Goal: Communication & Community: Answer question/provide support

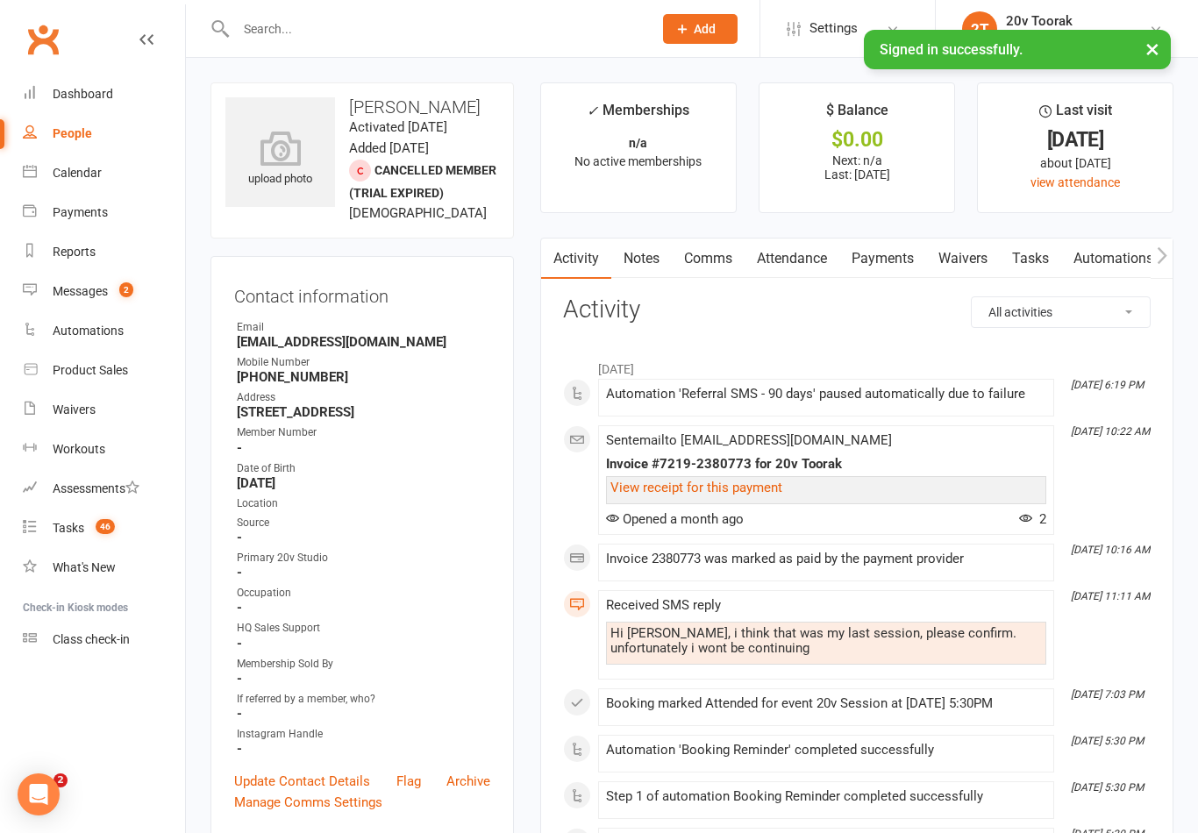
click at [43, 303] on link "Messages 2" at bounding box center [104, 291] width 162 height 39
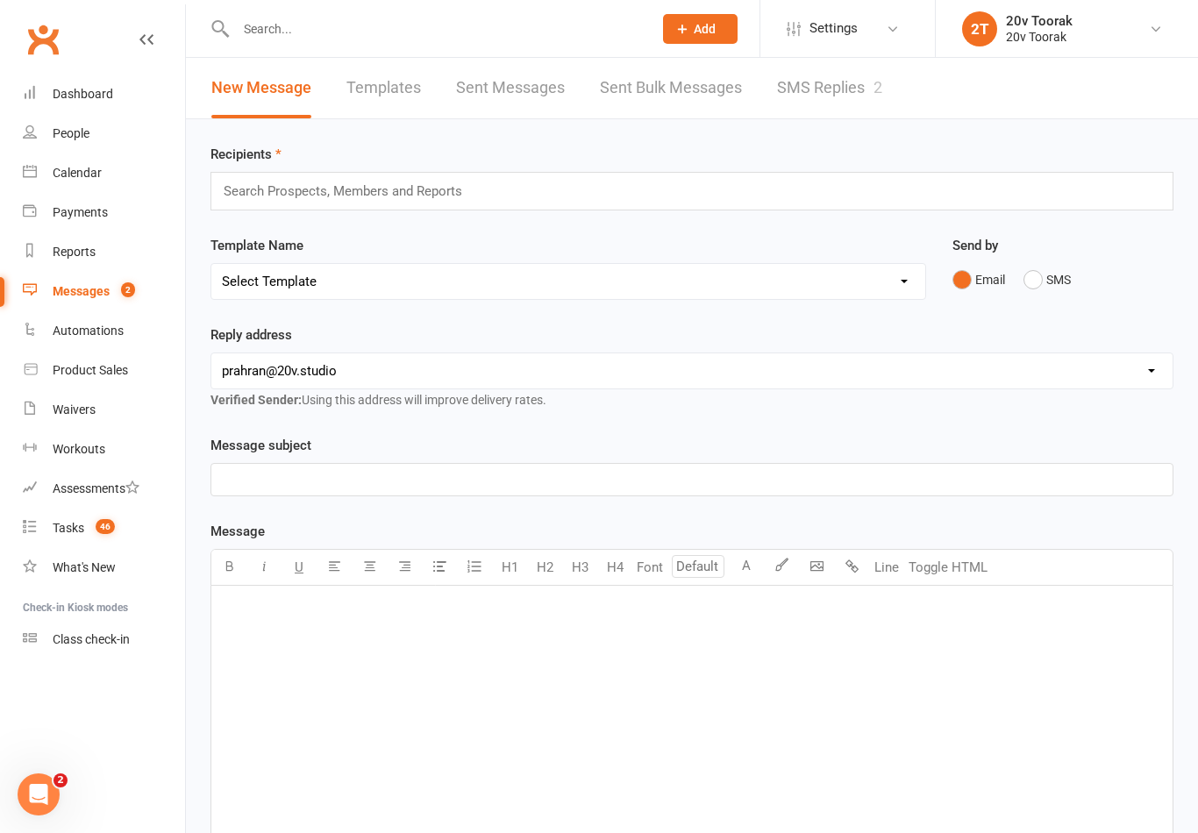
click at [809, 109] on link "SMS Replies 2" at bounding box center [829, 88] width 105 height 61
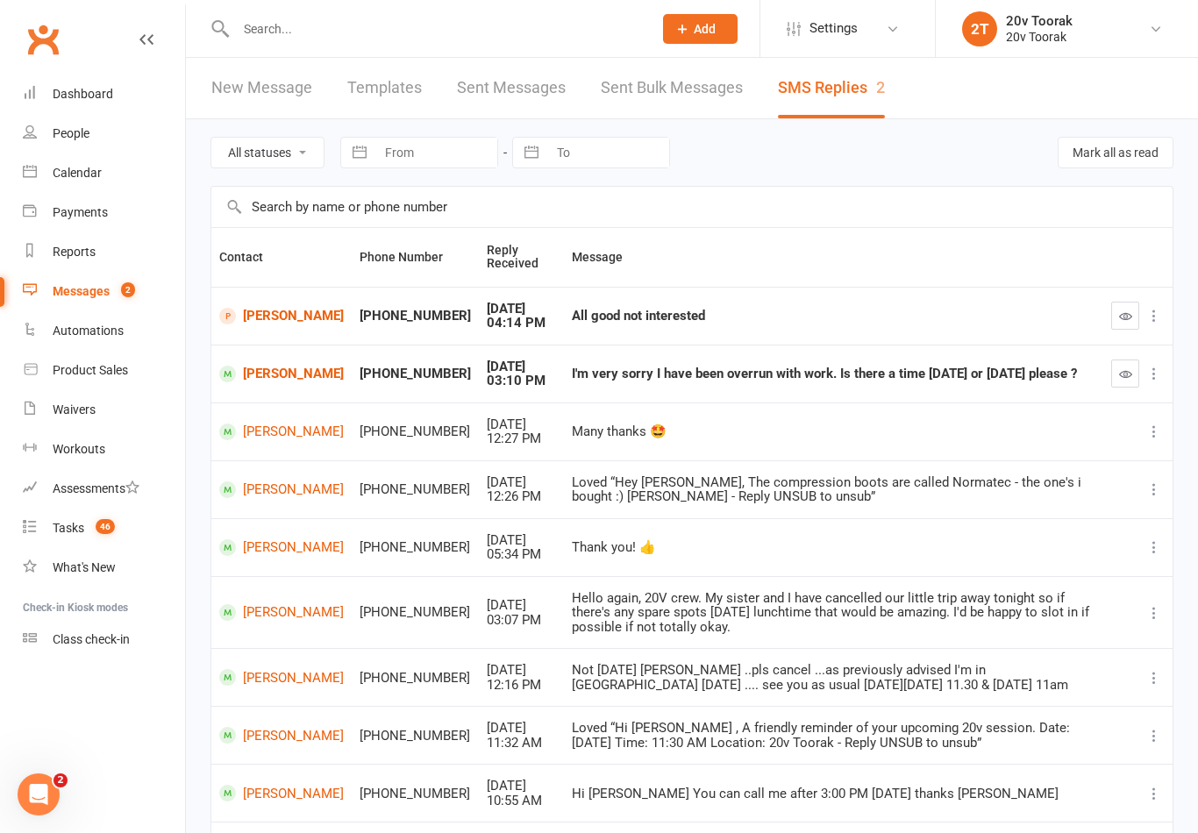
click at [257, 320] on link "[PERSON_NAME]" at bounding box center [281, 316] width 125 height 17
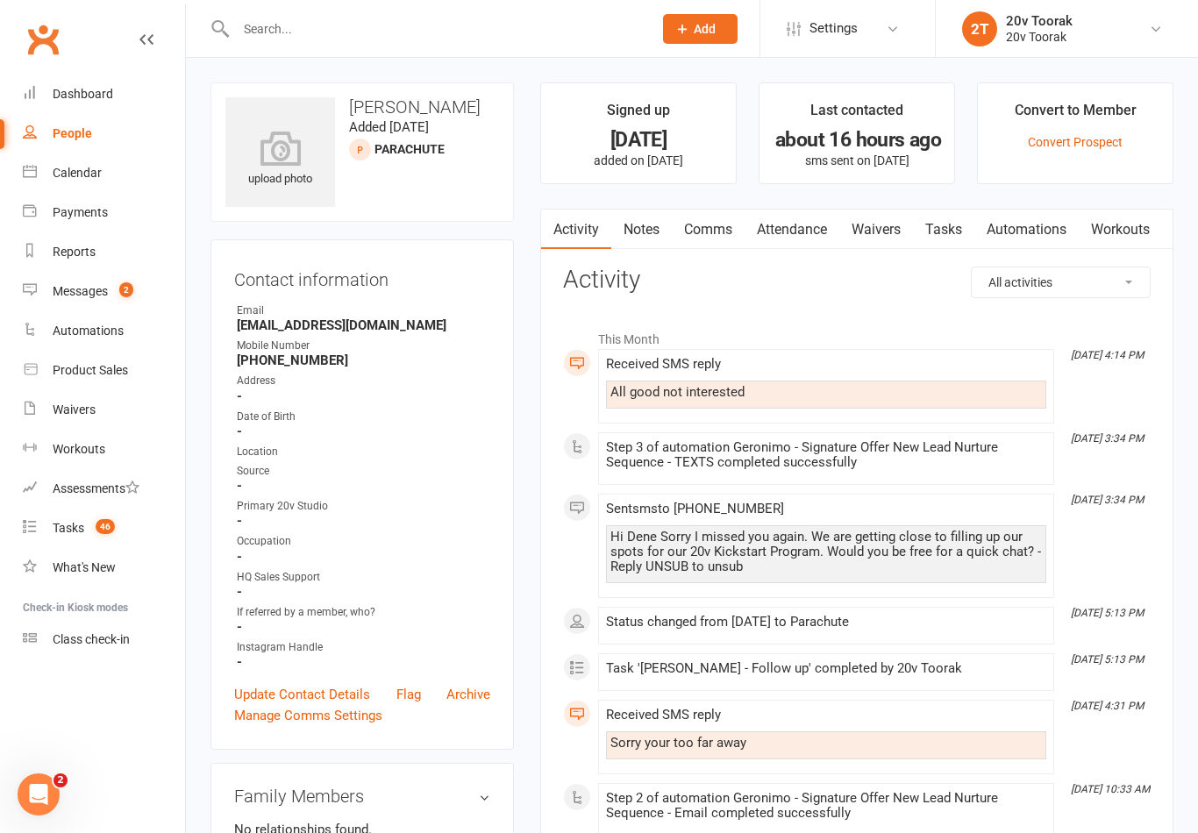
click at [1030, 217] on link "Automations" at bounding box center [1026, 230] width 104 height 40
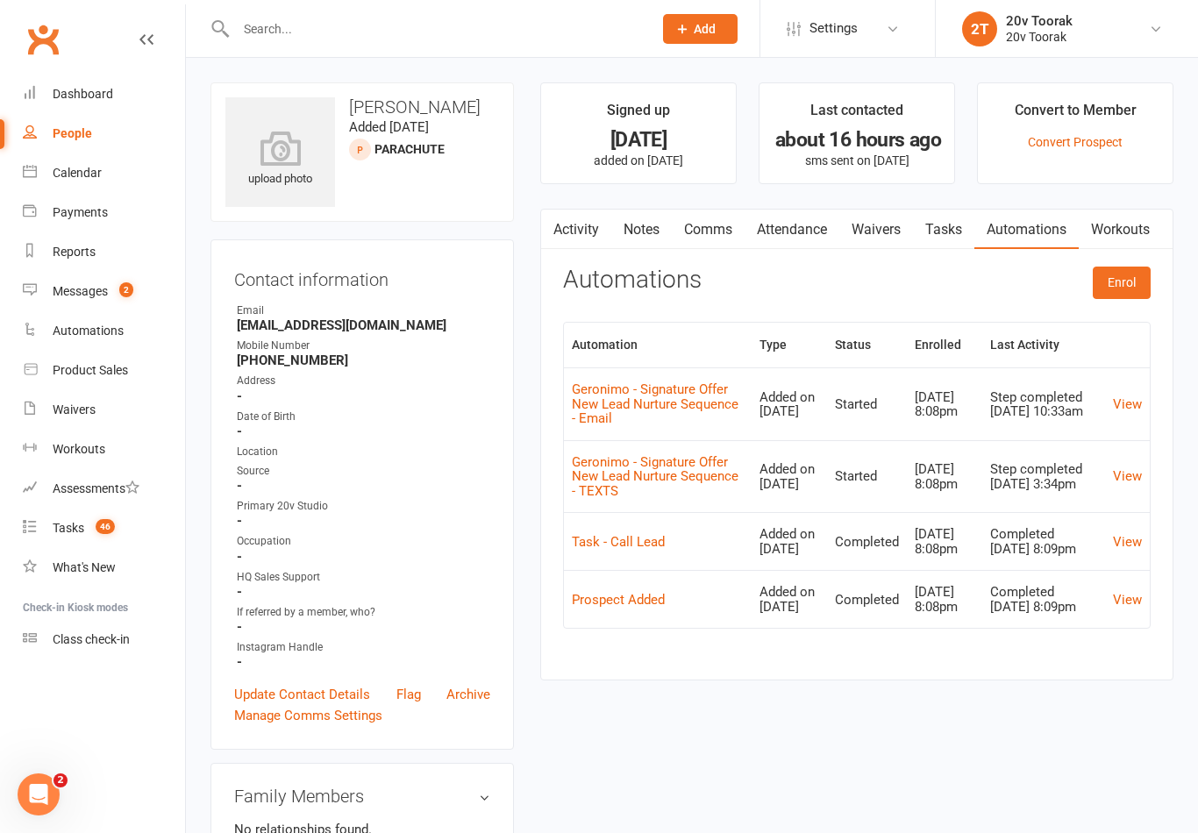
click at [1124, 473] on link "View" at bounding box center [1127, 476] width 29 height 16
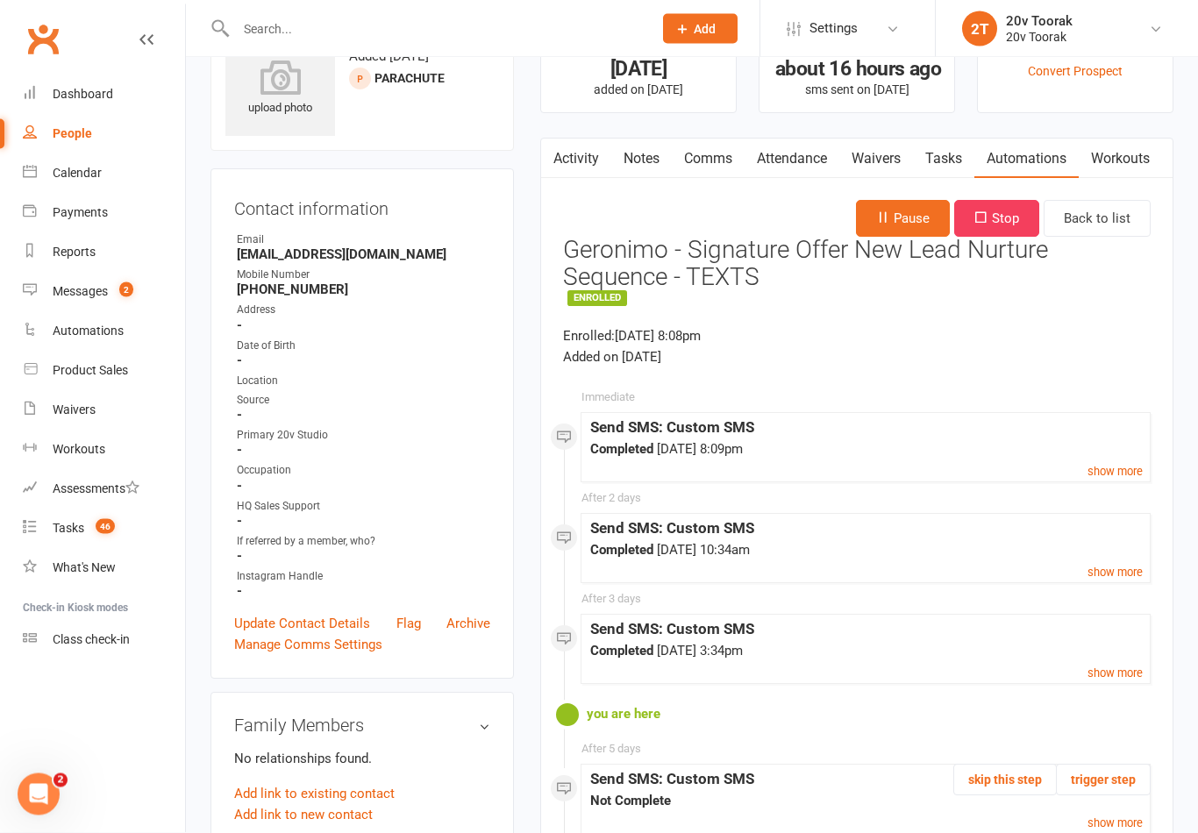
scroll to position [60, 0]
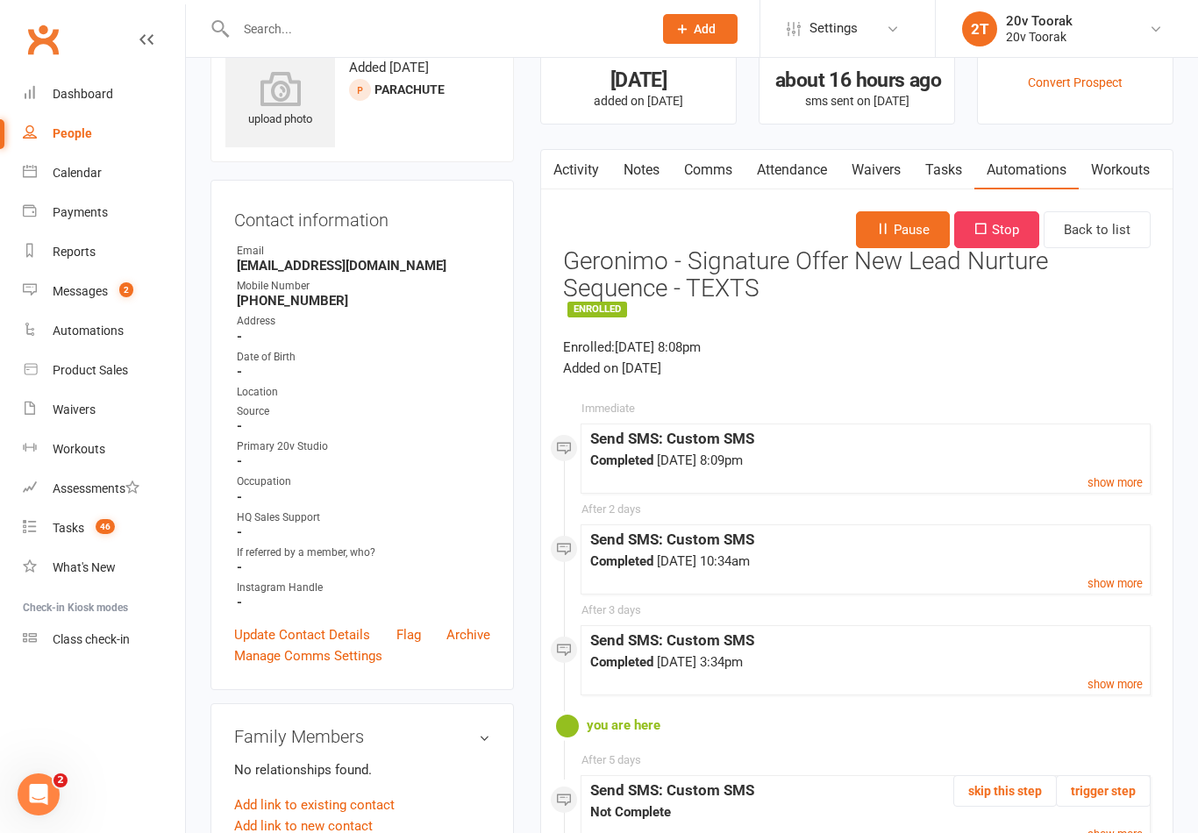
click at [877, 224] on icon "button" at bounding box center [882, 228] width 13 height 13
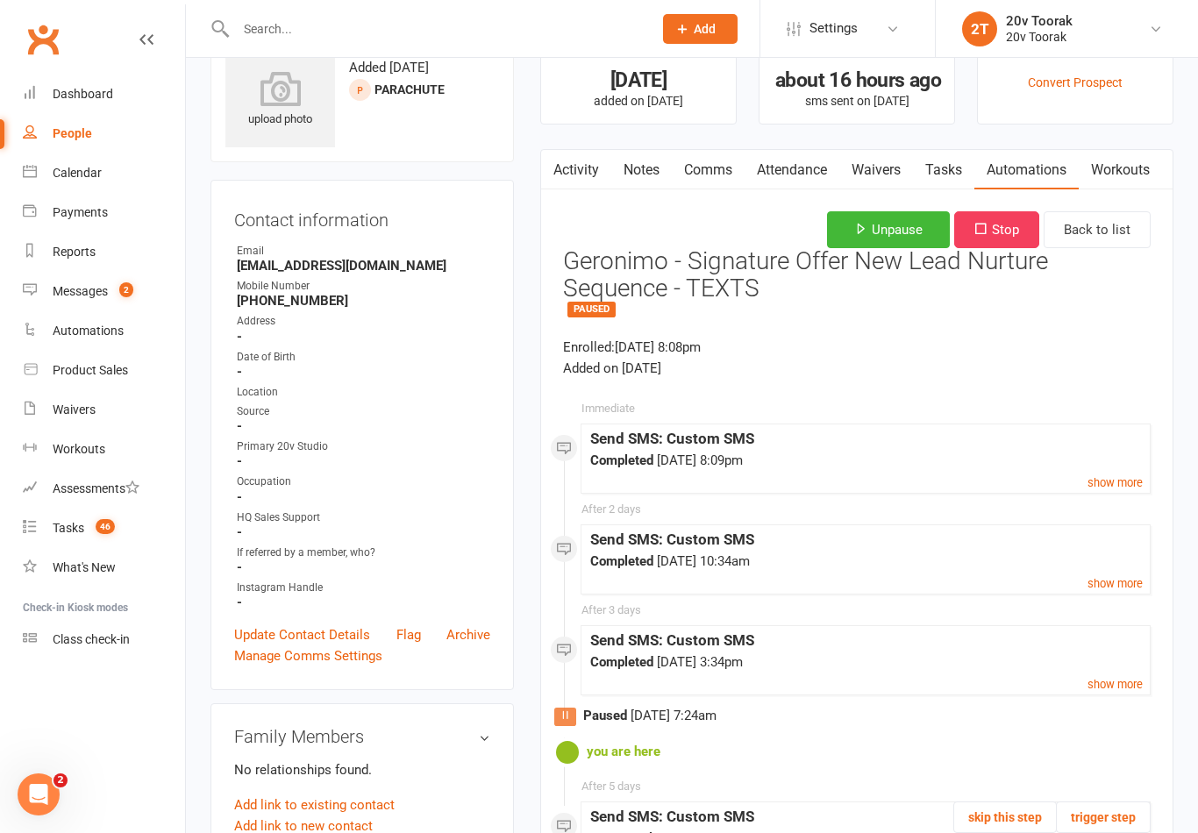
click at [940, 151] on link "Tasks" at bounding box center [943, 170] width 61 height 40
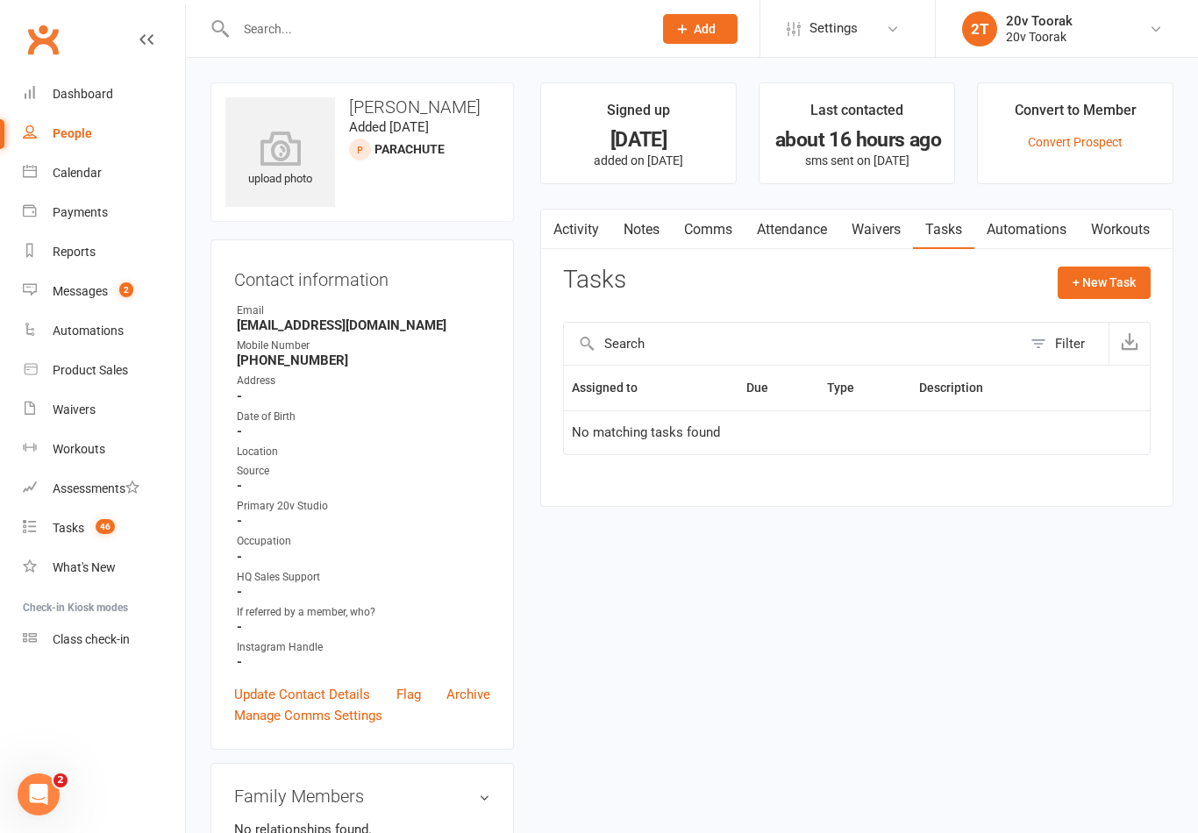
click at [30, 287] on icon at bounding box center [30, 289] width 14 height 14
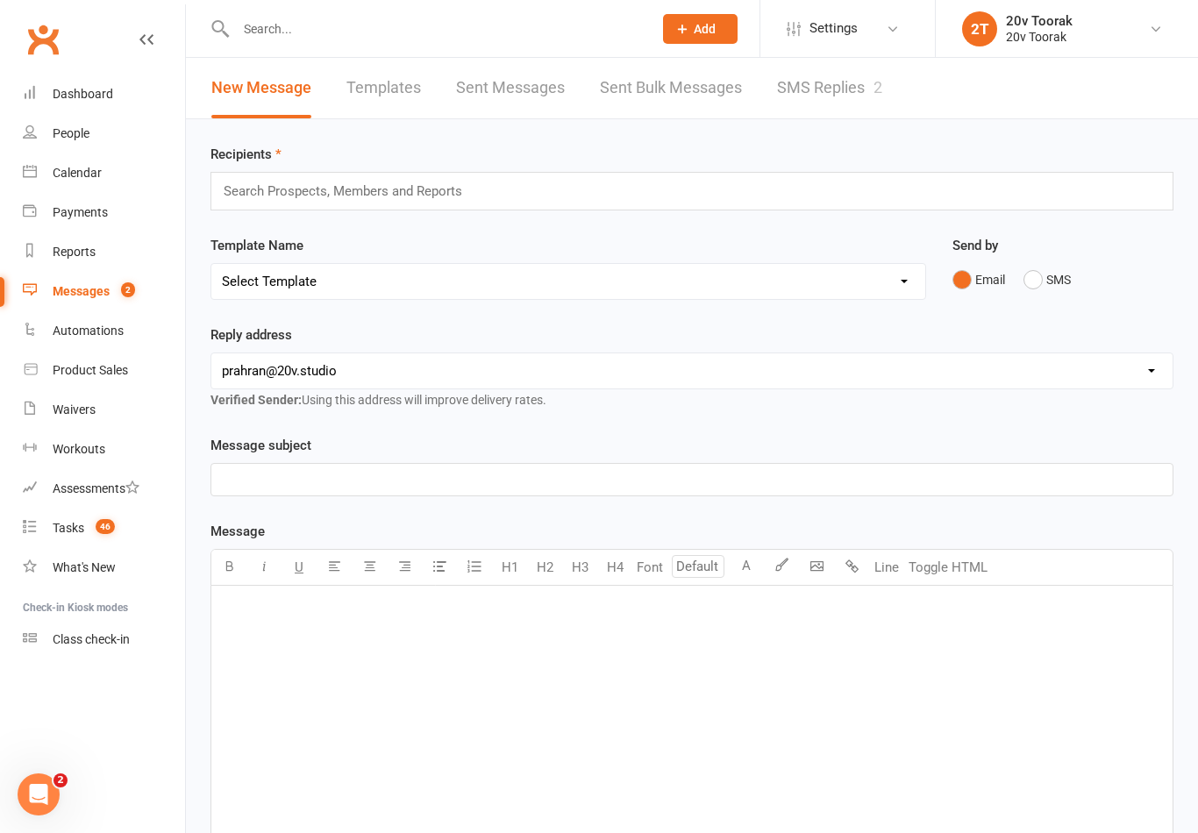
click at [869, 99] on link "SMS Replies 2" at bounding box center [829, 88] width 105 height 61
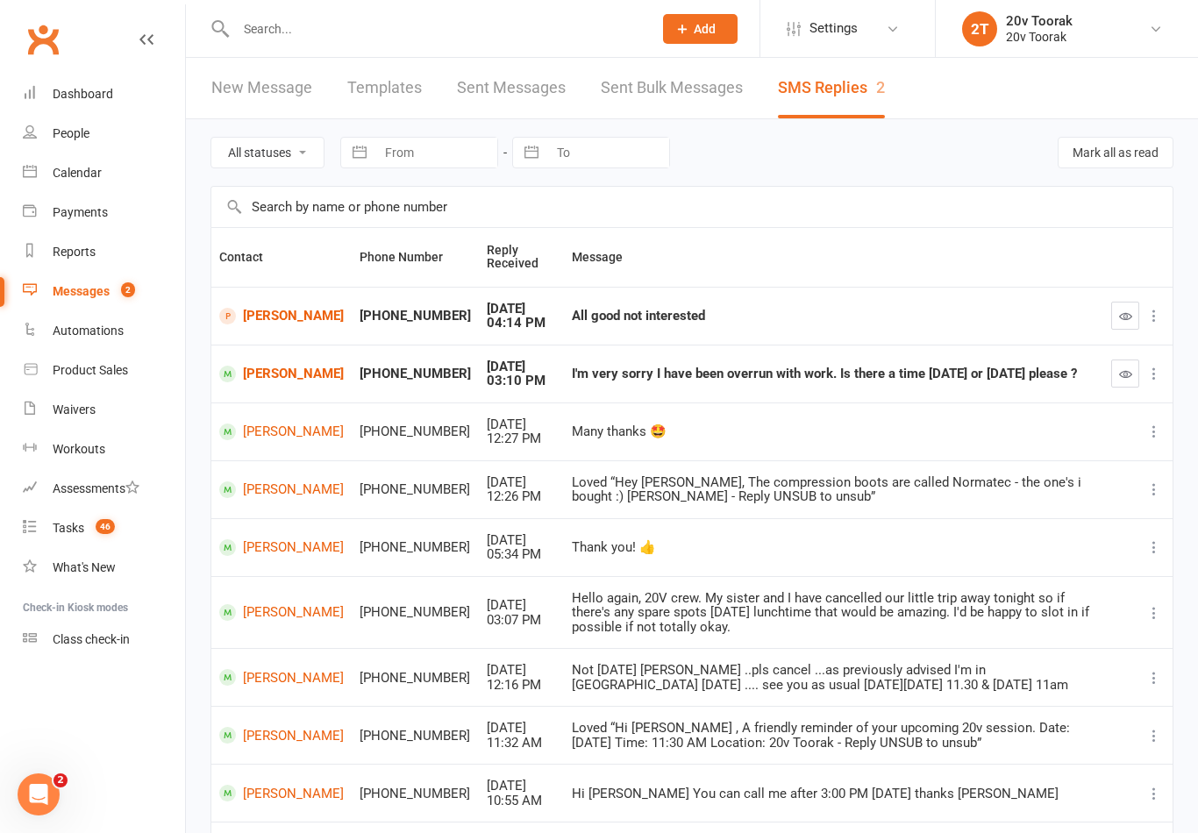
click at [1128, 315] on icon "button" at bounding box center [1125, 316] width 13 height 13
click at [254, 382] on link "[PERSON_NAME]" at bounding box center [281, 374] width 125 height 17
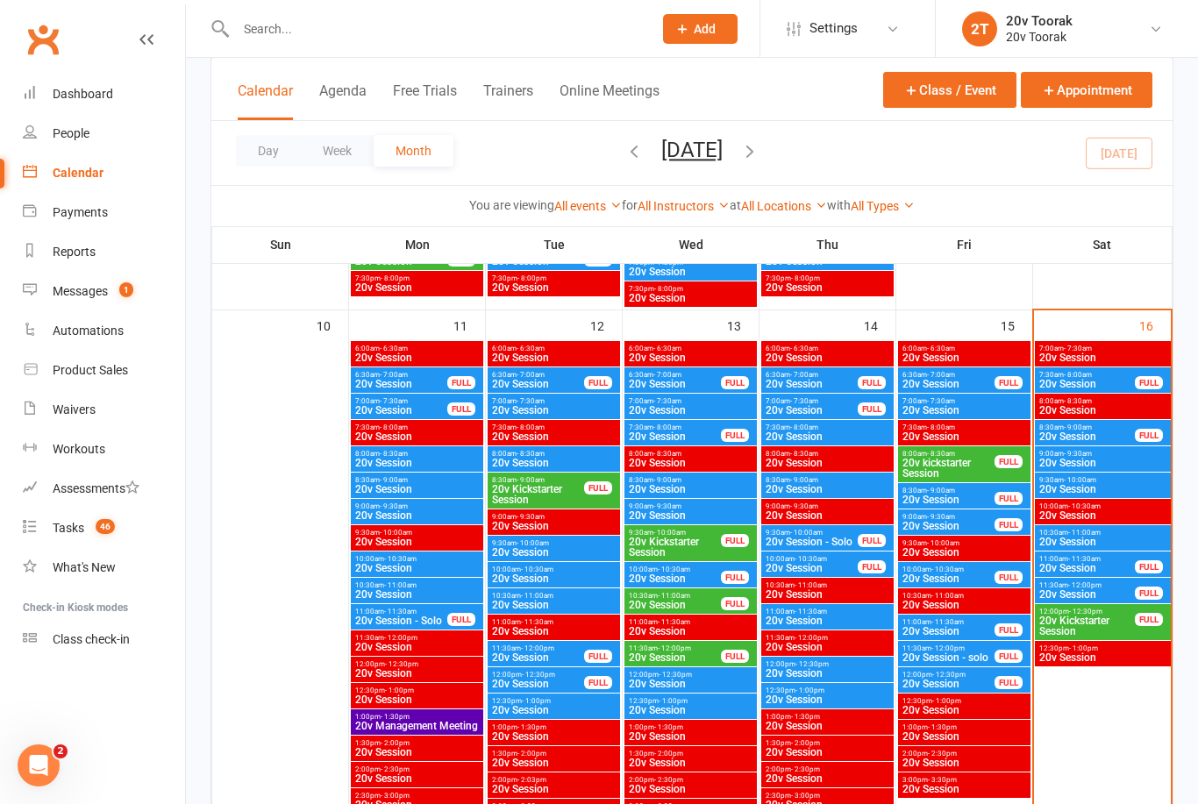
scroll to position [1655, 0]
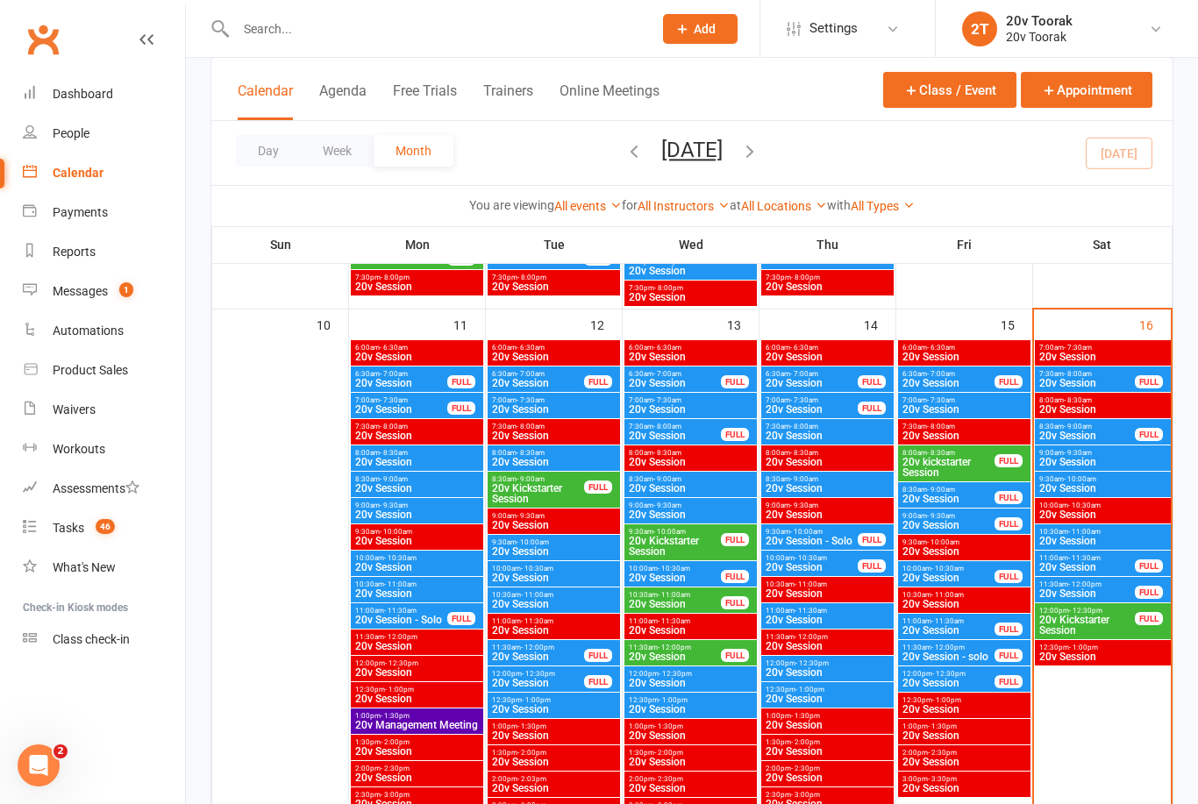
click at [1100, 375] on span "7:30am - 8:00am" at bounding box center [1086, 374] width 97 height 8
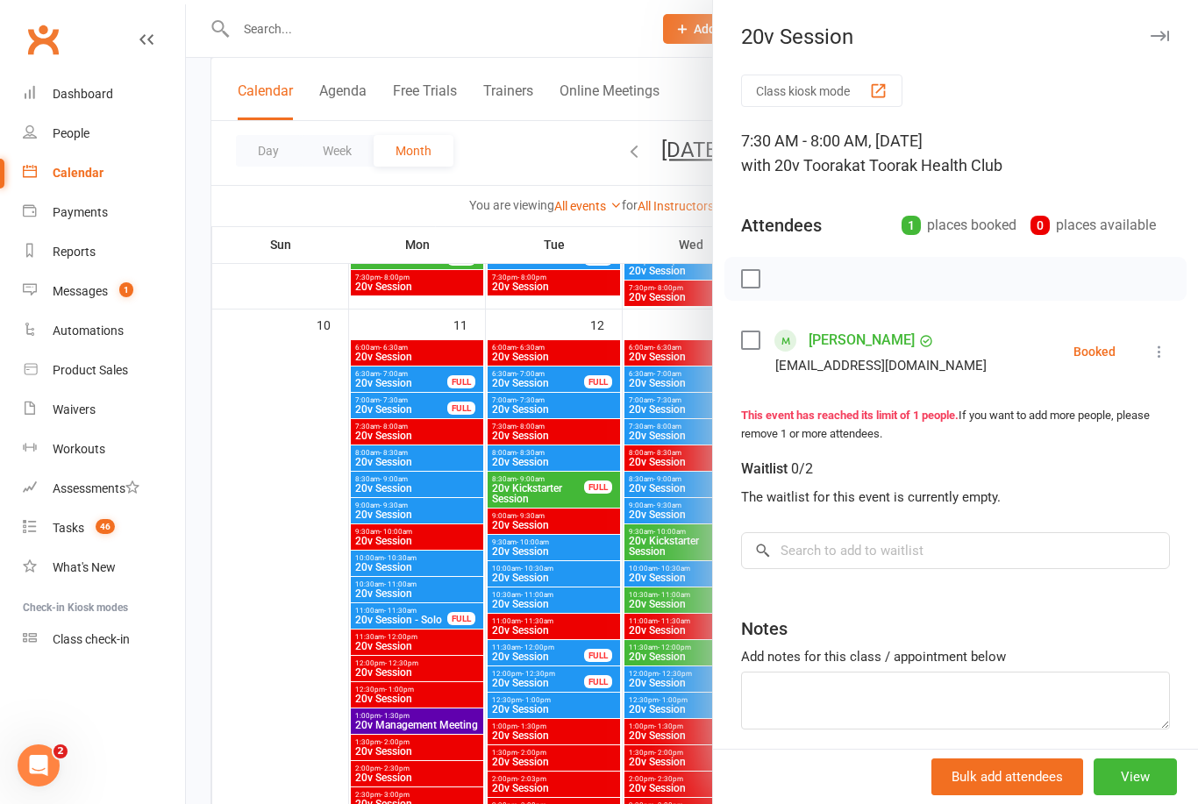
click at [1157, 347] on icon at bounding box center [1159, 352] width 18 height 18
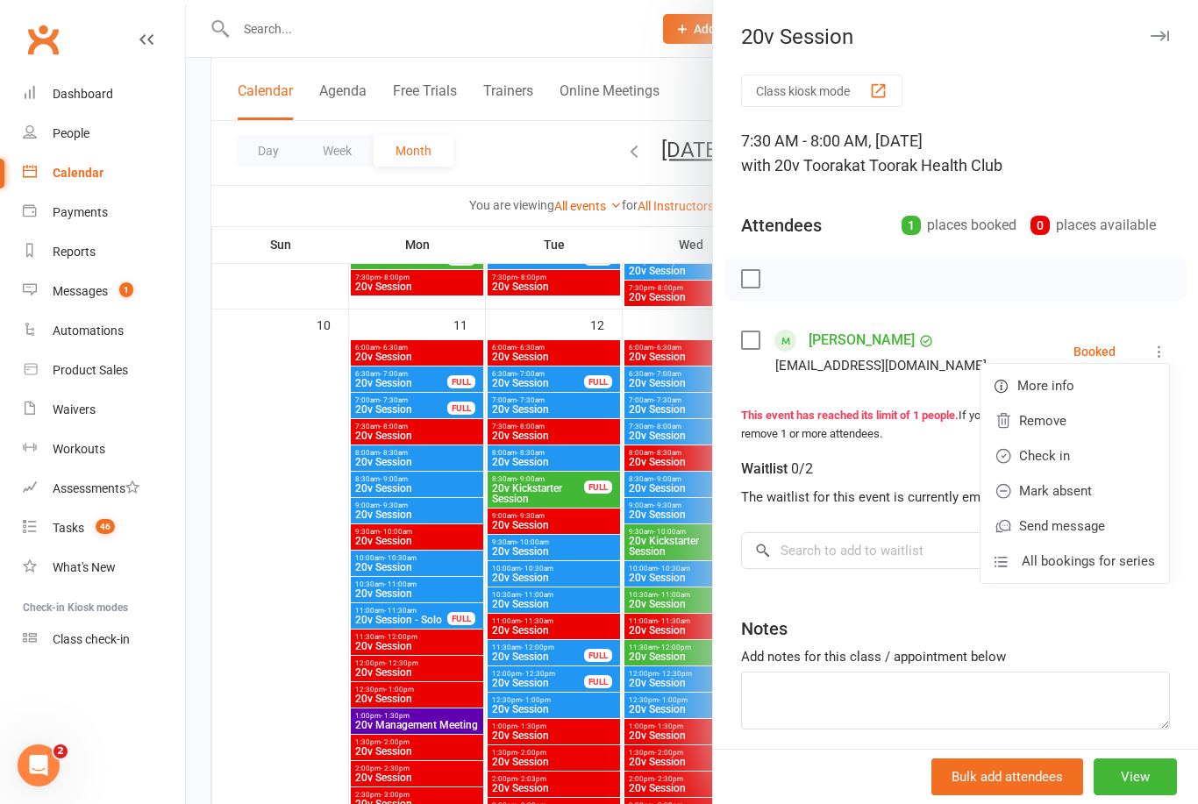
click at [1090, 459] on link "Check in" at bounding box center [1074, 455] width 189 height 35
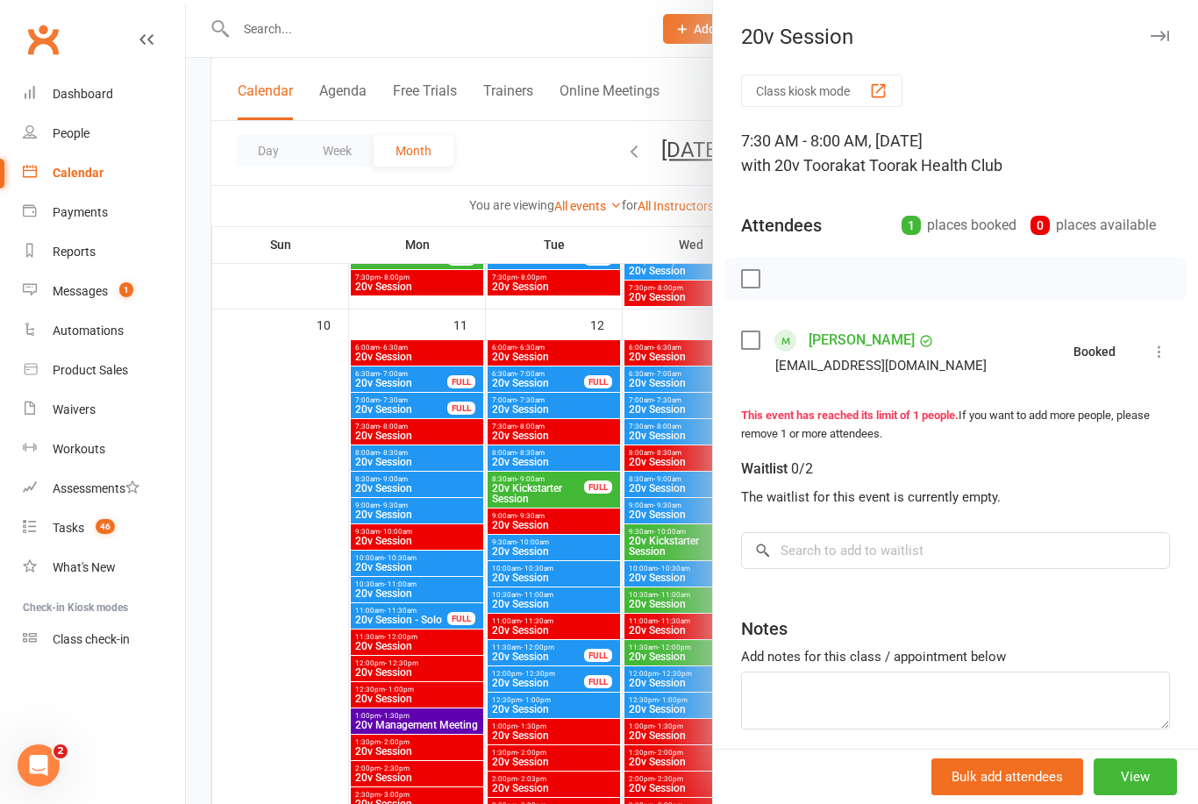
click at [1140, 779] on button "View" at bounding box center [1134, 776] width 83 height 37
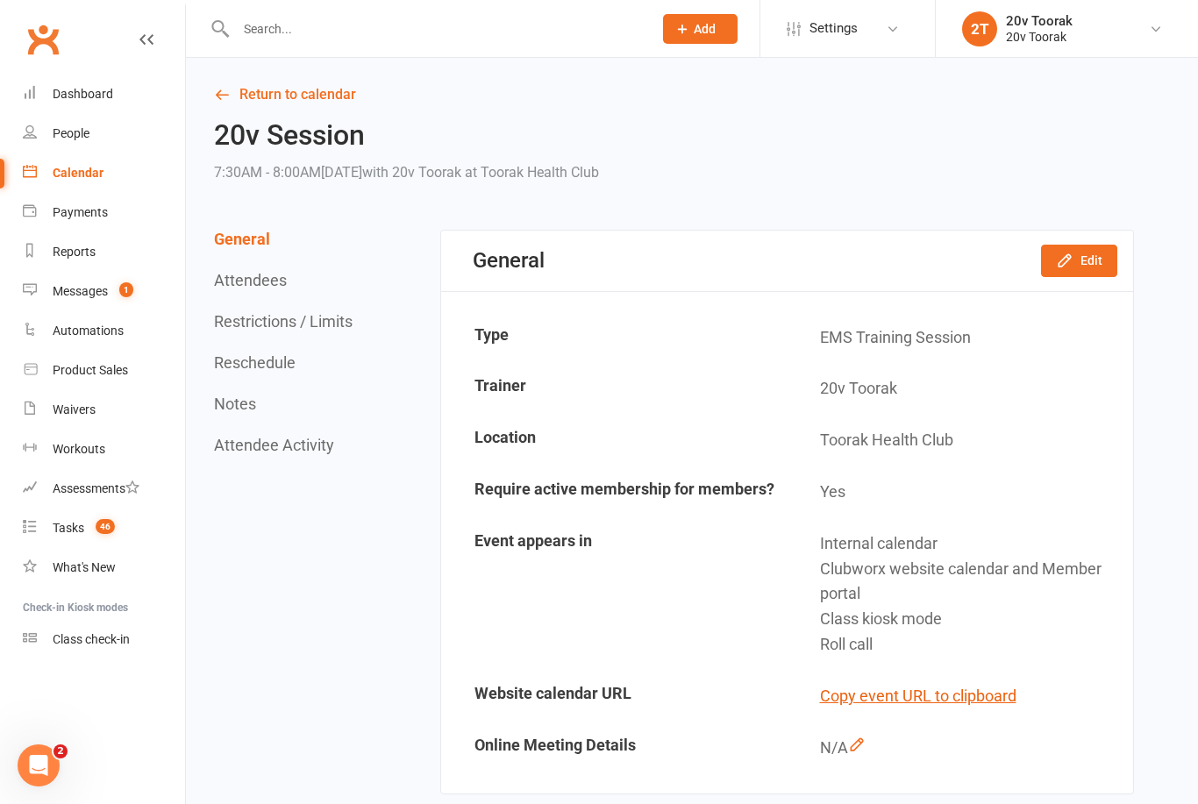
click at [1081, 267] on button "Edit" at bounding box center [1079, 261] width 76 height 32
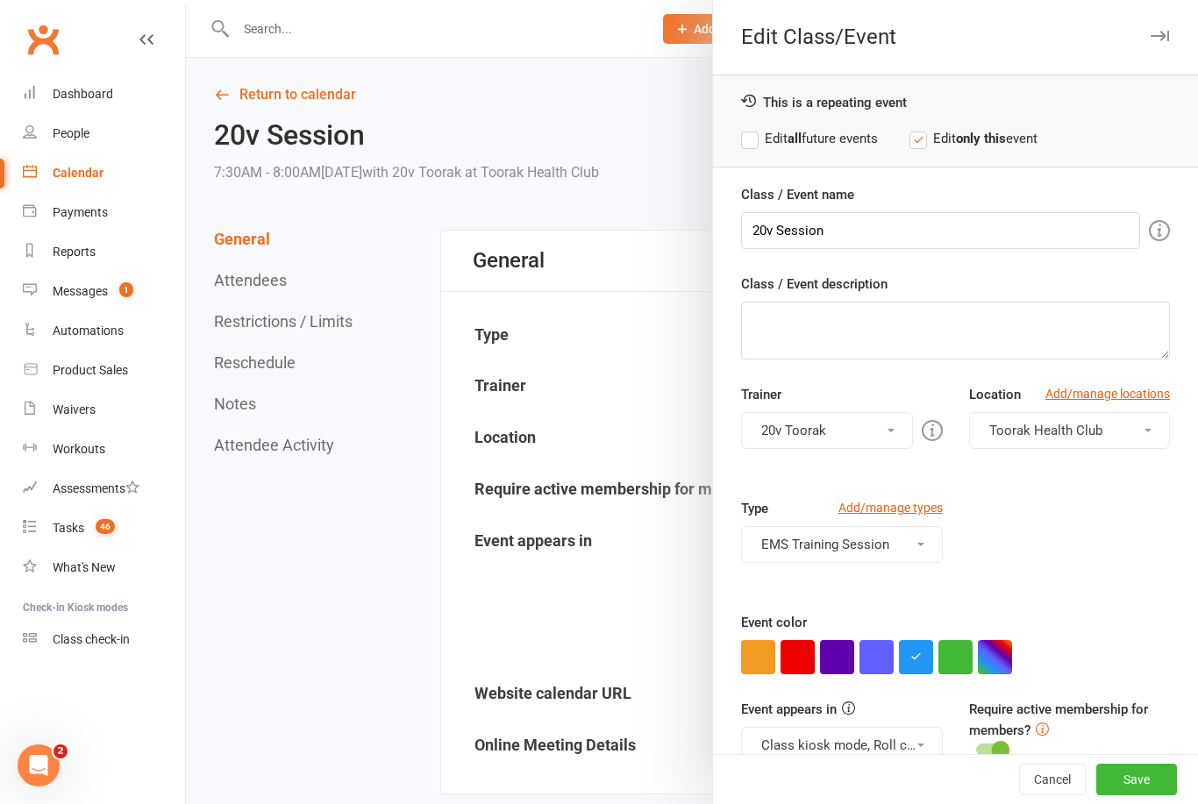
click at [630, 663] on div at bounding box center [692, 402] width 1012 height 804
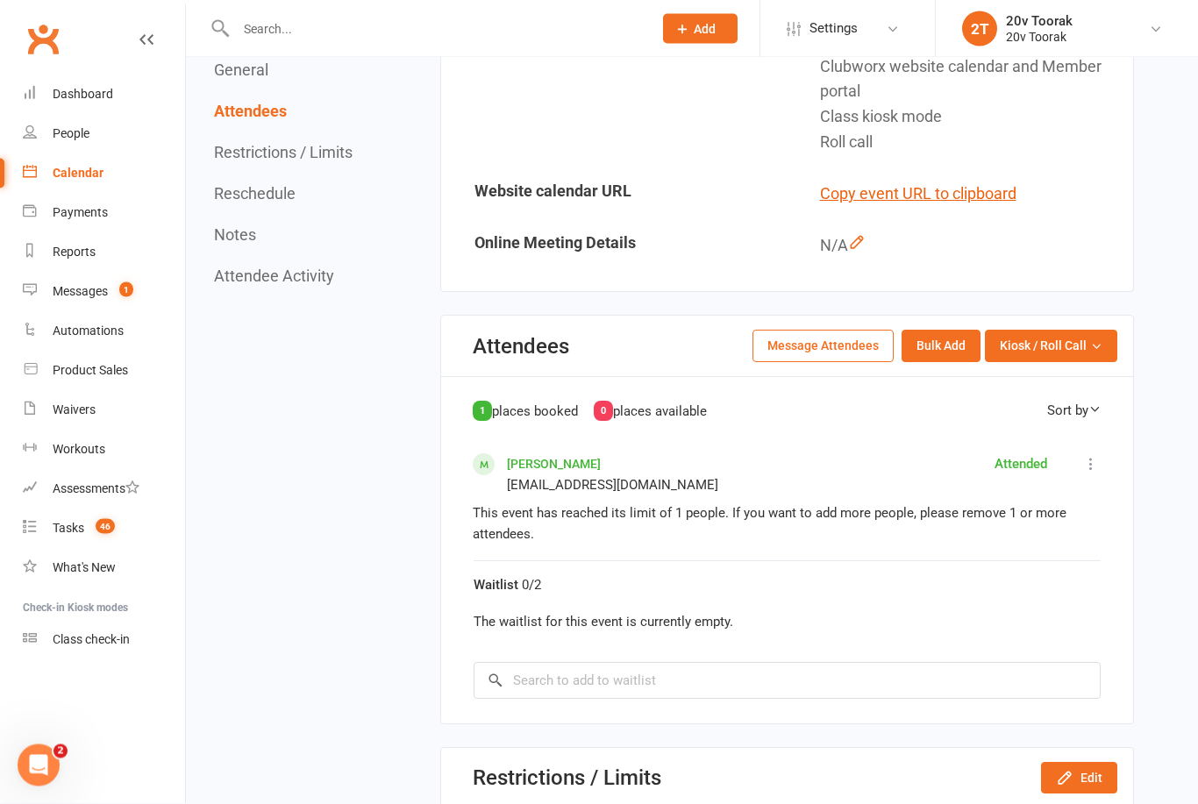
click at [1088, 772] on button "Edit" at bounding box center [1079, 779] width 76 height 32
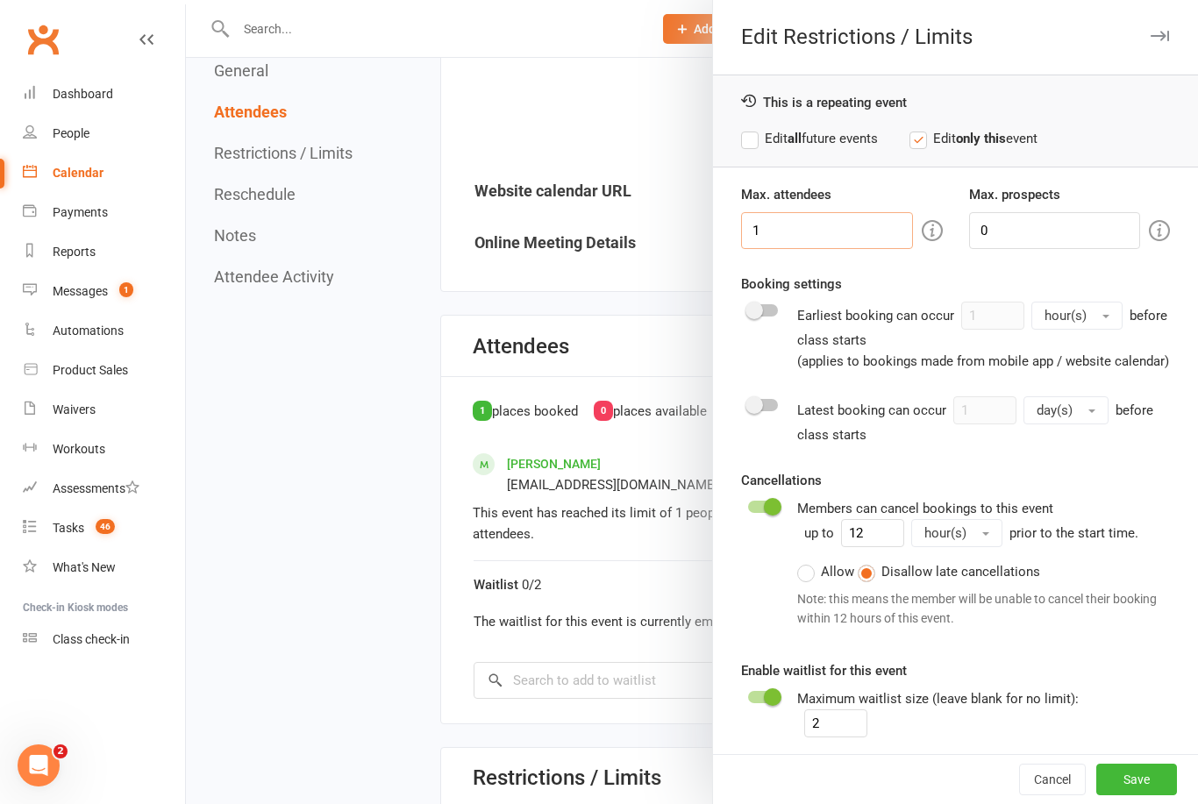
click at [837, 218] on input "1" at bounding box center [826, 230] width 171 height 37
click at [859, 247] on input "1" at bounding box center [826, 230] width 171 height 37
type input "2"
click at [1162, 795] on button "Save" at bounding box center [1136, 780] width 81 height 32
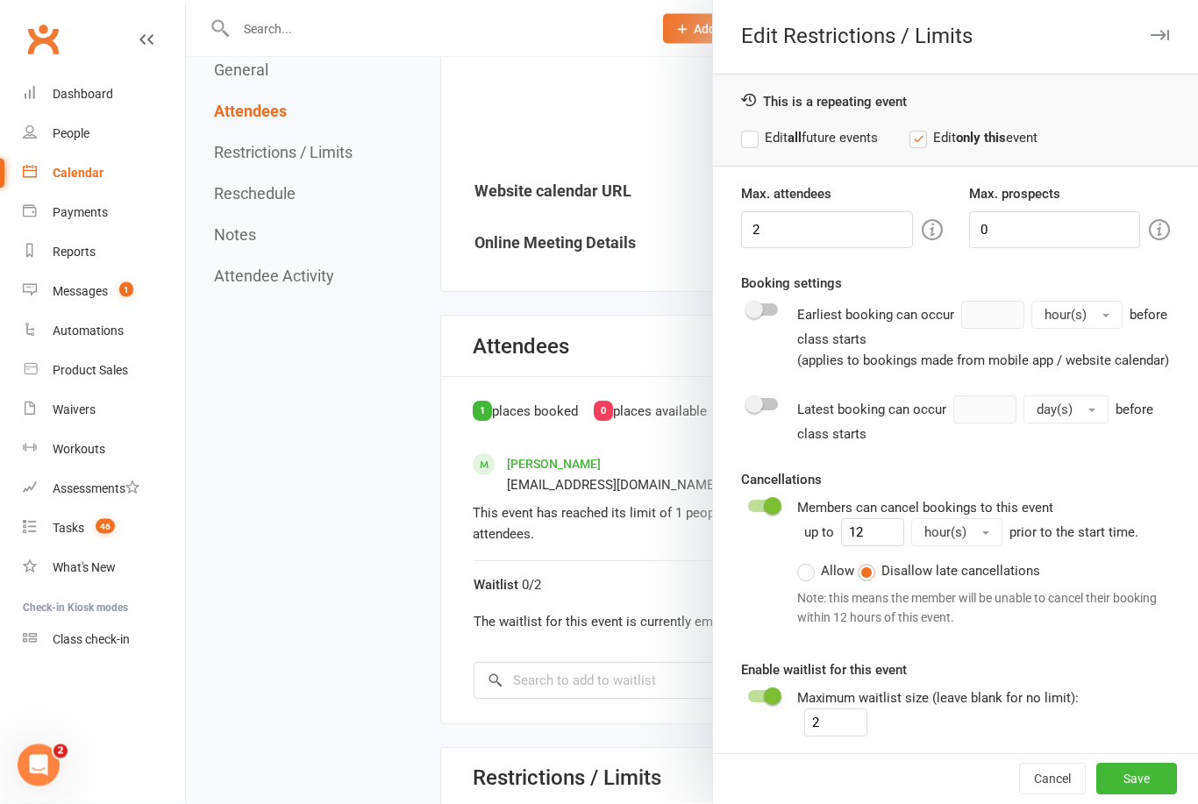
scroll to position [502, 0]
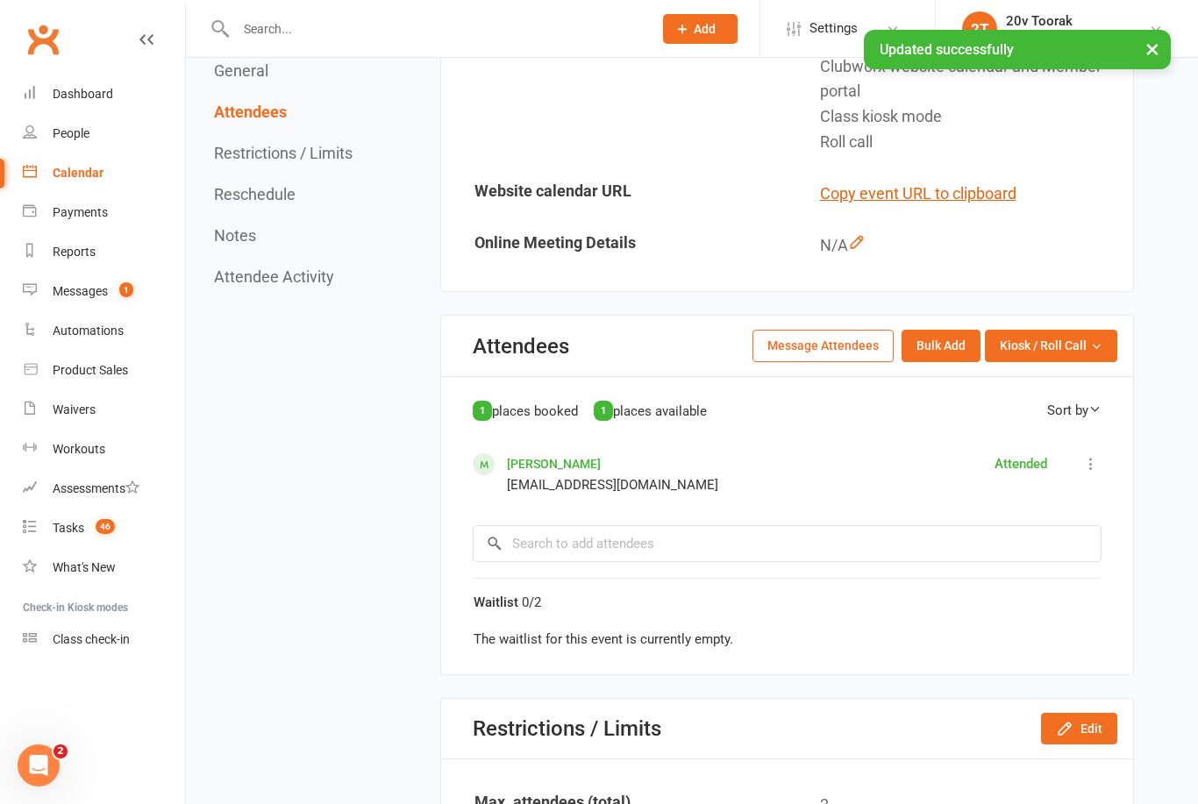
click at [46, 173] on link "Calendar" at bounding box center [104, 172] width 162 height 39
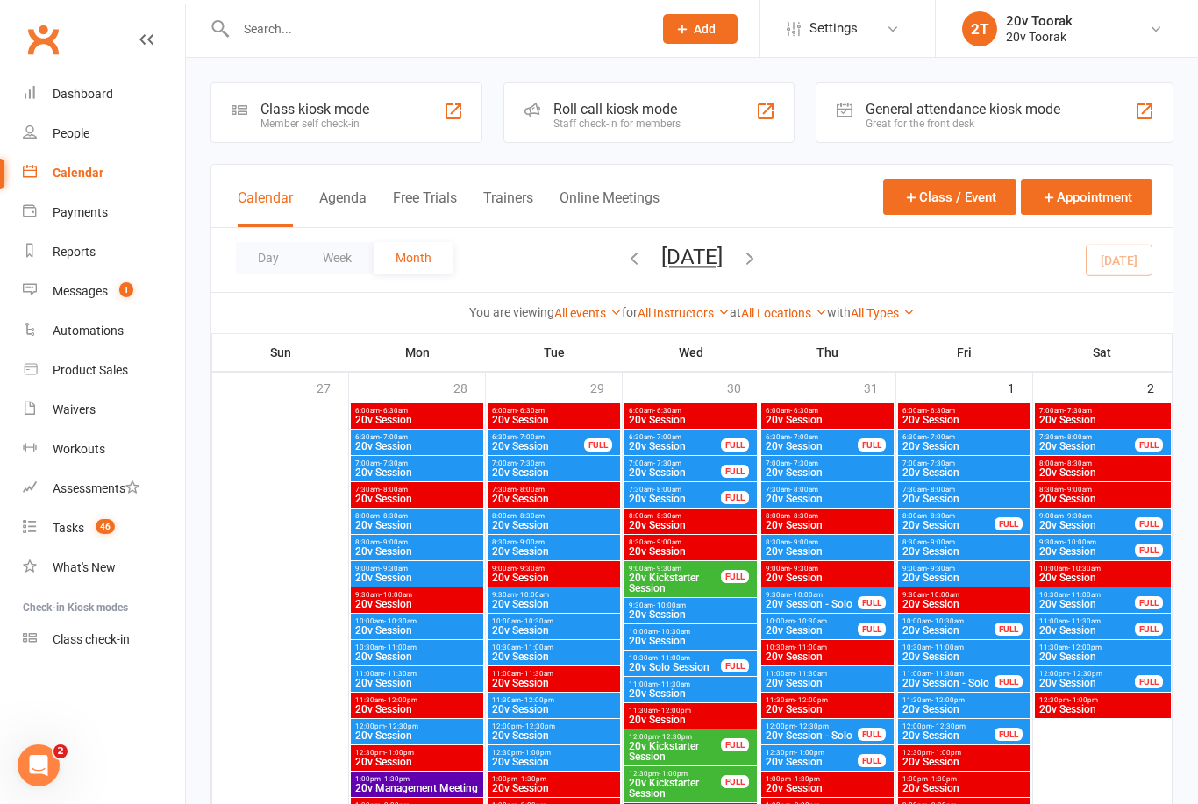
click at [289, 30] on input "text" at bounding box center [435, 29] width 409 height 25
type input "9411216475"
click at [287, 82] on div "Samir Mardini" at bounding box center [300, 77] width 97 height 25
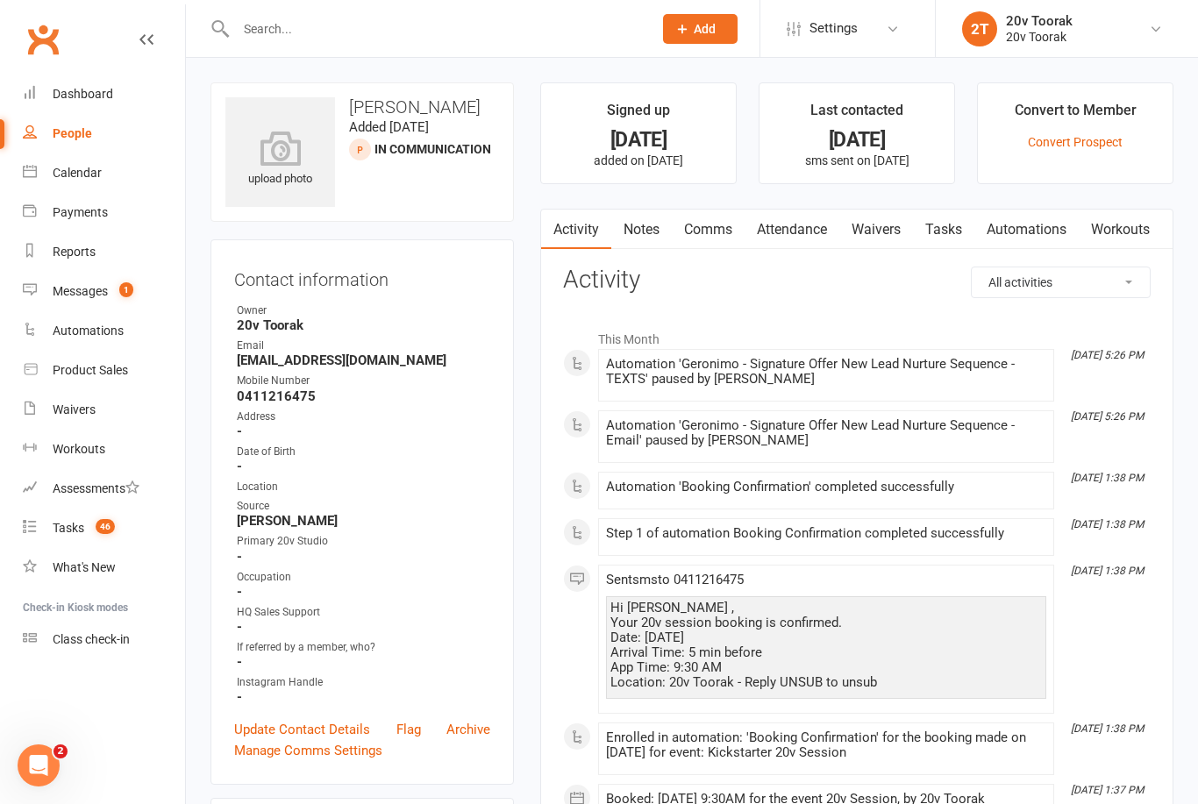
click at [696, 237] on link "Comms" at bounding box center [708, 230] width 73 height 40
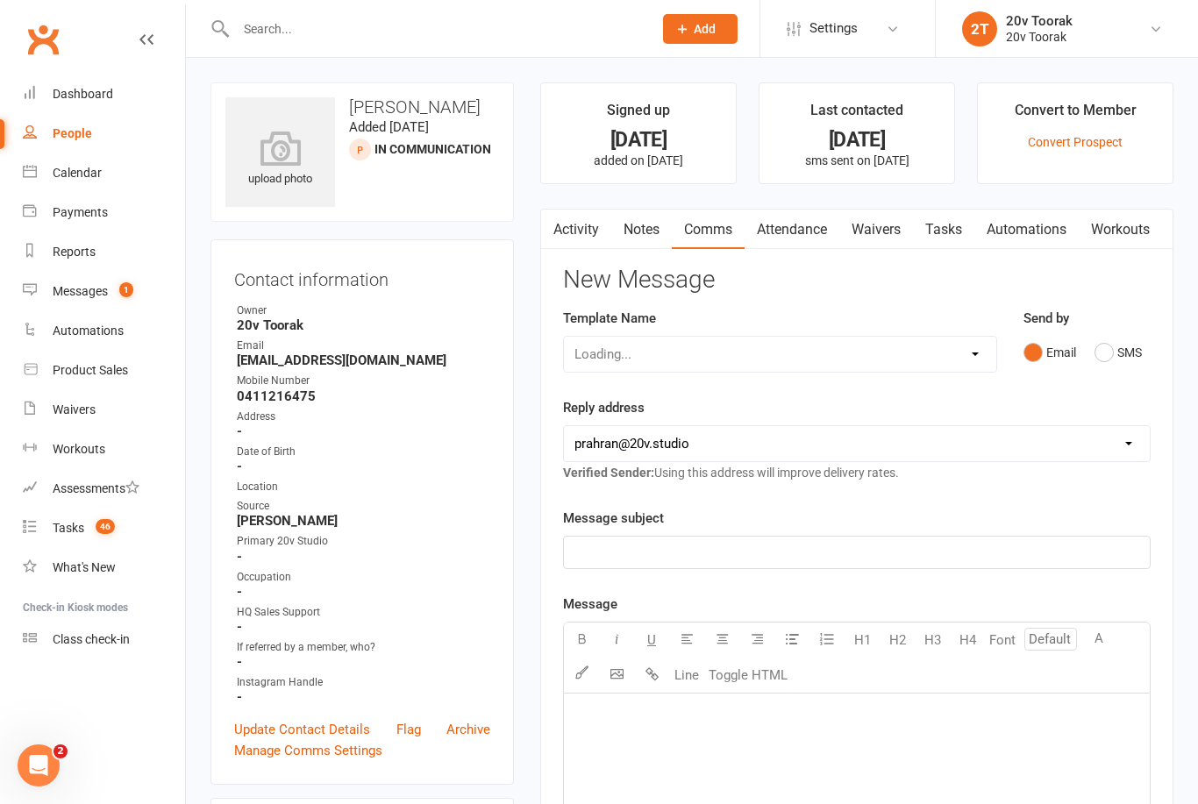
scroll to position [56, 0]
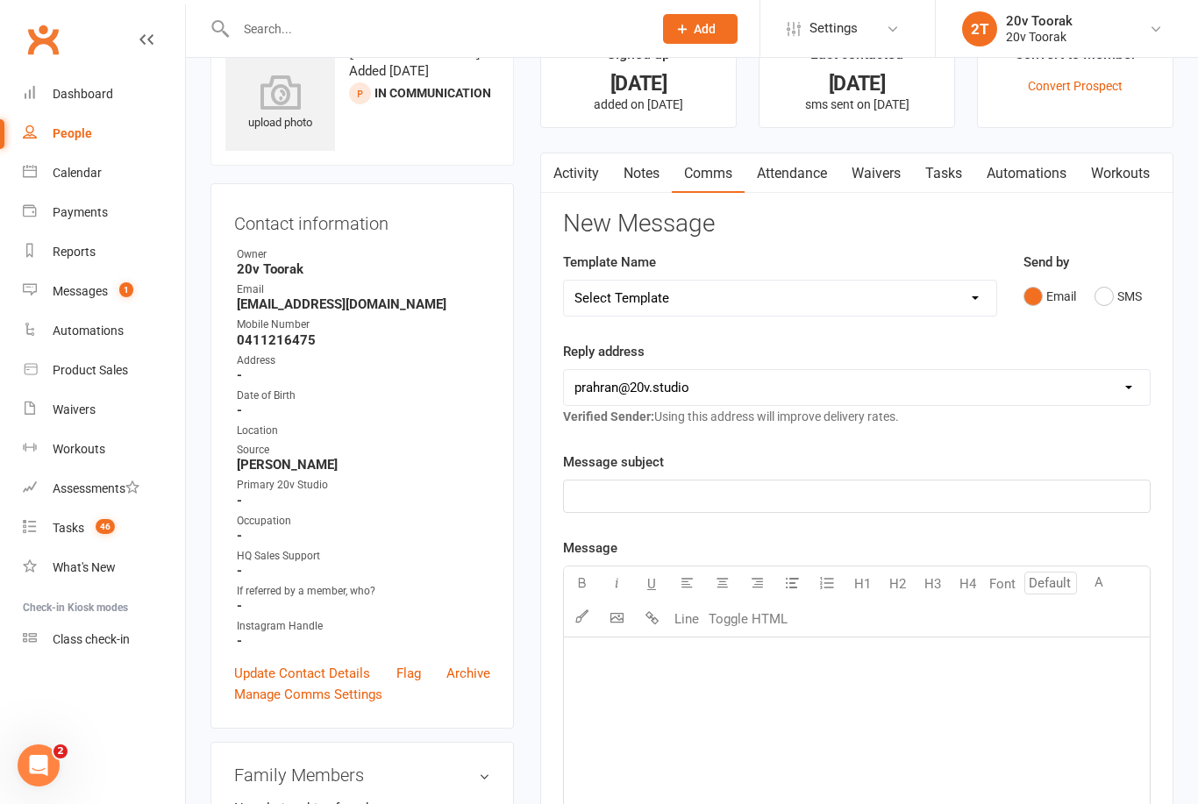
click at [1113, 297] on button "SMS" at bounding box center [1117, 296] width 47 height 33
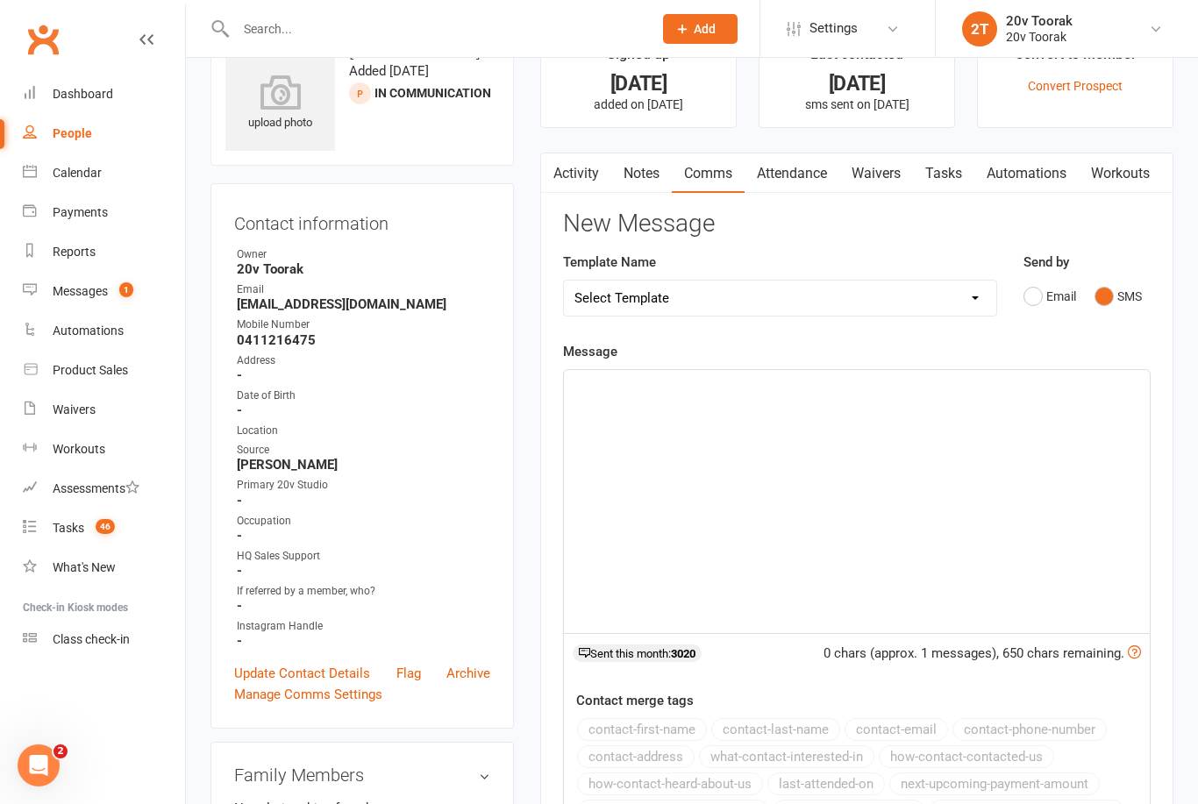
click at [621, 450] on div "﻿" at bounding box center [857, 501] width 586 height 263
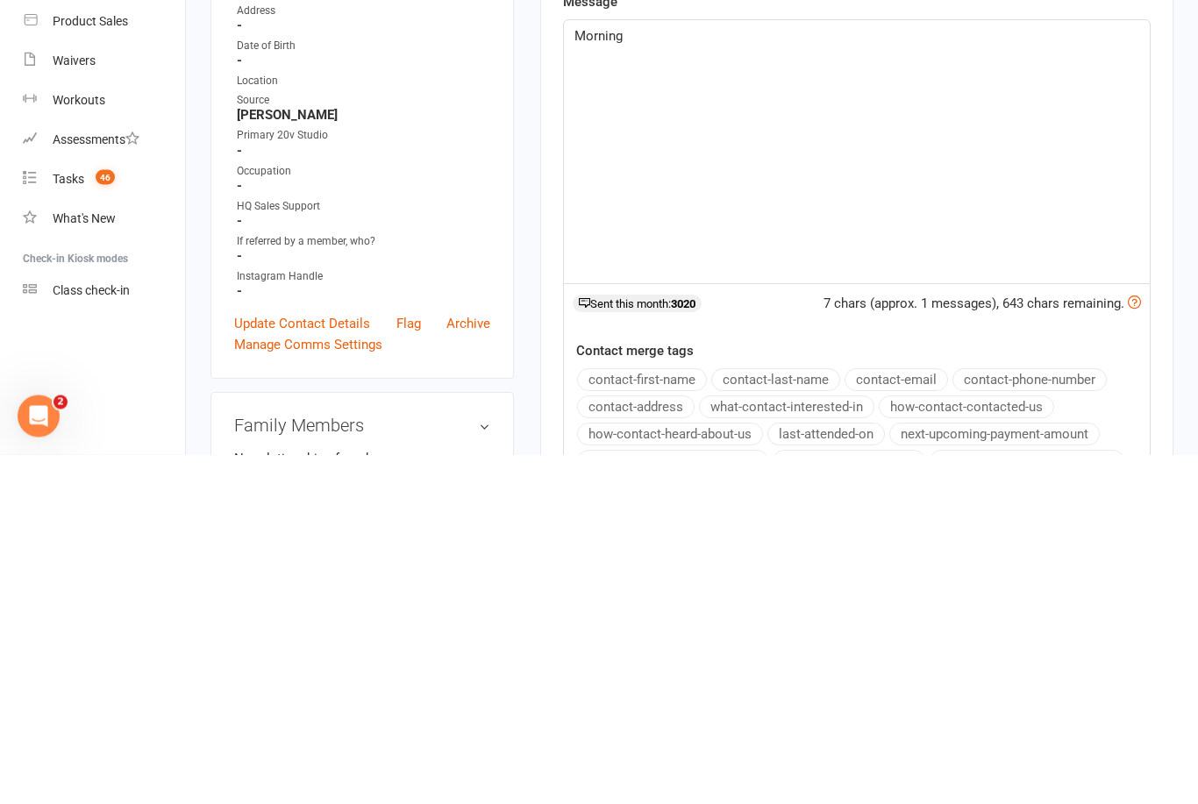
click at [671, 718] on button "contact-first-name" at bounding box center [642, 729] width 130 height 23
click at [829, 399] on span "Apologies we missed your call last night - can we assist you" at bounding box center [750, 407] width 353 height 16
click at [1029, 396] on p "Apologies we missed your call last night - how can we assist you" at bounding box center [856, 406] width 565 height 21
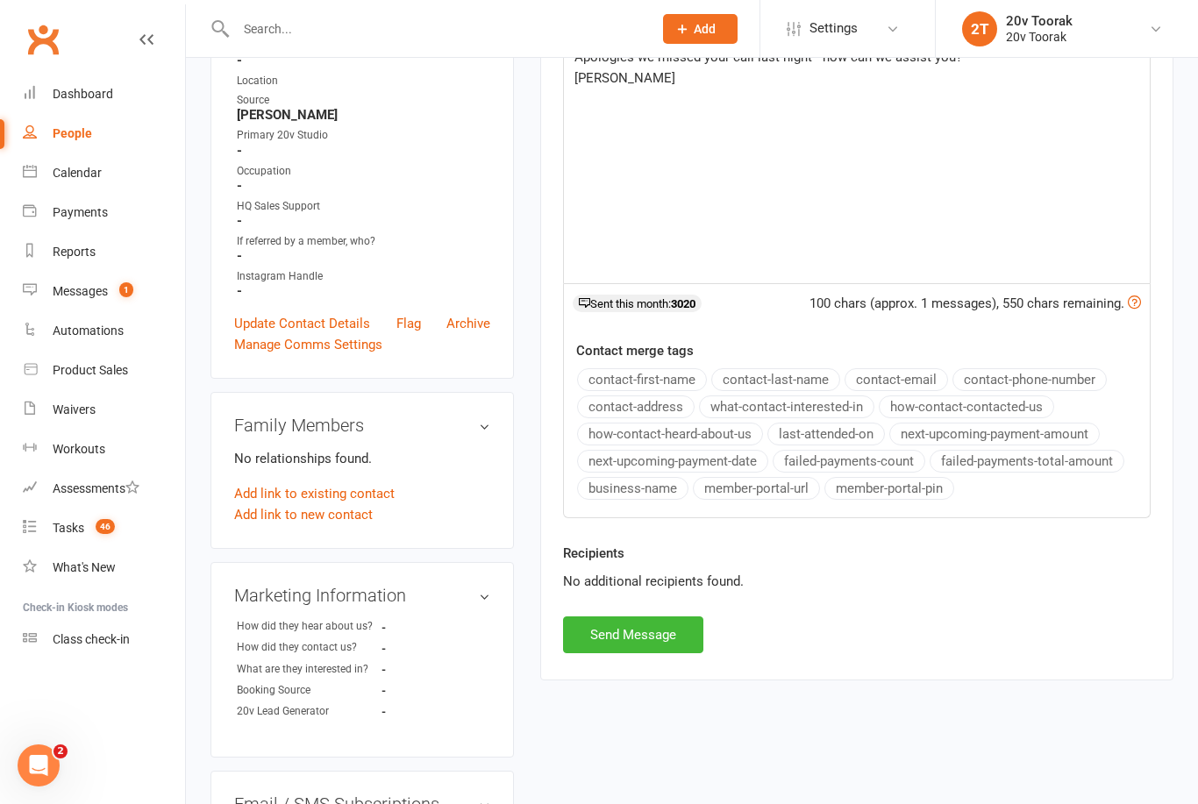
click at [633, 78] on p "[PERSON_NAME]" at bounding box center [856, 78] width 565 height 21
click at [646, 637] on button "Send Message" at bounding box center [633, 634] width 140 height 37
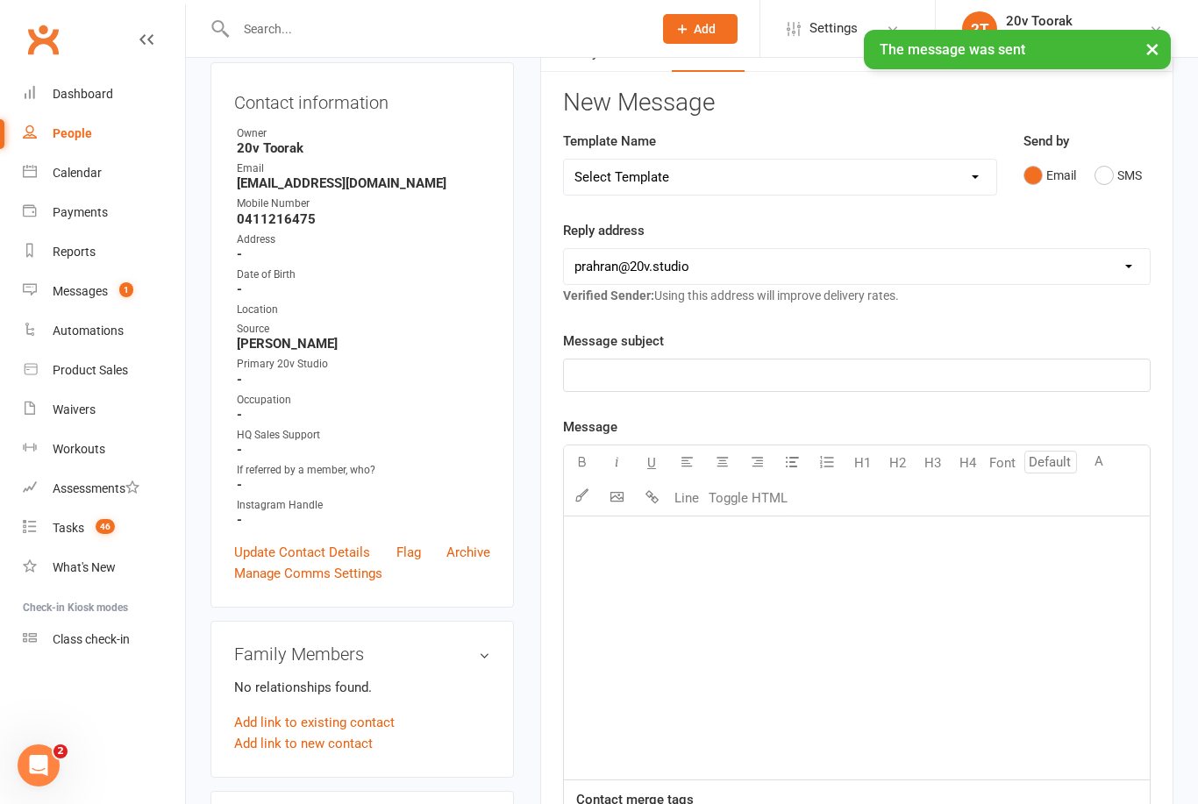
scroll to position [0, 0]
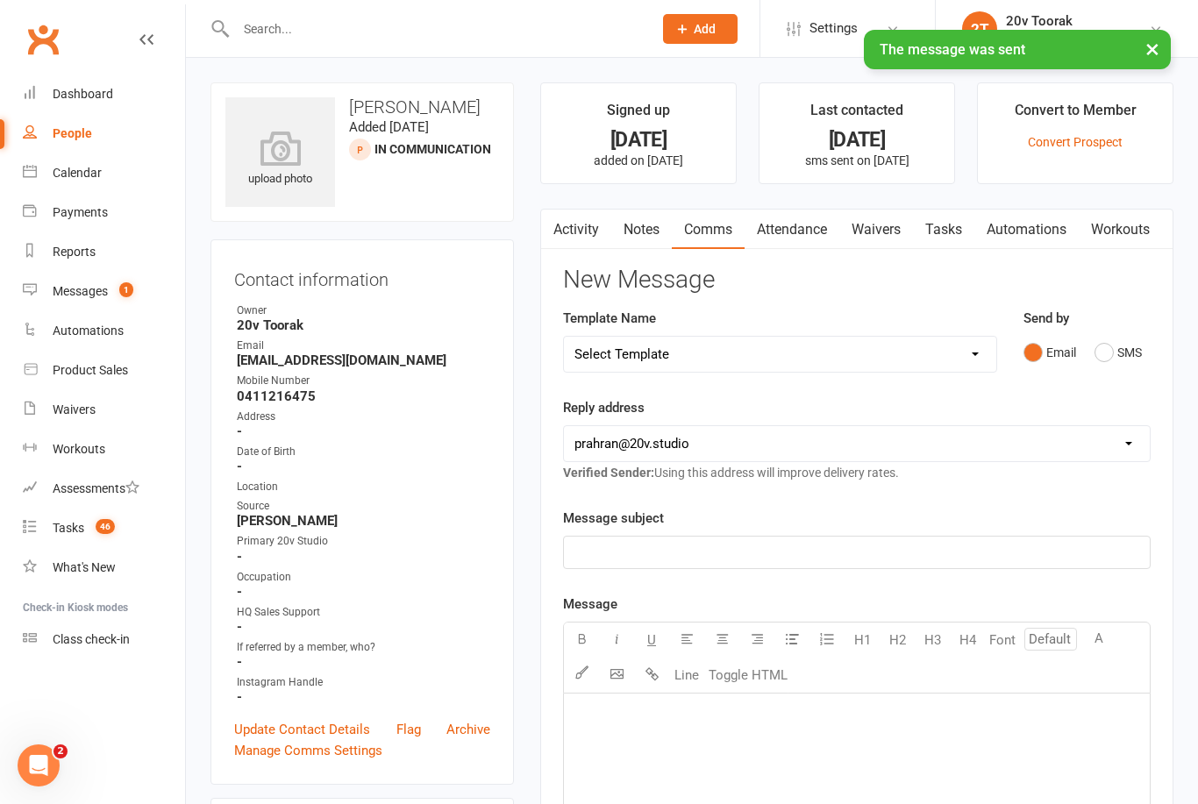
click at [963, 246] on link "Tasks" at bounding box center [943, 230] width 61 height 40
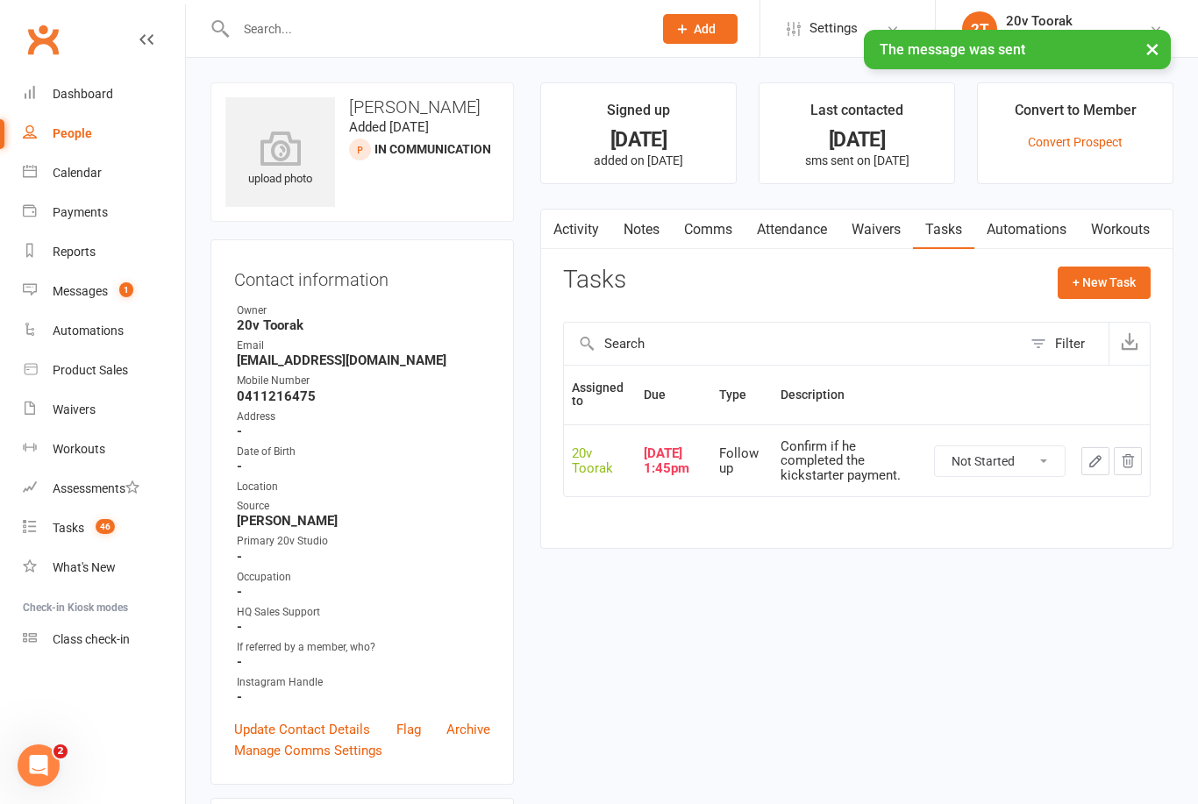
click at [53, 167] on div "Calendar" at bounding box center [77, 173] width 49 height 14
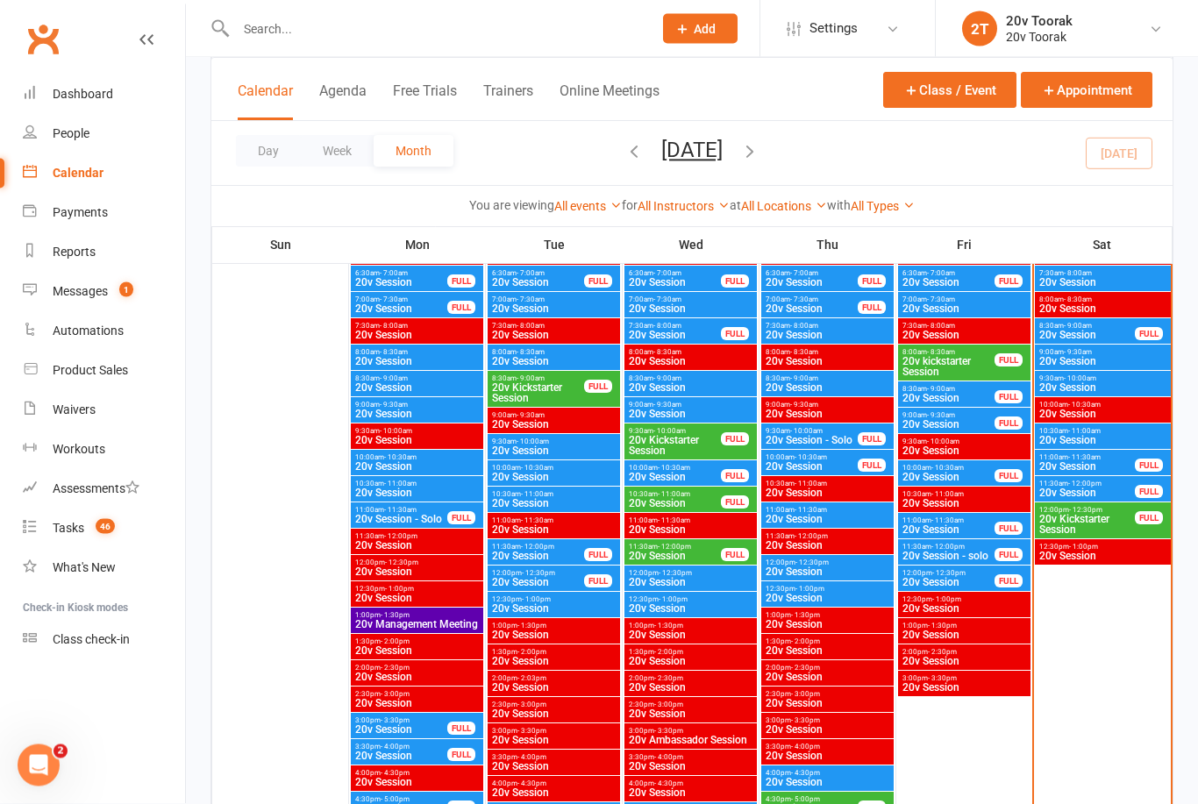
scroll to position [1741, 0]
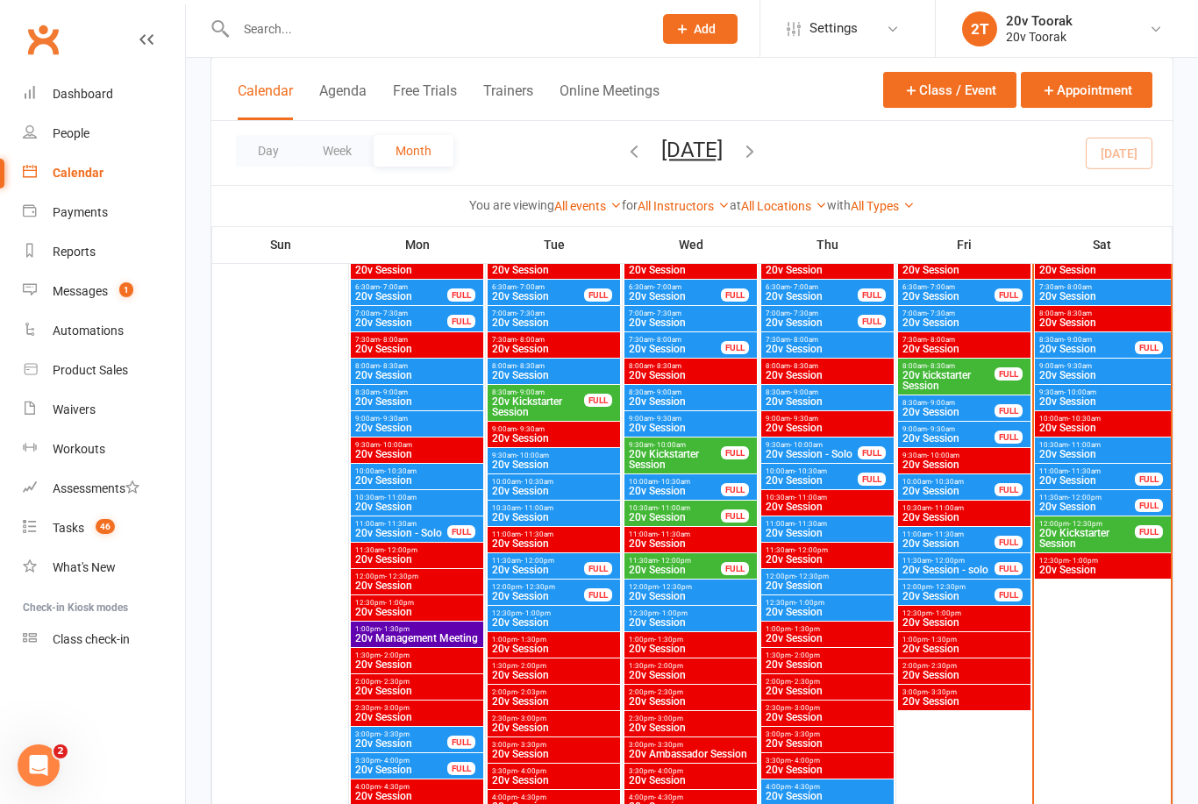
click at [1101, 537] on span "20v Kickstarter Session" at bounding box center [1086, 538] width 97 height 21
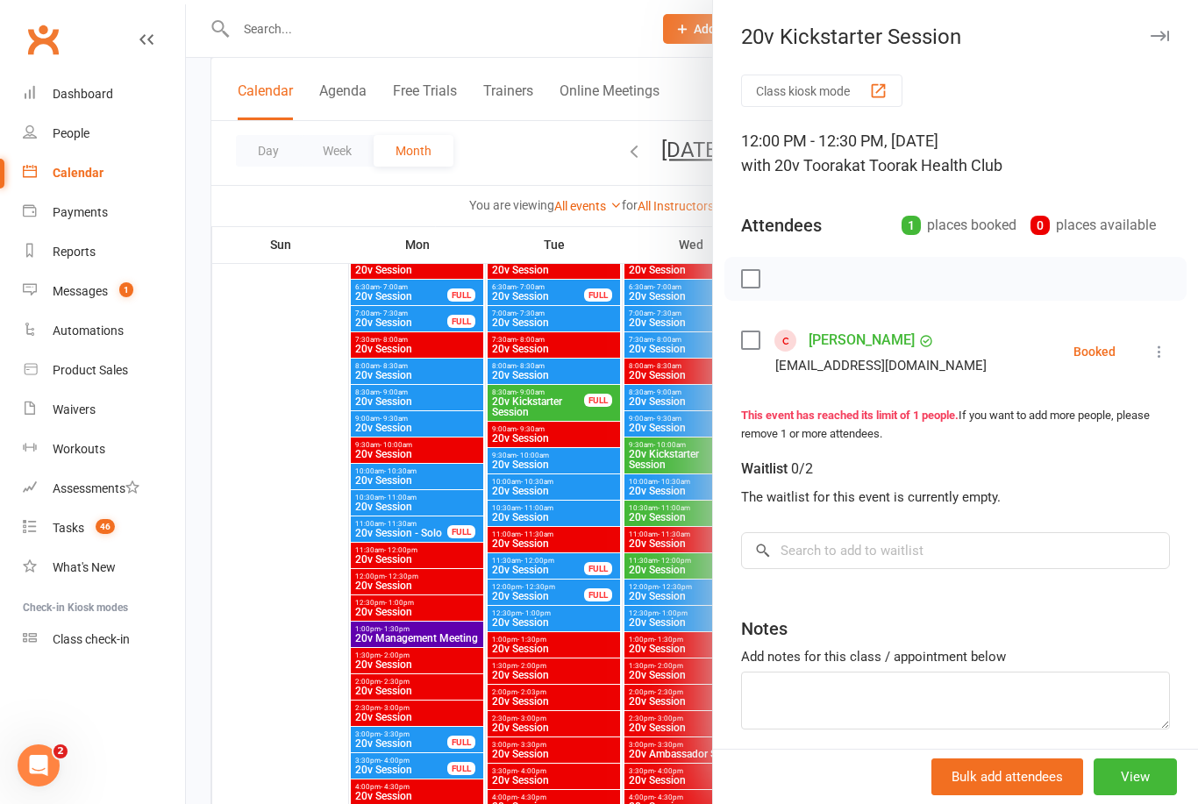
click at [868, 344] on link "Zahra Mustaf" at bounding box center [861, 340] width 106 height 28
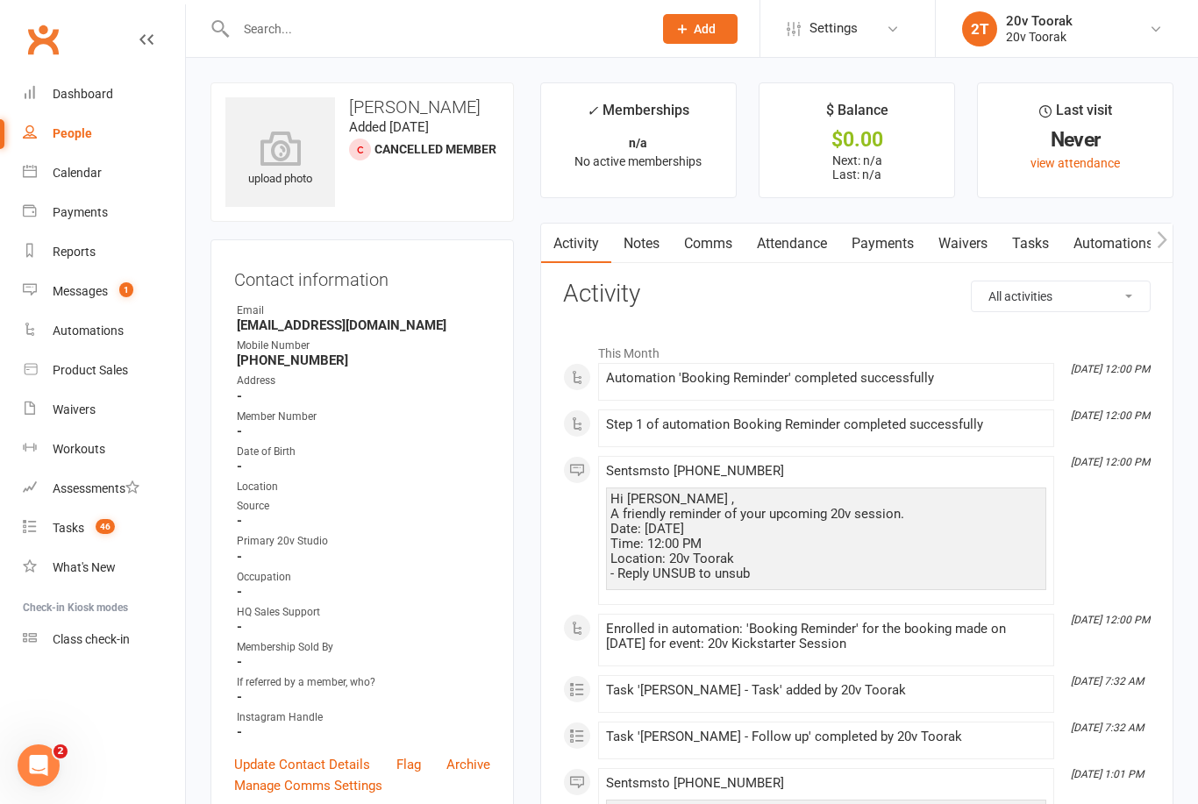
click at [728, 249] on link "Comms" at bounding box center [708, 244] width 73 height 40
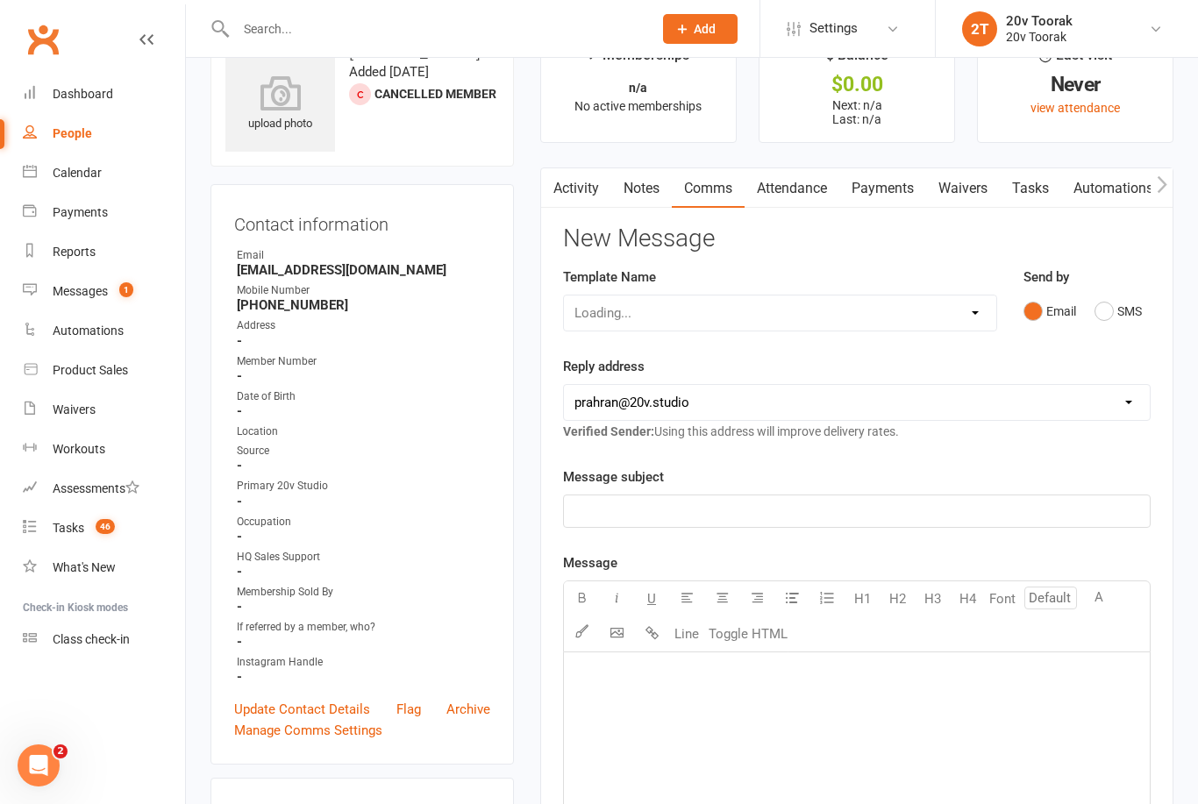
scroll to position [56, 0]
click at [1122, 320] on button "SMS" at bounding box center [1117, 310] width 47 height 33
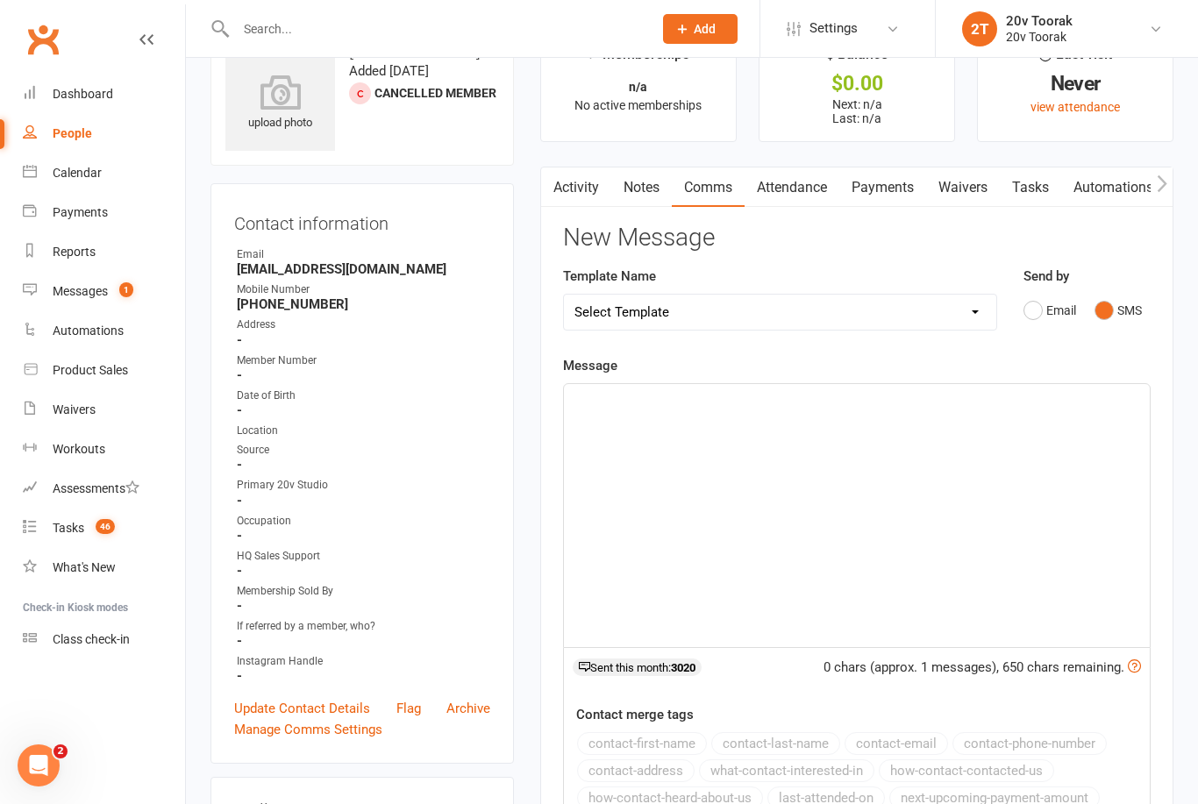
click at [972, 541] on div "﻿" at bounding box center [857, 515] width 586 height 263
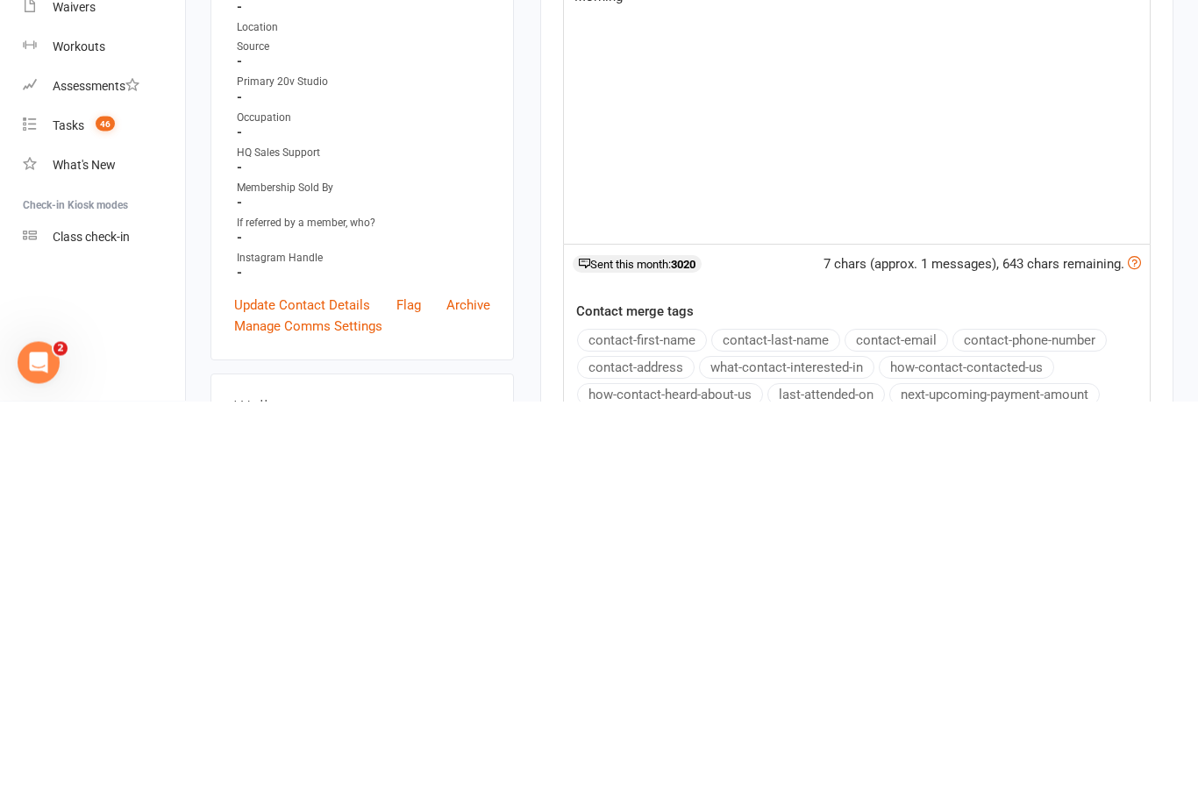
click at [674, 732] on button "contact-first-name" at bounding box center [642, 743] width 130 height 23
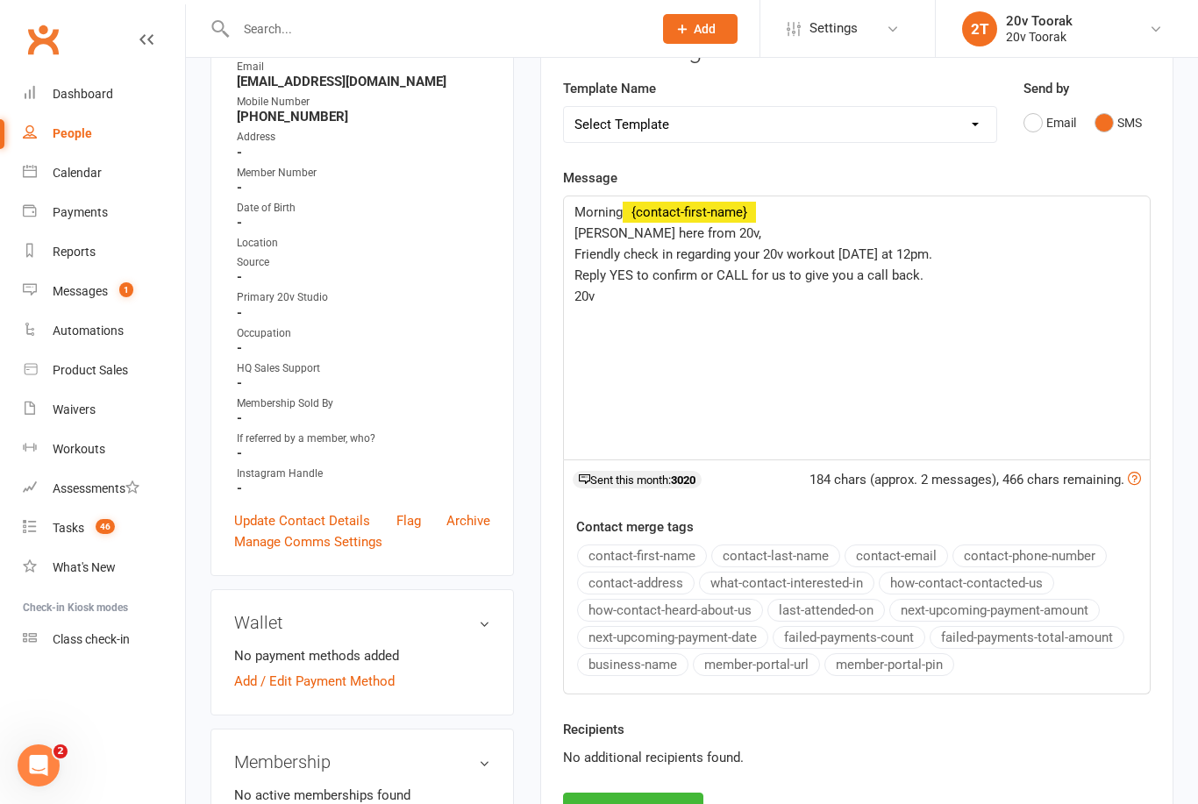
click at [636, 803] on button "Send Message" at bounding box center [633, 811] width 140 height 37
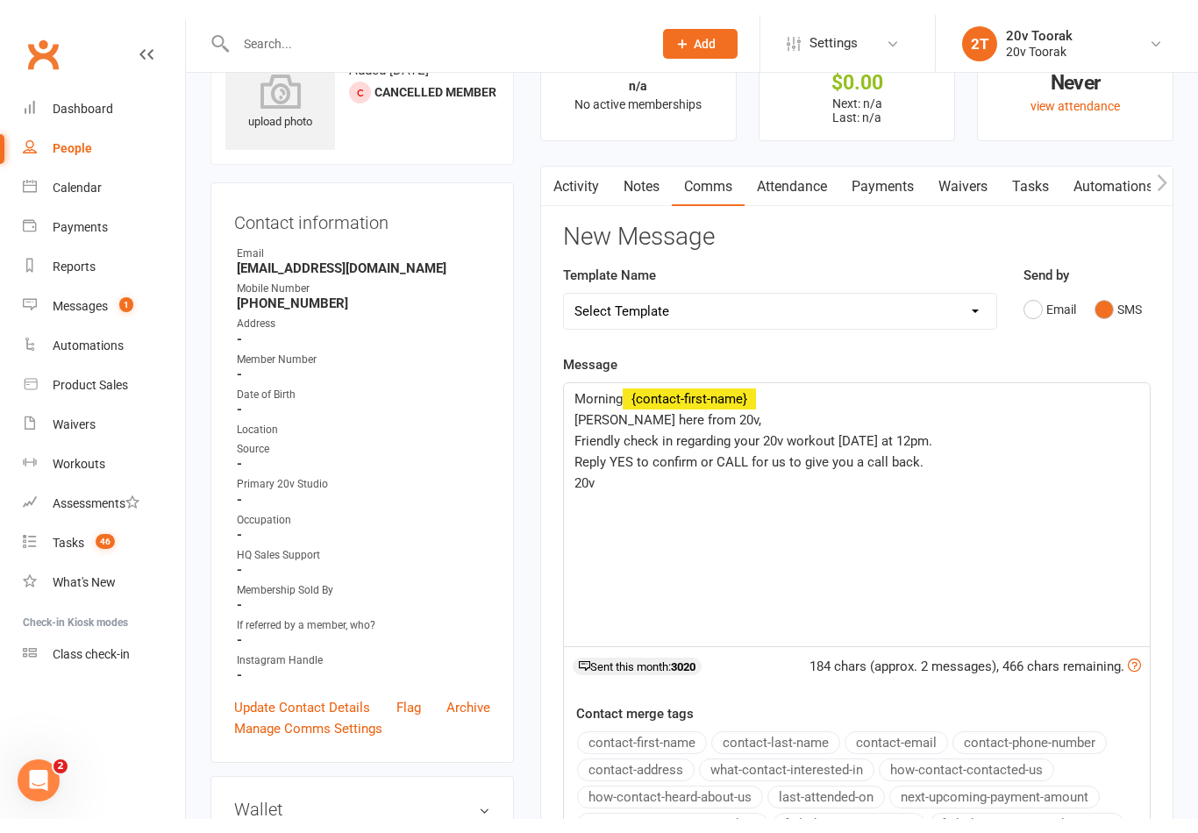
scroll to position [0, 0]
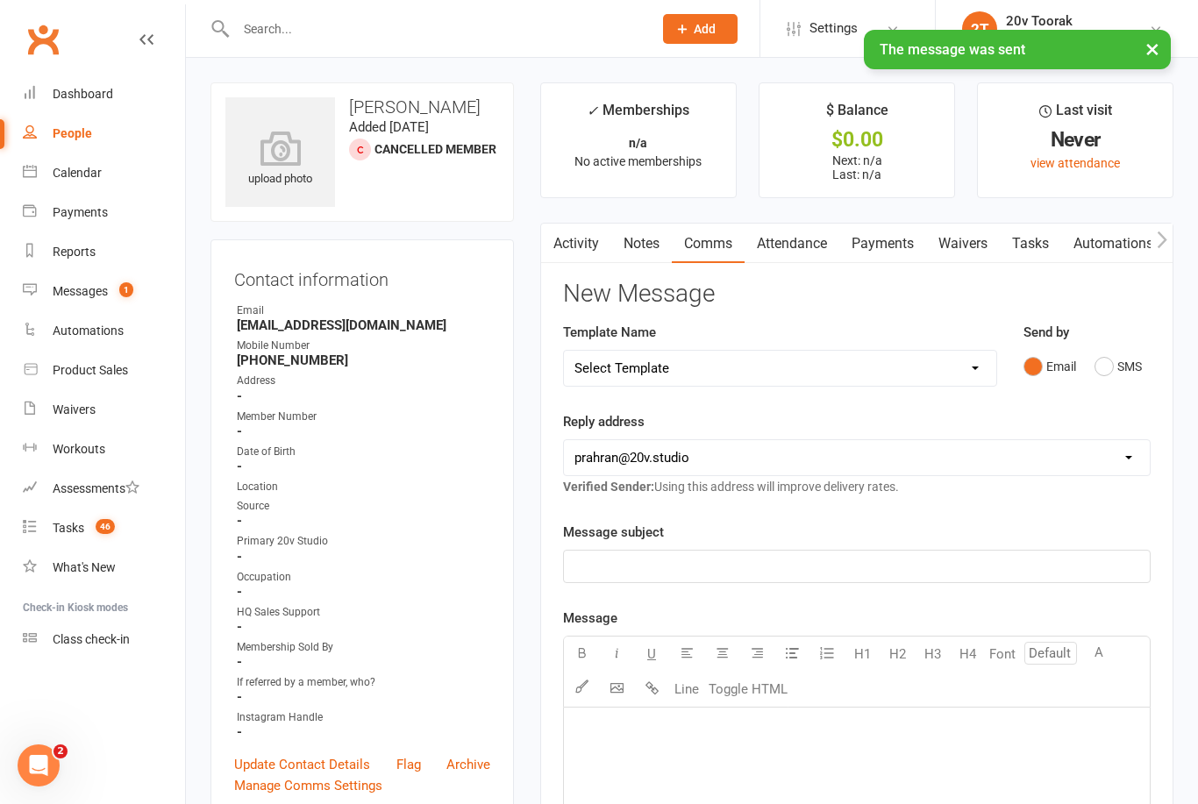
click at [1024, 246] on link "Tasks" at bounding box center [1030, 244] width 61 height 40
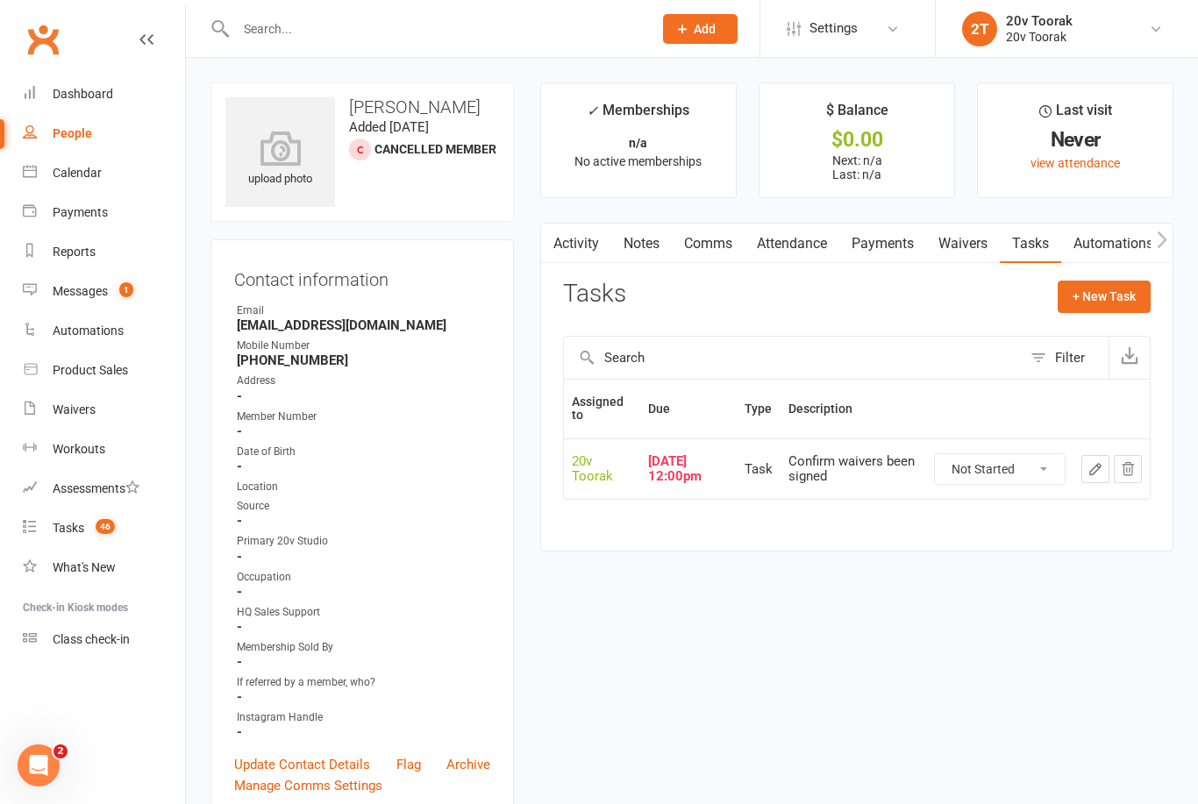
click at [59, 162] on link "Calendar" at bounding box center [104, 172] width 162 height 39
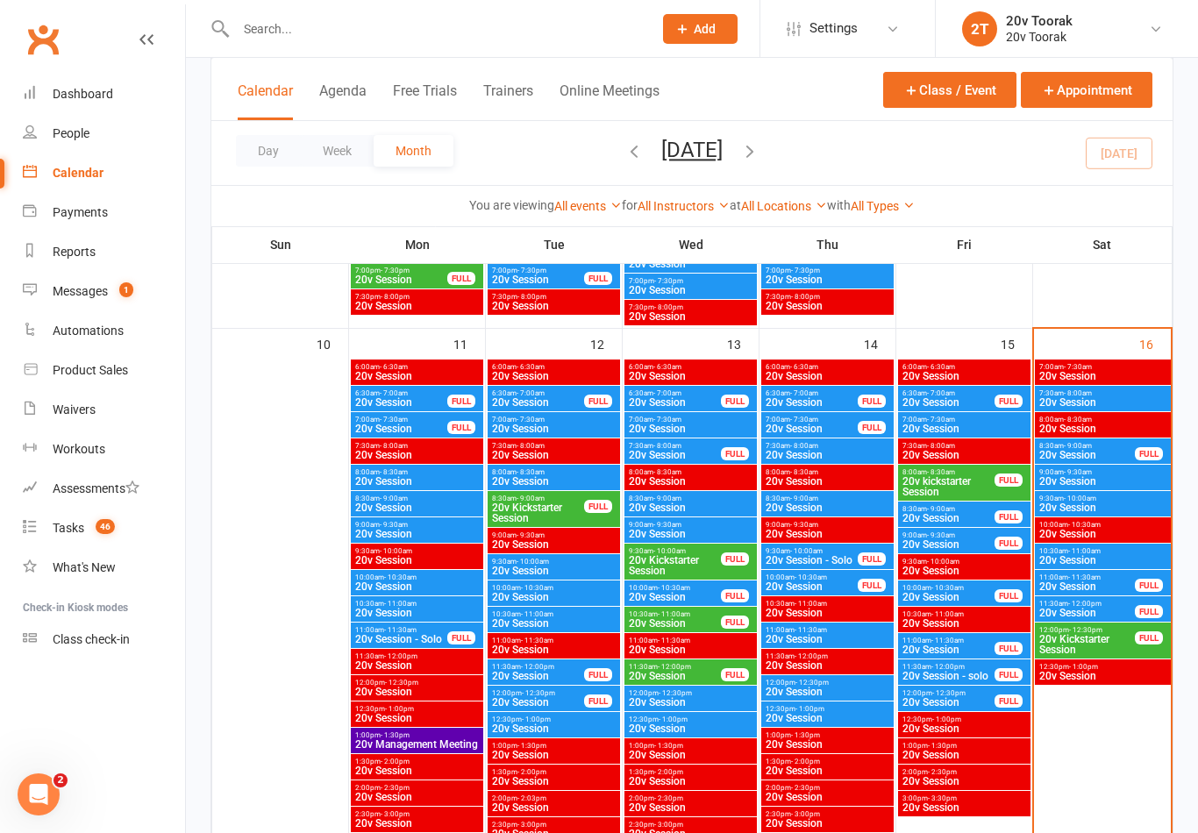
scroll to position [1634, 0]
click at [1113, 486] on span "20v Session" at bounding box center [1102, 482] width 129 height 11
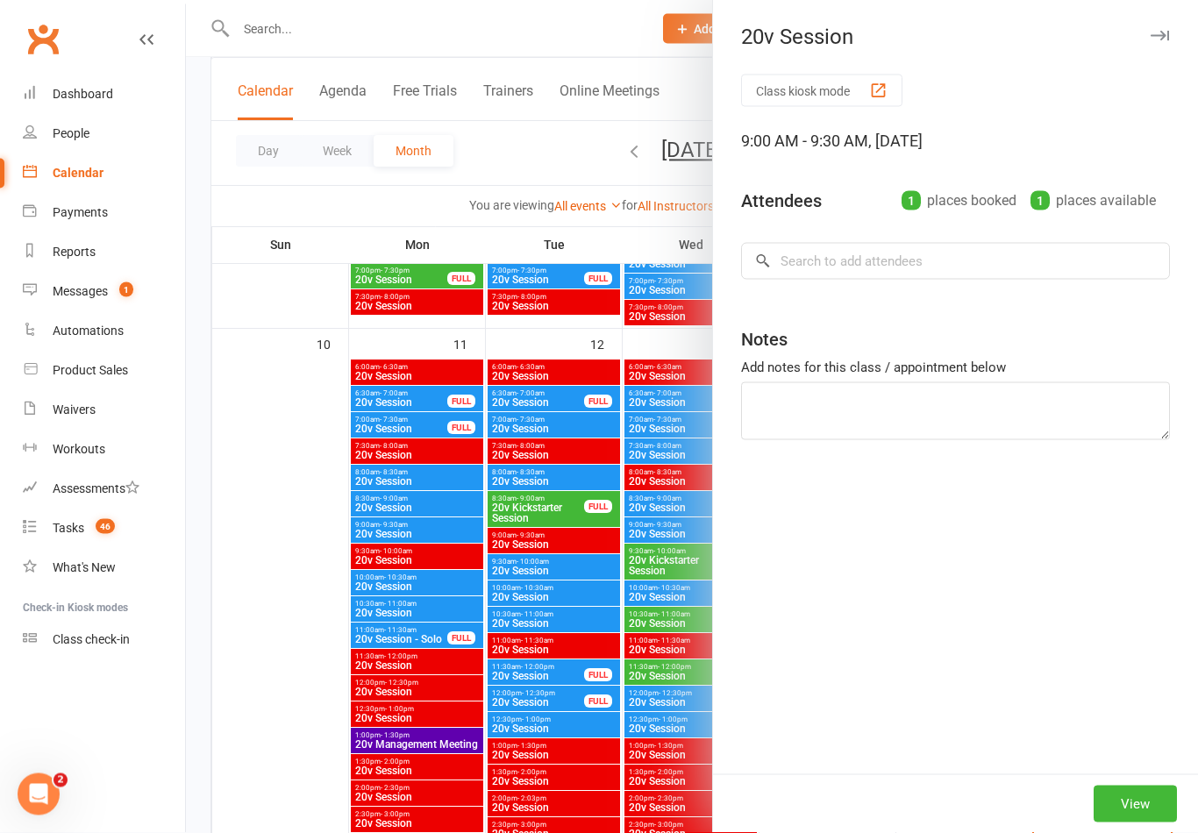
scroll to position [1635, 0]
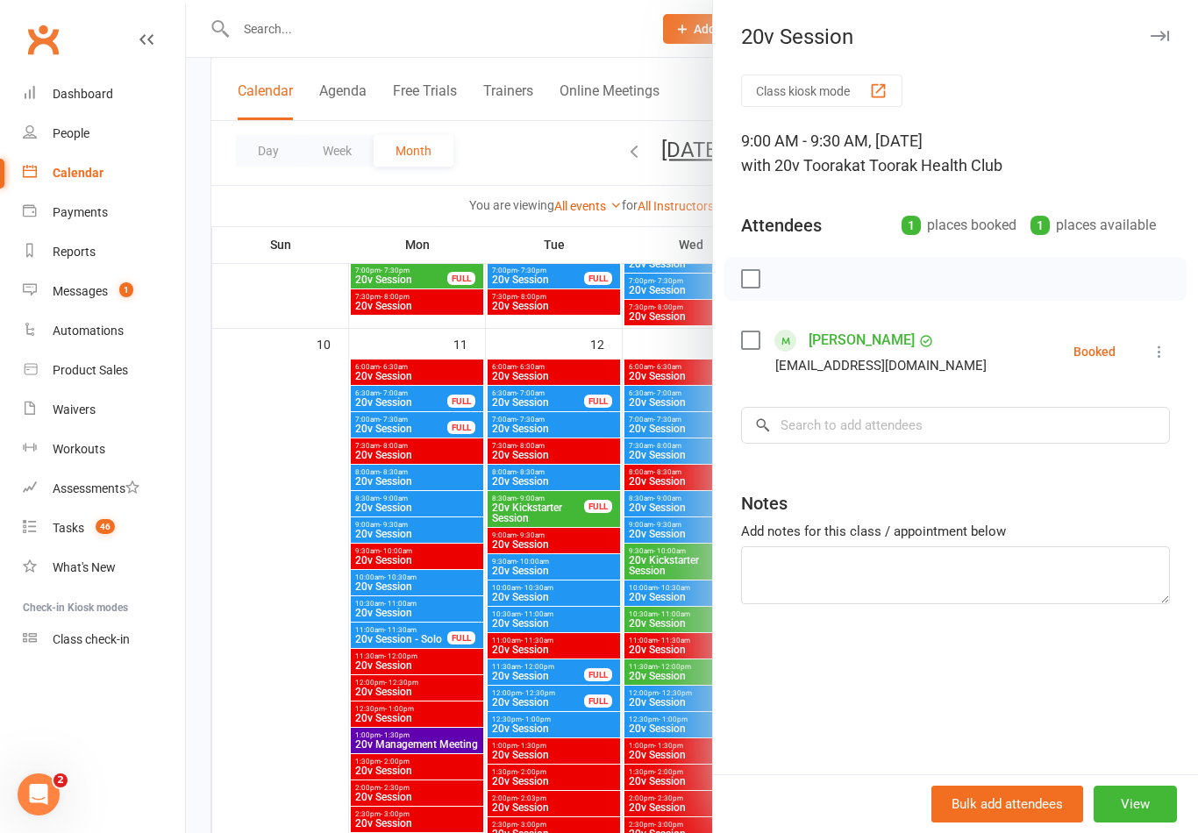
click at [605, 575] on div at bounding box center [692, 416] width 1012 height 833
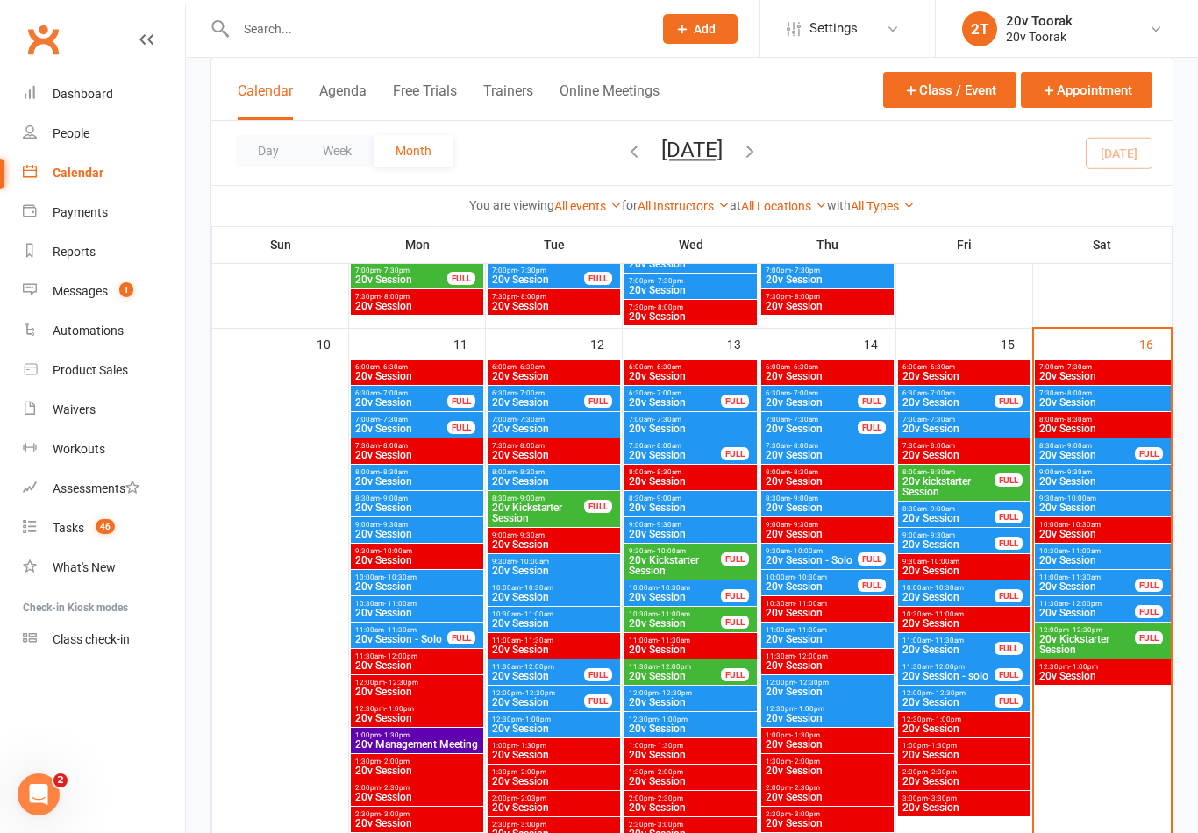
click at [1107, 506] on span "20v Session" at bounding box center [1102, 507] width 129 height 11
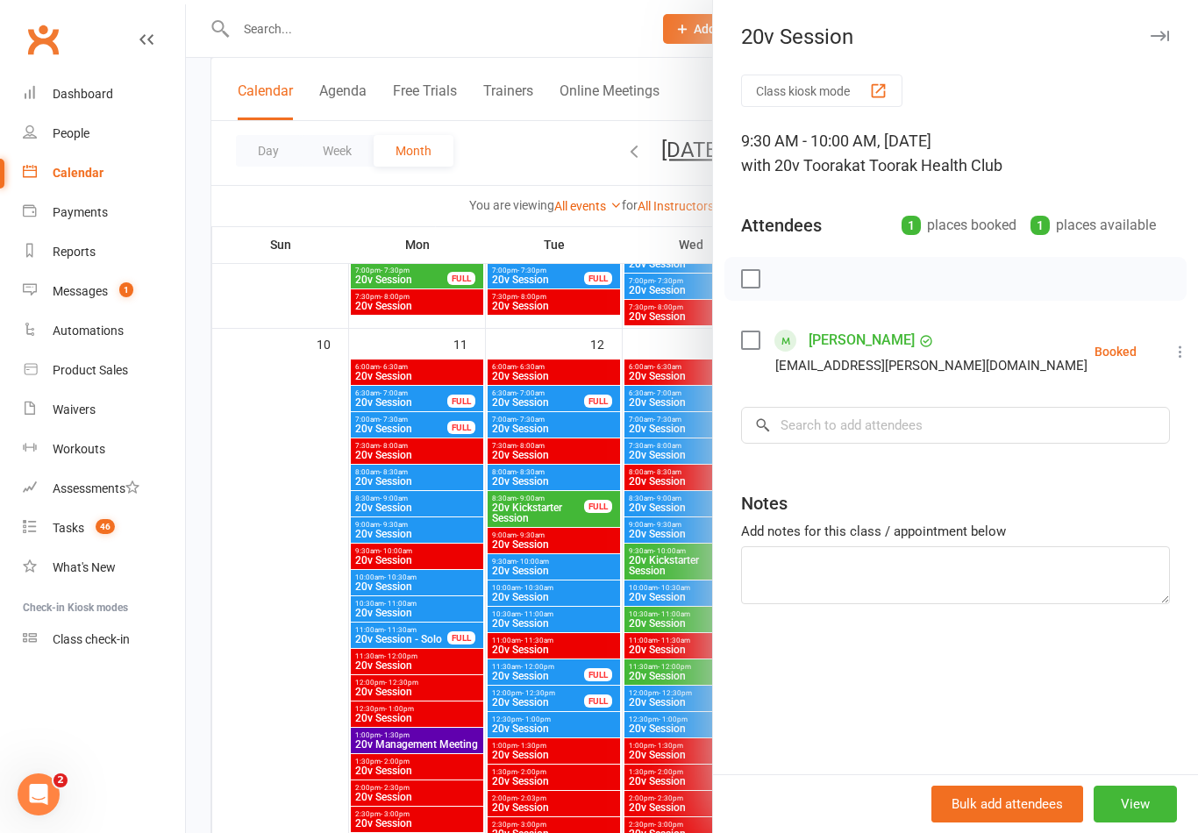
click at [587, 563] on div at bounding box center [692, 416] width 1012 height 833
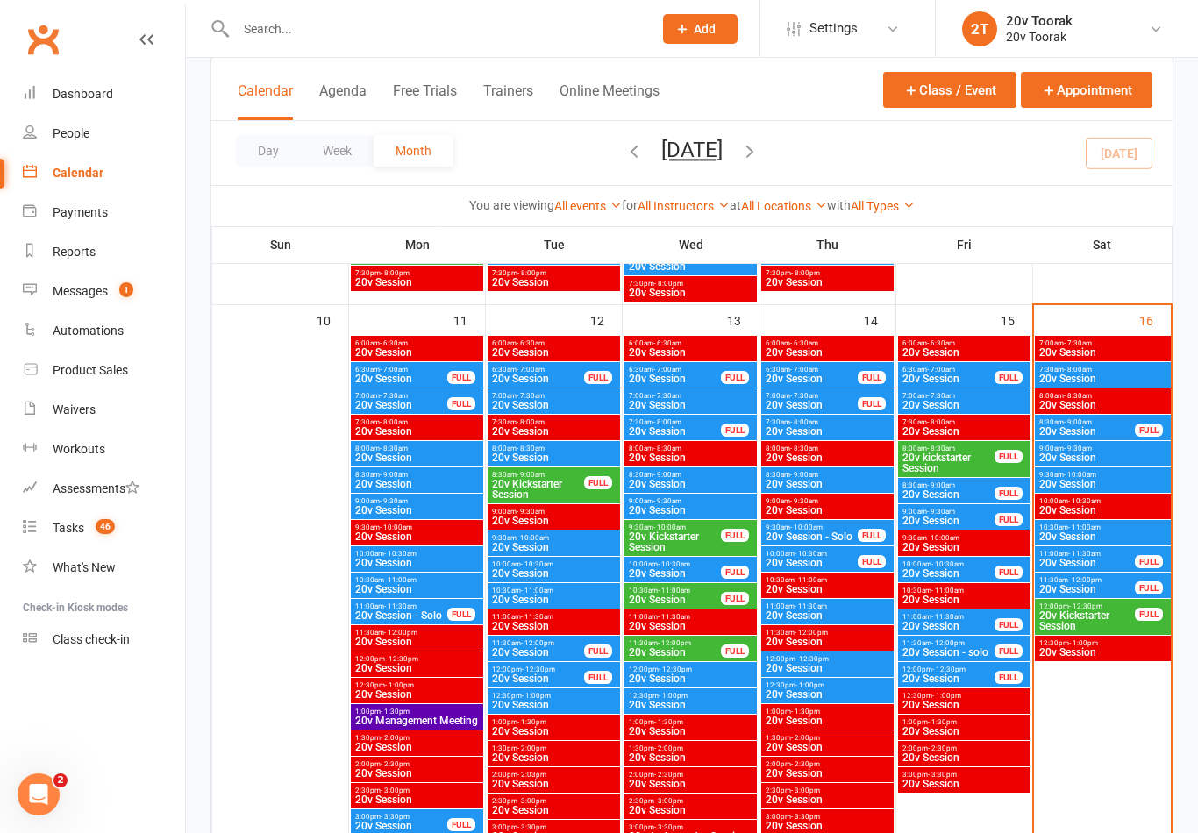
scroll to position [1662, 0]
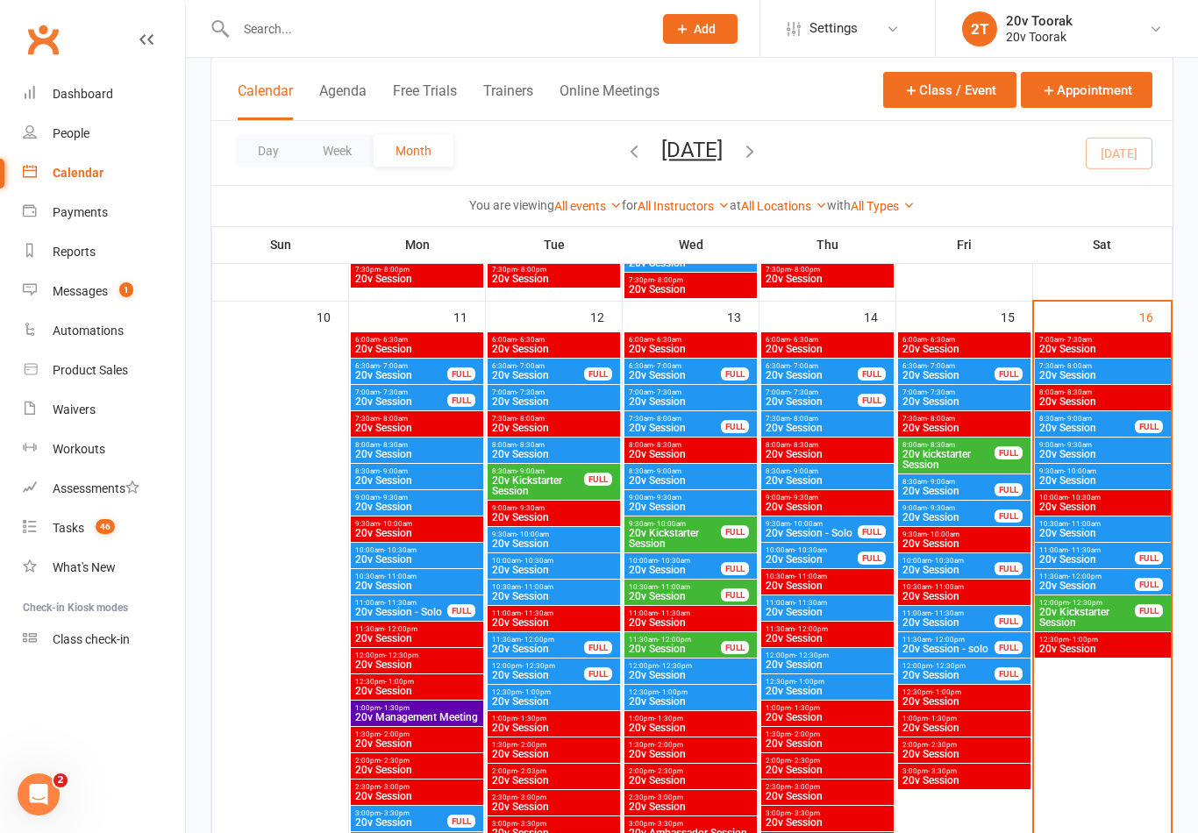
click at [55, 274] on link "Messages 1" at bounding box center [104, 291] width 162 height 39
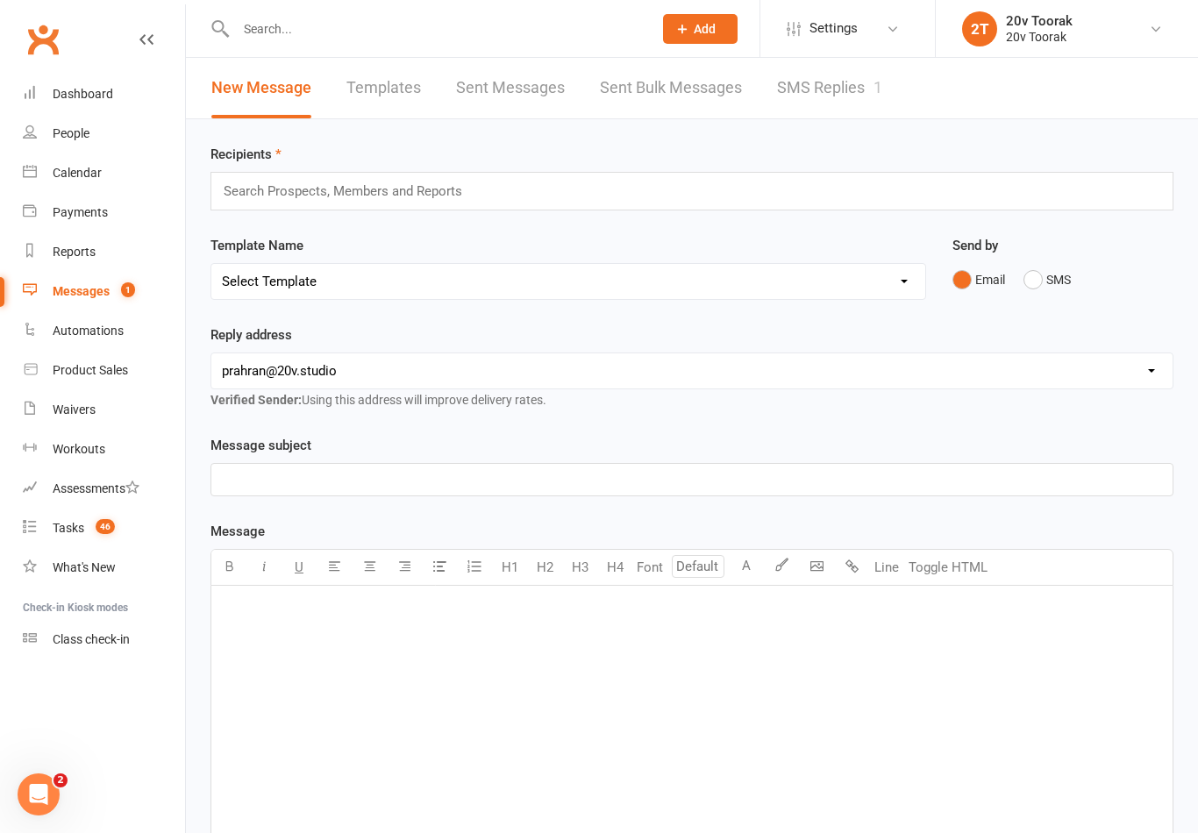
click at [831, 85] on link "SMS Replies 1" at bounding box center [829, 88] width 105 height 61
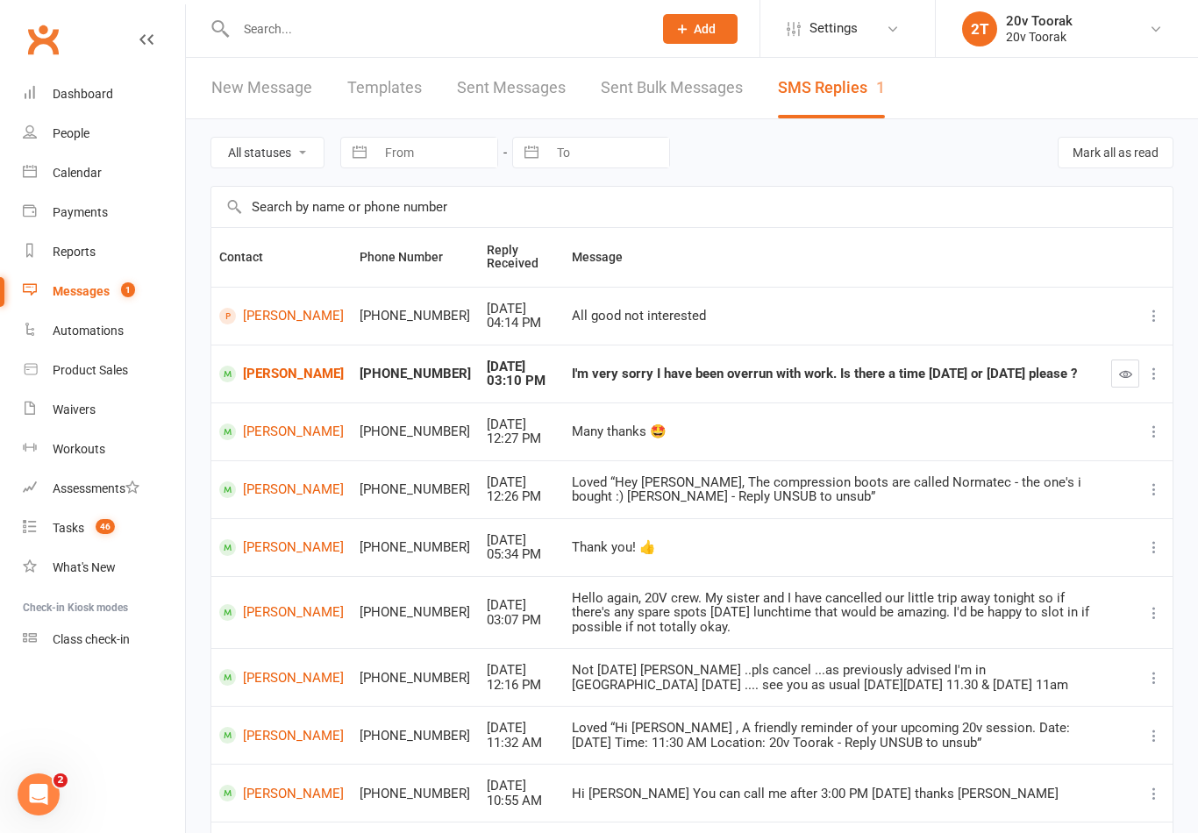
click at [258, 366] on link "[PERSON_NAME]" at bounding box center [281, 374] width 125 height 17
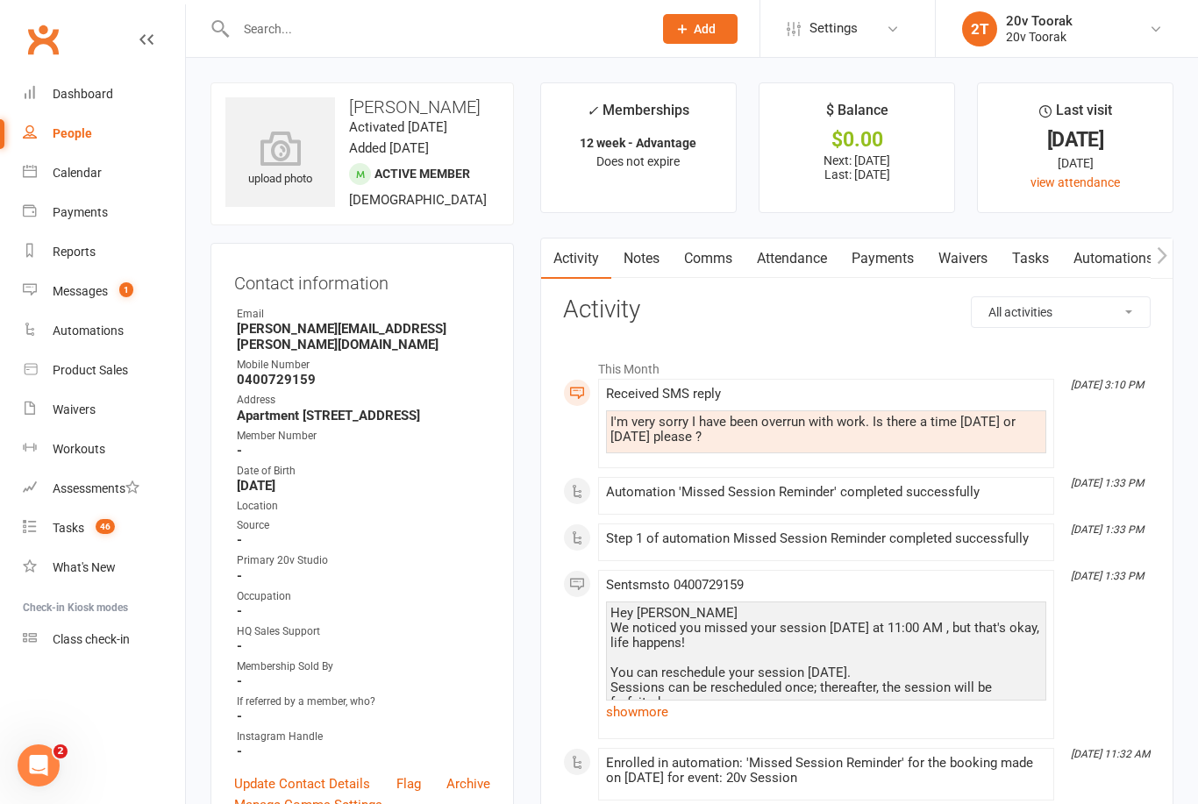
click at [715, 256] on link "Comms" at bounding box center [708, 258] width 73 height 40
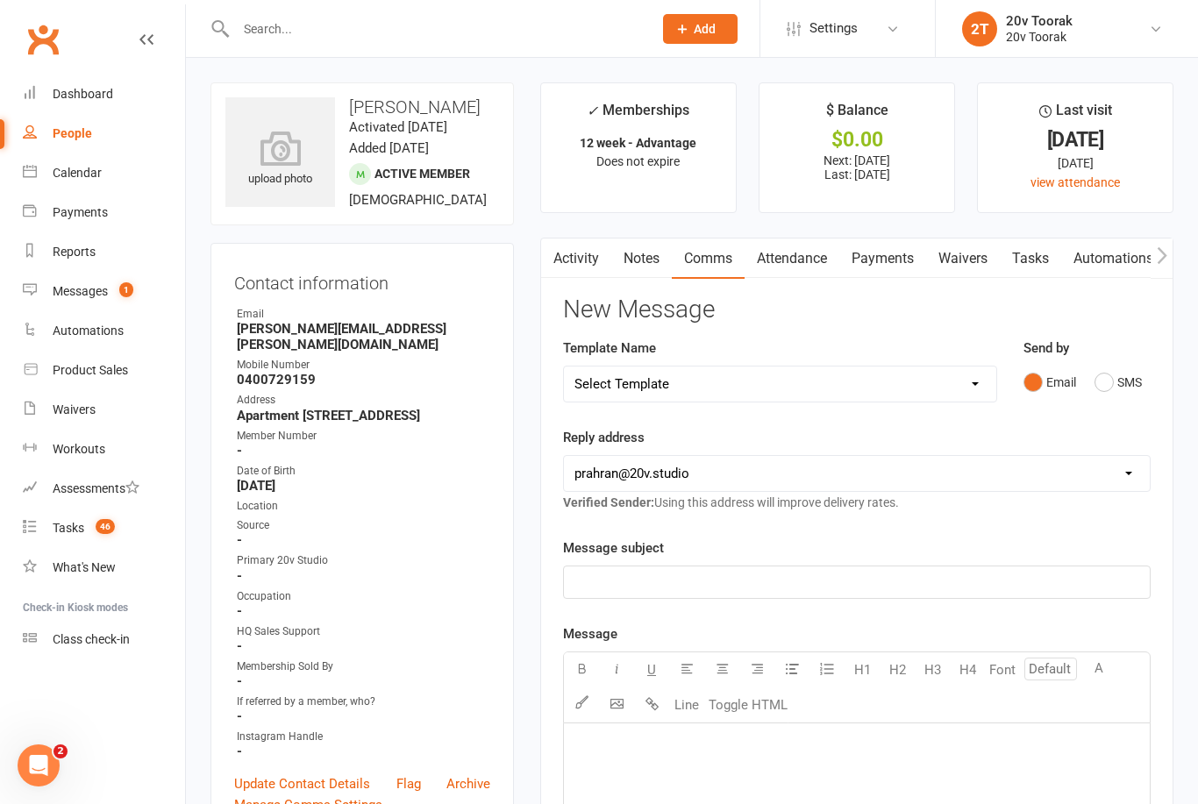
click at [1115, 381] on button "SMS" at bounding box center [1117, 382] width 47 height 33
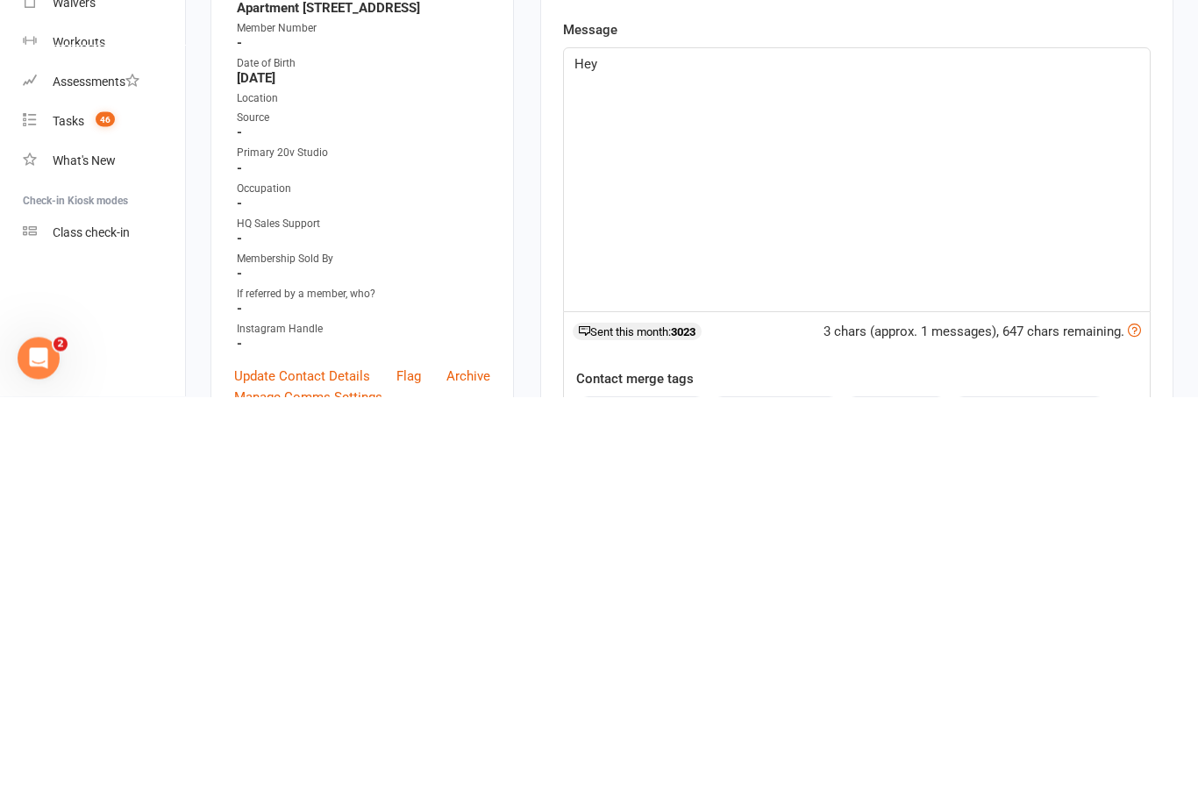
click at [673, 803] on button "contact-first-name" at bounding box center [642, 815] width 130 height 23
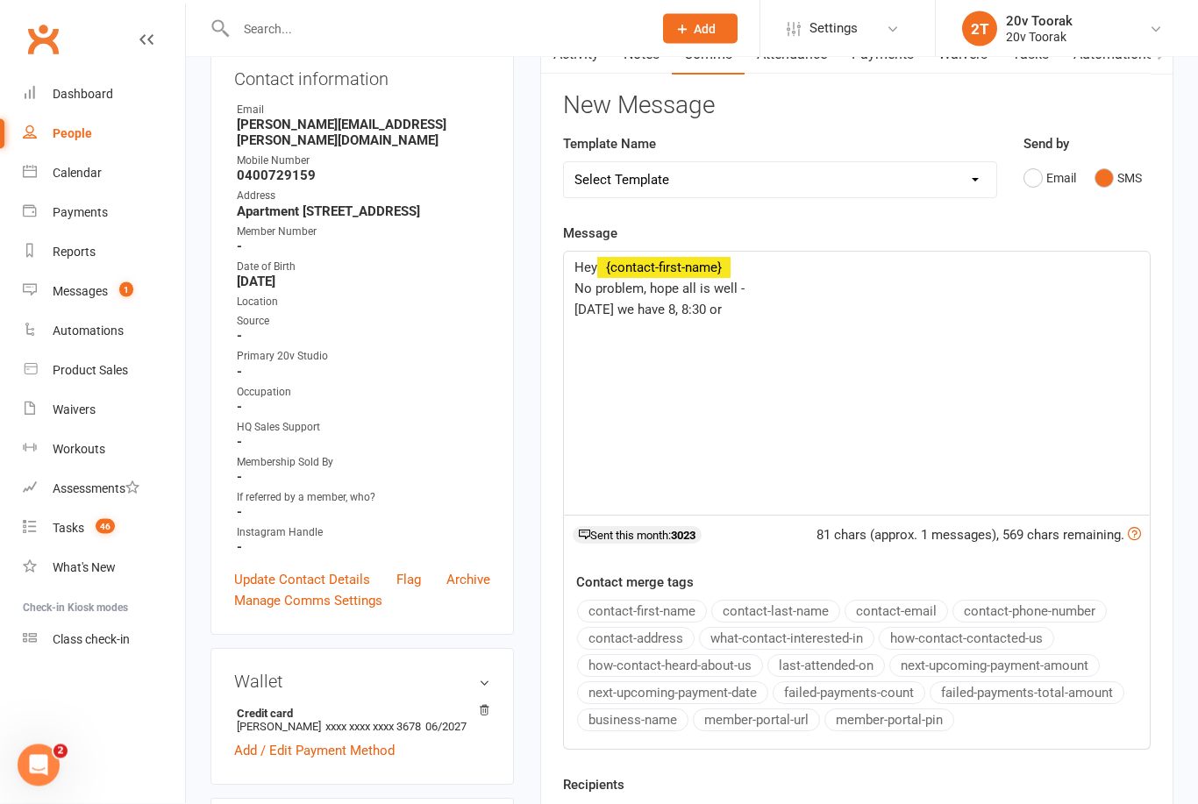
scroll to position [77, 0]
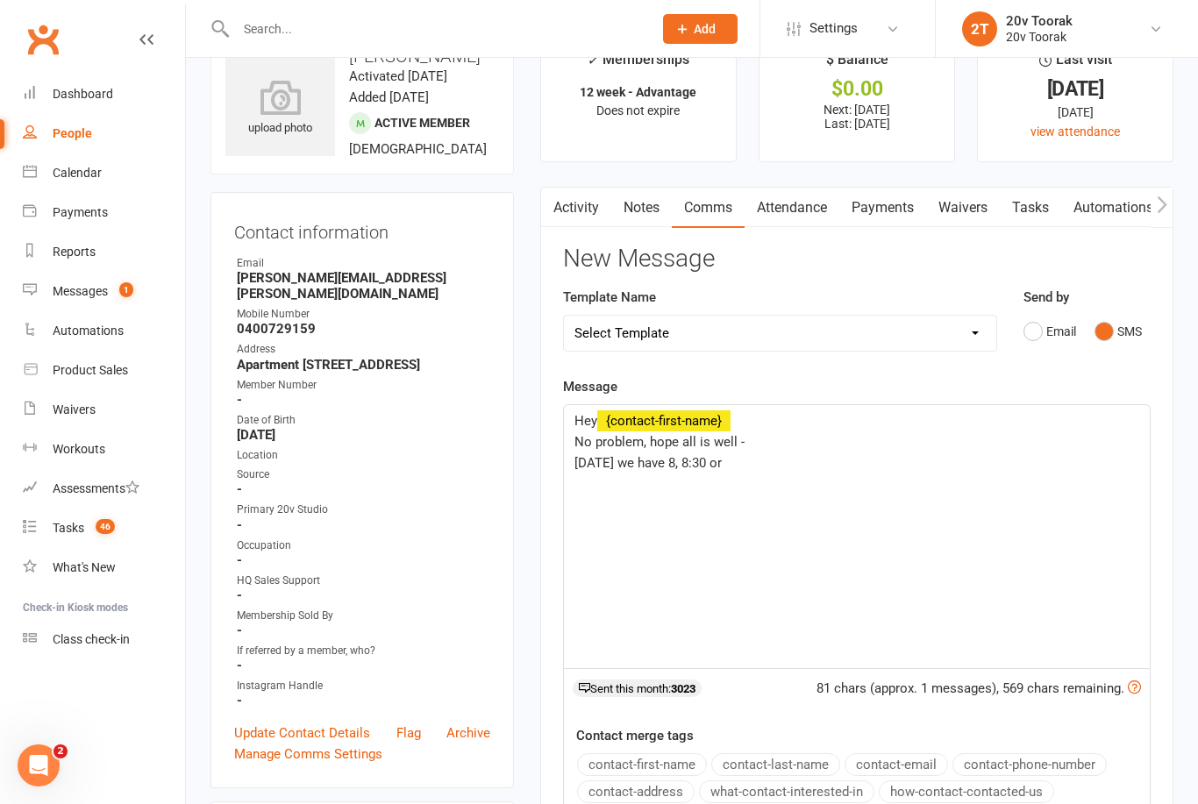
click at [821, 463] on p "Monday we have 8, 8:30 or" at bounding box center [856, 462] width 565 height 21
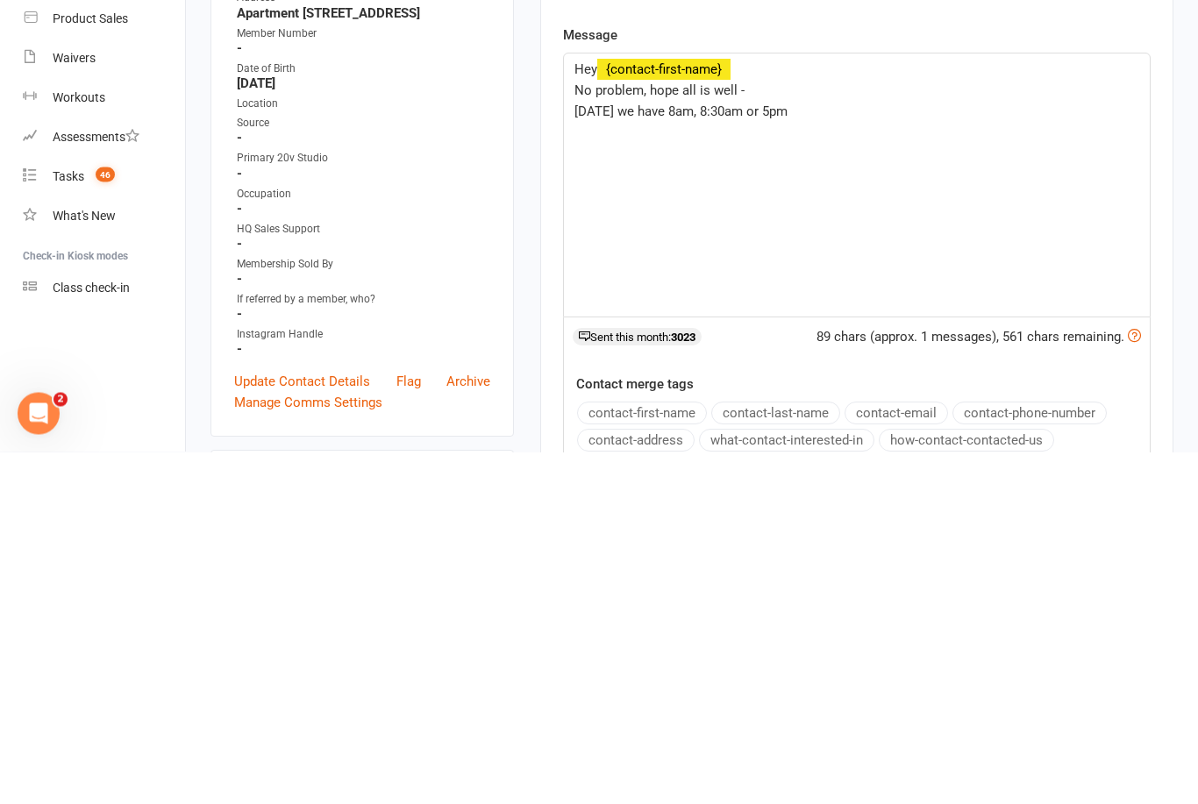
click at [913, 406] on div "Hey ﻿ {contact-first-name} No problem, hope all is well - Monday we have 8am, 8…" at bounding box center [857, 537] width 586 height 263
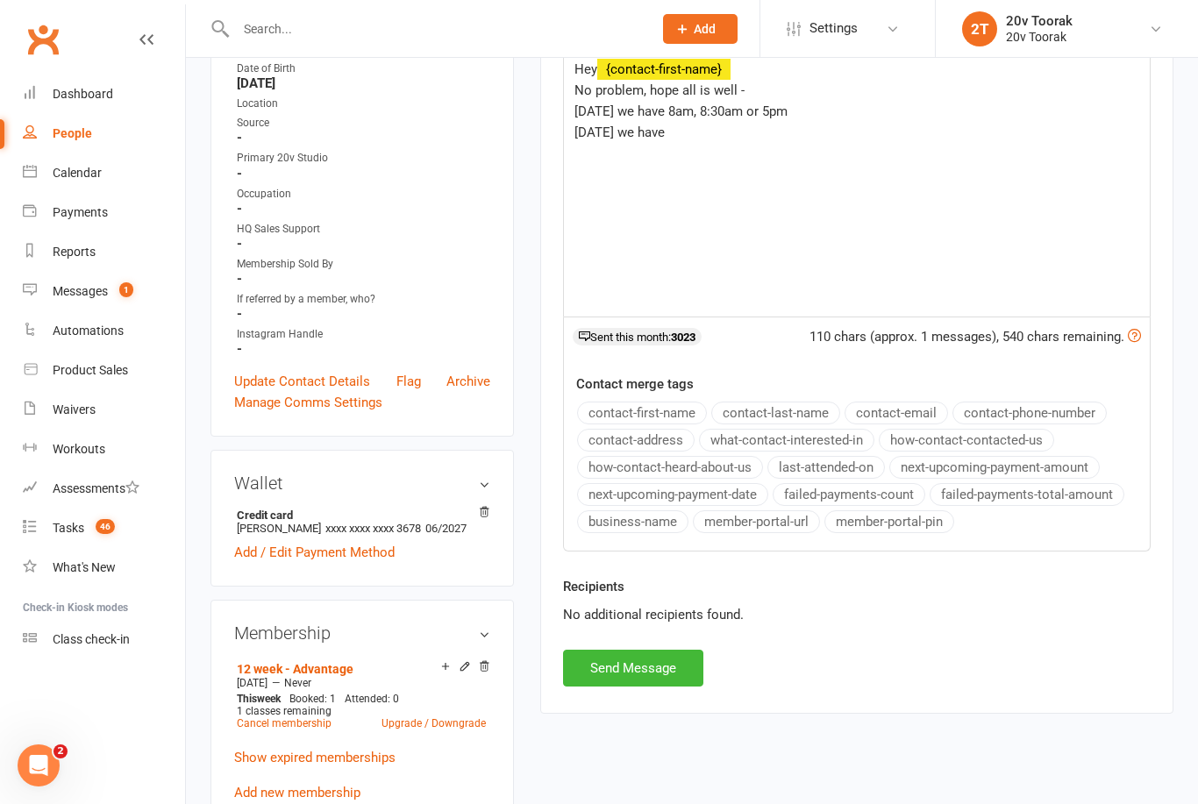
click at [901, 158] on div "Hey ﻿ {contact-first-name} No problem, hope all is well - Monday we have 8am, 8…" at bounding box center [857, 184] width 586 height 263
click at [864, 151] on div "Hey ﻿ {contact-first-name} No problem, hope all is well - Monday we have 8am, 8…" at bounding box center [857, 184] width 586 height 263
click at [663, 659] on button "Send Message" at bounding box center [633, 668] width 140 height 37
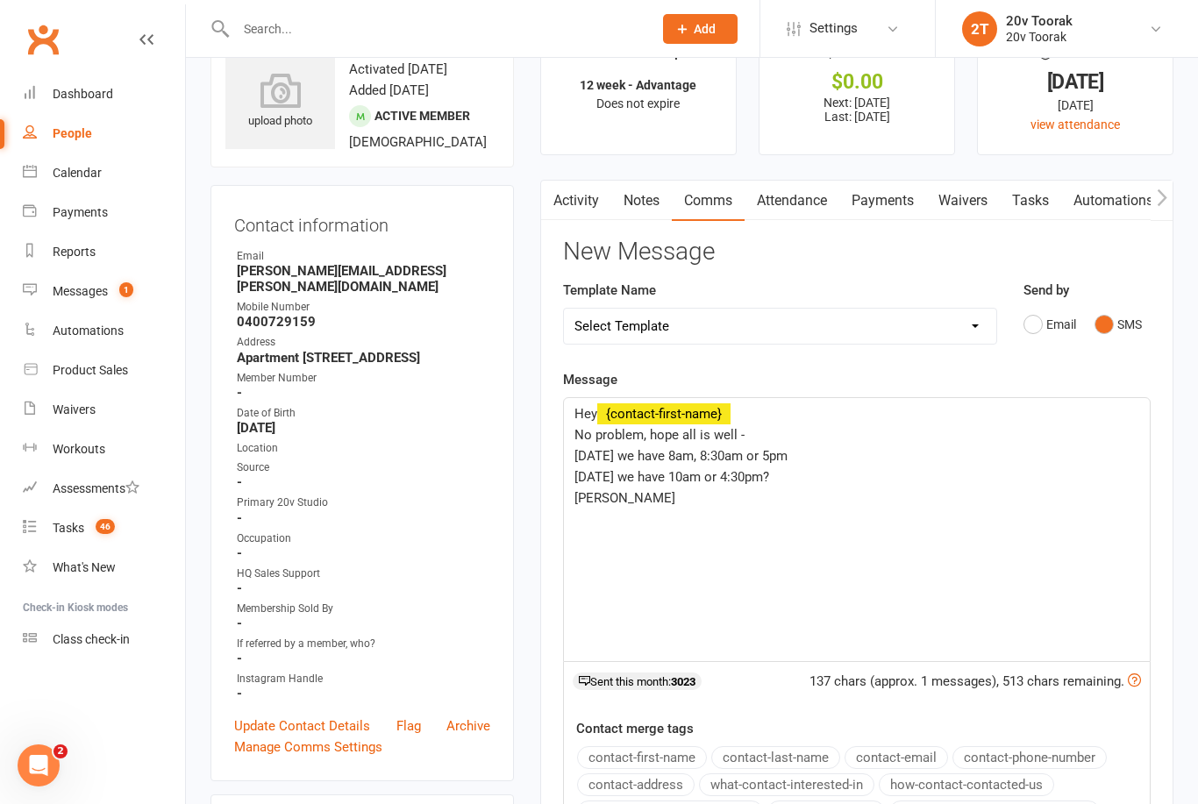
scroll to position [0, 0]
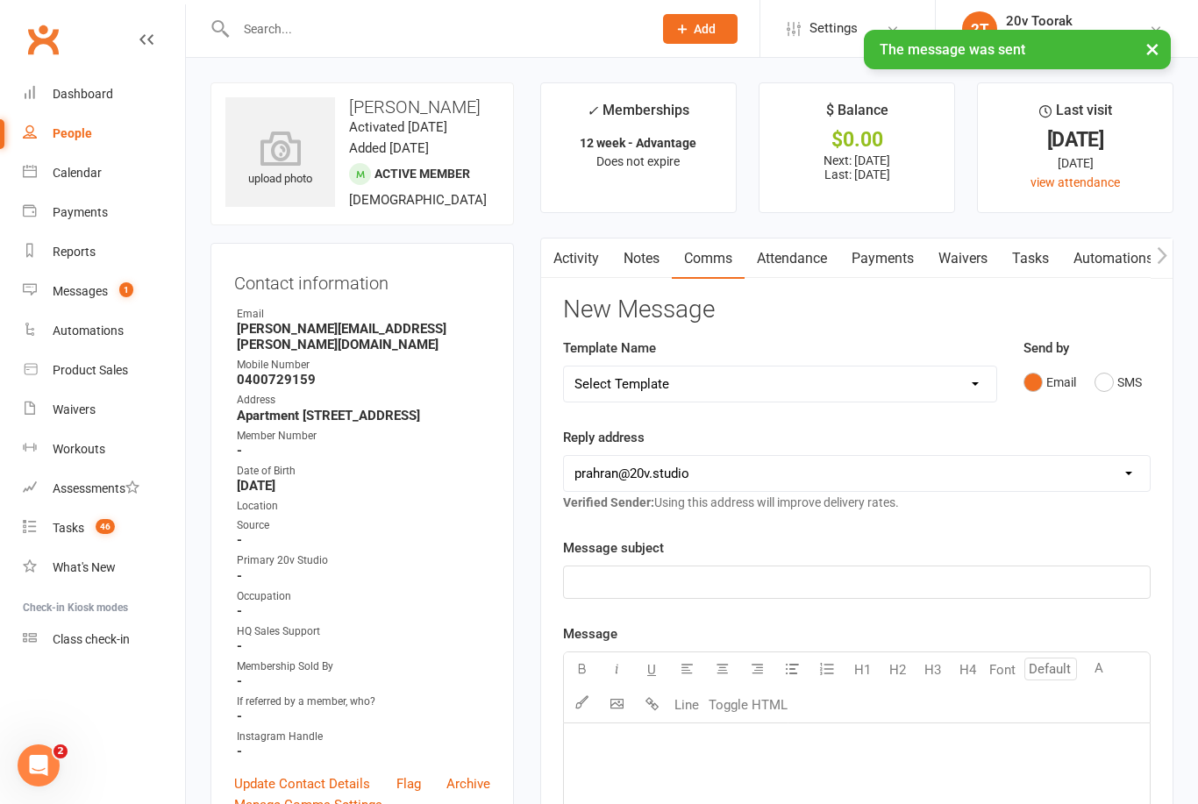
click at [1033, 266] on link "Tasks" at bounding box center [1030, 258] width 61 height 40
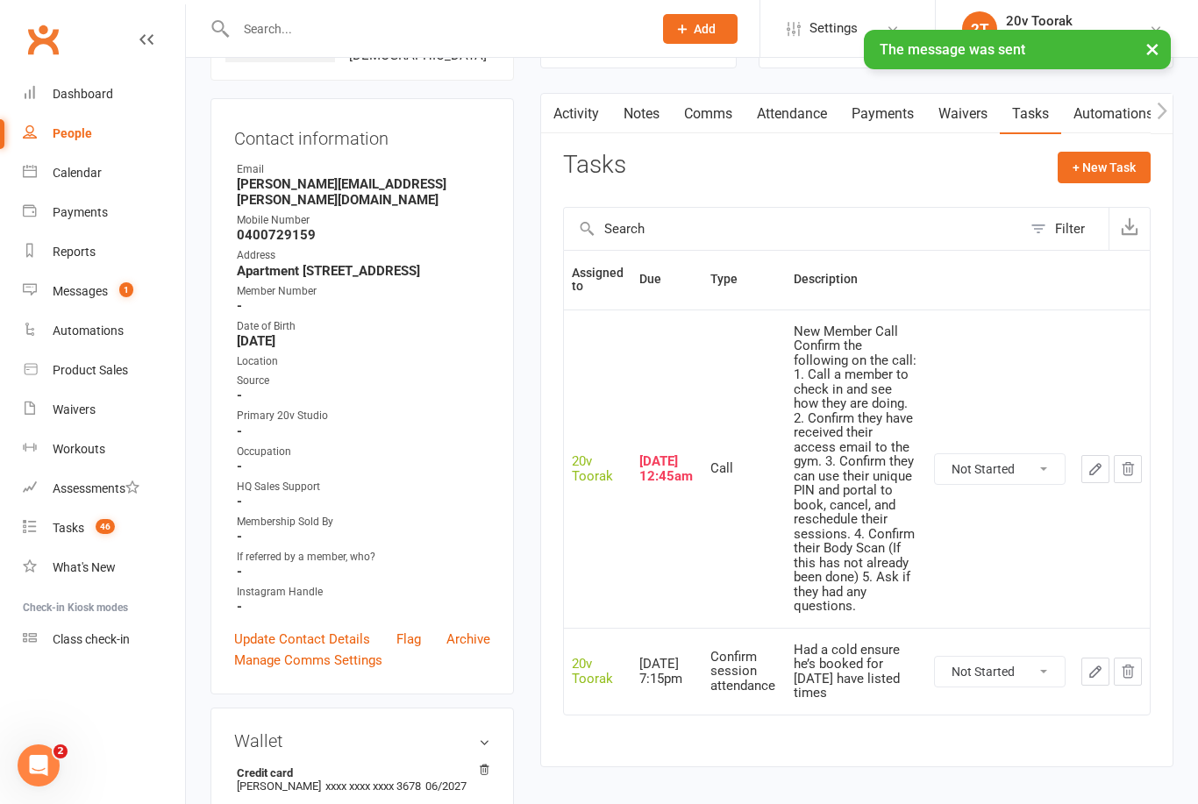
scroll to position [169, 0]
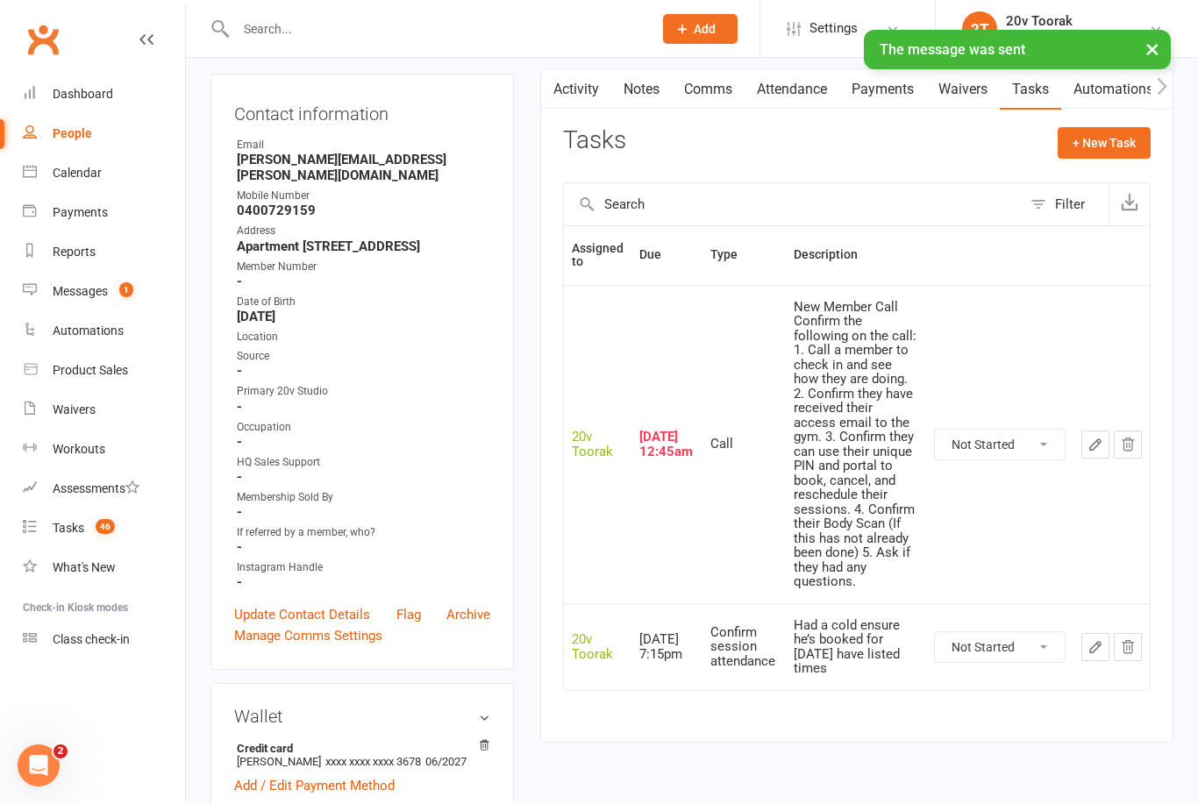
click at [1041, 430] on select "Not Started In Progress Waiting Complete" at bounding box center [1000, 445] width 130 height 30
select select "unstarted"
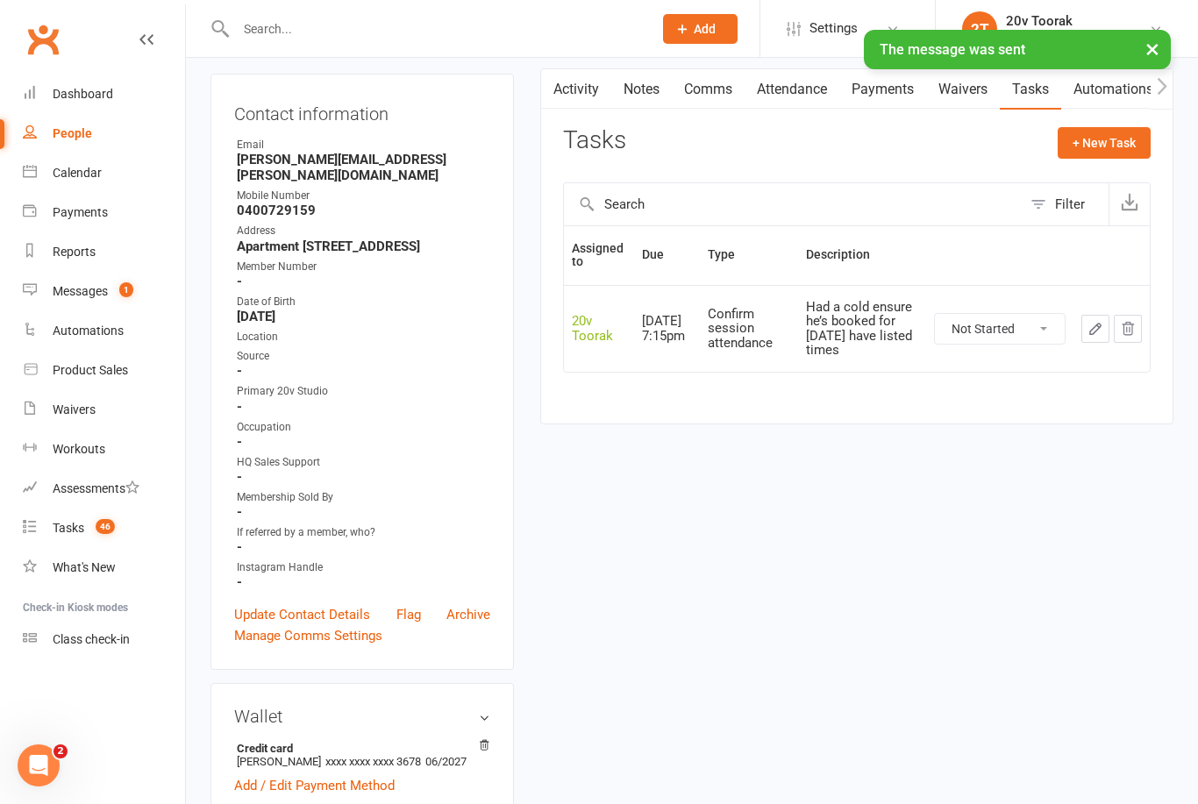
click at [48, 294] on link "Messages 1" at bounding box center [104, 291] width 162 height 39
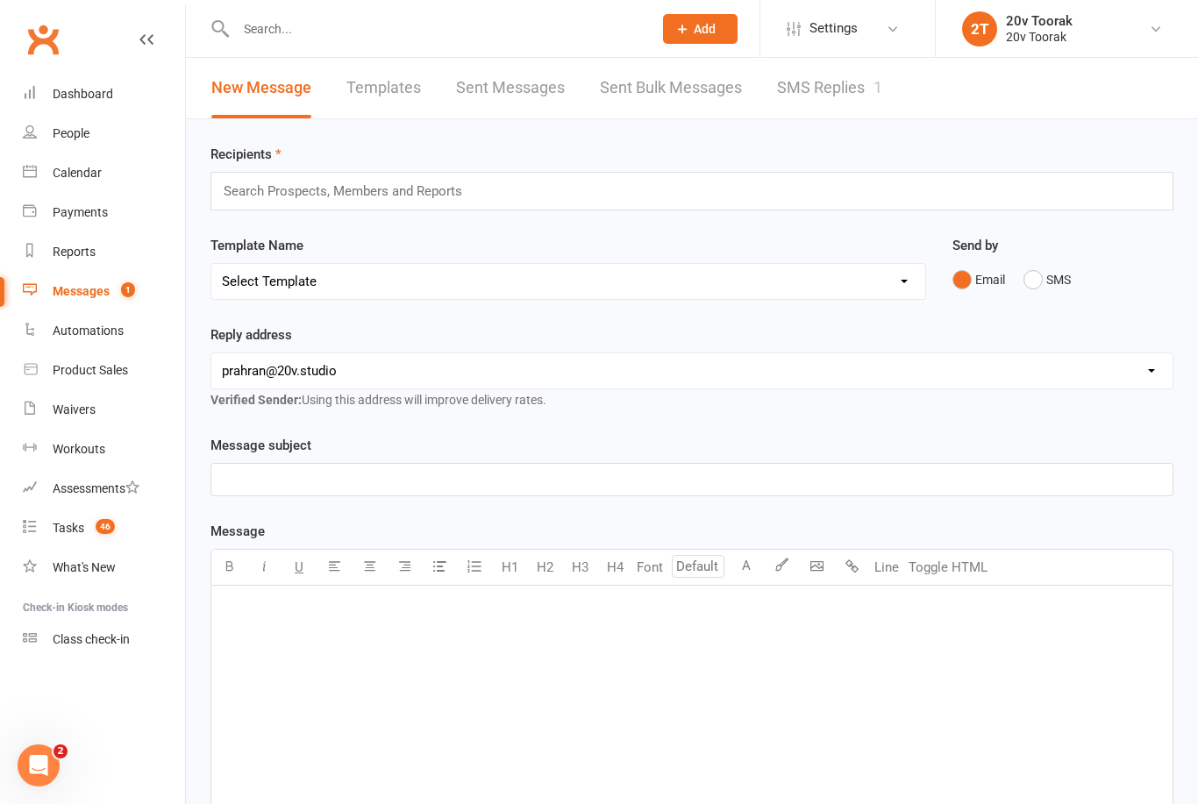
click at [842, 81] on link "SMS Replies 1" at bounding box center [829, 88] width 105 height 61
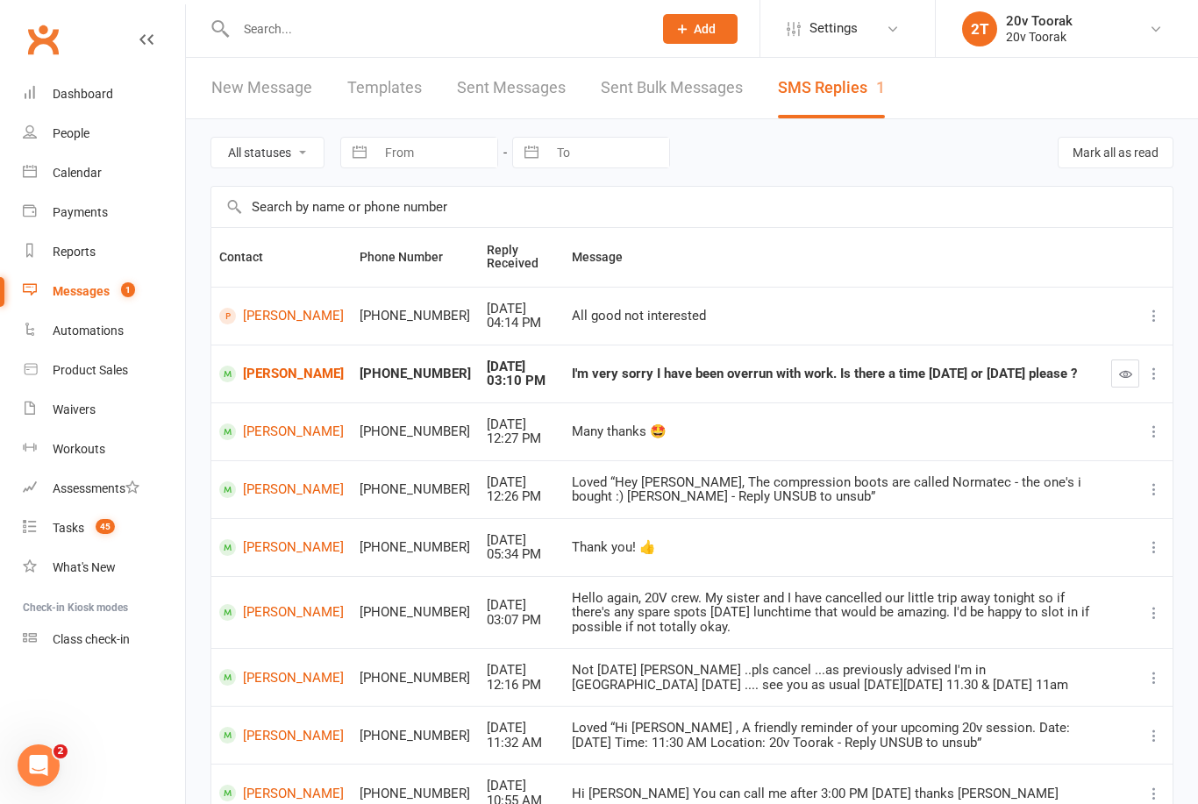
click at [1128, 379] on button "button" at bounding box center [1125, 374] width 28 height 28
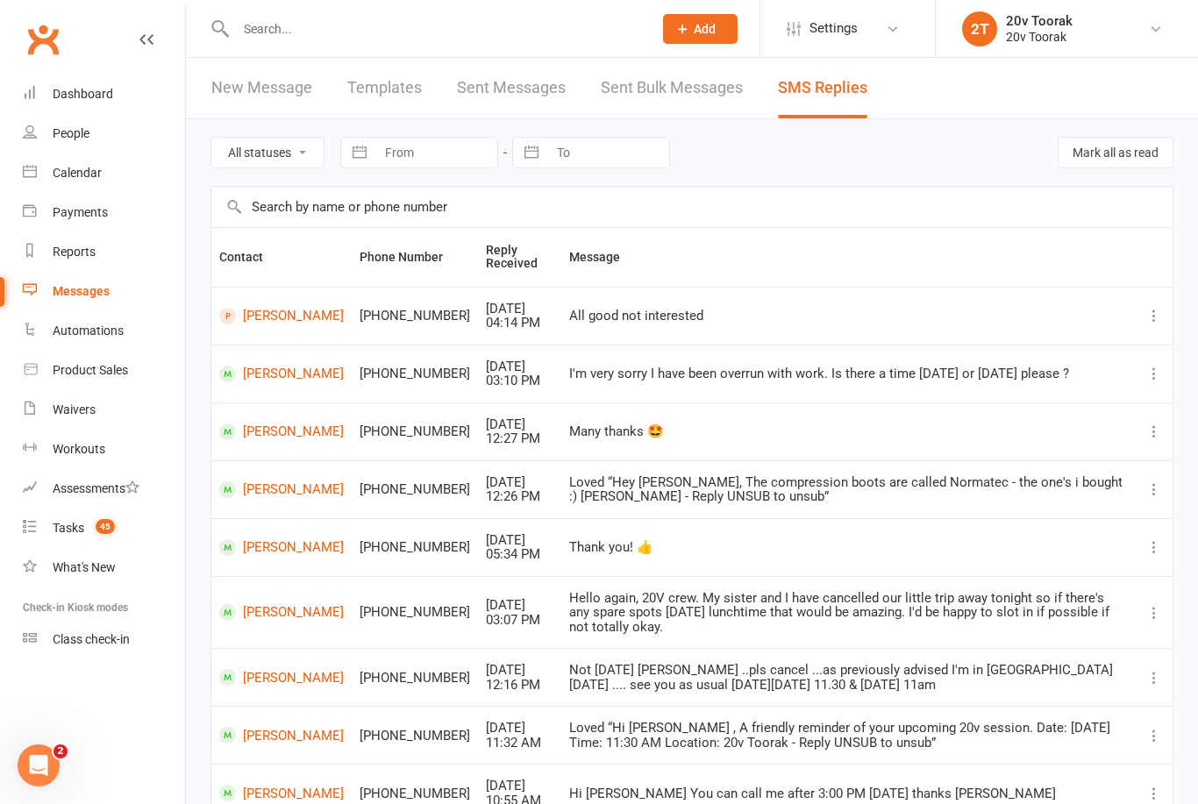
click at [53, 173] on div "Calendar" at bounding box center [77, 173] width 49 height 14
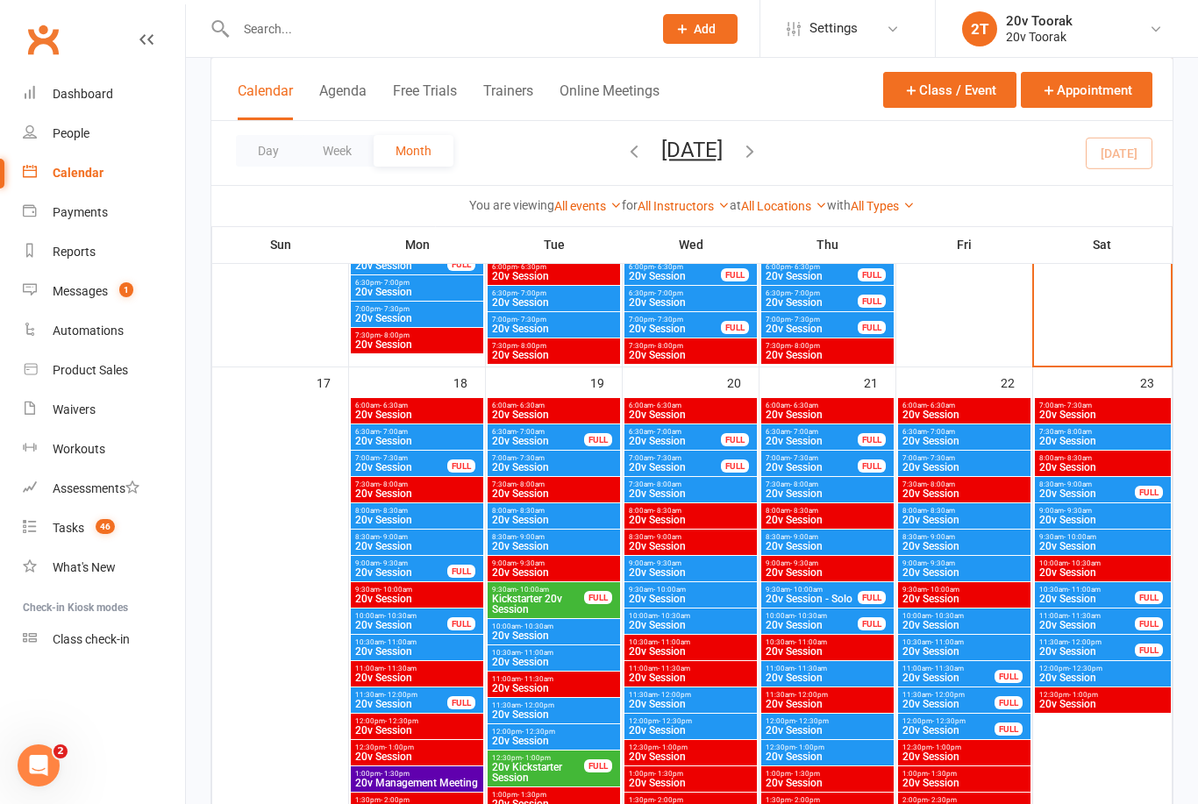
scroll to position [2519, 0]
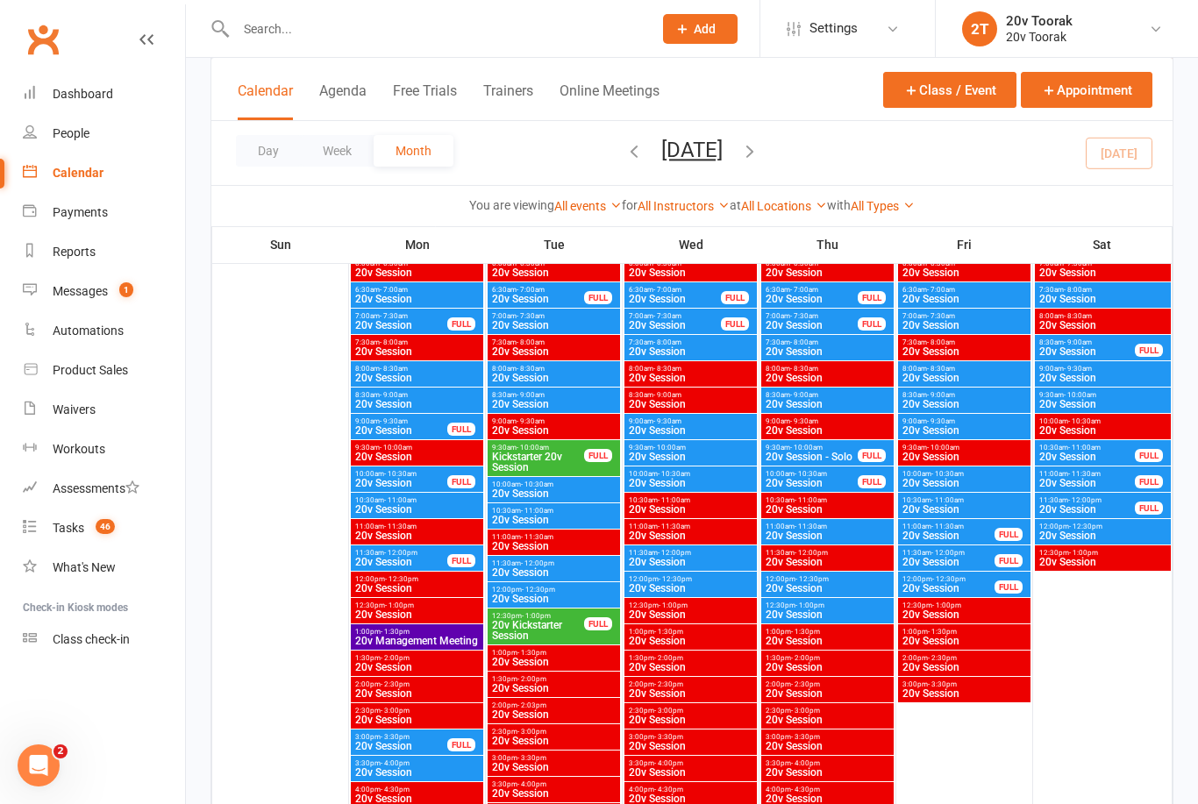
click at [422, 506] on span "20v Session" at bounding box center [416, 509] width 125 height 11
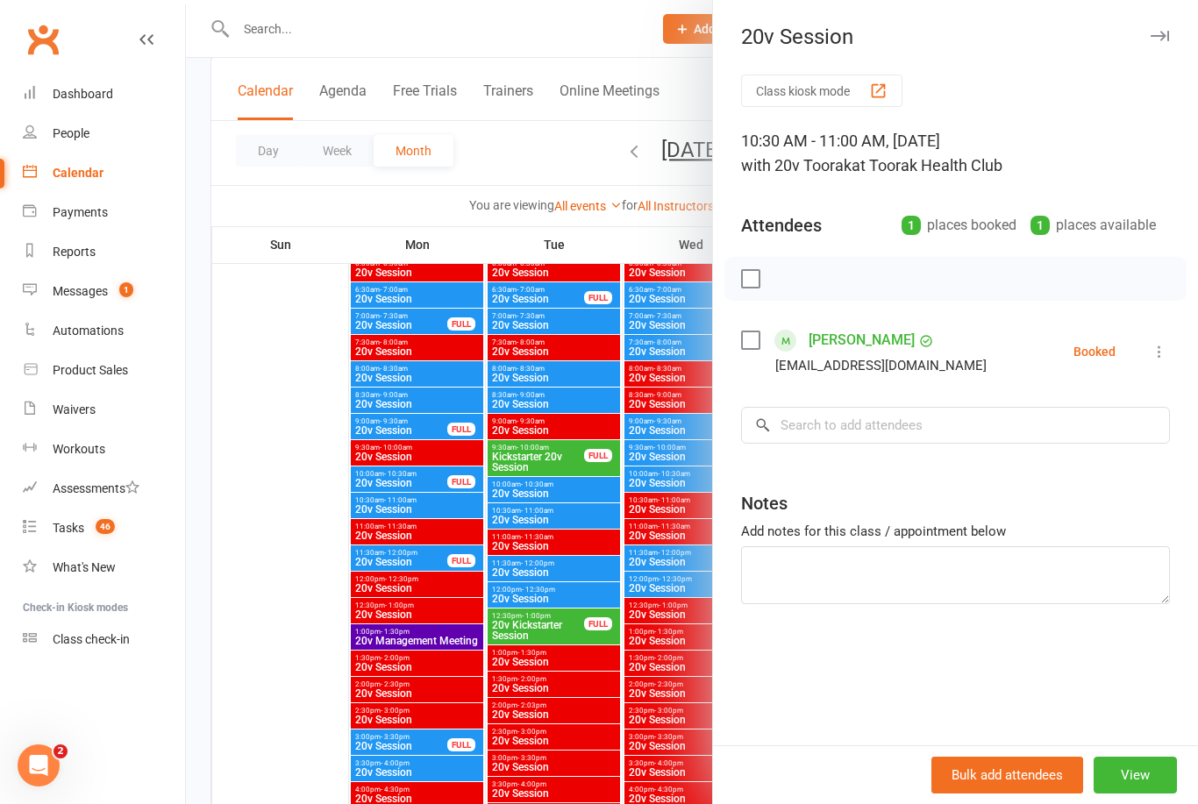
click at [410, 503] on div at bounding box center [692, 402] width 1012 height 804
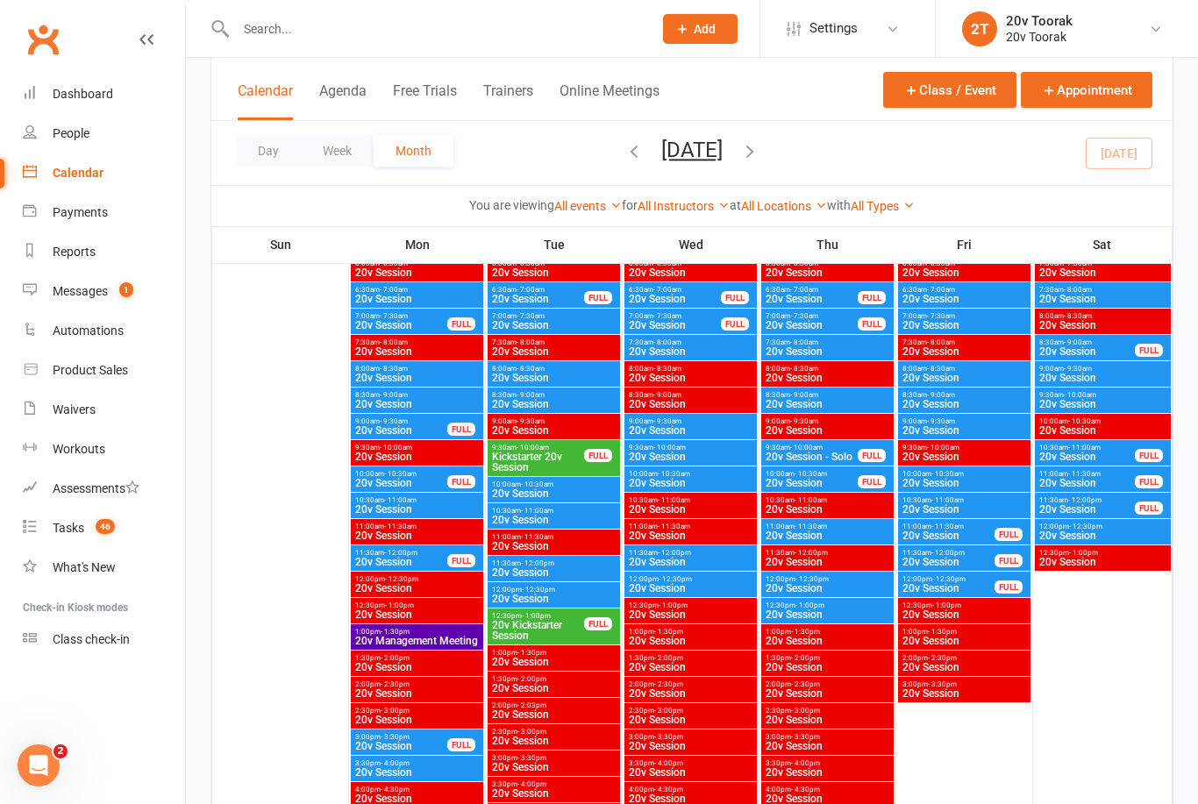
click at [424, 401] on span "20v Session" at bounding box center [416, 404] width 125 height 11
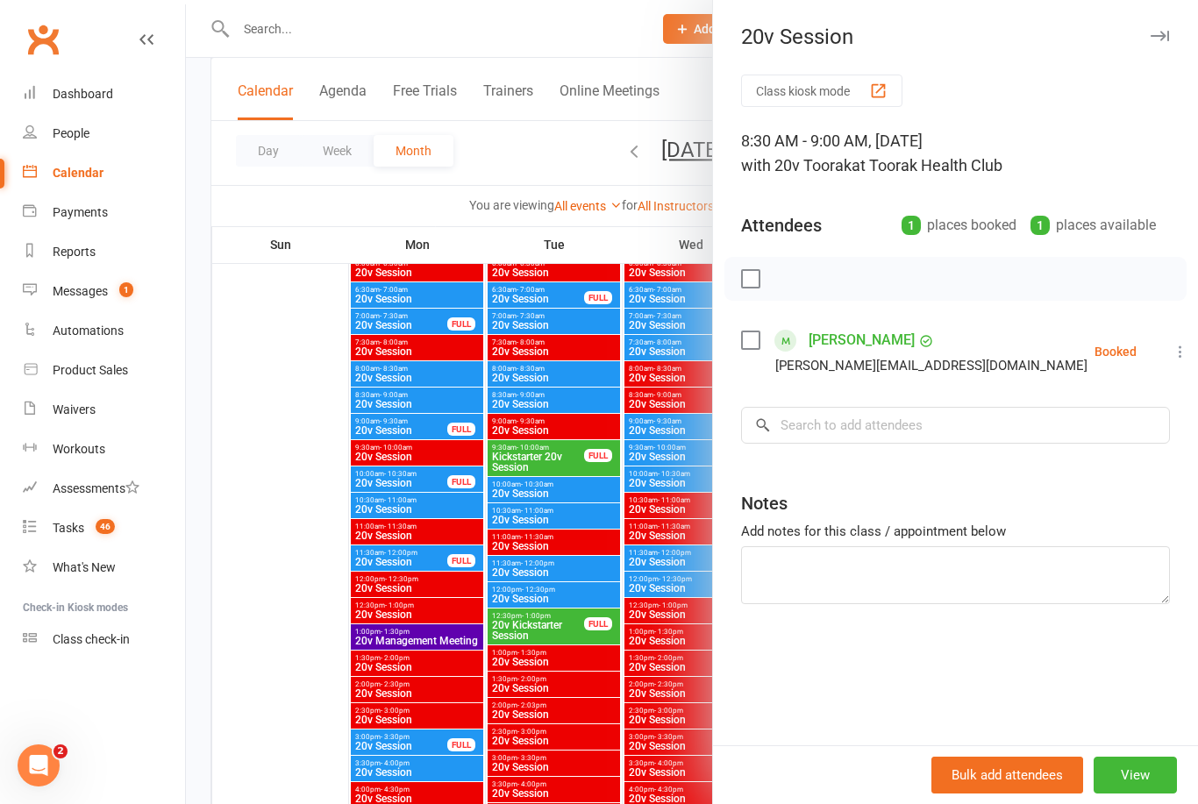
click at [419, 402] on div at bounding box center [692, 402] width 1012 height 804
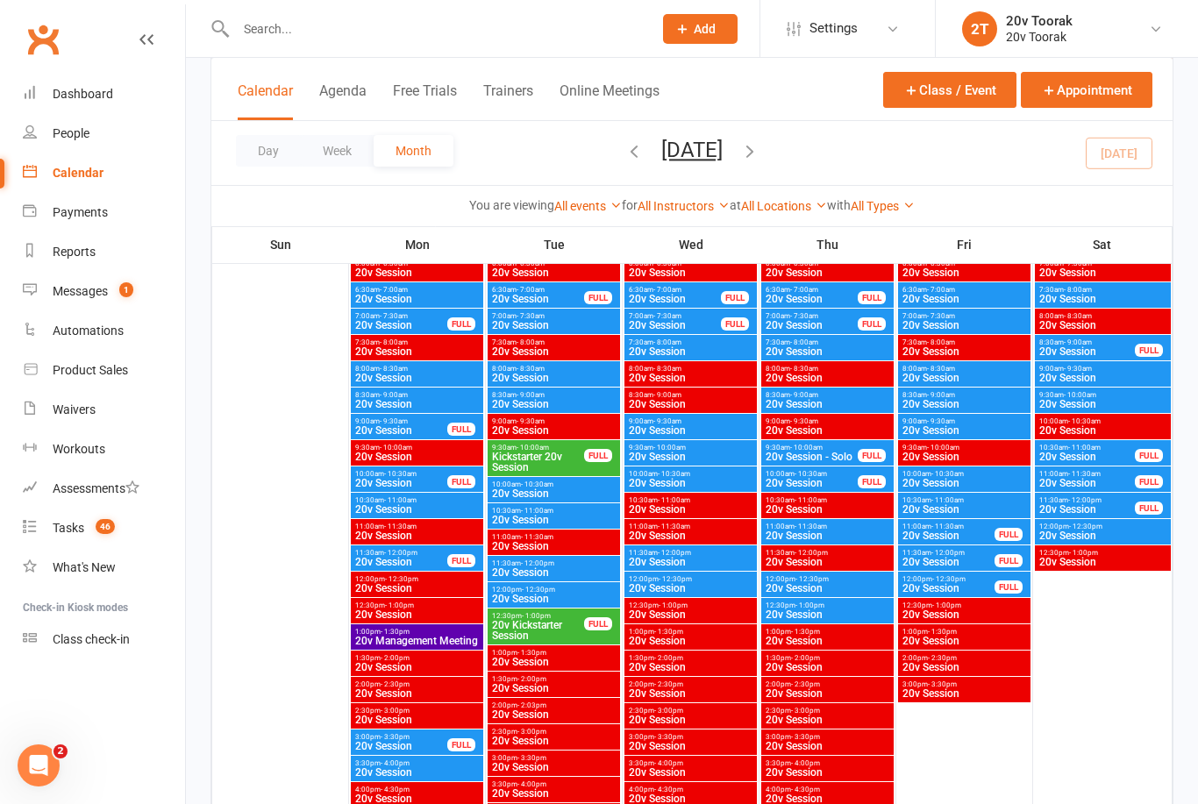
click at [409, 368] on span "8:00am - 8:30am" at bounding box center [416, 369] width 125 height 8
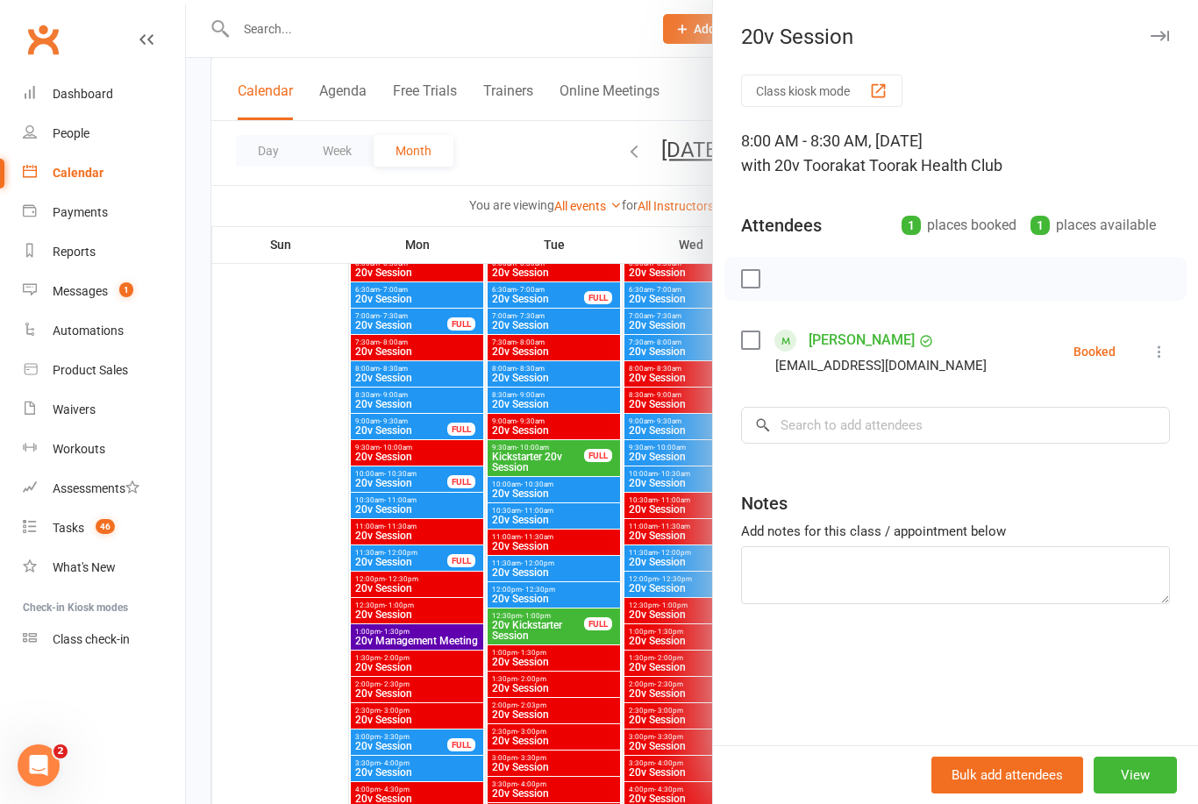
click at [379, 466] on div at bounding box center [692, 402] width 1012 height 804
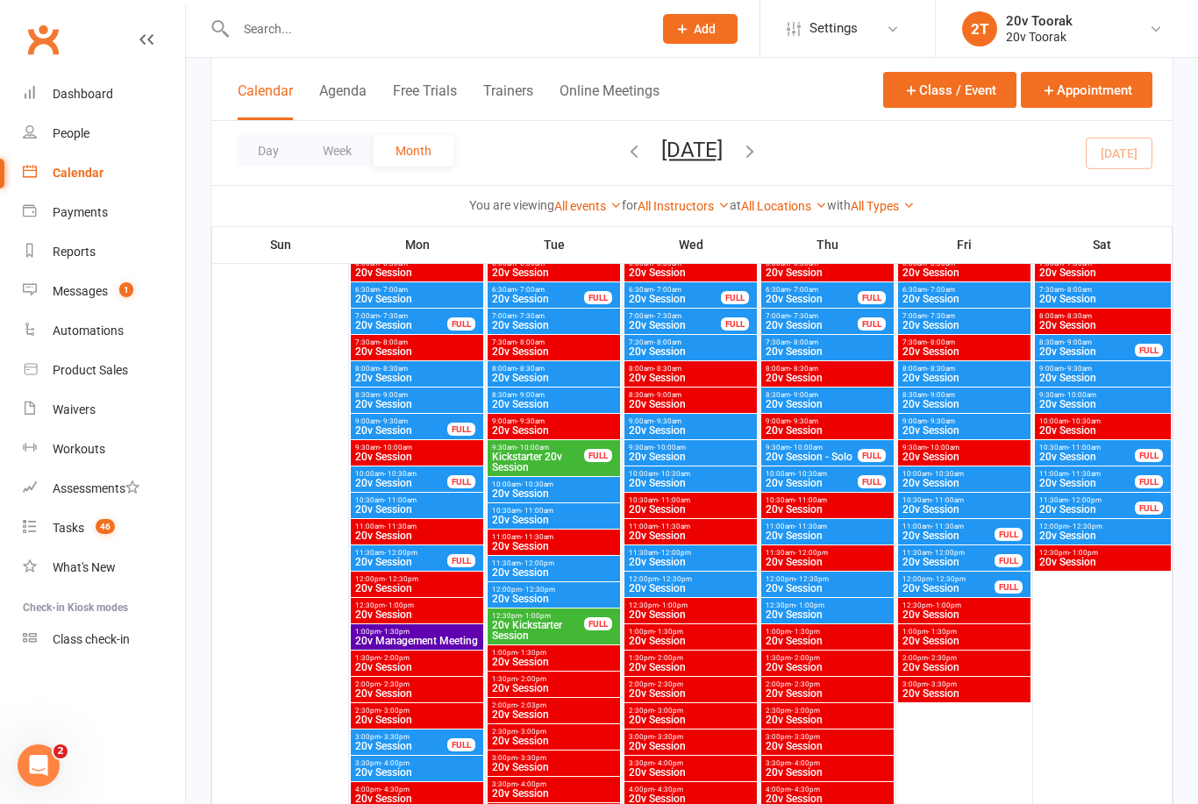
click at [544, 402] on span "20v Session" at bounding box center [553, 404] width 125 height 11
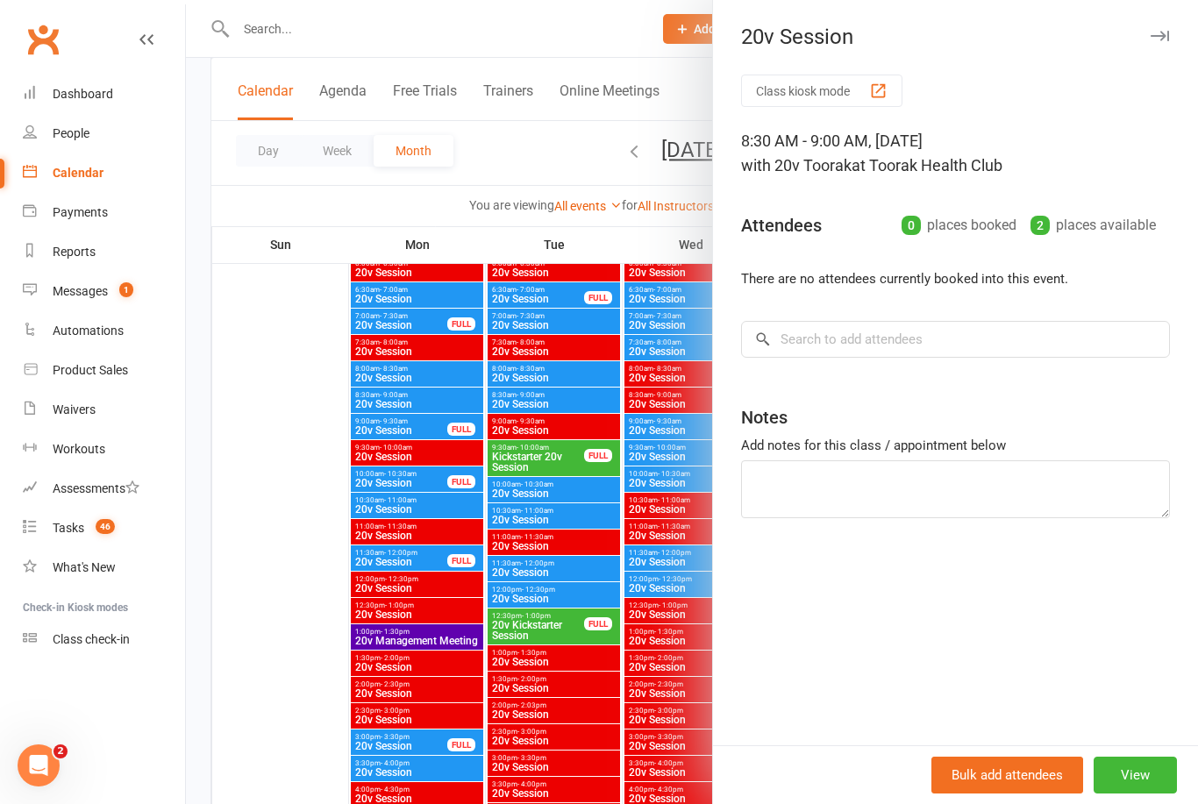
click at [501, 495] on div at bounding box center [692, 402] width 1012 height 804
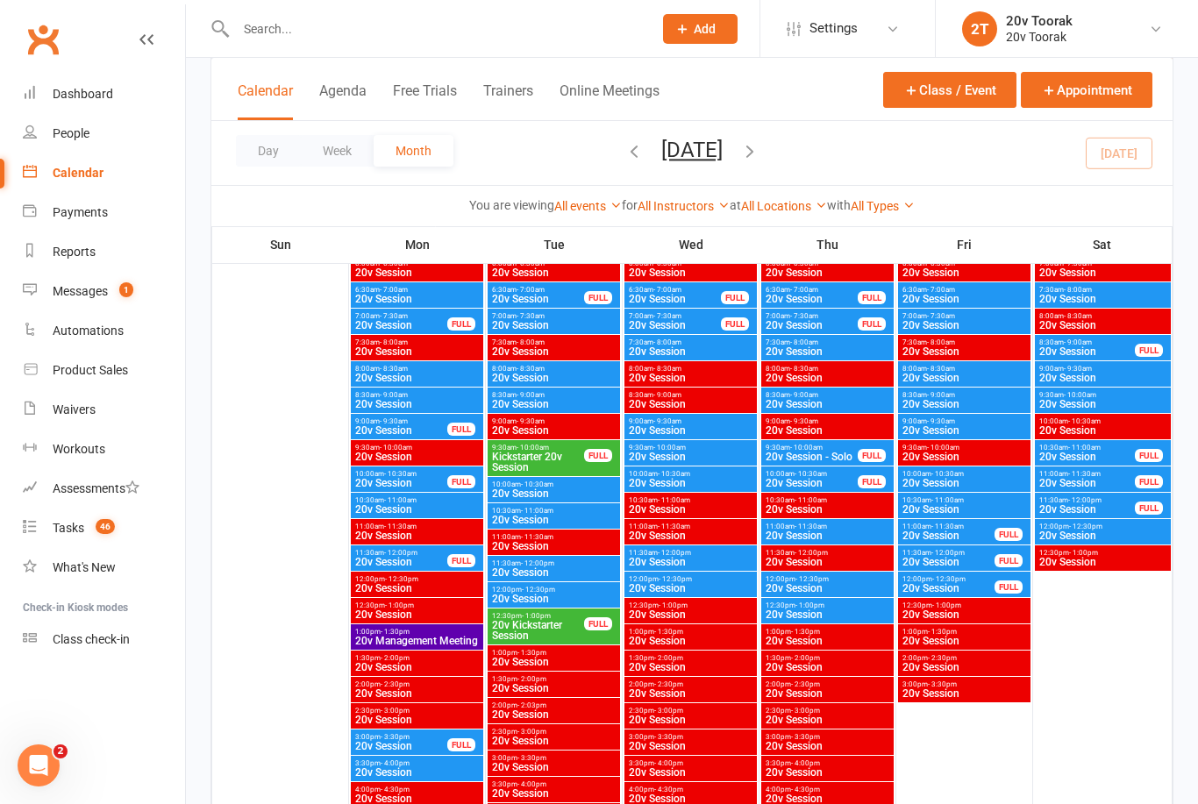
click at [553, 373] on span "20v Session" at bounding box center [553, 378] width 125 height 11
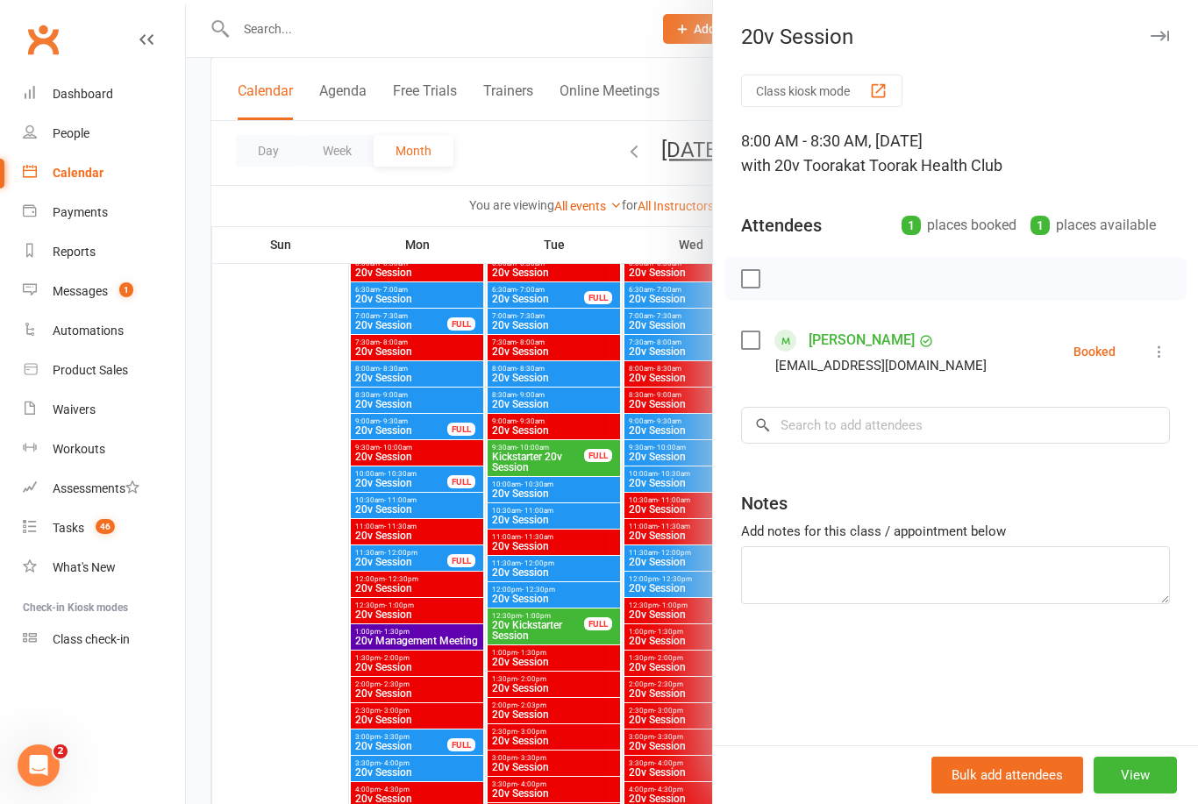
click at [564, 417] on div at bounding box center [692, 402] width 1012 height 804
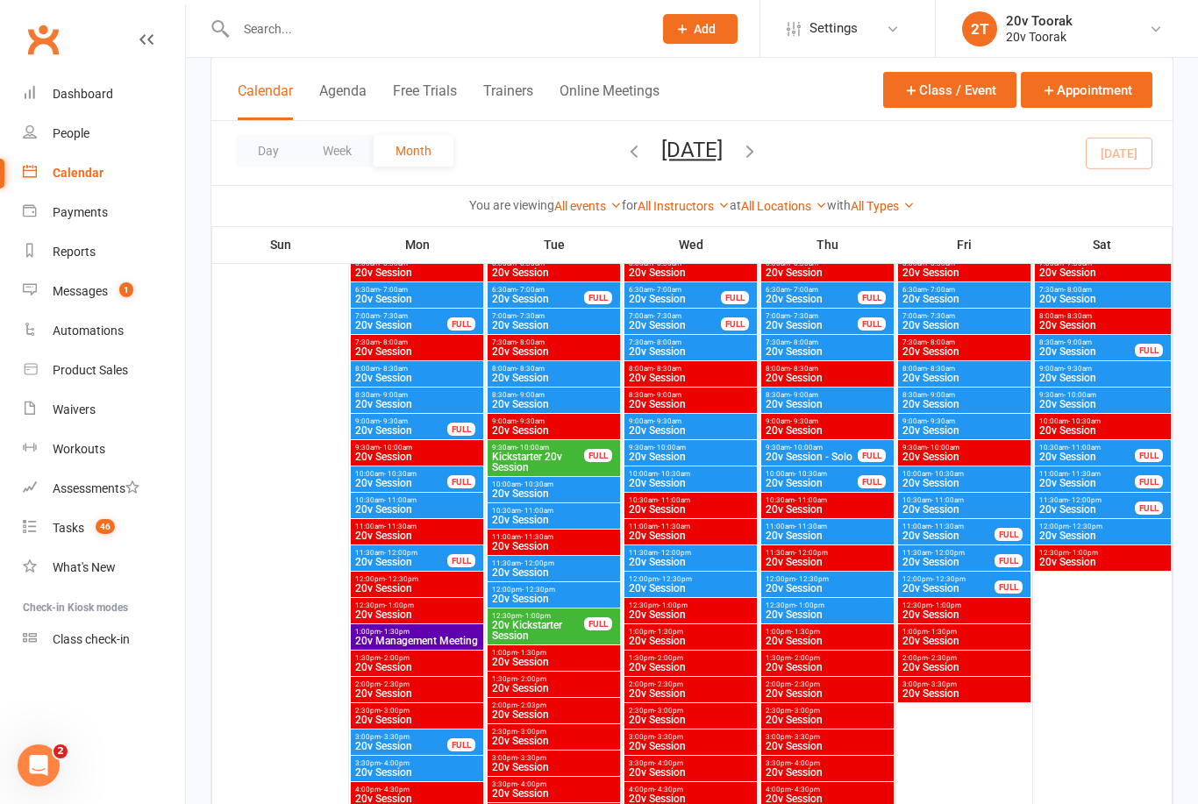
click at [574, 459] on span "Kickstarter 20v Session" at bounding box center [538, 462] width 94 height 21
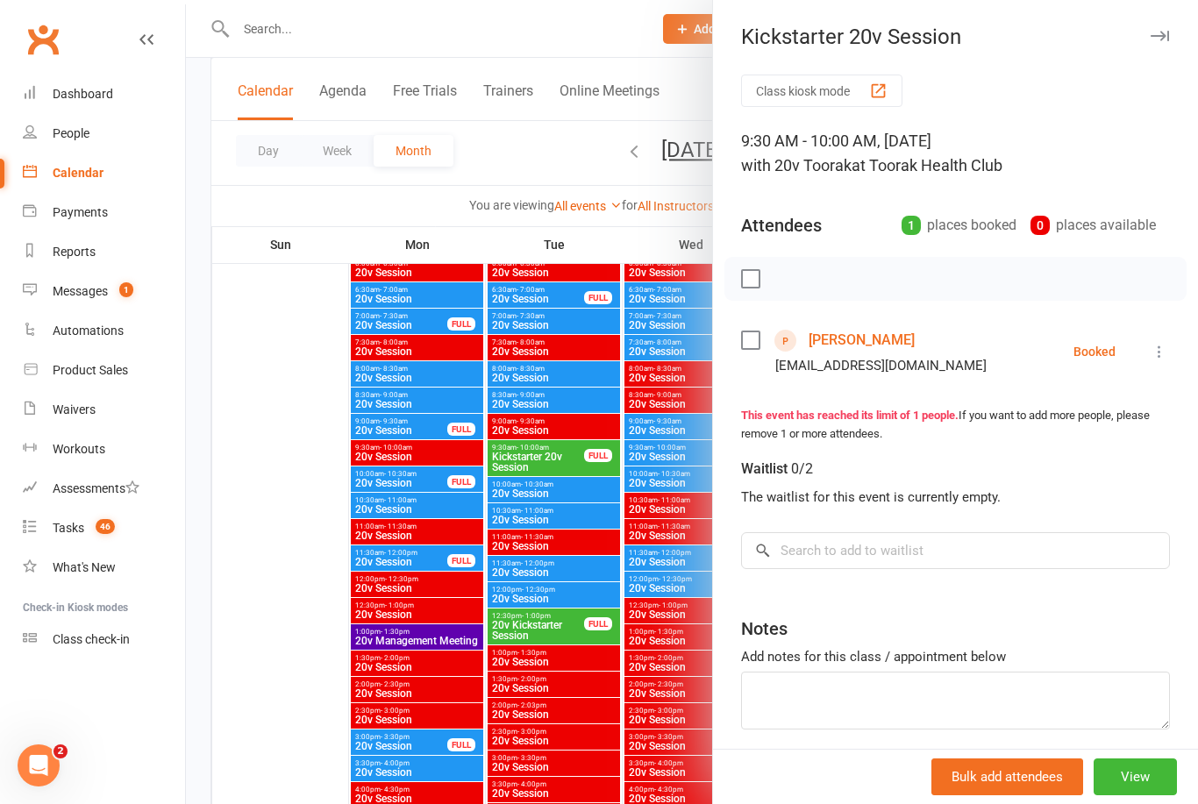
click at [540, 542] on div at bounding box center [692, 402] width 1012 height 804
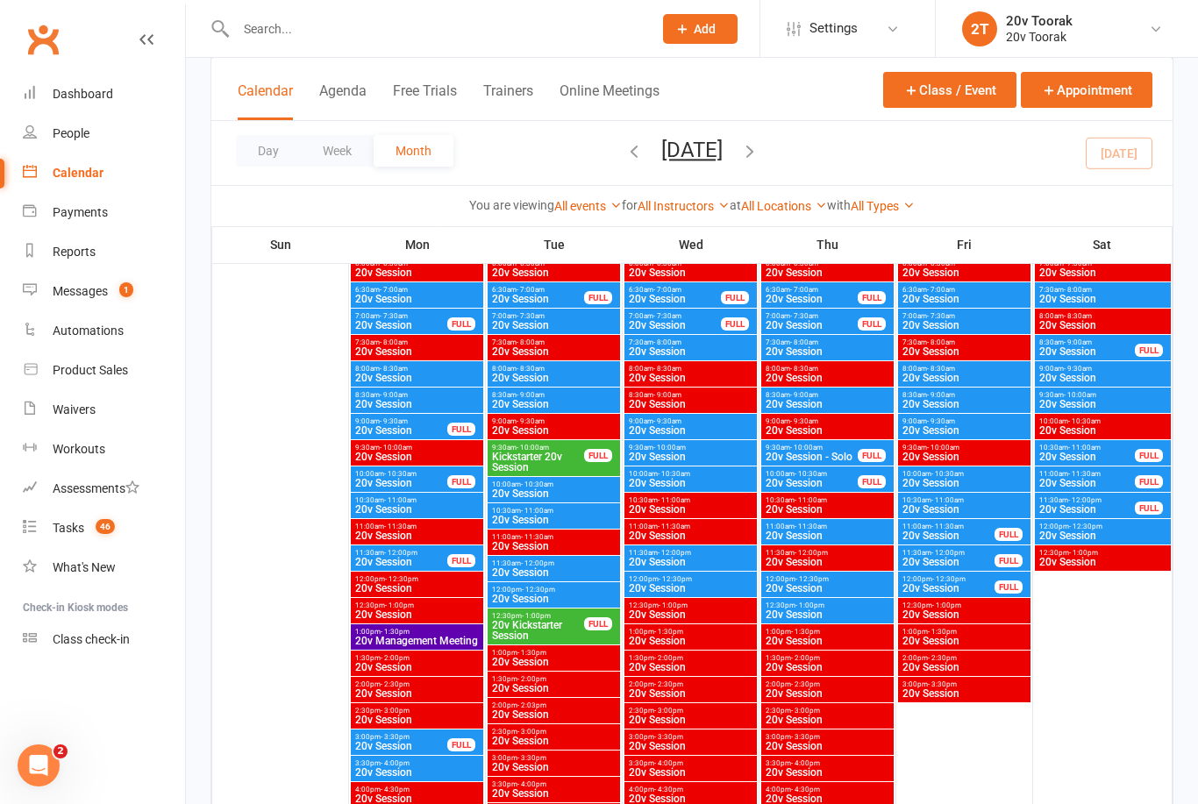
click at [552, 474] on div "9:30am - 10:00am Kickstarter 20v Session FULL" at bounding box center [554, 458] width 132 height 36
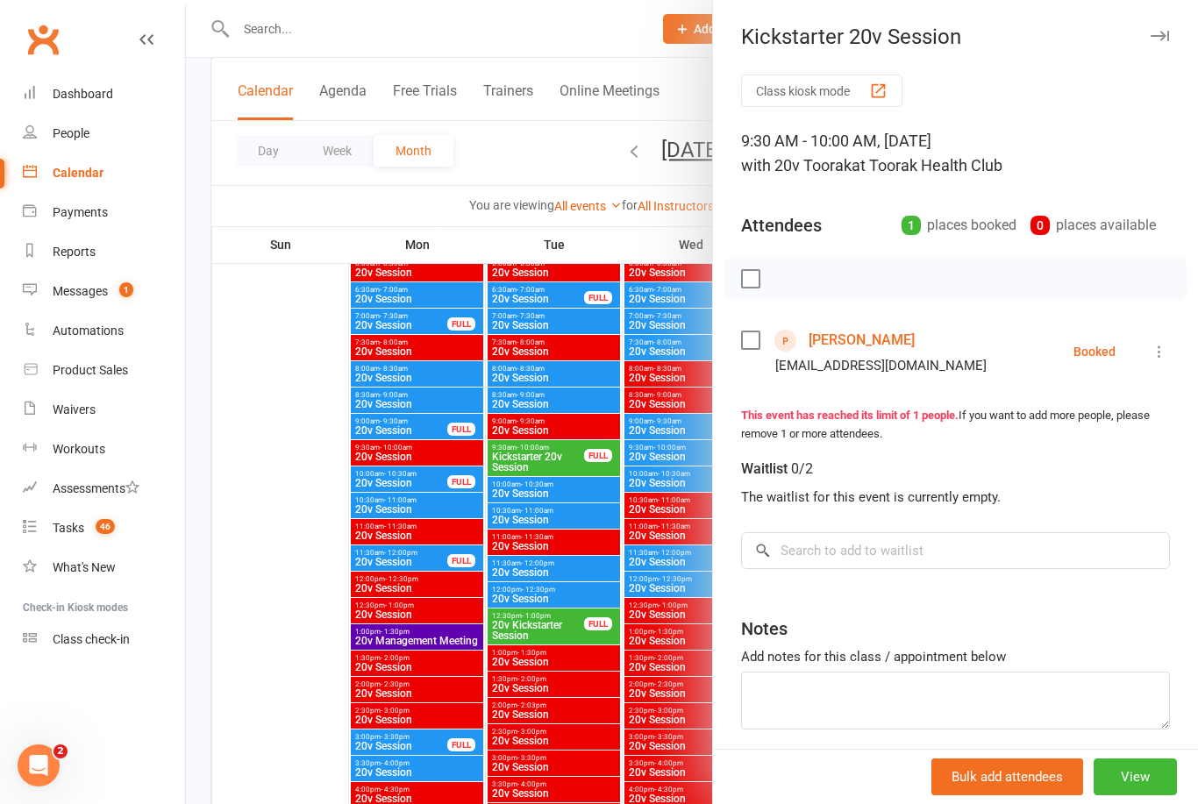
click at [562, 460] on div at bounding box center [692, 402] width 1012 height 804
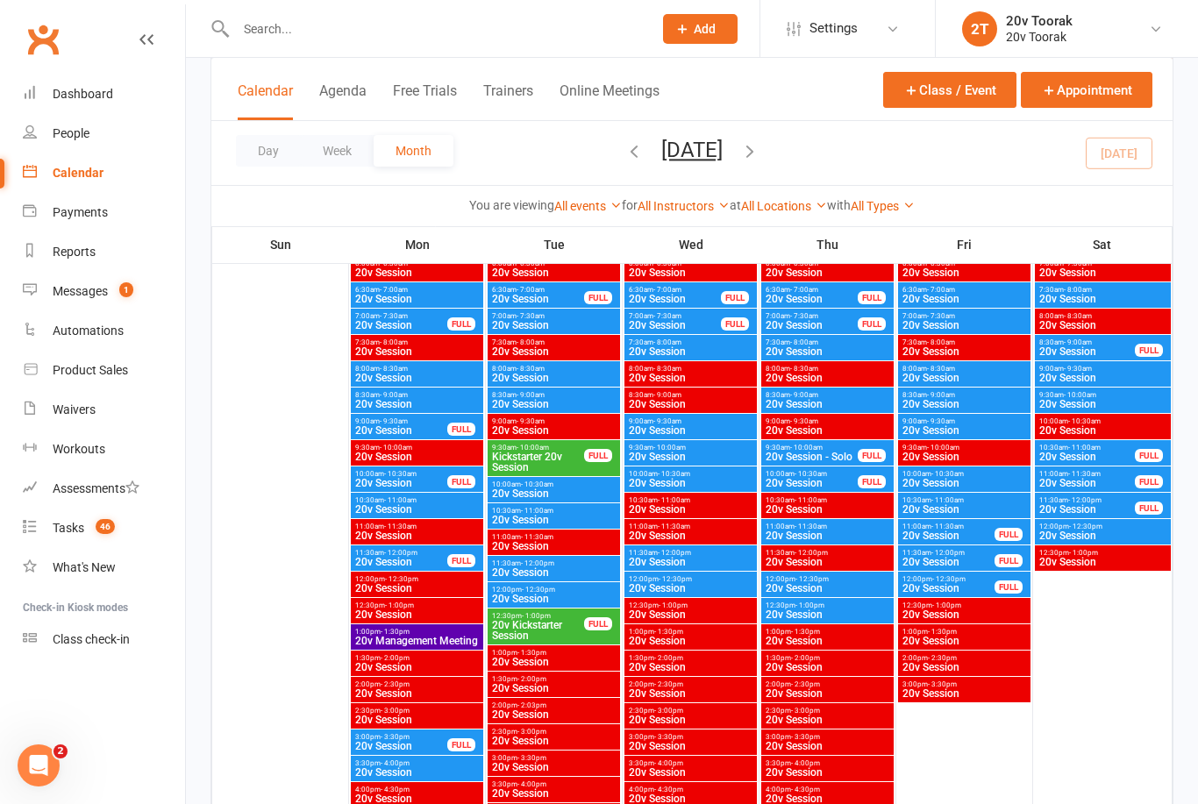
click at [559, 491] on span "20v Session" at bounding box center [553, 493] width 125 height 11
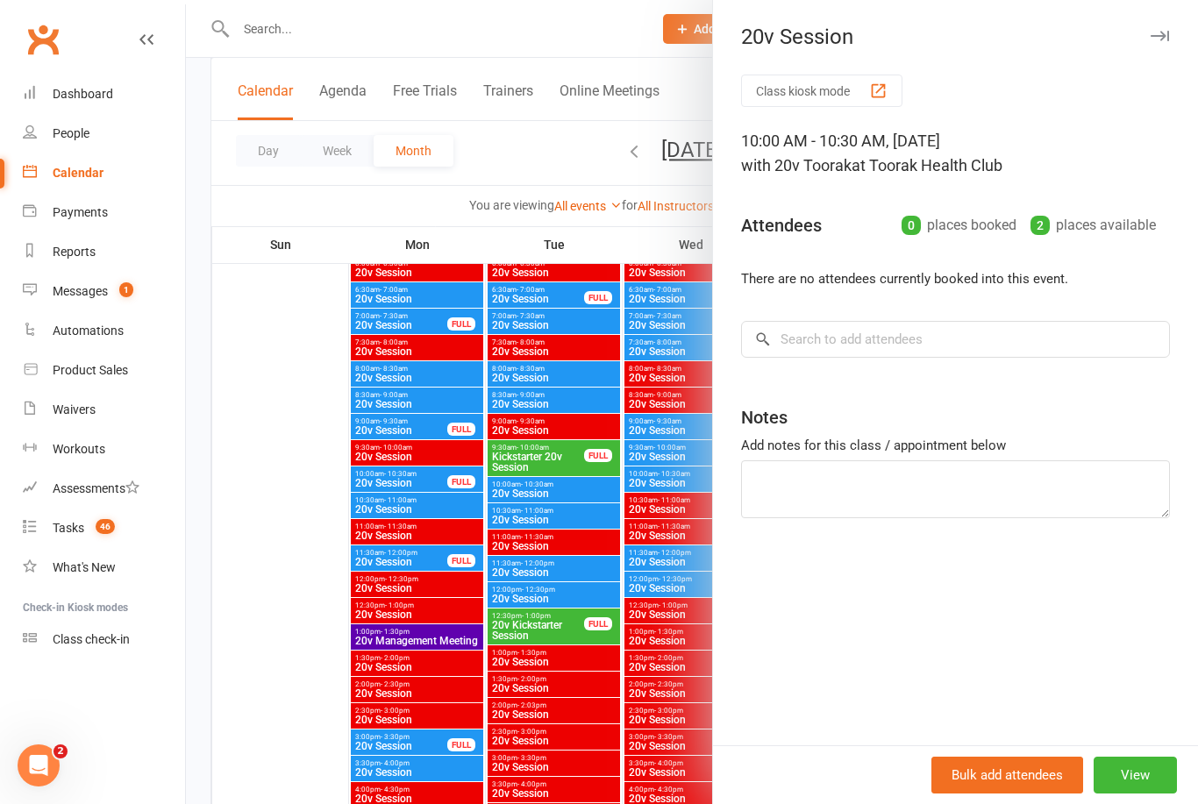
click at [545, 488] on div at bounding box center [692, 402] width 1012 height 804
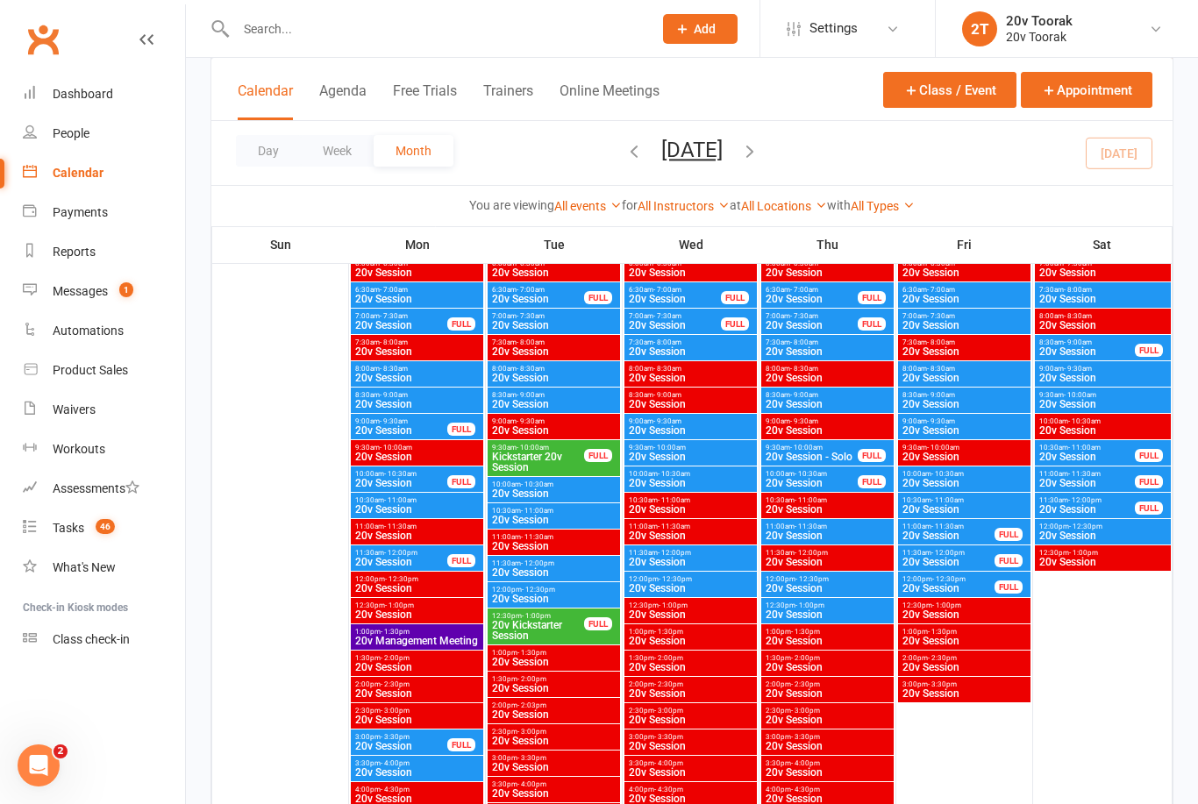
click at [556, 513] on span "10:30am - 11:00am" at bounding box center [553, 511] width 125 height 8
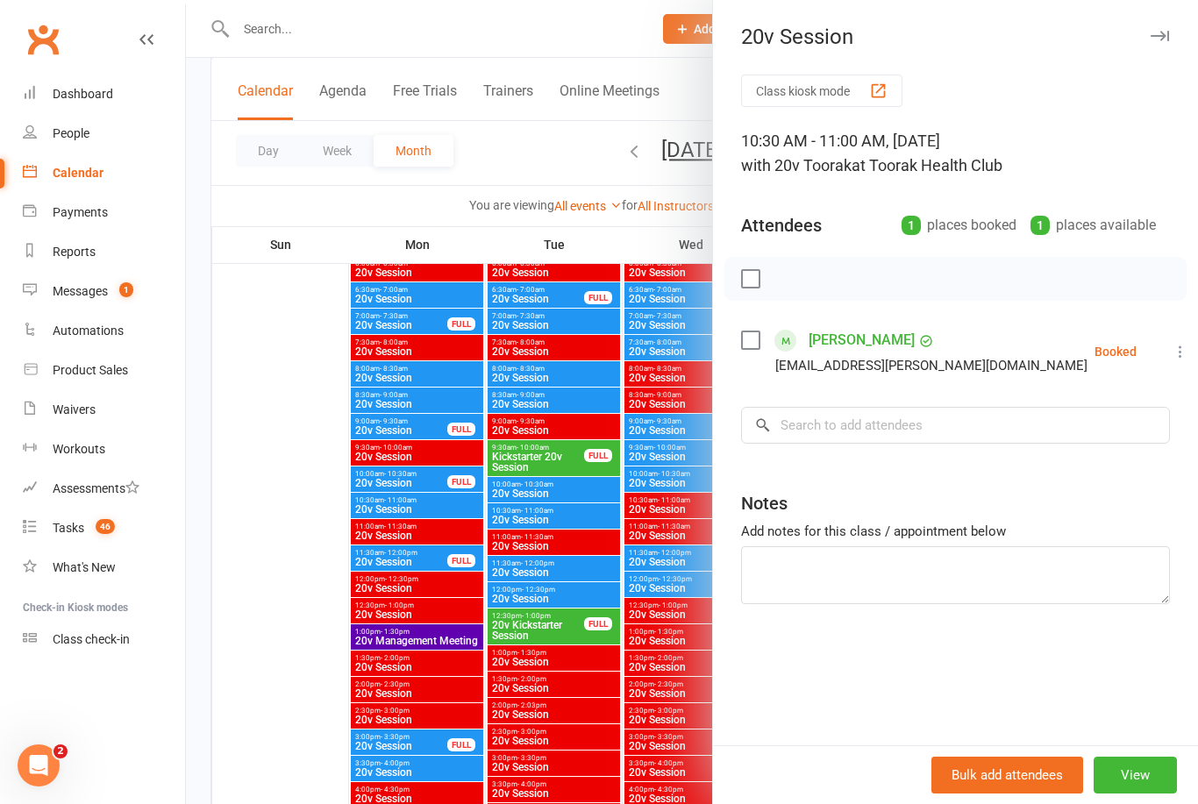
click at [549, 518] on div at bounding box center [692, 402] width 1012 height 804
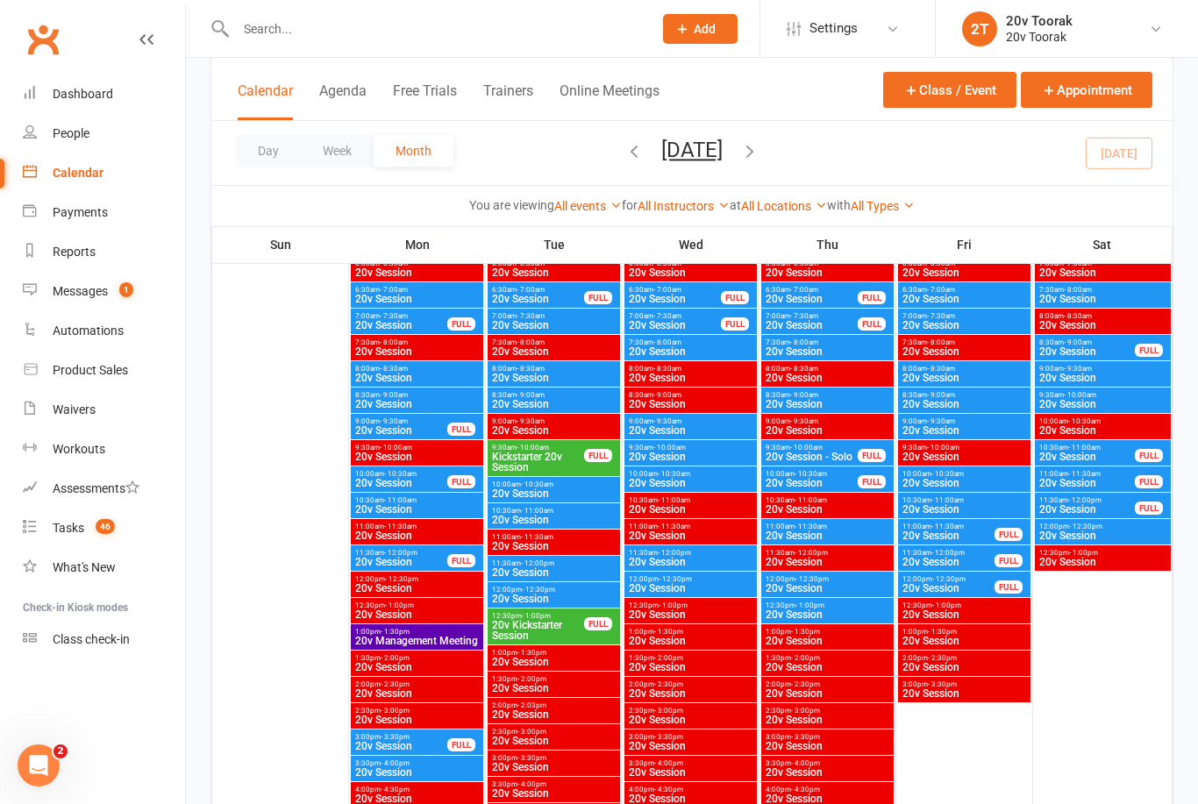
click at [549, 563] on span "- 12:00pm" at bounding box center [537, 563] width 33 height 8
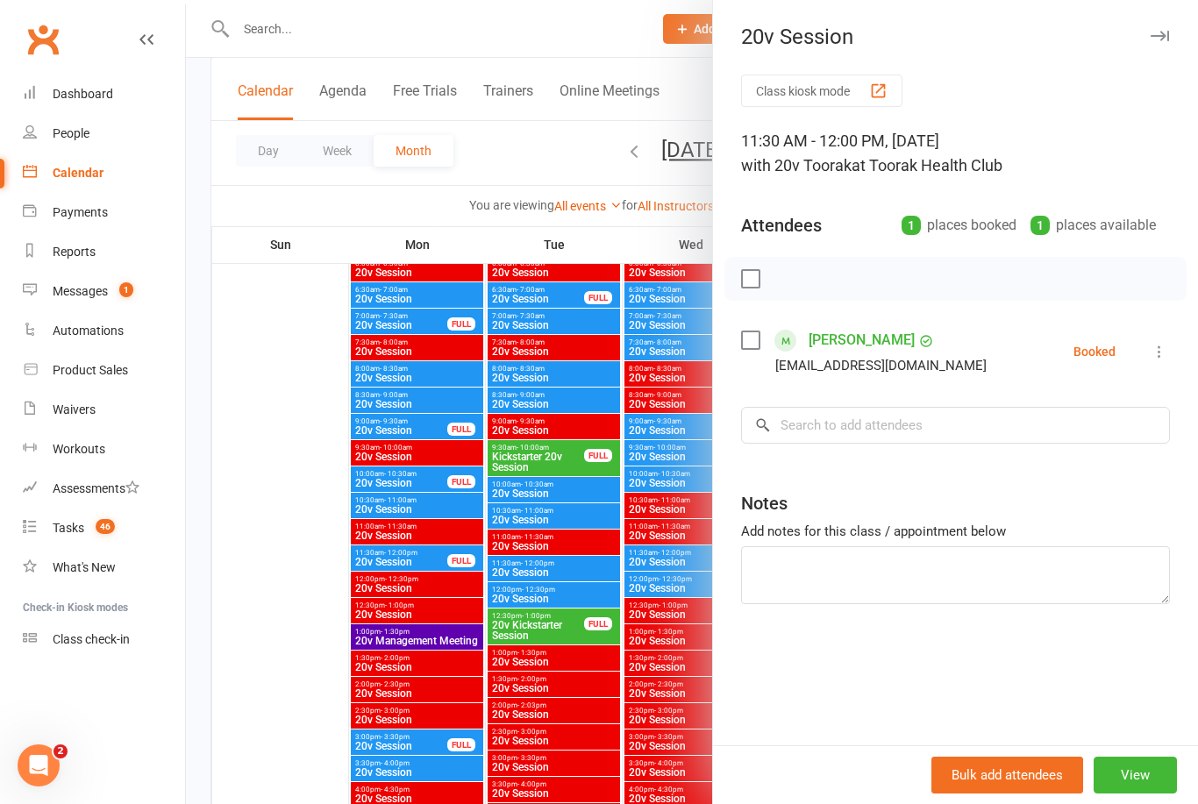
click at [552, 566] on div at bounding box center [692, 402] width 1012 height 804
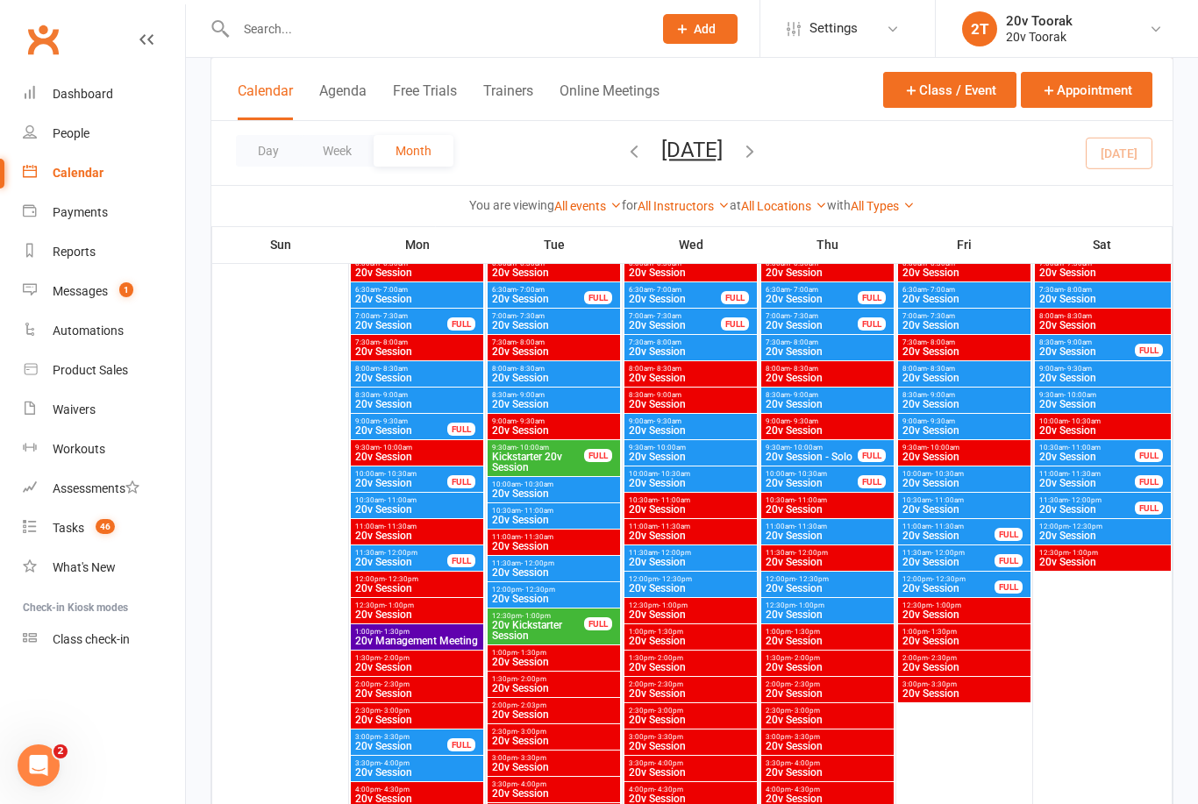
click at [552, 591] on span "- 12:30pm" at bounding box center [538, 590] width 33 height 8
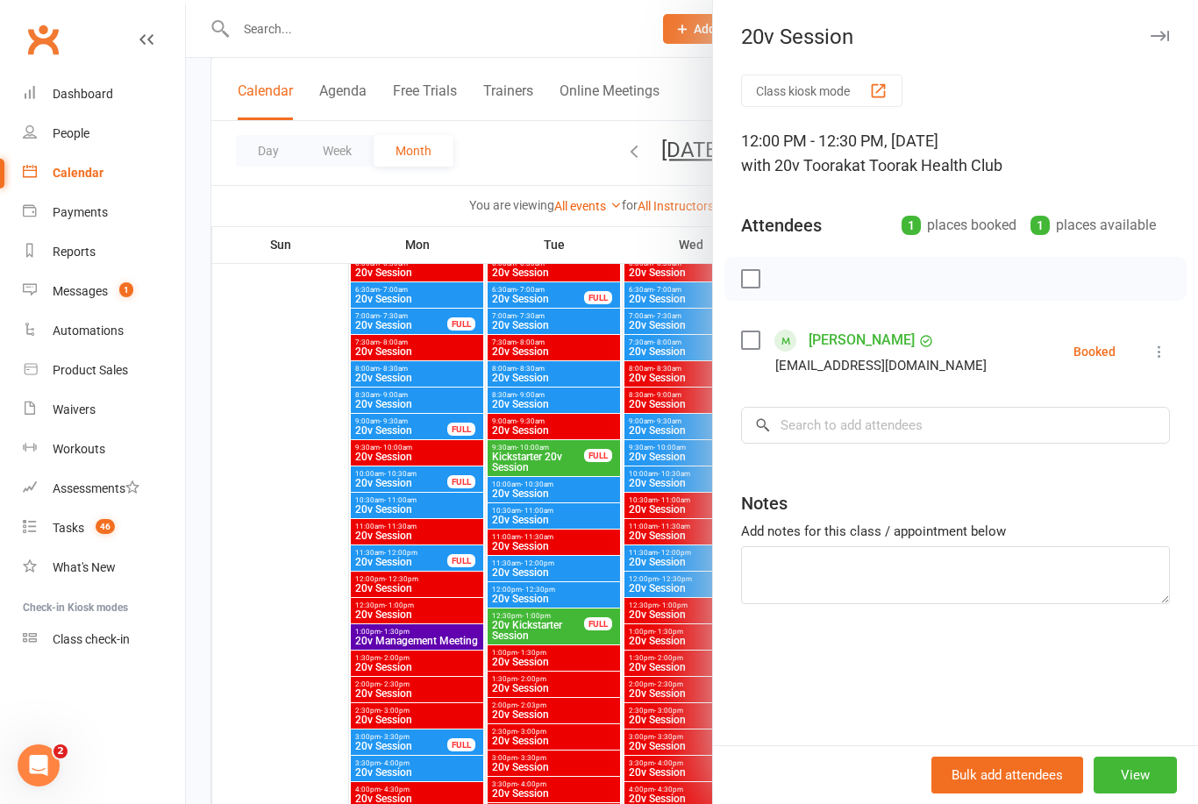
click at [578, 715] on div at bounding box center [692, 402] width 1012 height 804
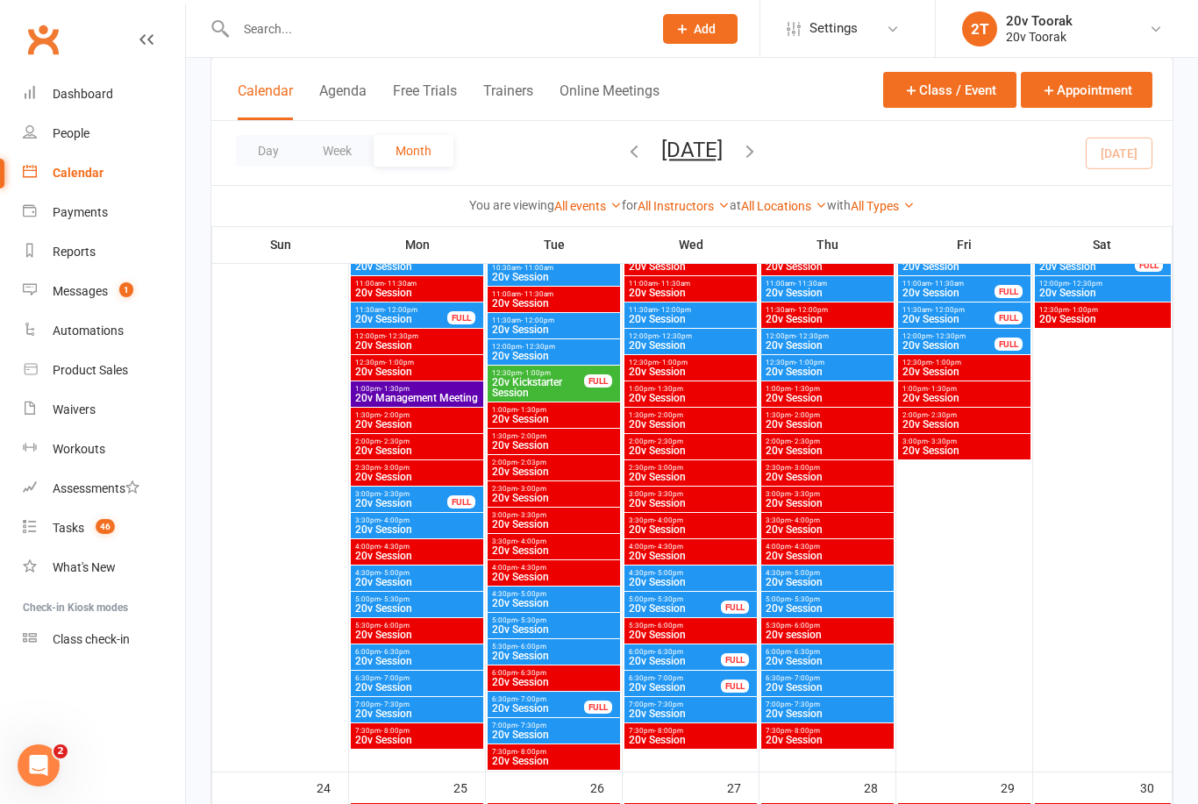
scroll to position [2779, 0]
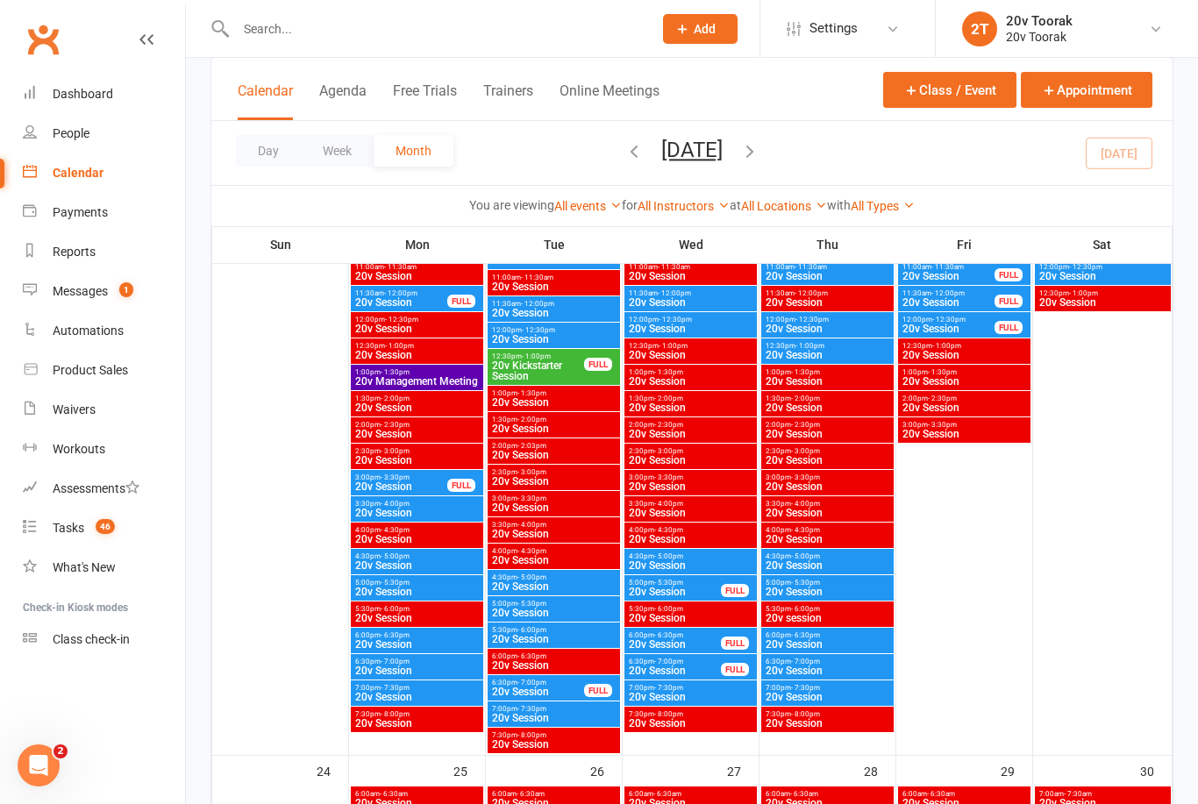
click at [429, 579] on span "5:00pm - 5:30pm" at bounding box center [416, 583] width 125 height 8
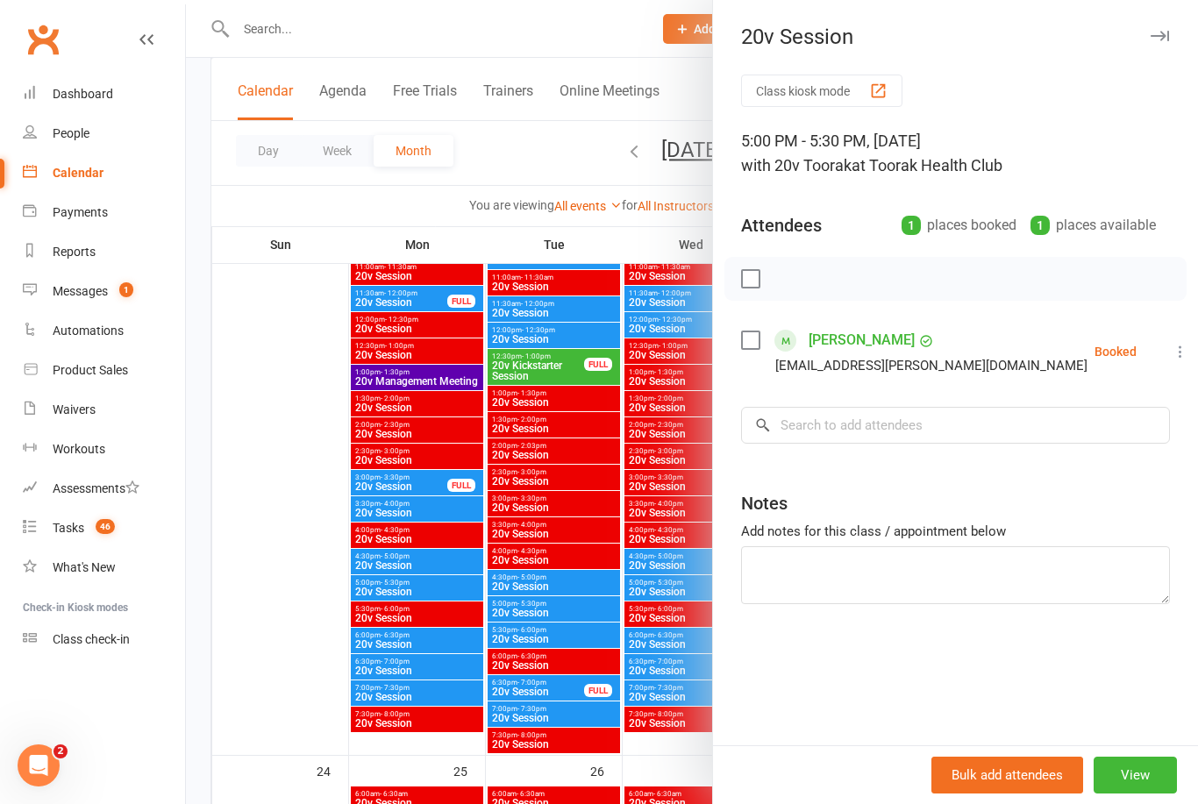
click at [422, 590] on div at bounding box center [692, 402] width 1012 height 804
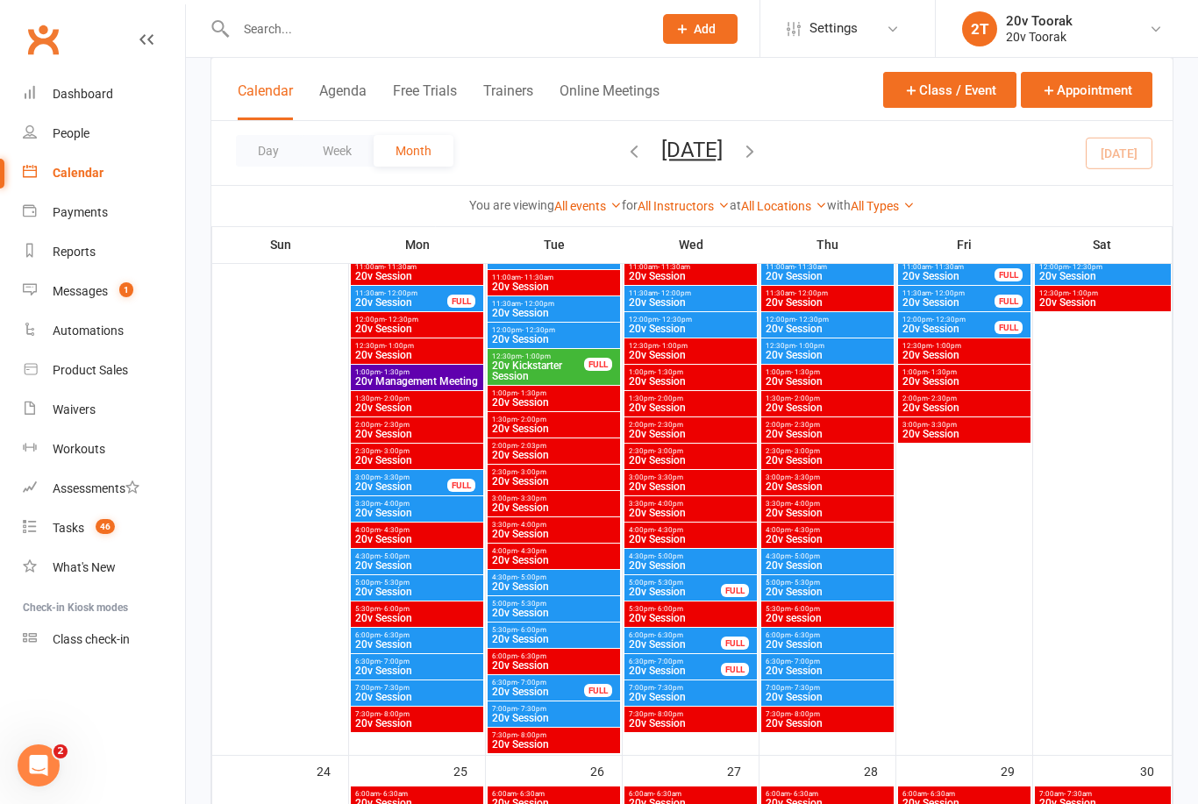
click at [419, 553] on span "4:30pm - 5:00pm" at bounding box center [416, 556] width 125 height 8
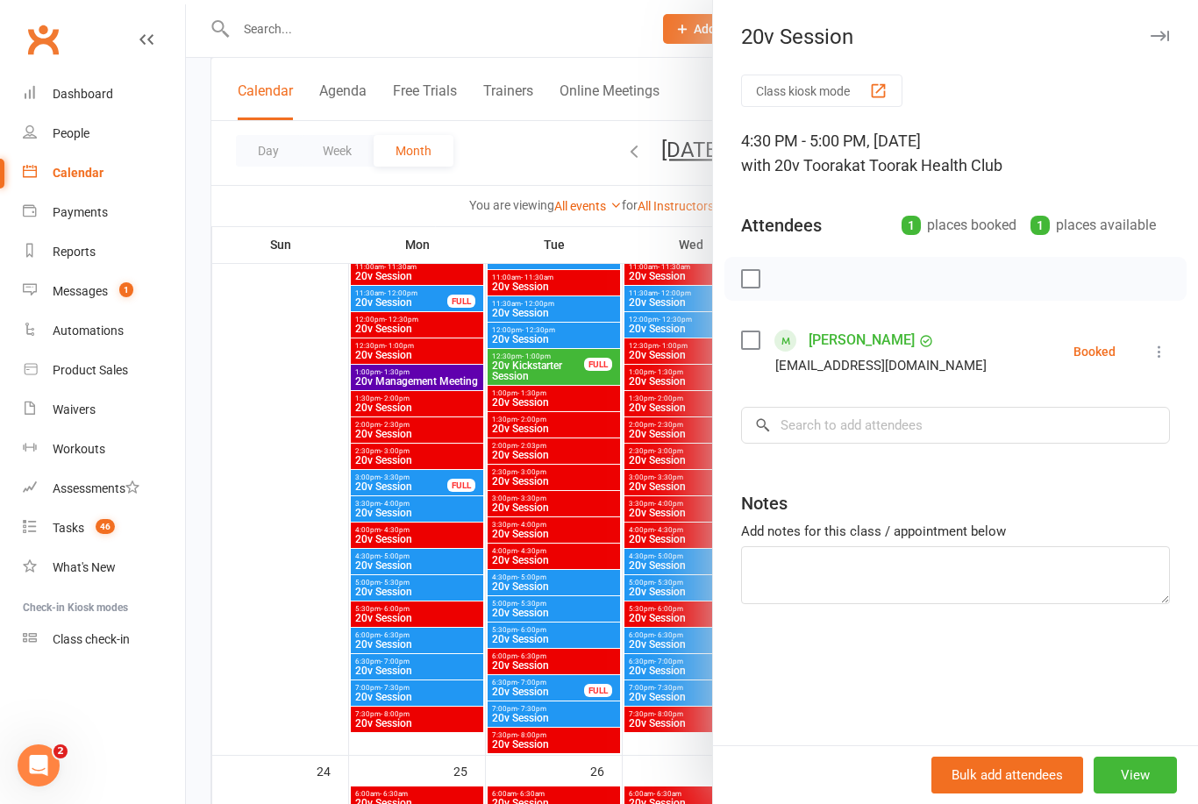
click at [423, 556] on div at bounding box center [692, 402] width 1012 height 804
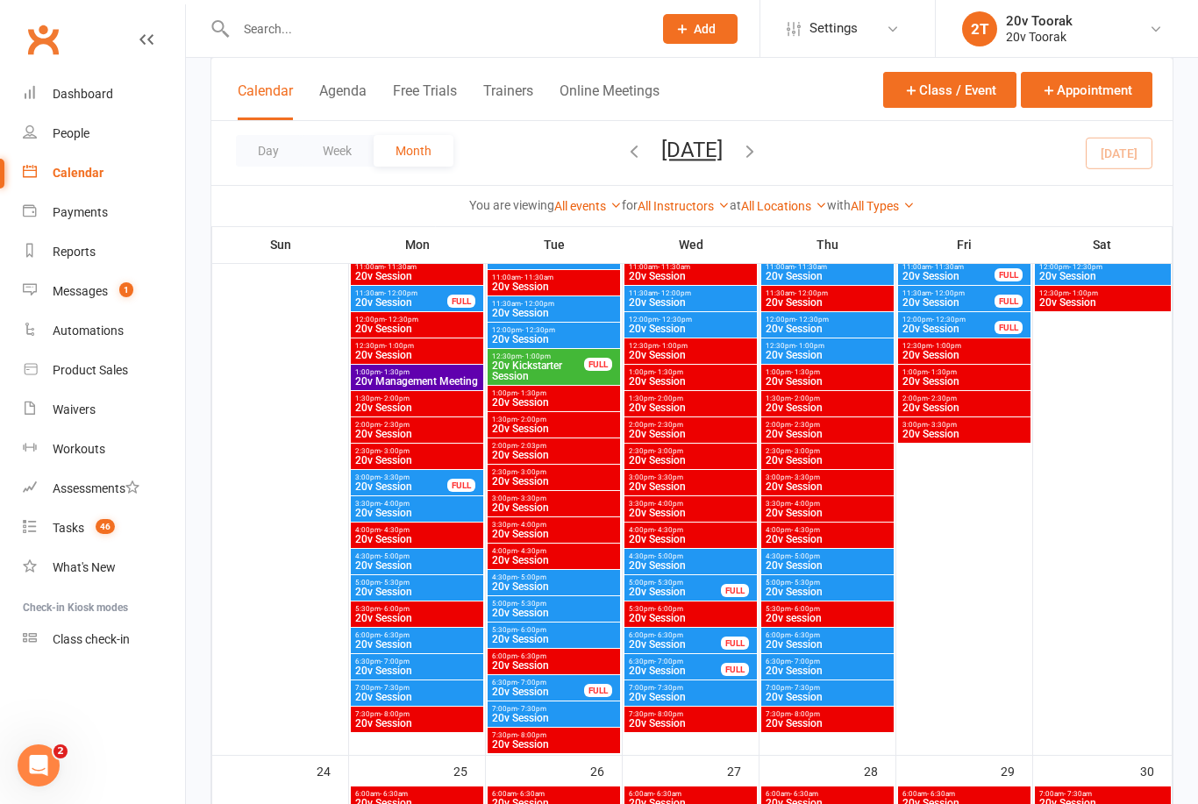
click at [427, 639] on span "20v Session" at bounding box center [416, 644] width 125 height 11
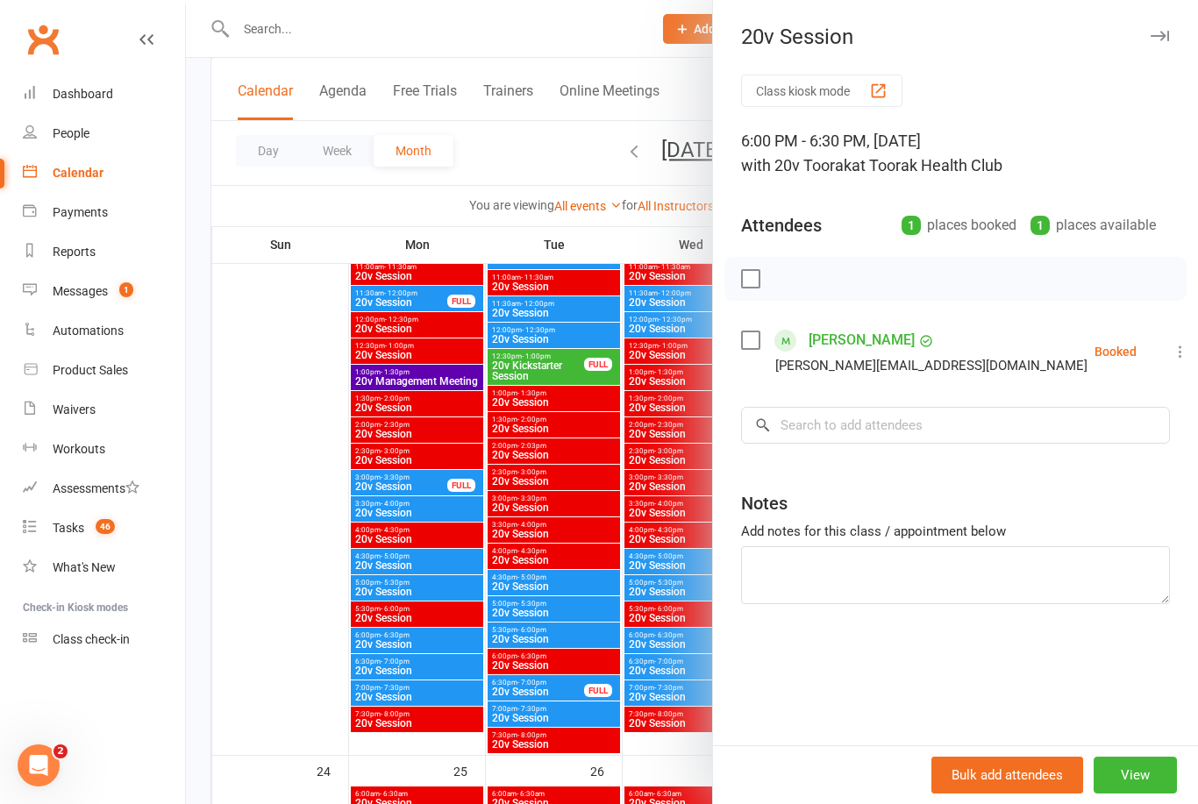
click at [445, 632] on div at bounding box center [692, 402] width 1012 height 804
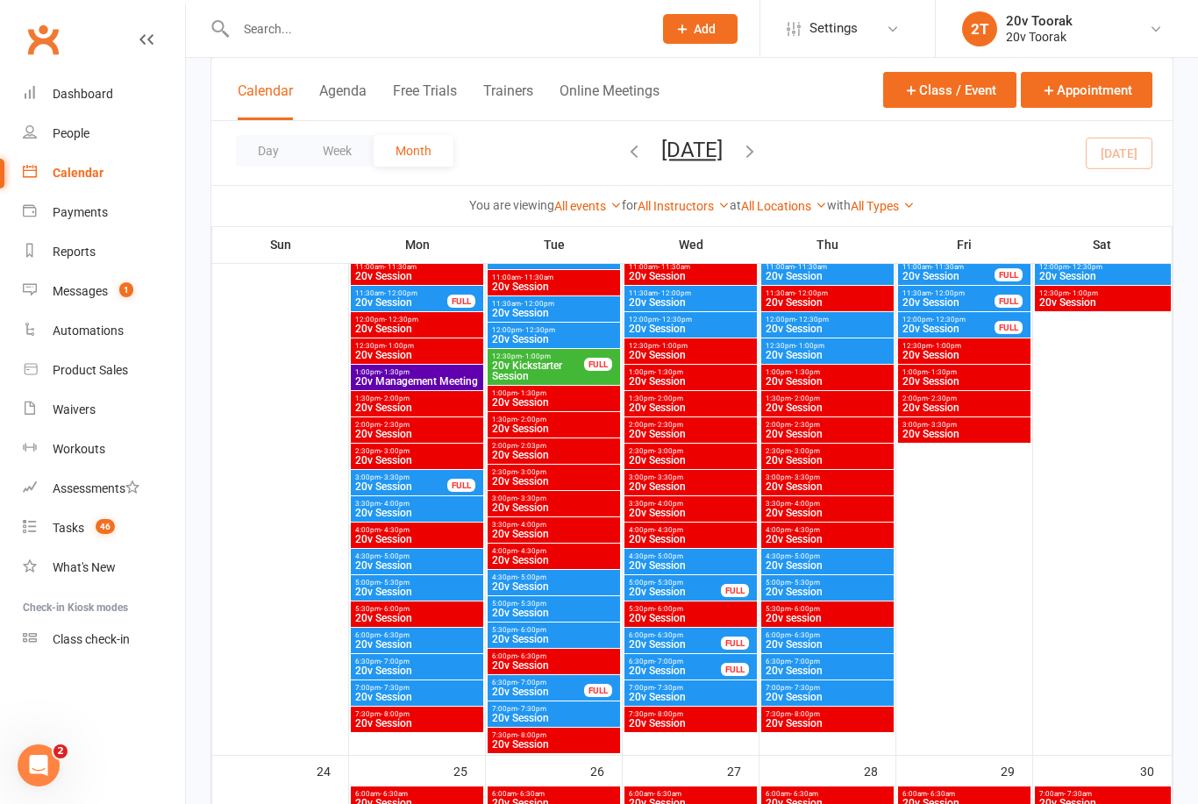
click at [436, 664] on span "6:30pm - 7:00pm" at bounding box center [416, 662] width 125 height 8
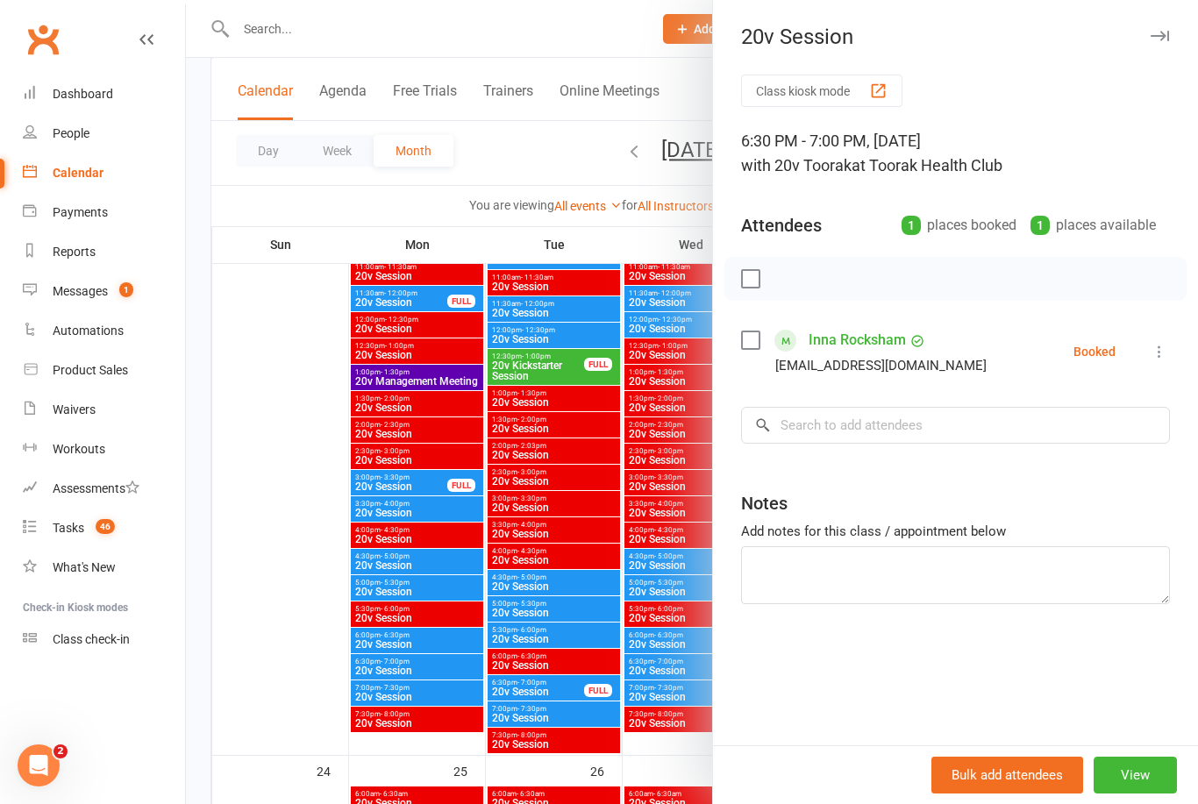
click at [438, 662] on div at bounding box center [692, 402] width 1012 height 804
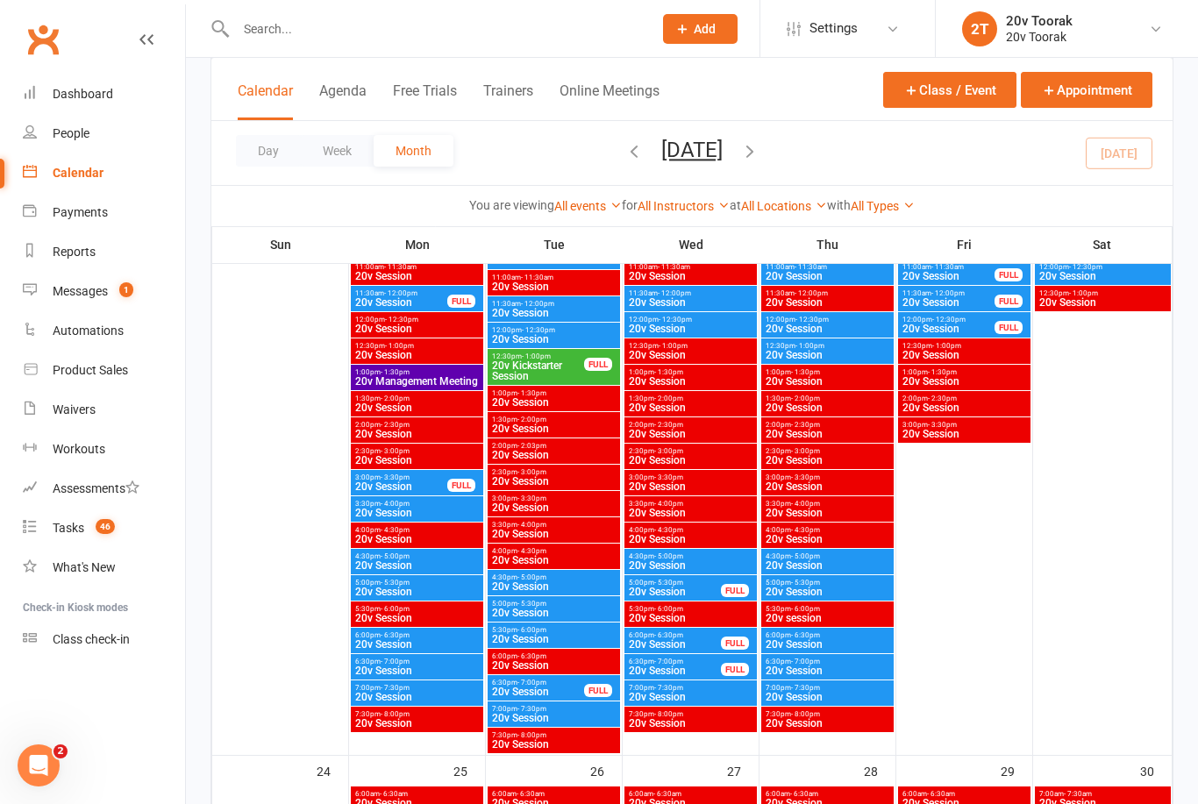
click at [429, 701] on span "20v Session" at bounding box center [416, 697] width 125 height 11
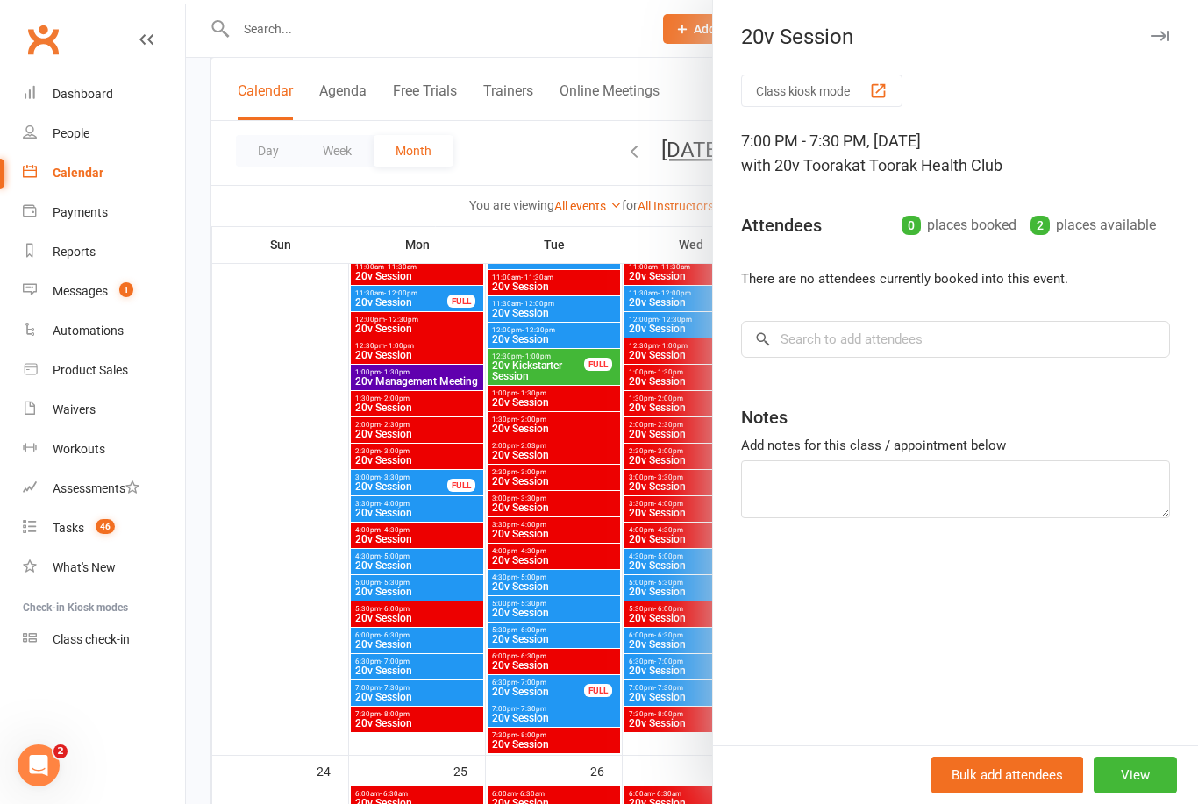
click at [565, 634] on div at bounding box center [692, 402] width 1012 height 804
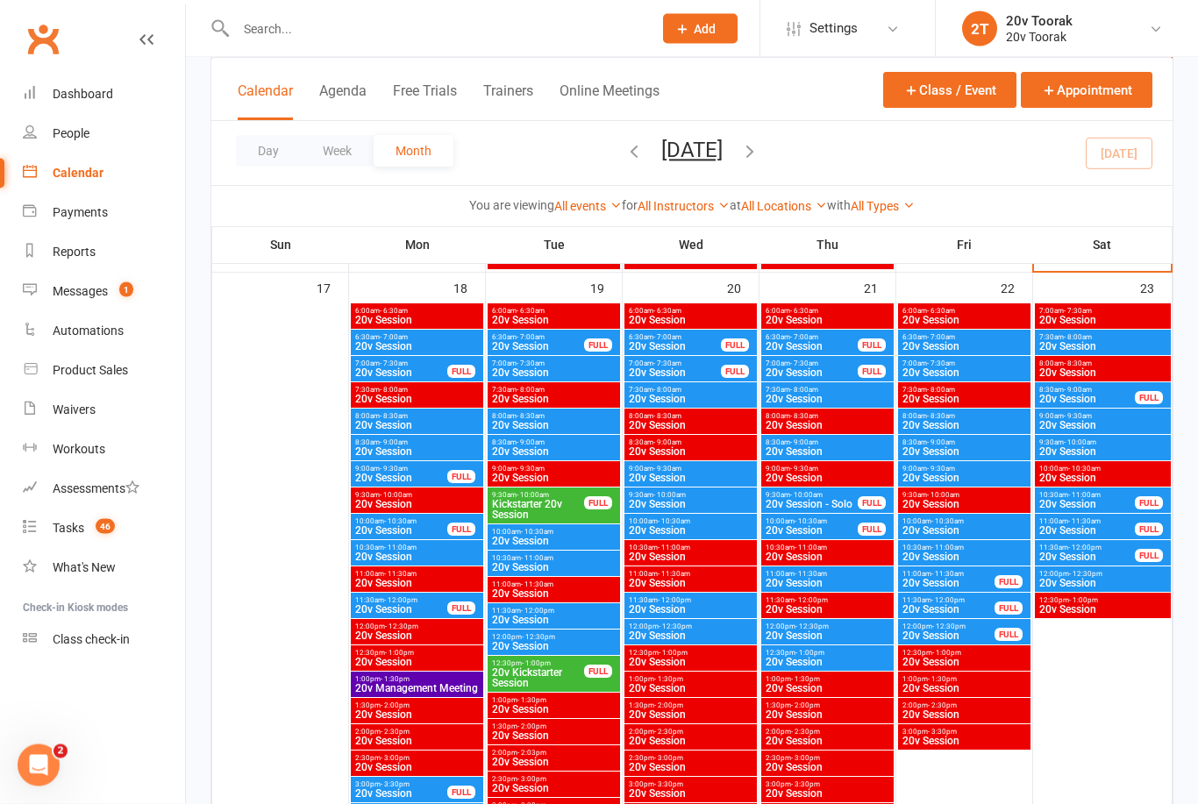
click at [436, 424] on span "20v Session" at bounding box center [416, 426] width 125 height 11
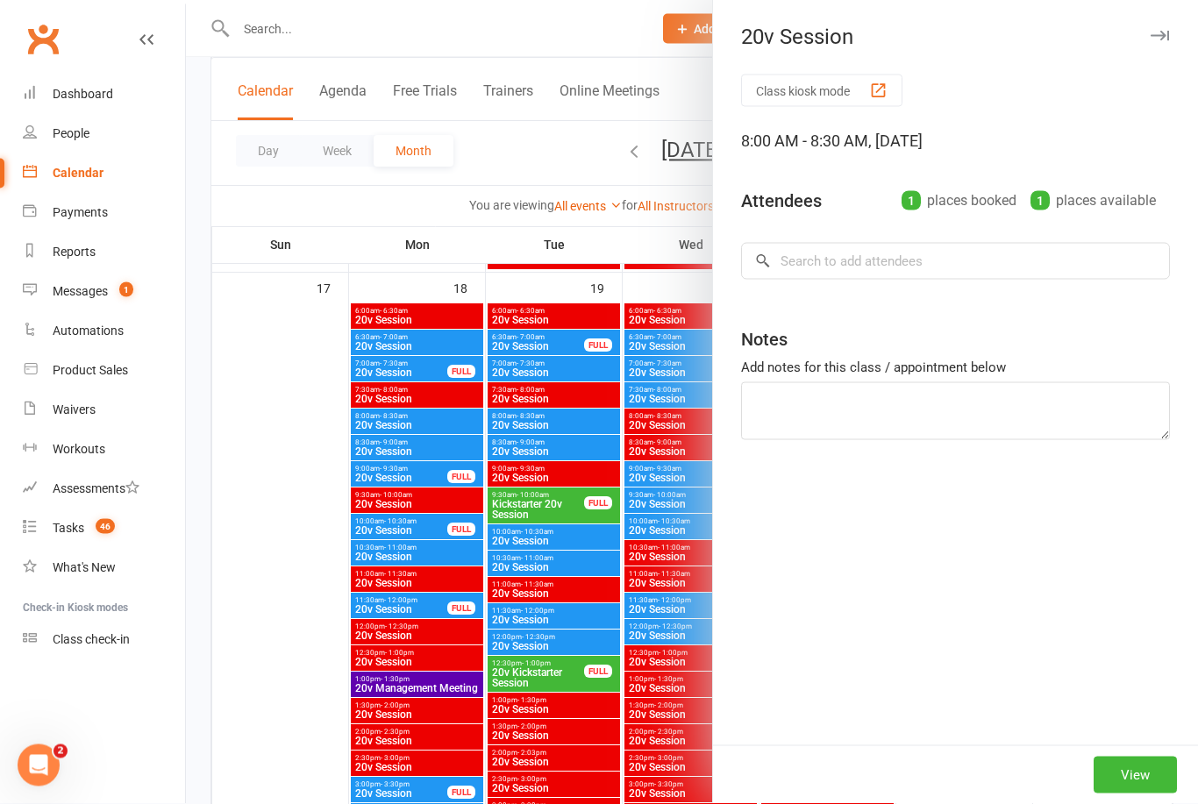
scroll to position [2472, 0]
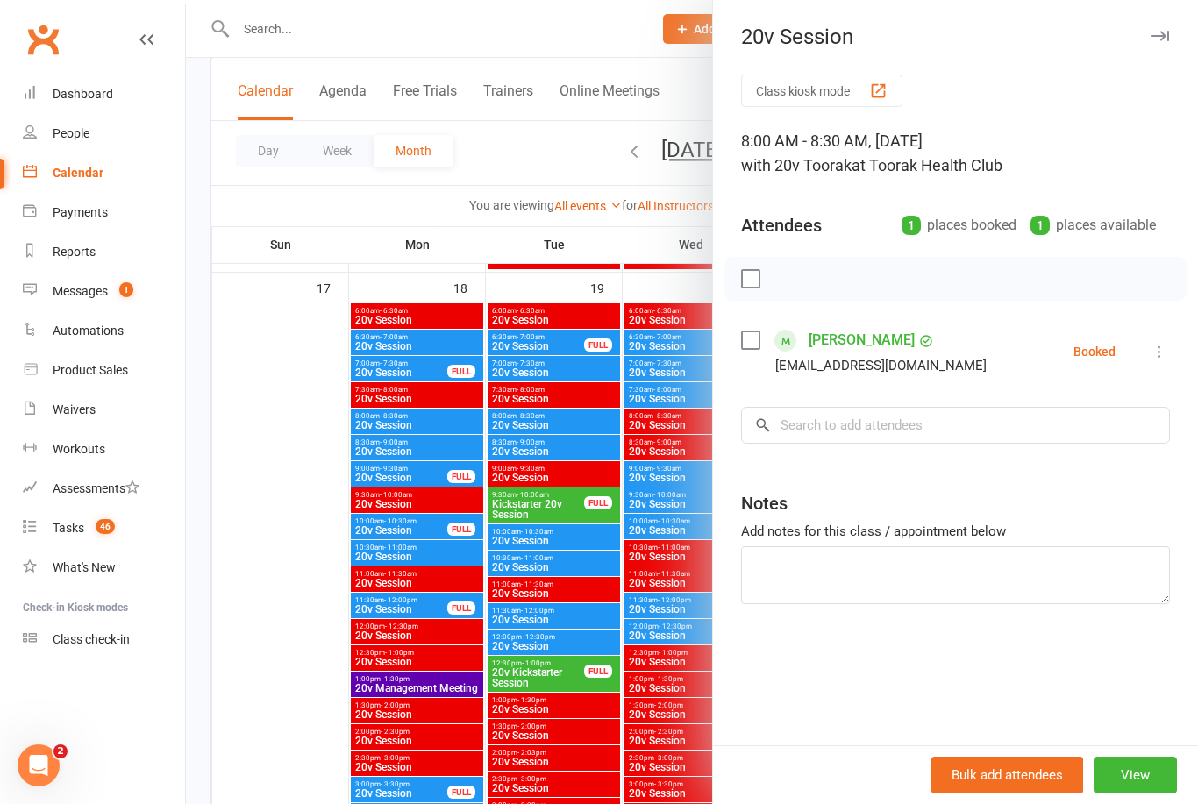
click at [445, 426] on div at bounding box center [692, 402] width 1012 height 804
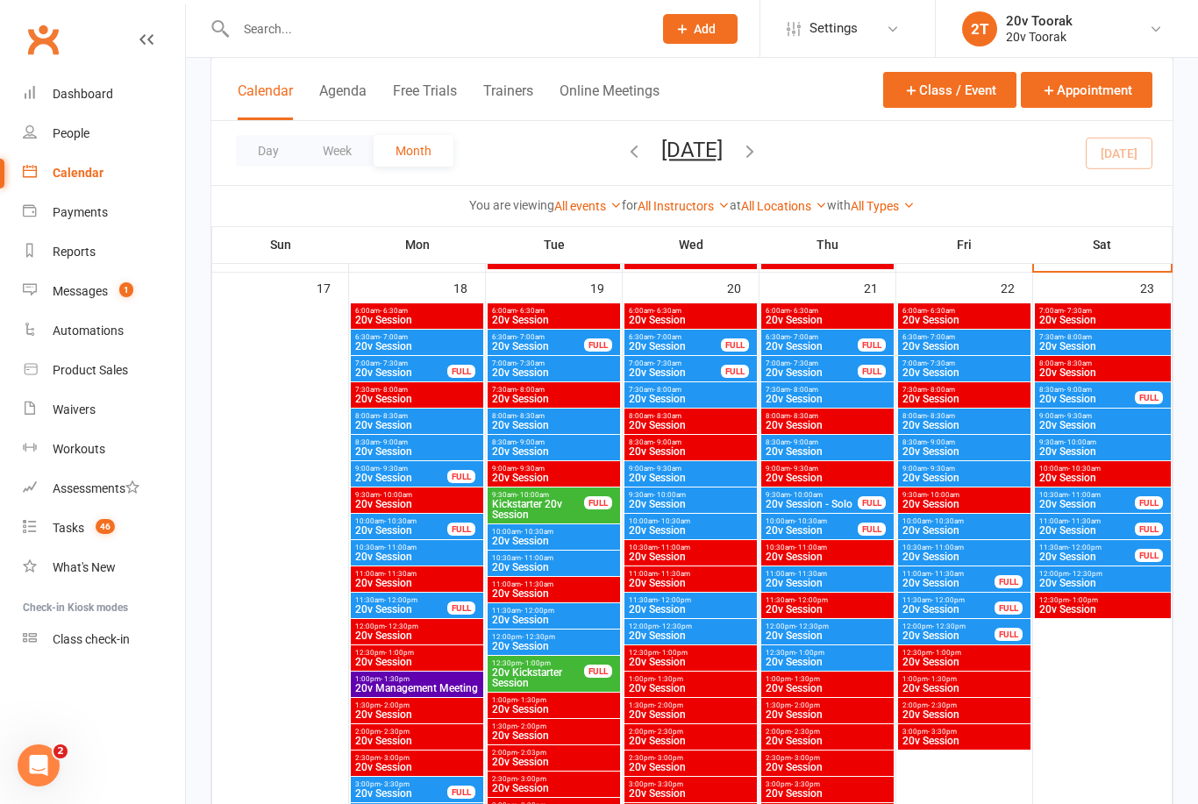
click at [420, 346] on span "20v Session" at bounding box center [416, 346] width 125 height 11
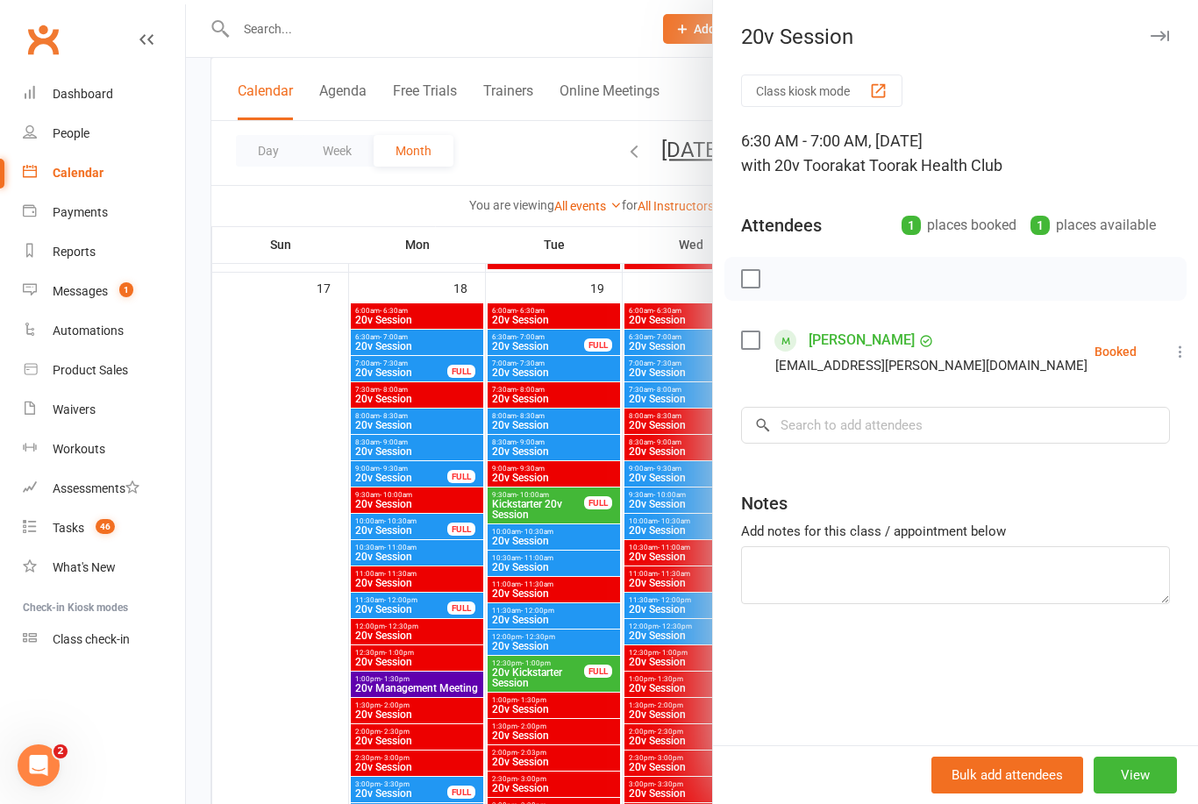
click at [410, 339] on div at bounding box center [692, 402] width 1012 height 804
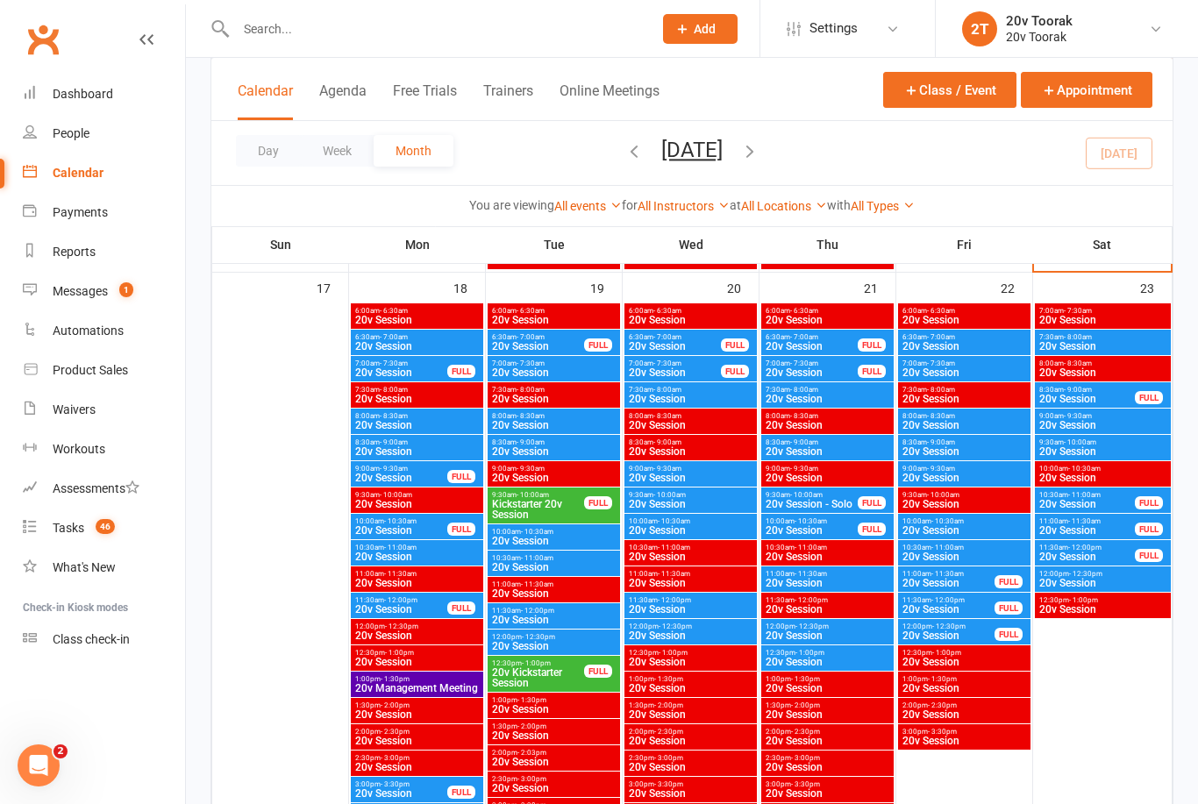
click at [442, 367] on span "20v Session" at bounding box center [401, 372] width 94 height 11
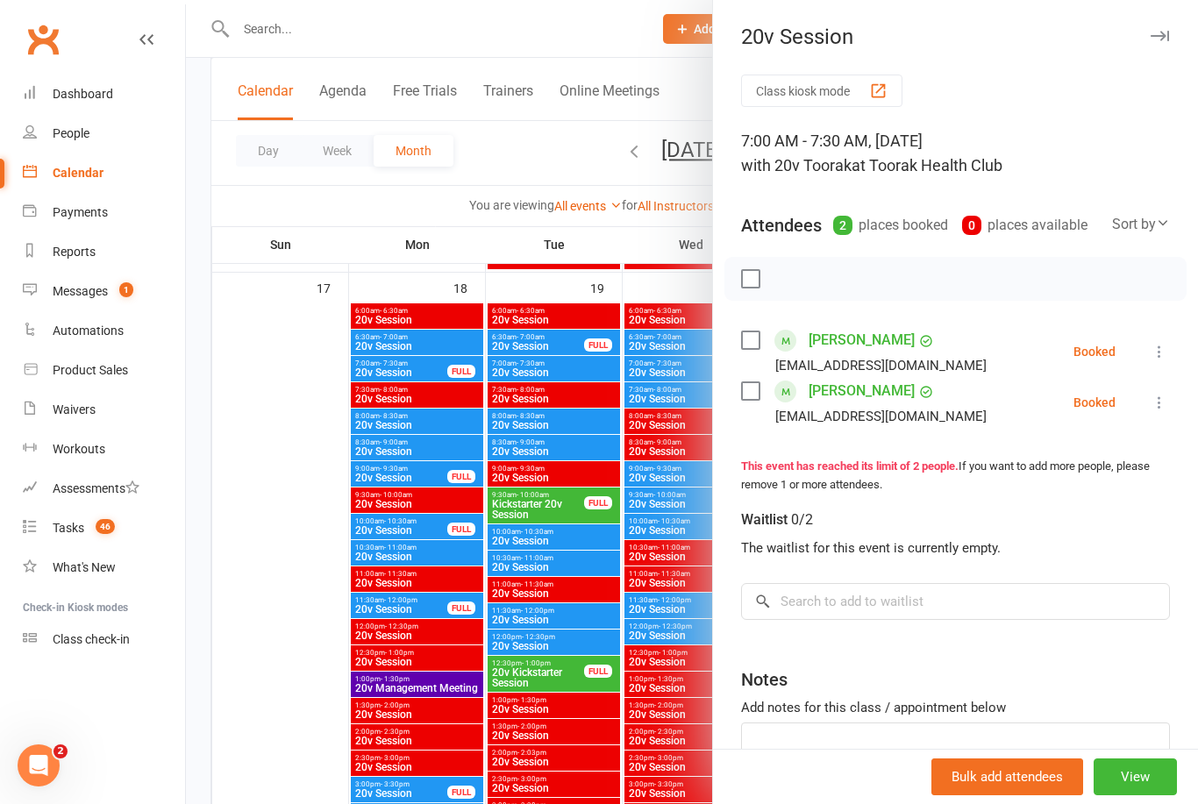
click at [432, 375] on div at bounding box center [692, 402] width 1012 height 804
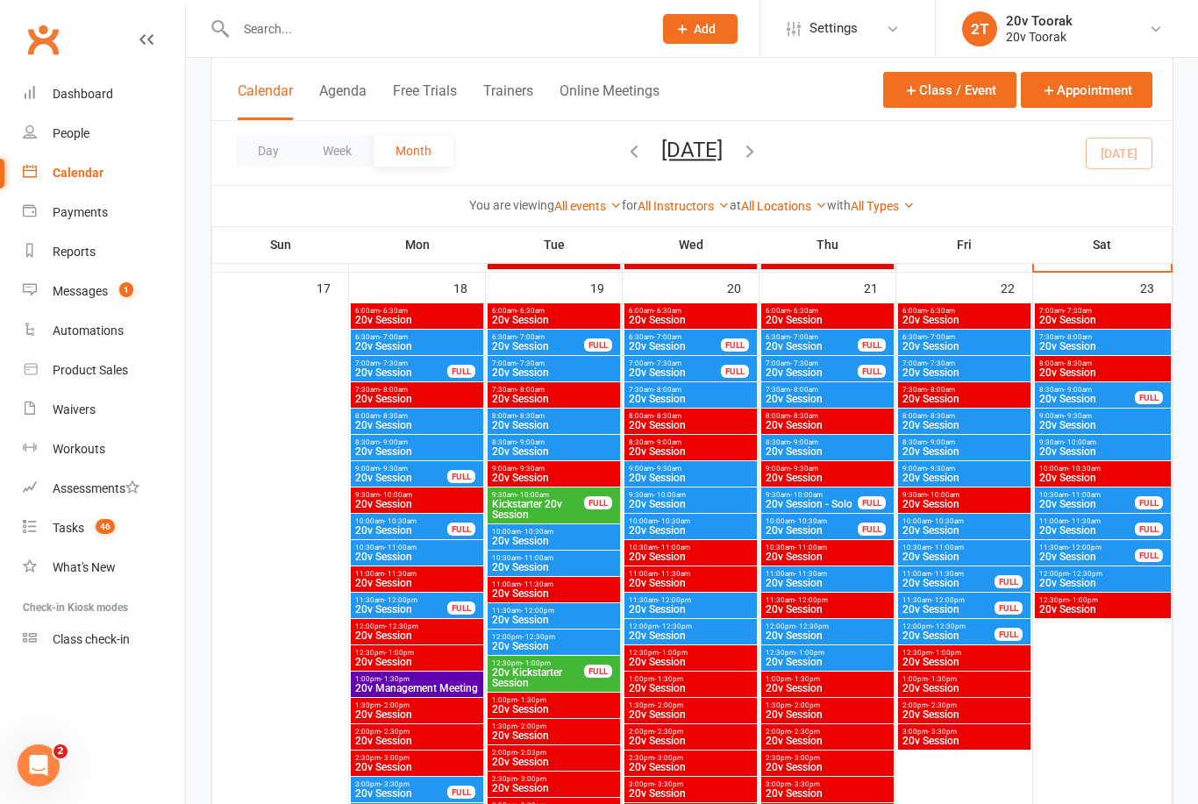
click at [435, 338] on span "6:30am - 7:00am" at bounding box center [416, 337] width 125 height 8
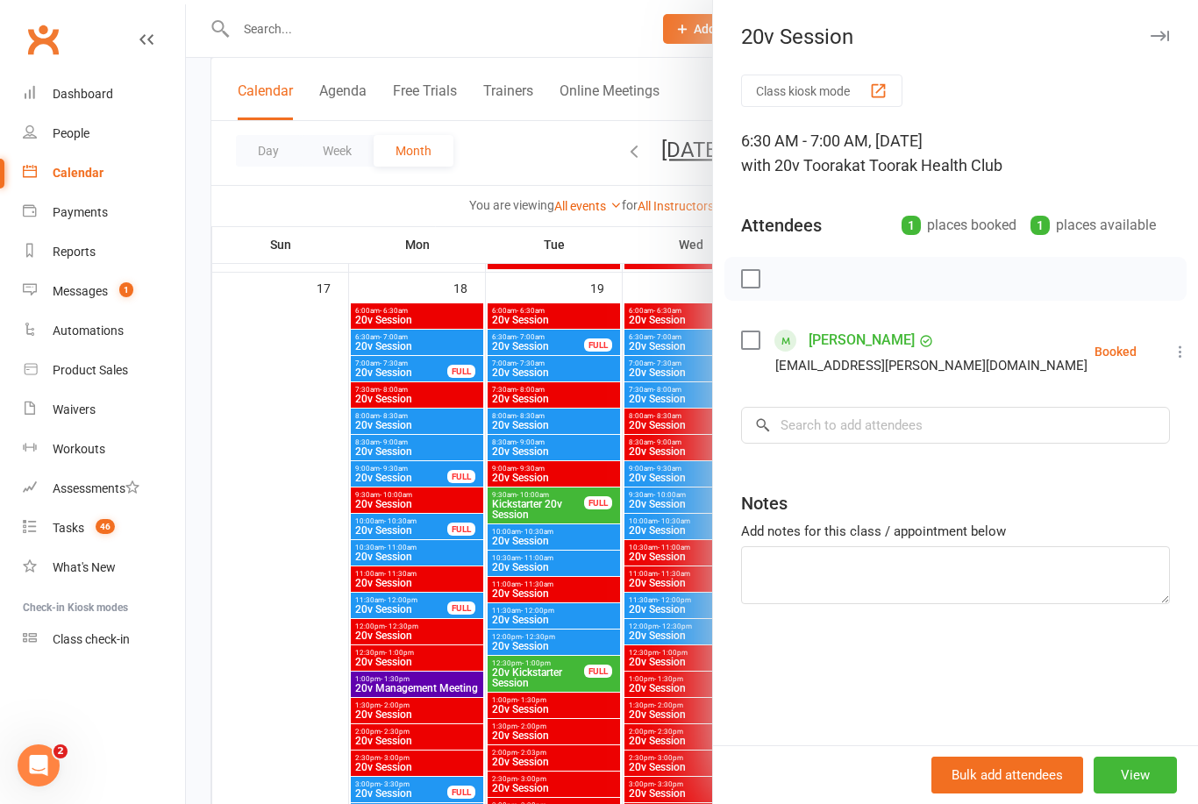
click at [1144, 765] on button "View" at bounding box center [1134, 775] width 83 height 37
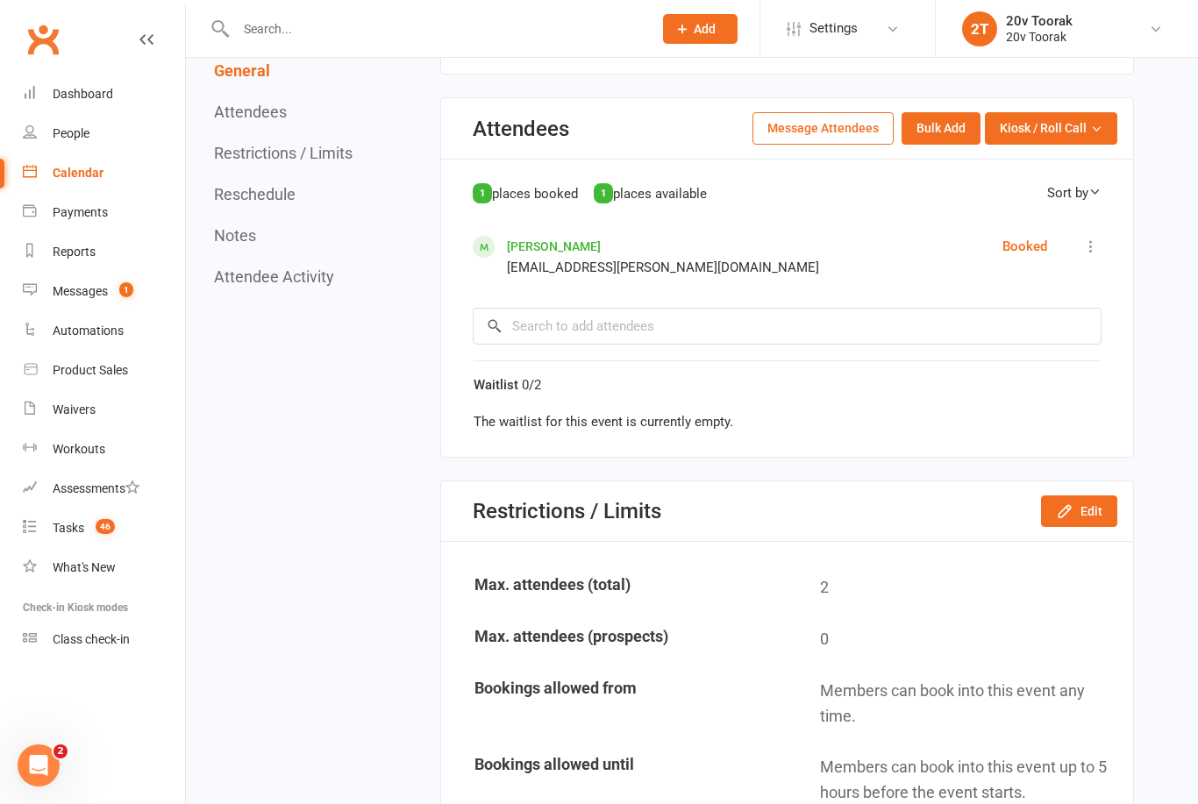
scroll to position [867, 0]
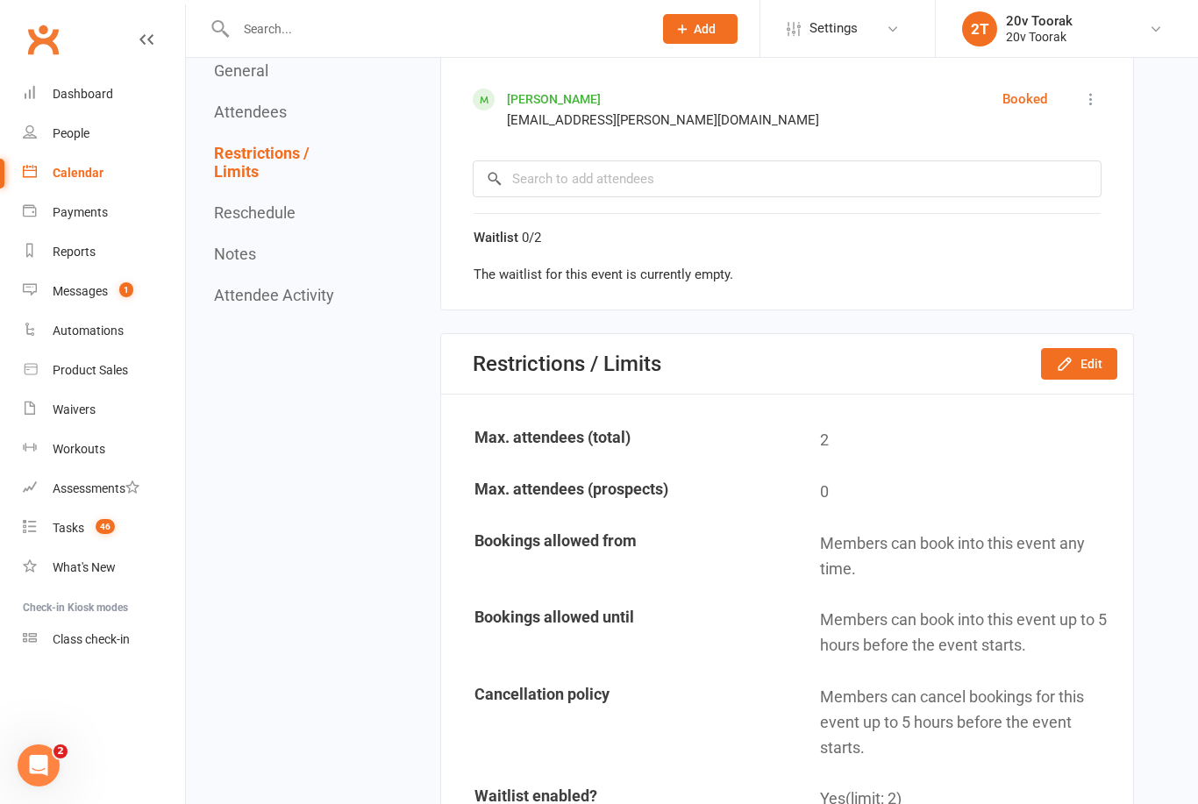
click at [1093, 363] on button "Edit" at bounding box center [1079, 364] width 76 height 32
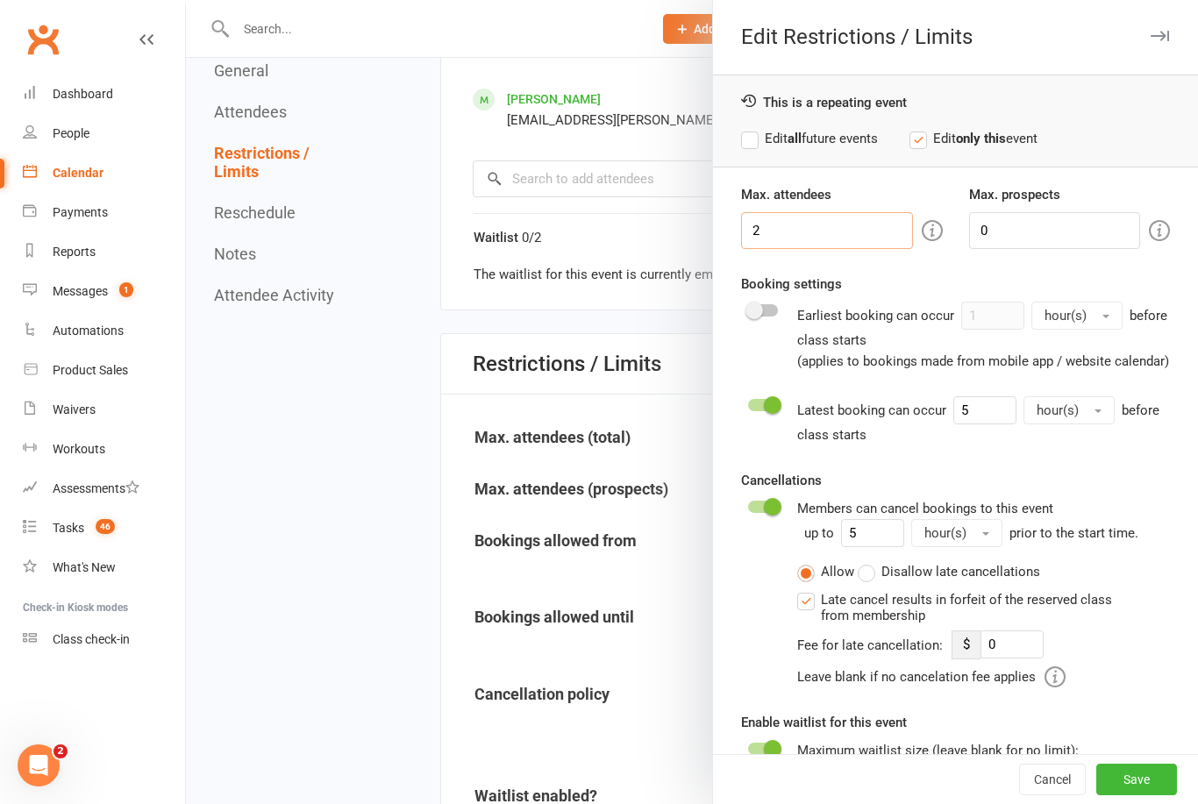
click at [844, 242] on input "2" at bounding box center [826, 230] width 171 height 37
type input "1"
click at [1149, 795] on button "Save" at bounding box center [1136, 780] width 81 height 32
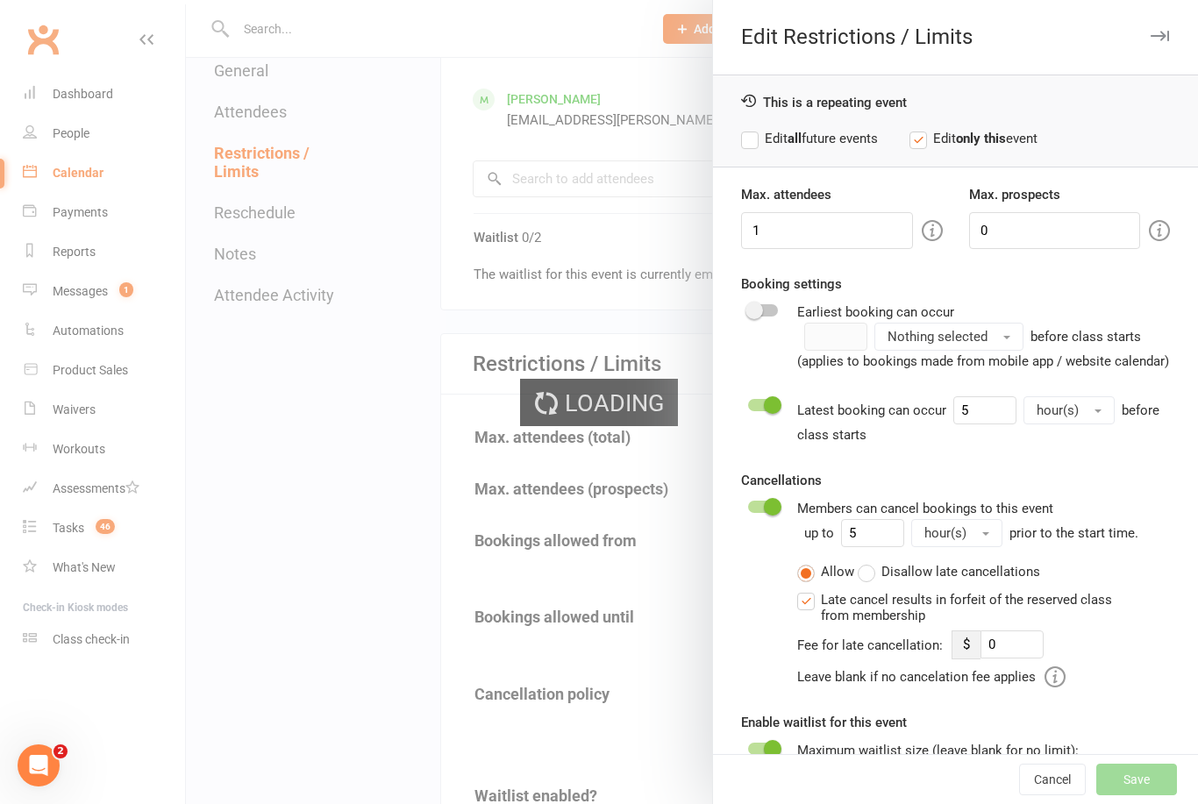
type input "0"
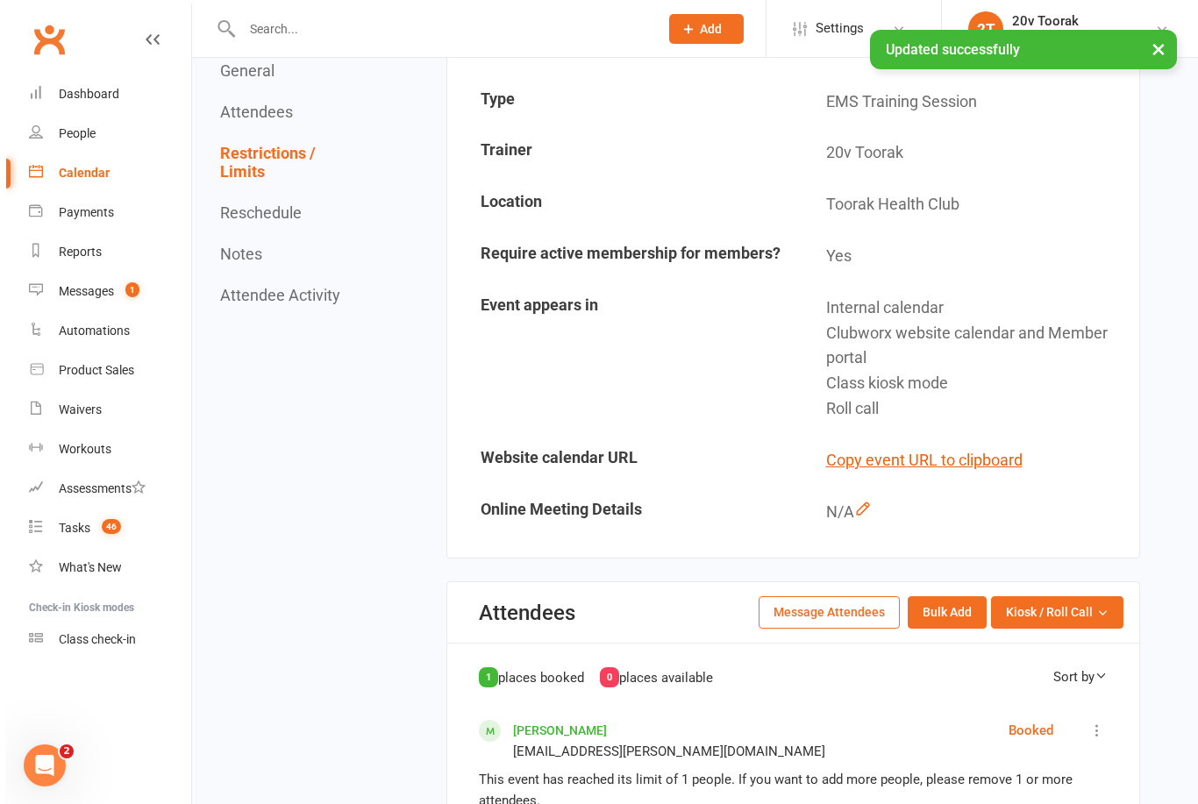
scroll to position [0, 0]
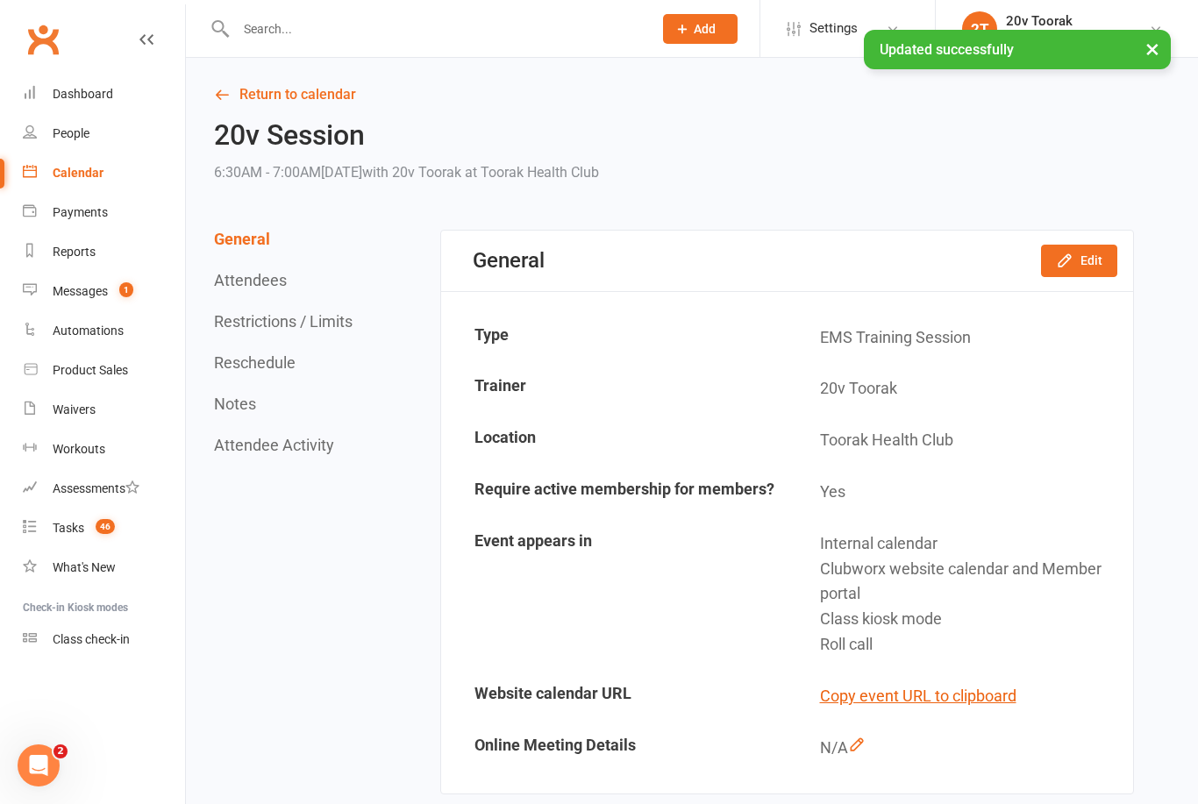
click at [253, 99] on link "Return to calendar" at bounding box center [674, 94] width 920 height 25
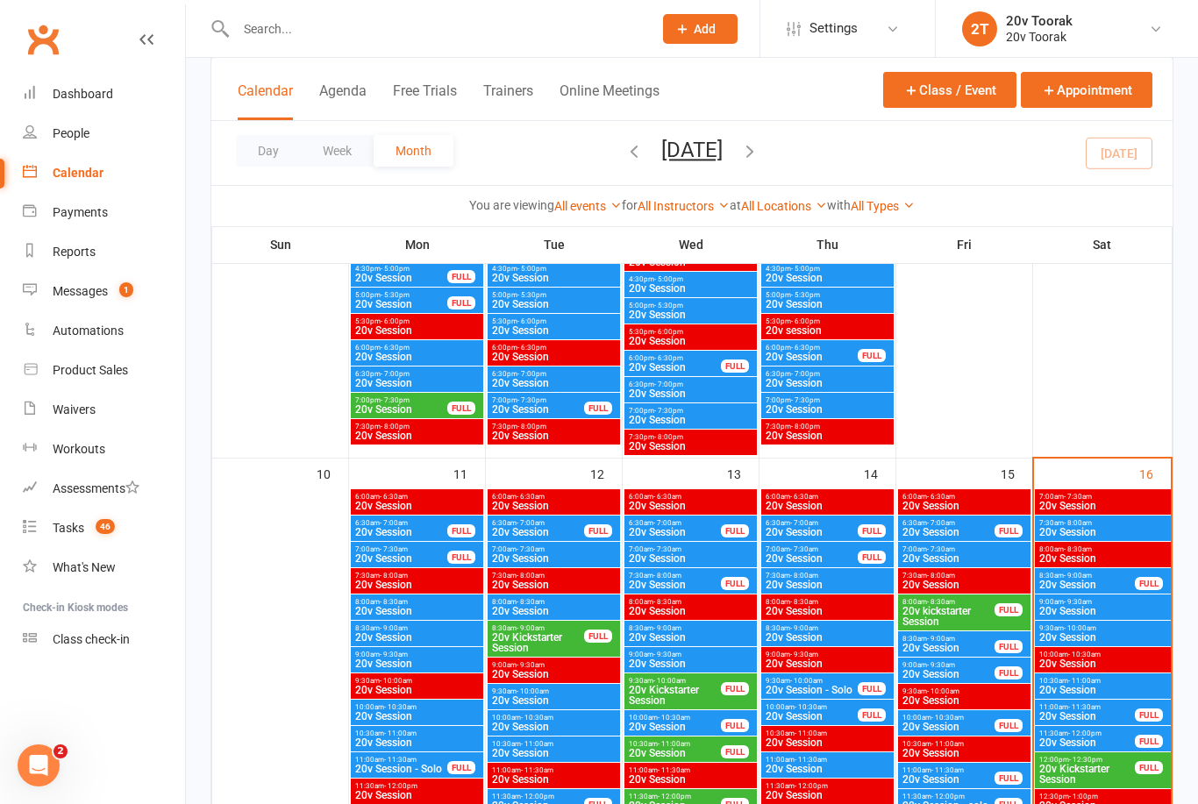
scroll to position [1469, 0]
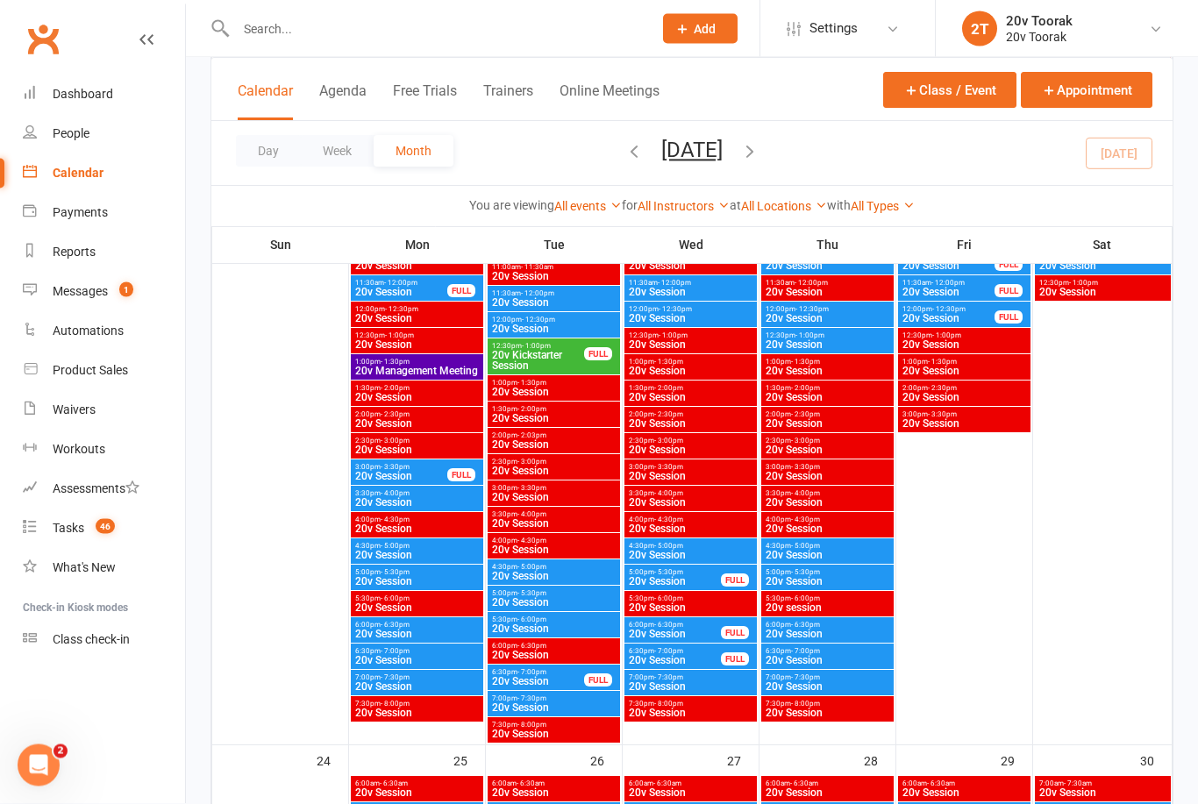
click at [416, 630] on span "20v Session" at bounding box center [416, 635] width 125 height 11
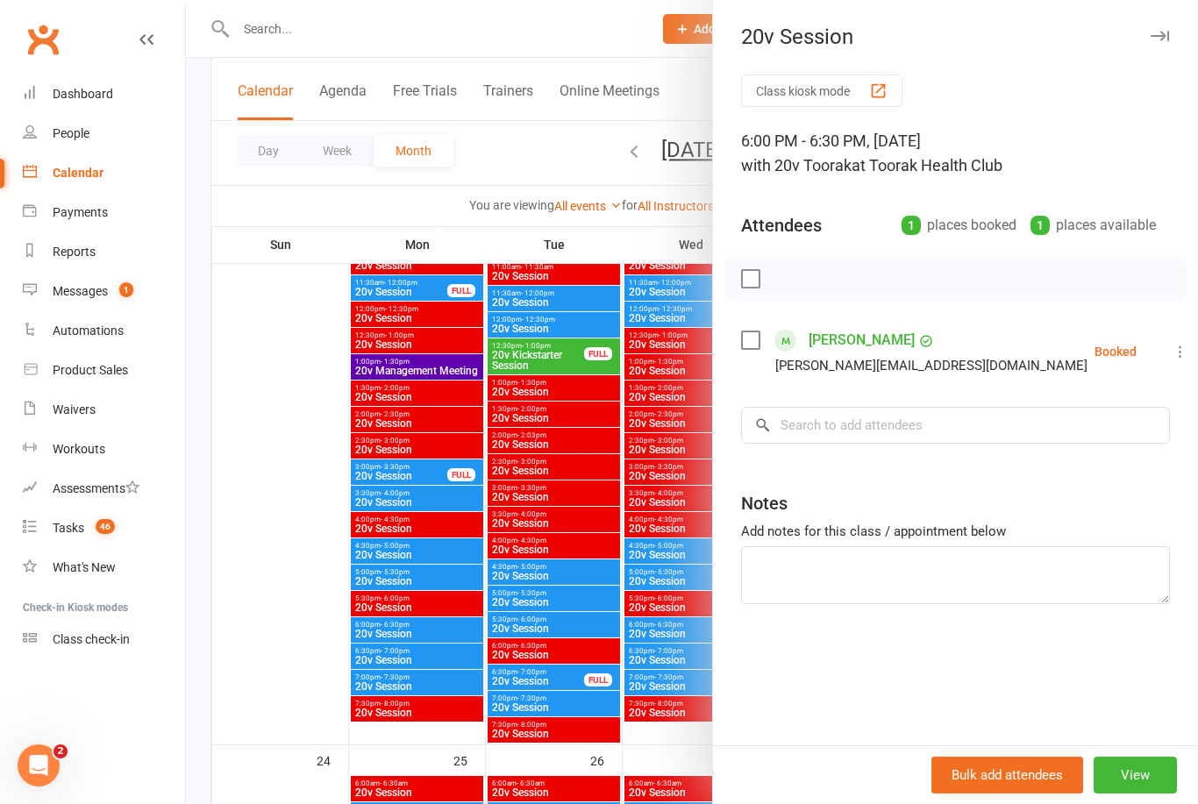
click at [413, 623] on div at bounding box center [692, 402] width 1012 height 804
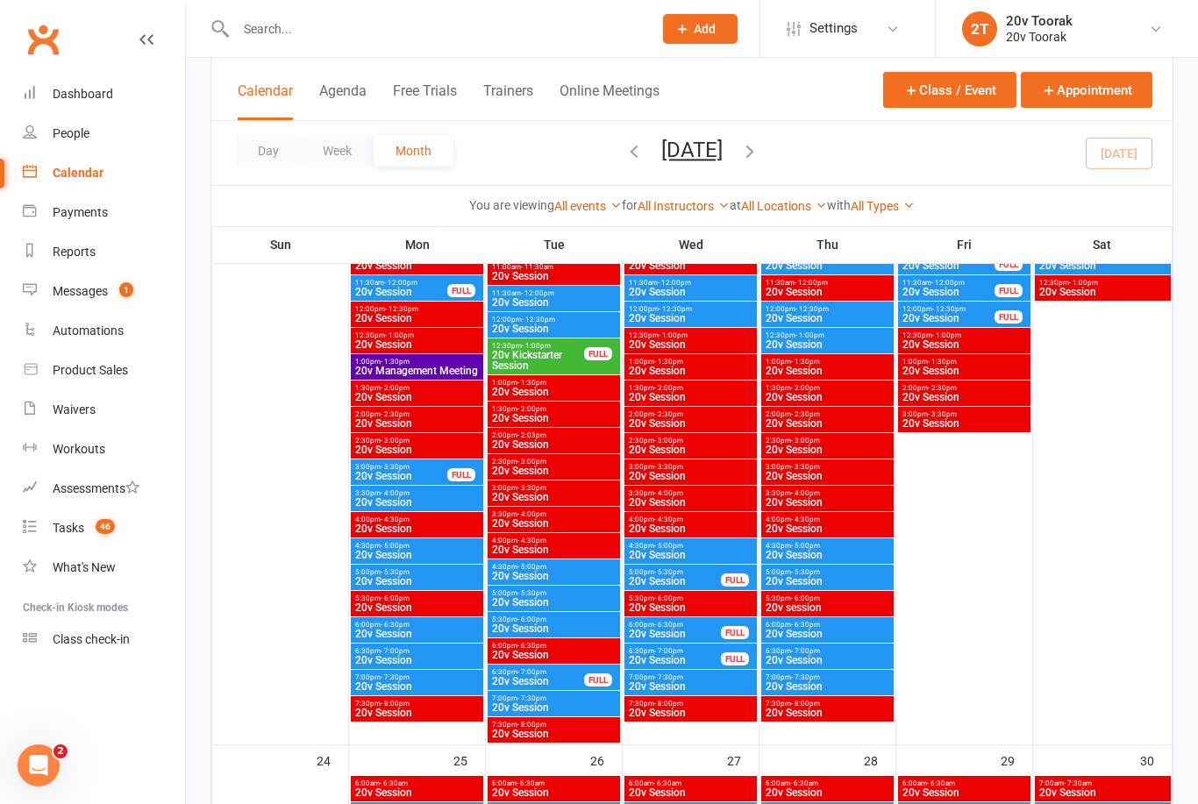
click at [400, 658] on span "20v Session" at bounding box center [416, 660] width 125 height 11
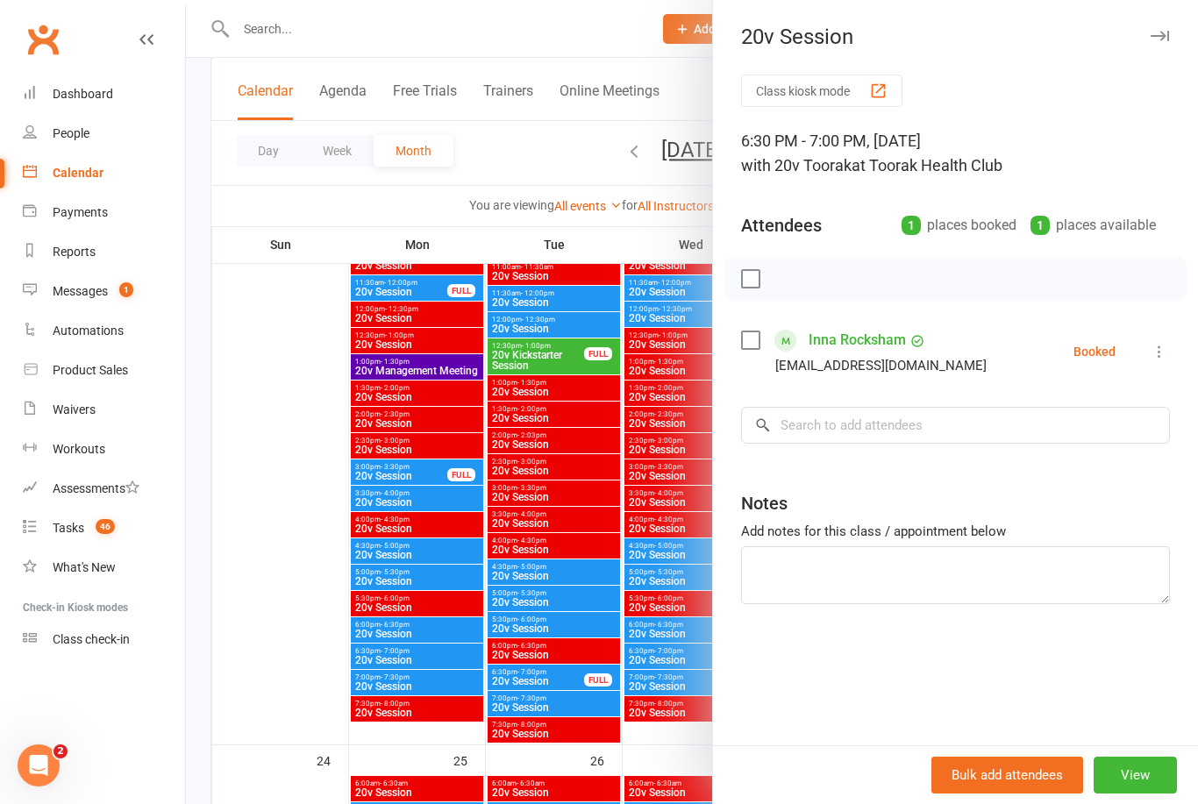
click at [401, 653] on div at bounding box center [692, 402] width 1012 height 804
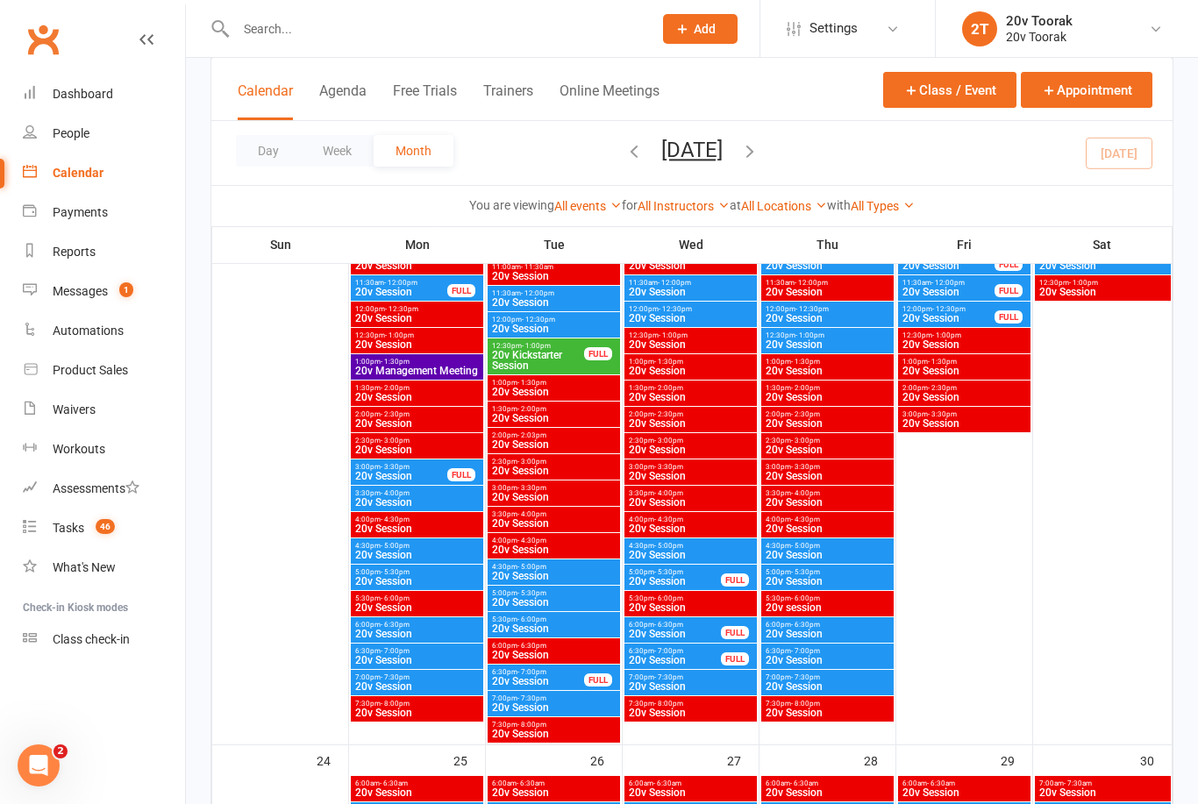
click at [424, 569] on span "5:00pm - 5:30pm" at bounding box center [416, 572] width 125 height 8
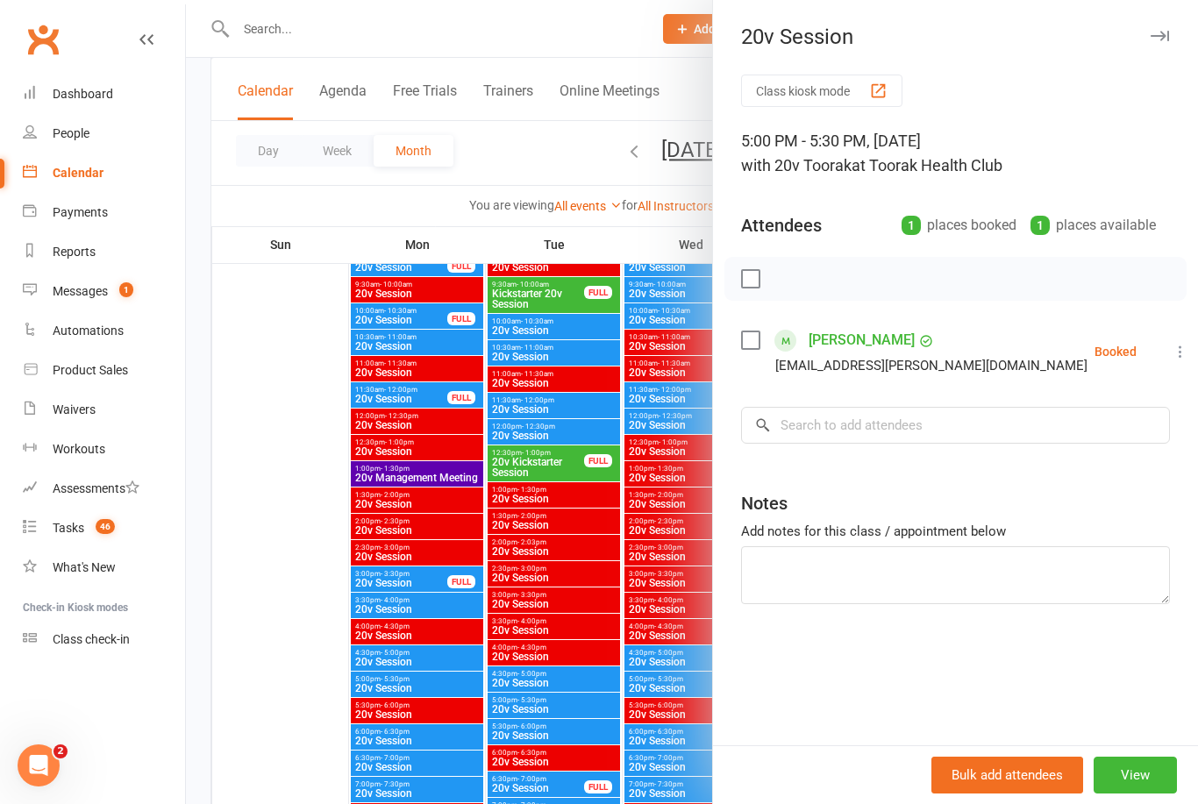
scroll to position [2660, 0]
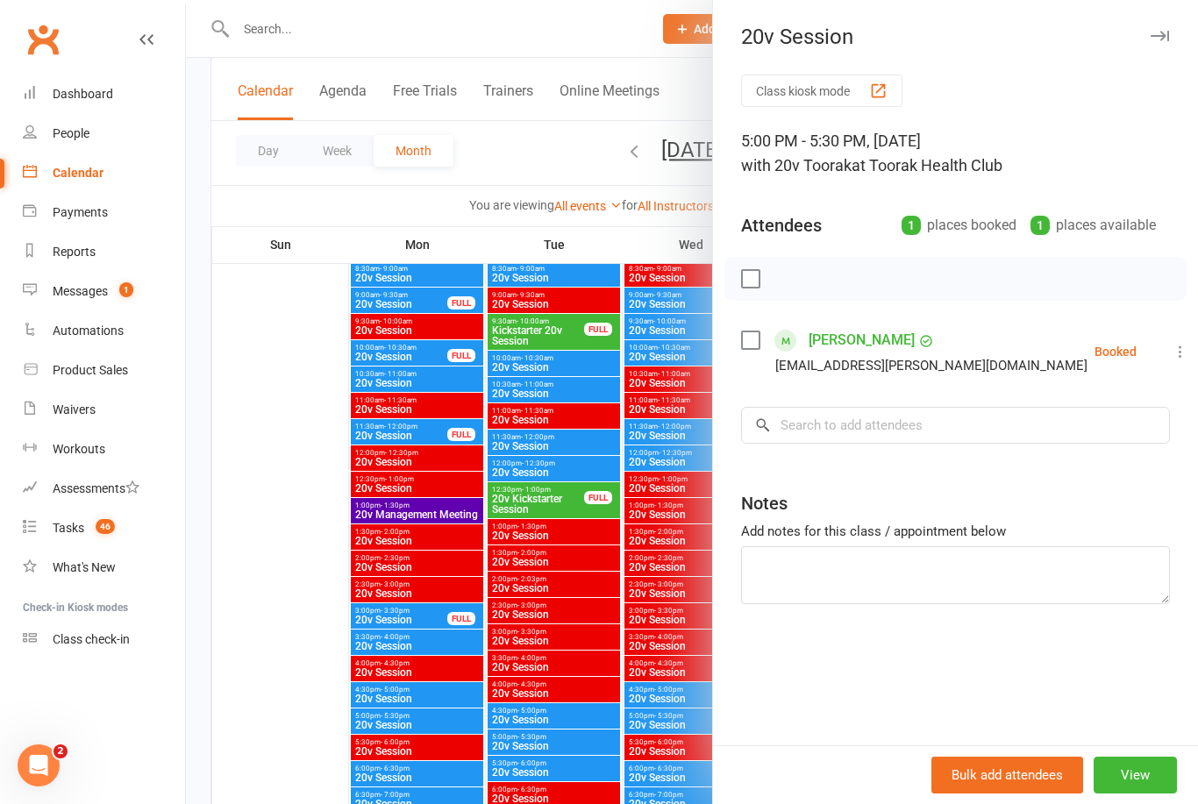
click at [631, 583] on div at bounding box center [692, 402] width 1012 height 804
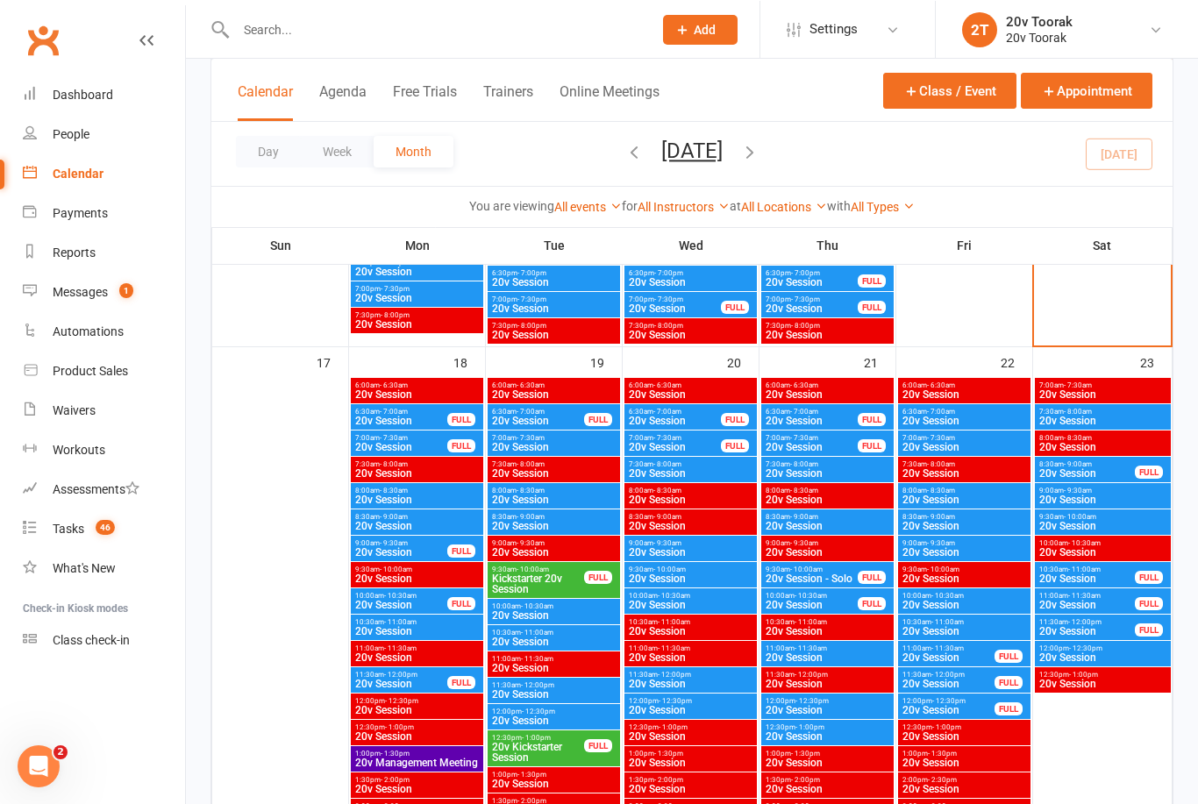
click at [559, 524] on span "20v Session" at bounding box center [553, 525] width 125 height 11
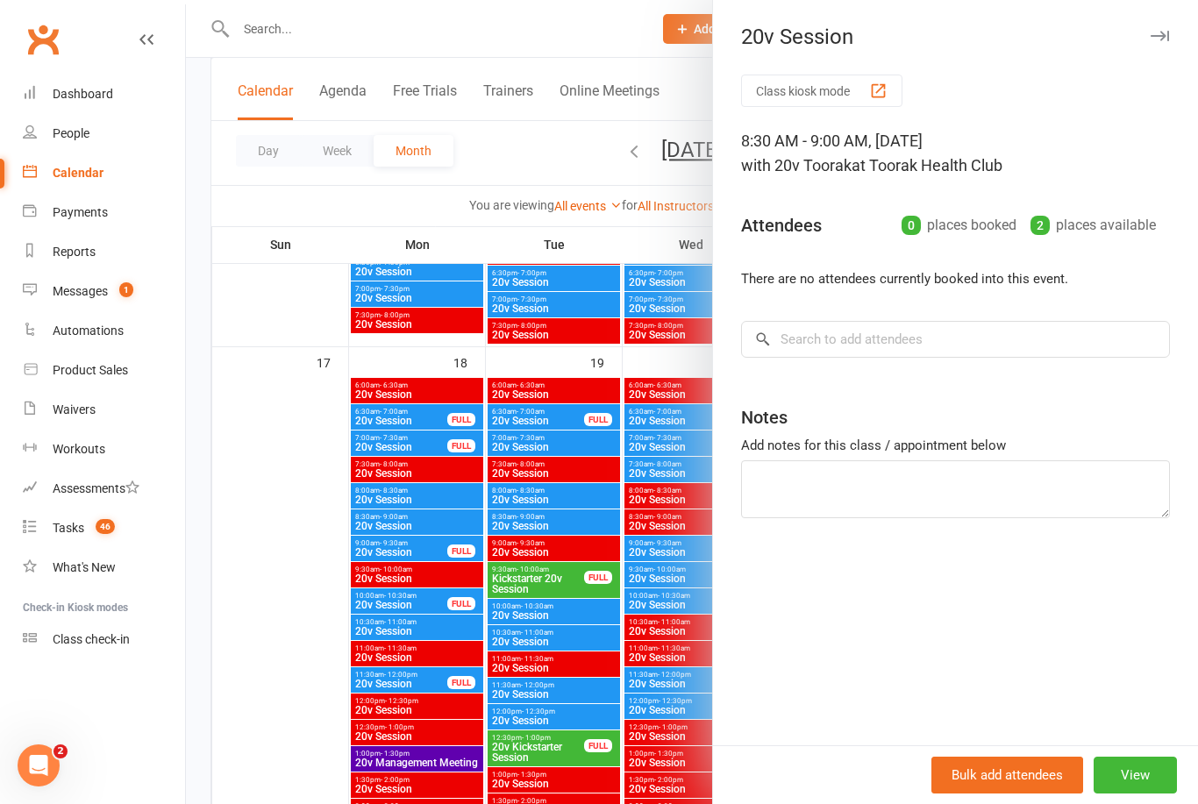
click at [543, 653] on div at bounding box center [692, 402] width 1012 height 804
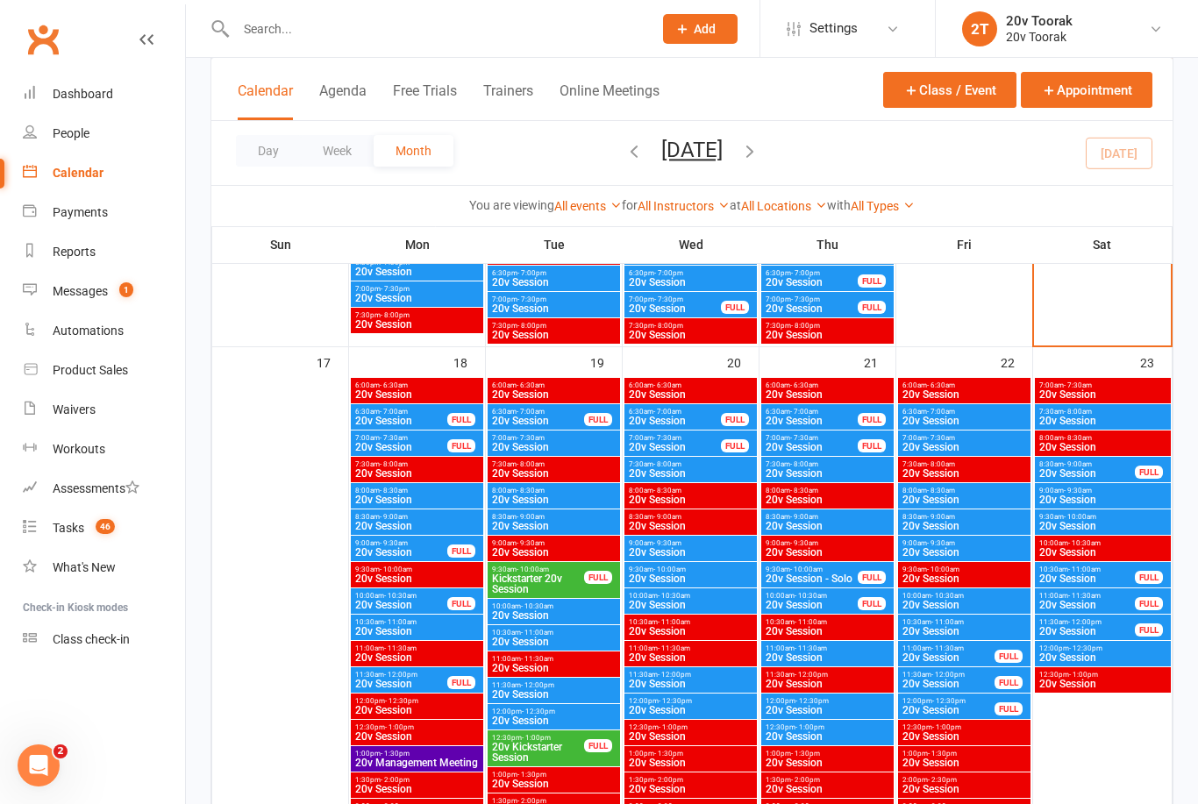
click at [567, 606] on span "10:00am - 10:30am" at bounding box center [553, 606] width 125 height 8
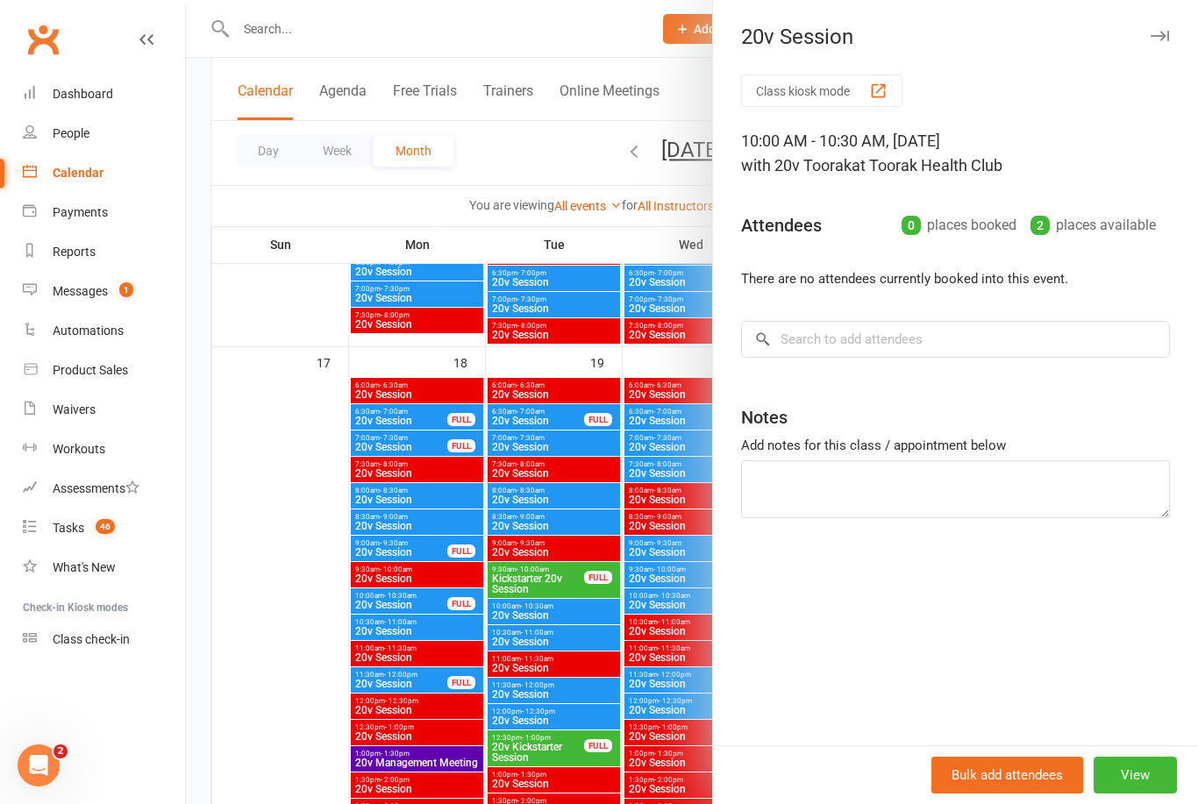
click at [542, 644] on div at bounding box center [692, 402] width 1012 height 804
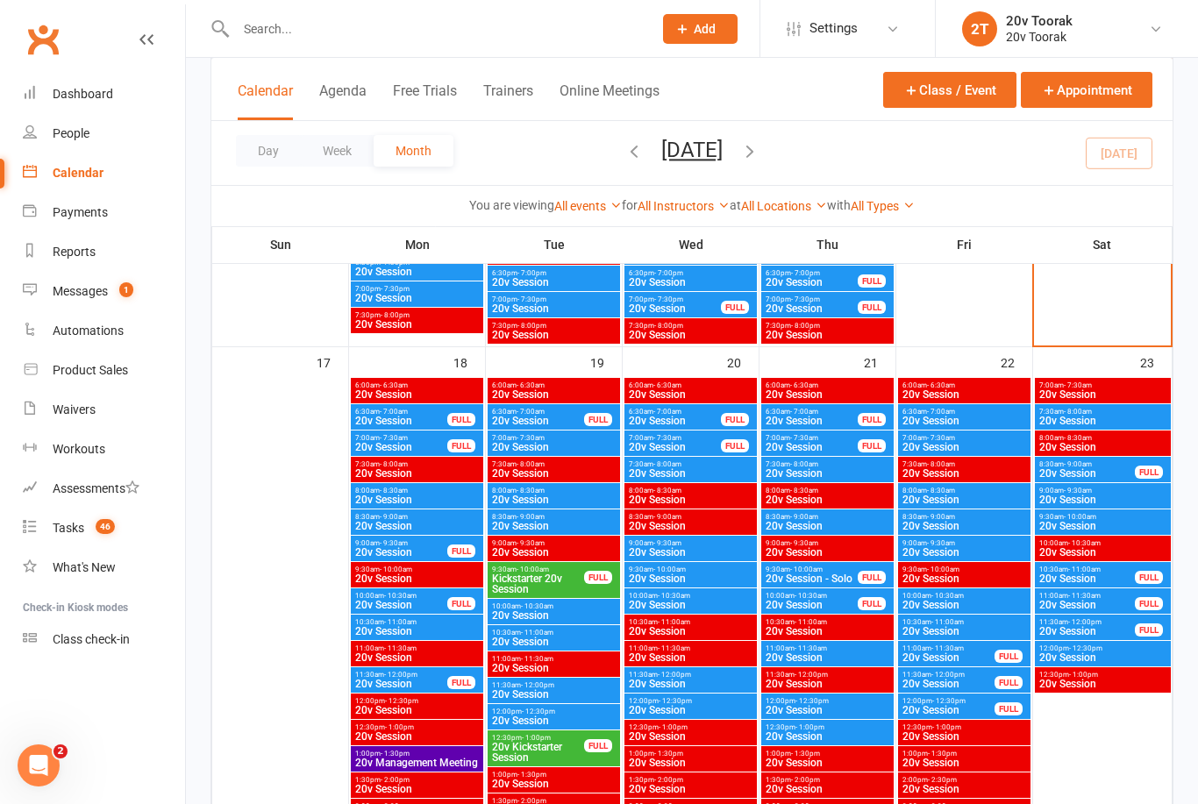
click at [556, 634] on span "10:30am - 11:00am" at bounding box center [553, 633] width 125 height 8
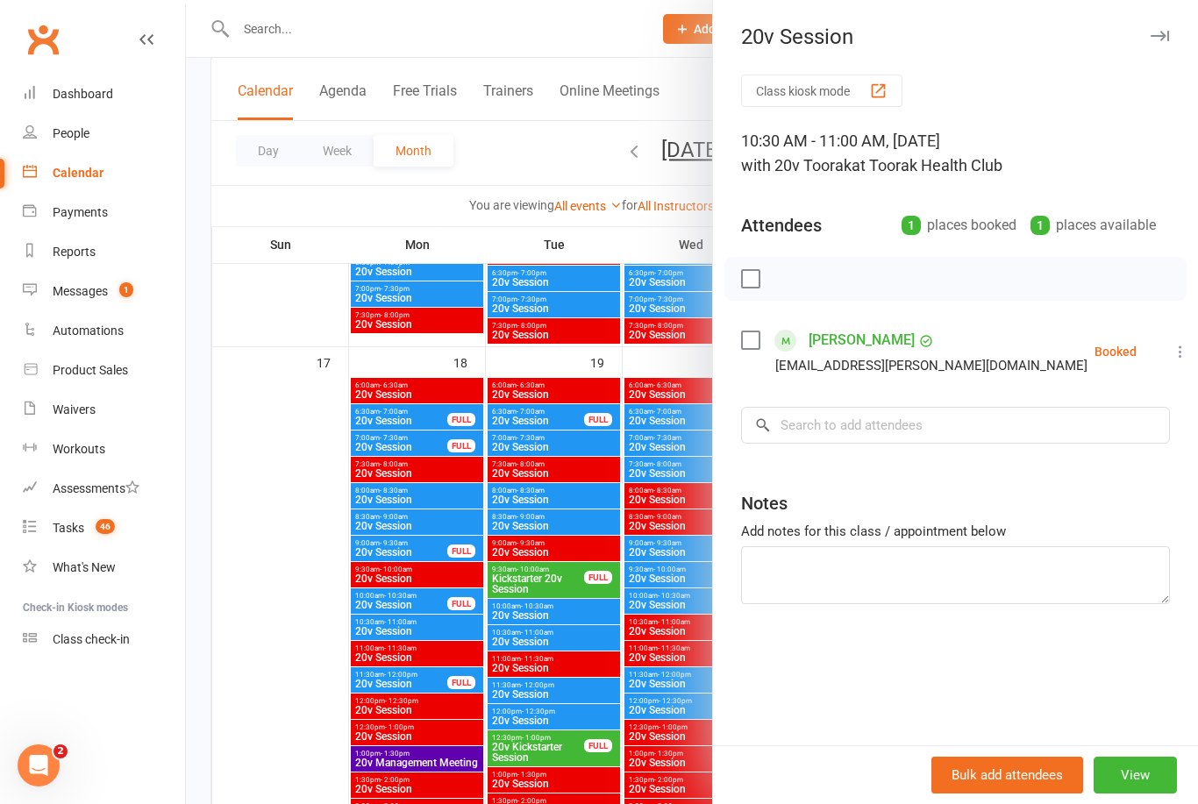
click at [546, 638] on div at bounding box center [692, 402] width 1012 height 804
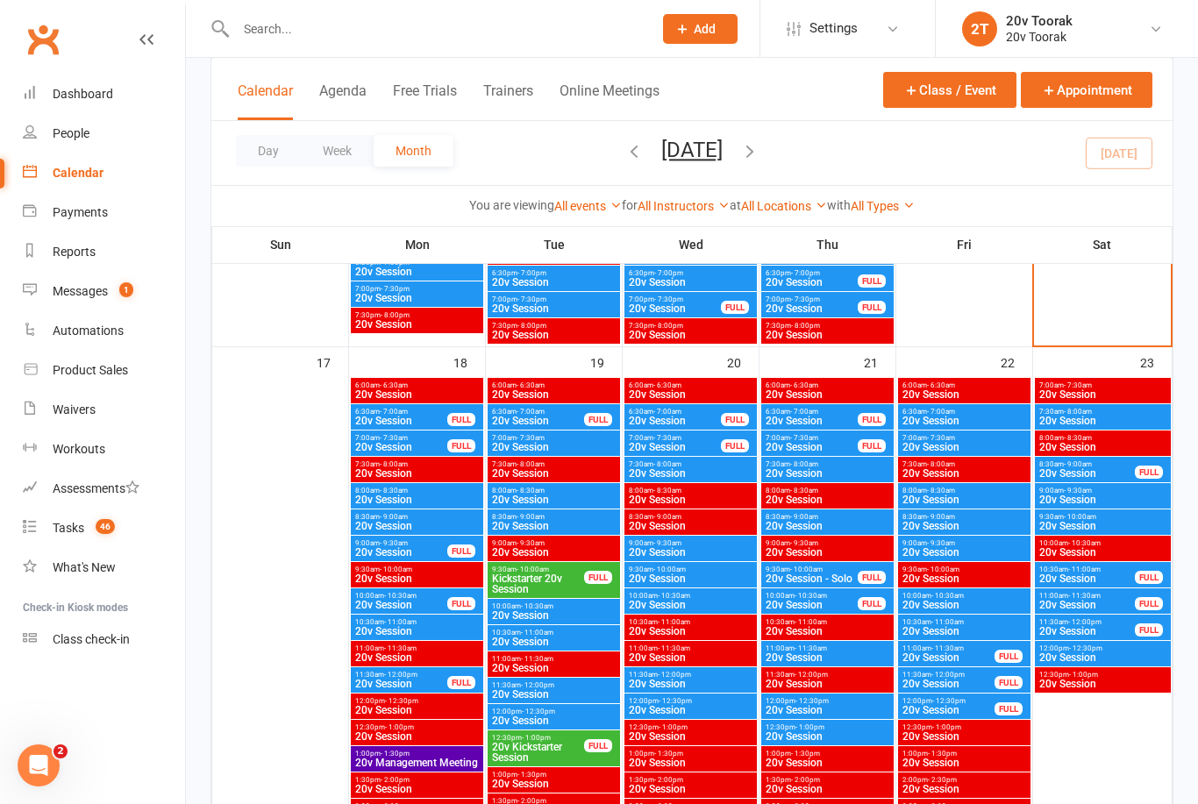
click at [554, 691] on span "20v Session" at bounding box center [553, 694] width 125 height 11
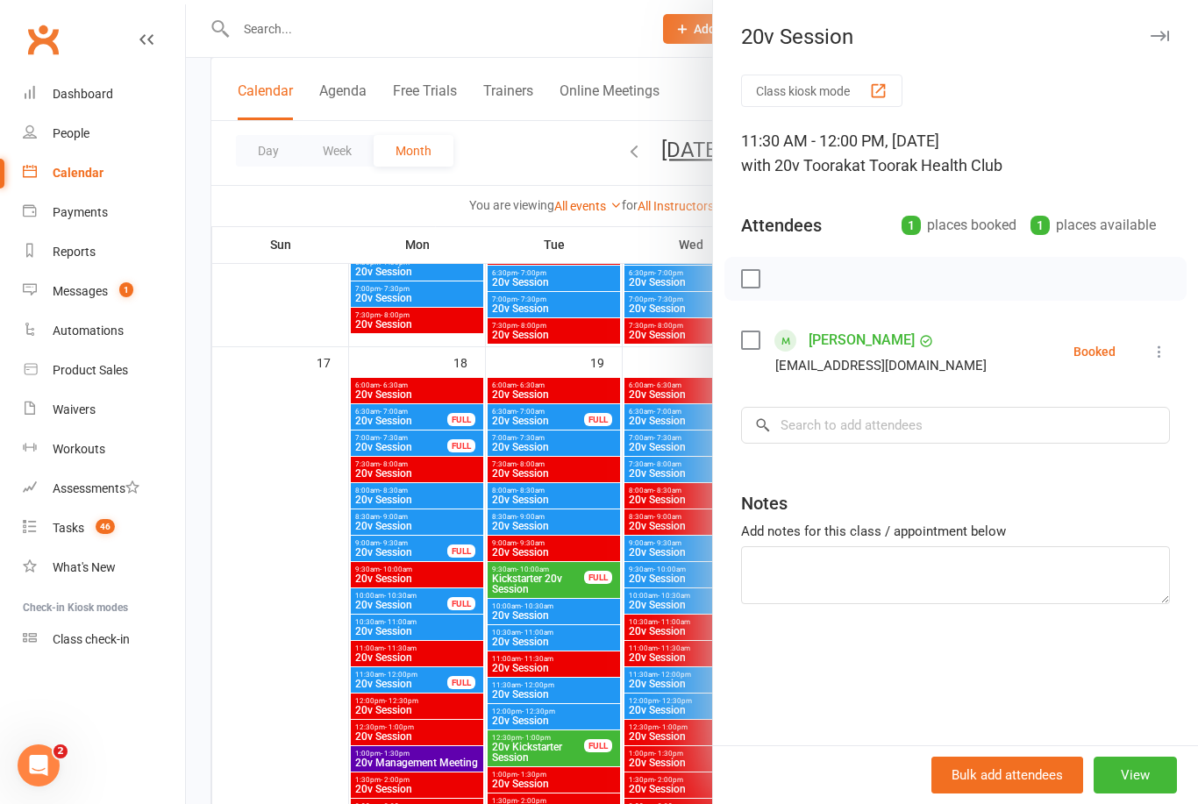
click at [549, 687] on div at bounding box center [692, 402] width 1012 height 804
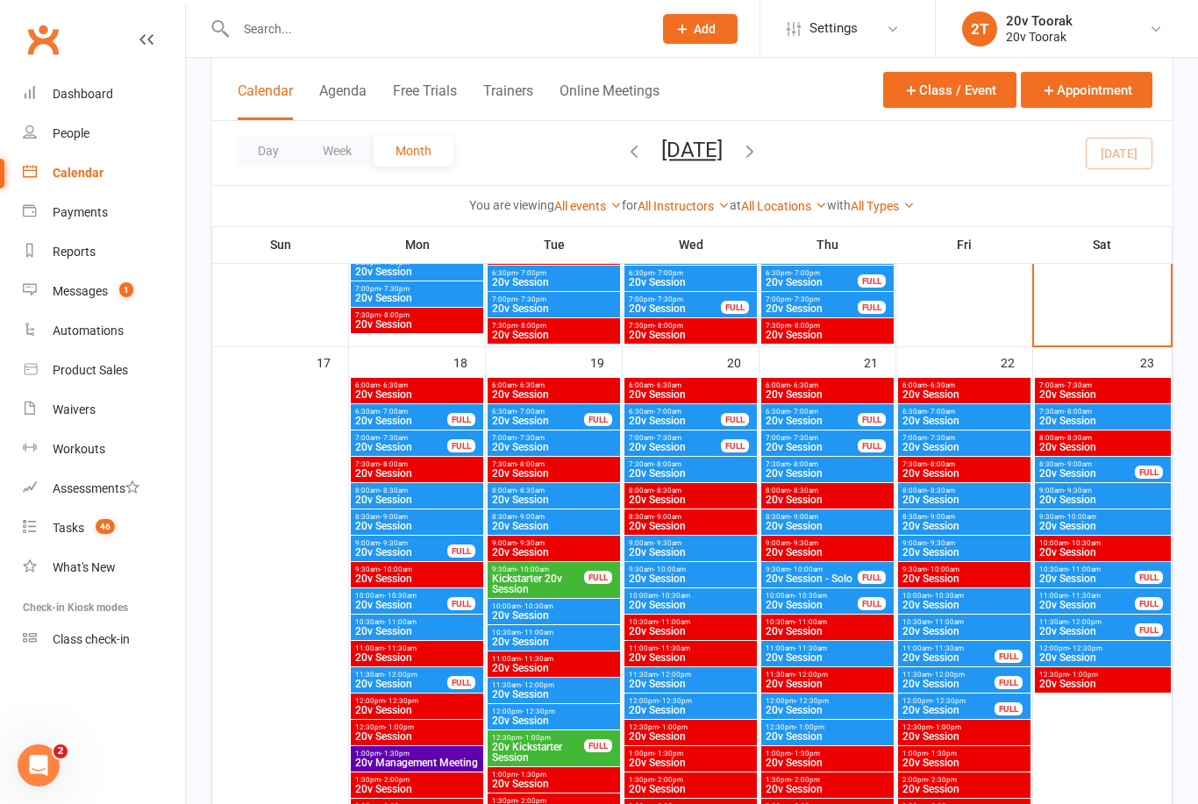
click at [544, 715] on span "20v Session" at bounding box center [553, 720] width 125 height 11
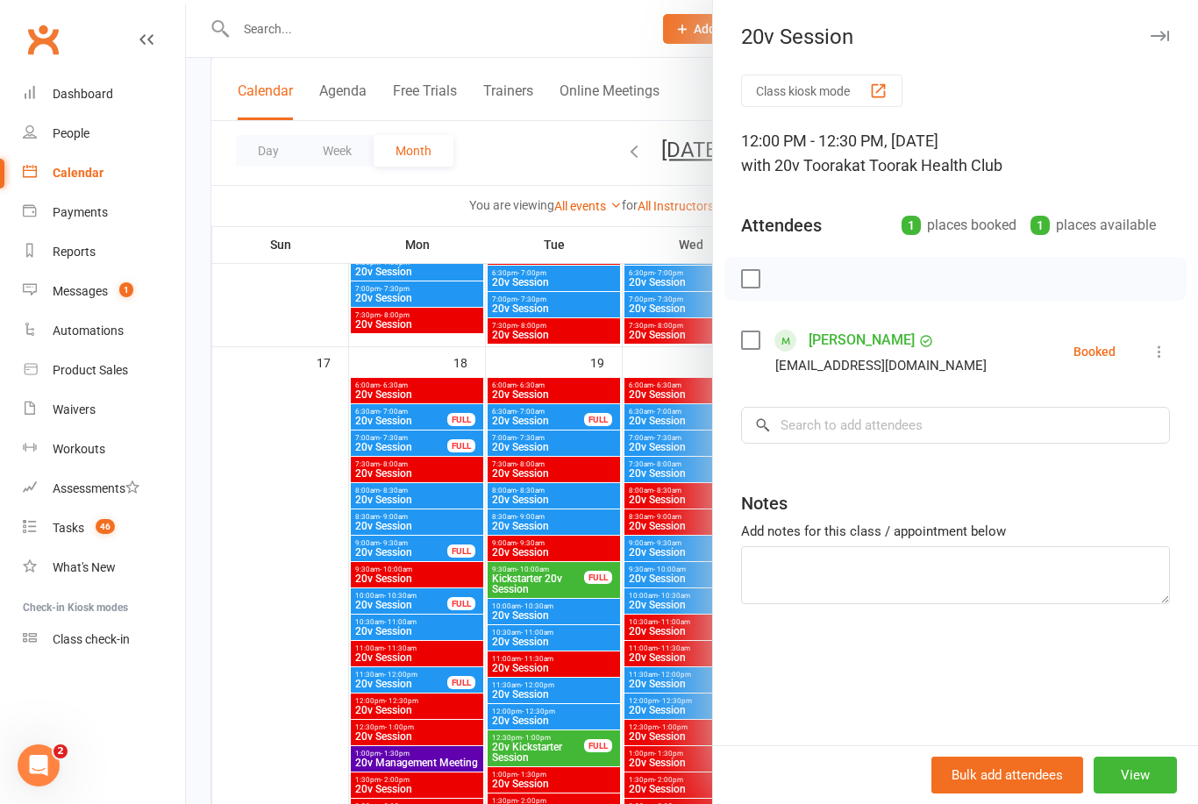
click at [545, 716] on div at bounding box center [692, 402] width 1012 height 804
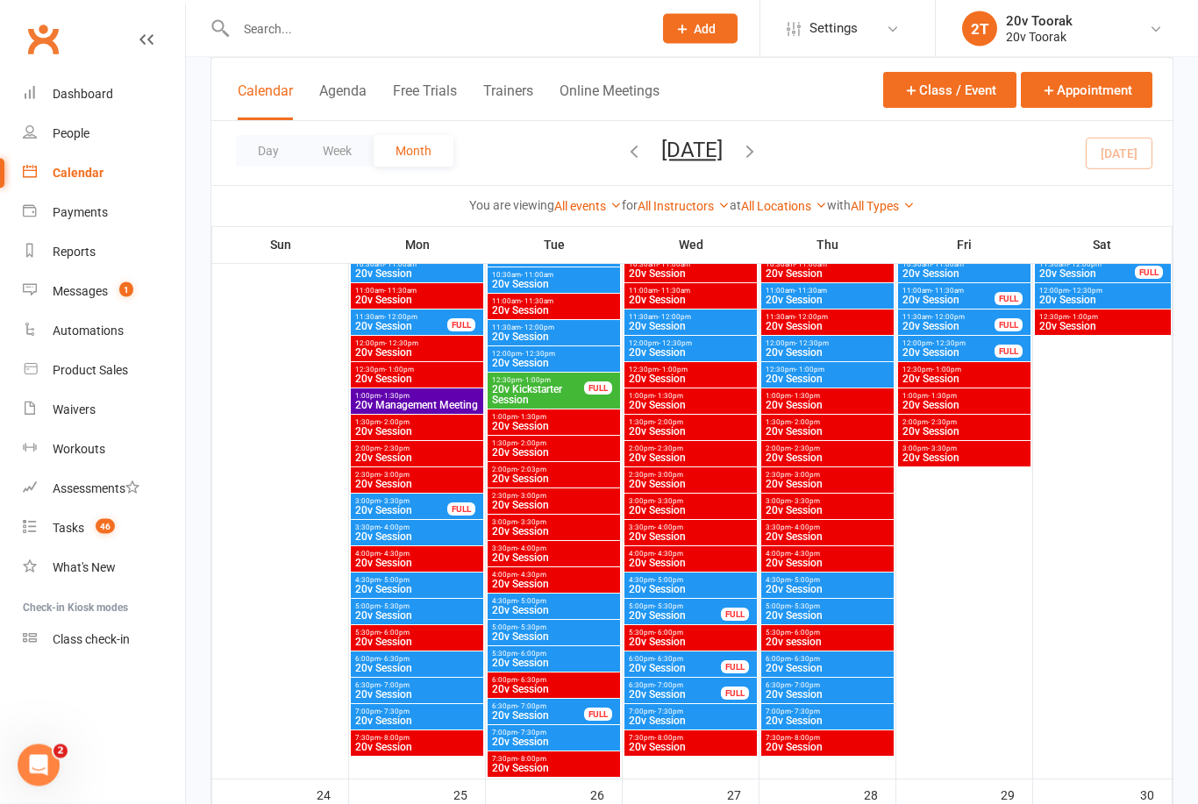
scroll to position [2755, 0]
click at [573, 658] on span "20v Session" at bounding box center [553, 663] width 125 height 11
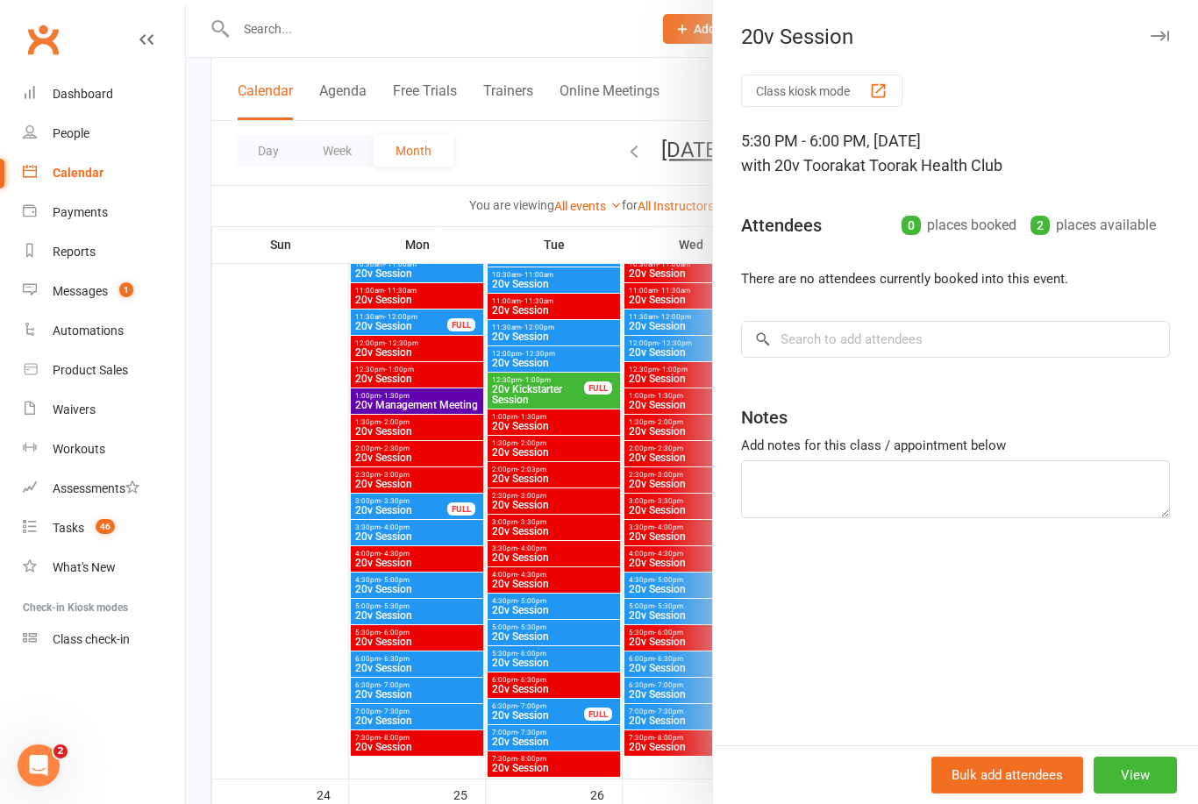
click at [552, 666] on div at bounding box center [692, 402] width 1012 height 804
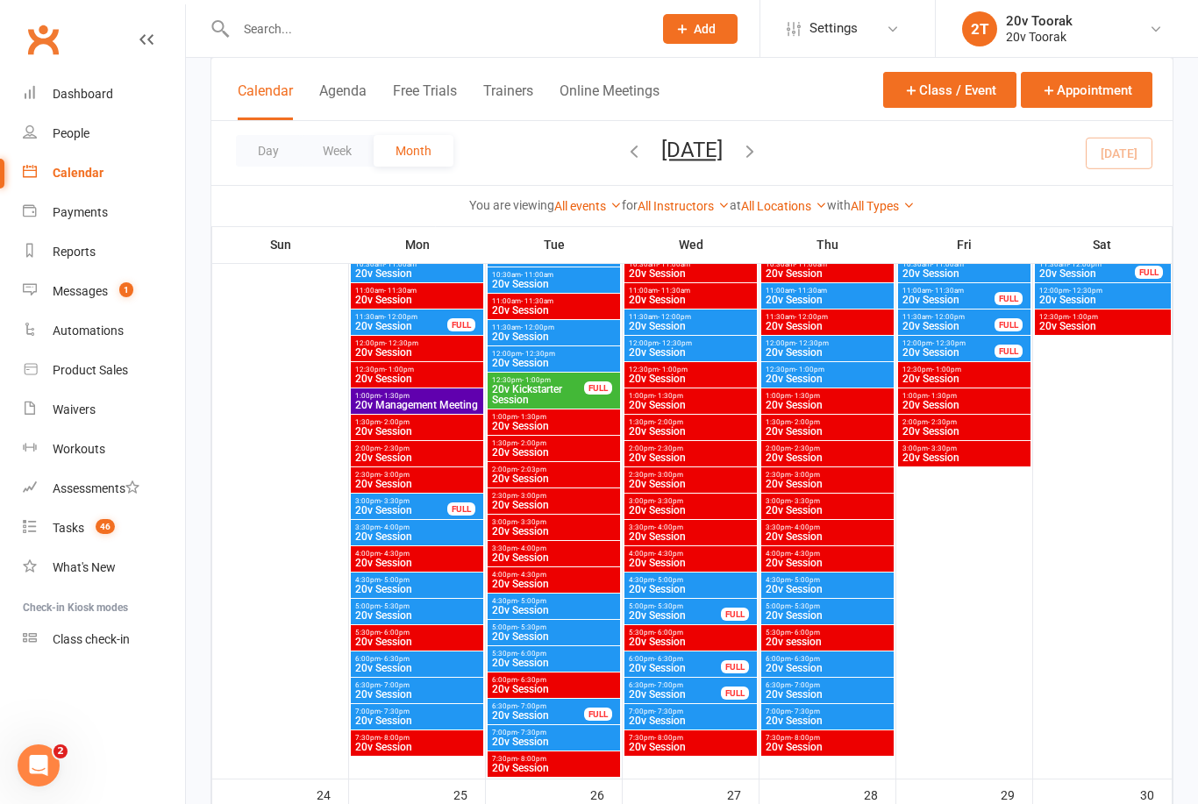
click at [554, 592] on div "4:00pm - 4:30pm 20v Session" at bounding box center [554, 579] width 132 height 25
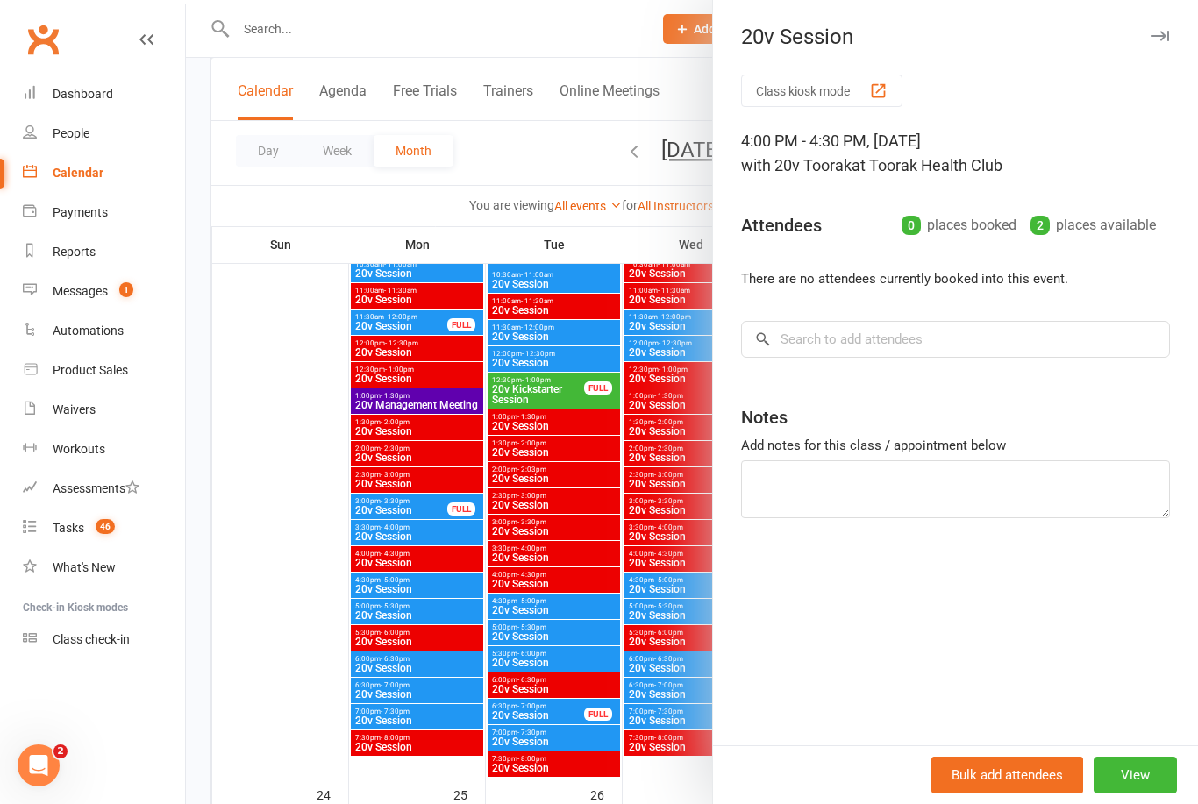
click at [545, 605] on div at bounding box center [692, 402] width 1012 height 804
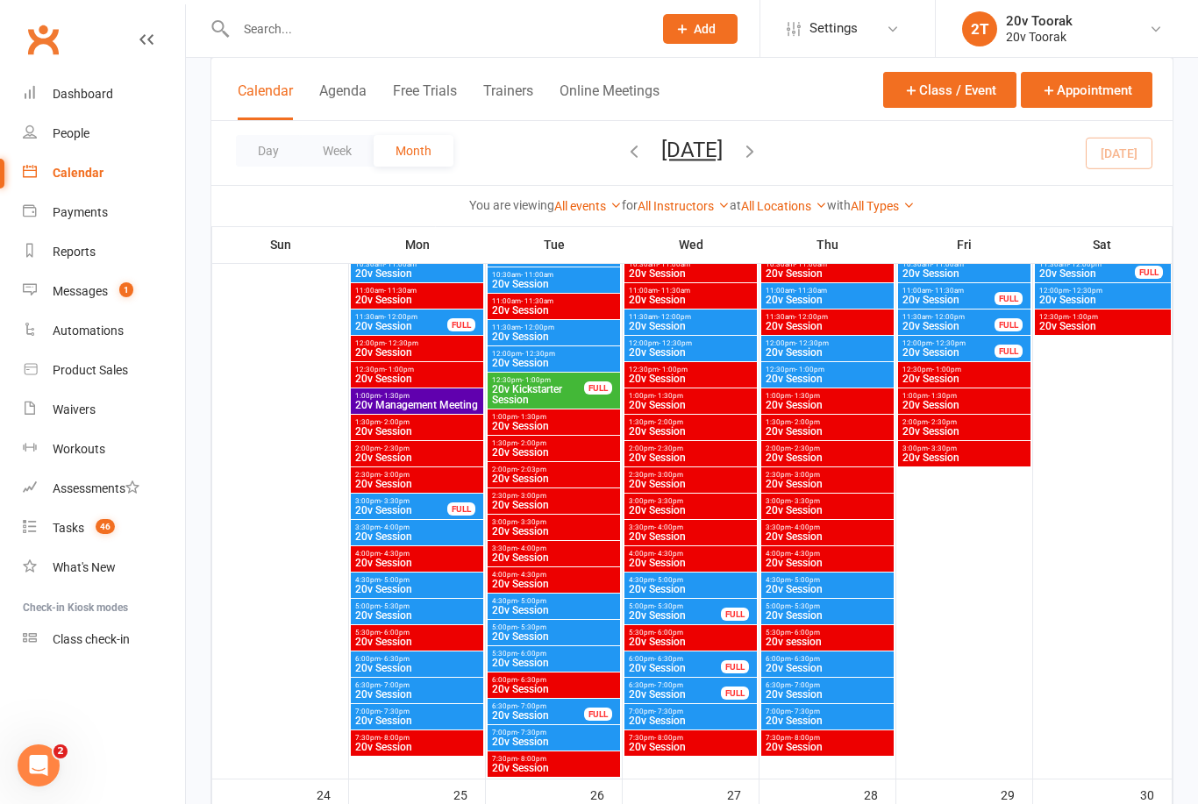
click at [545, 636] on span "20v Session" at bounding box center [553, 636] width 125 height 11
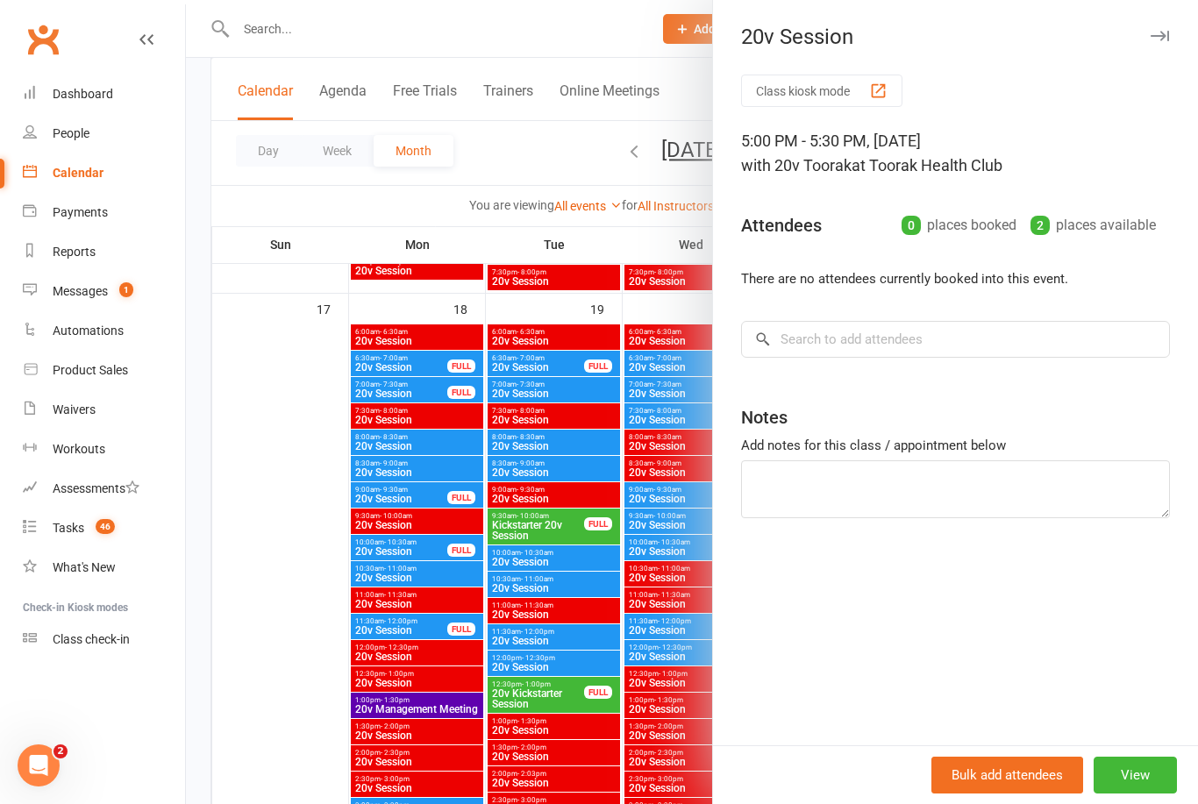
scroll to position [2442, 0]
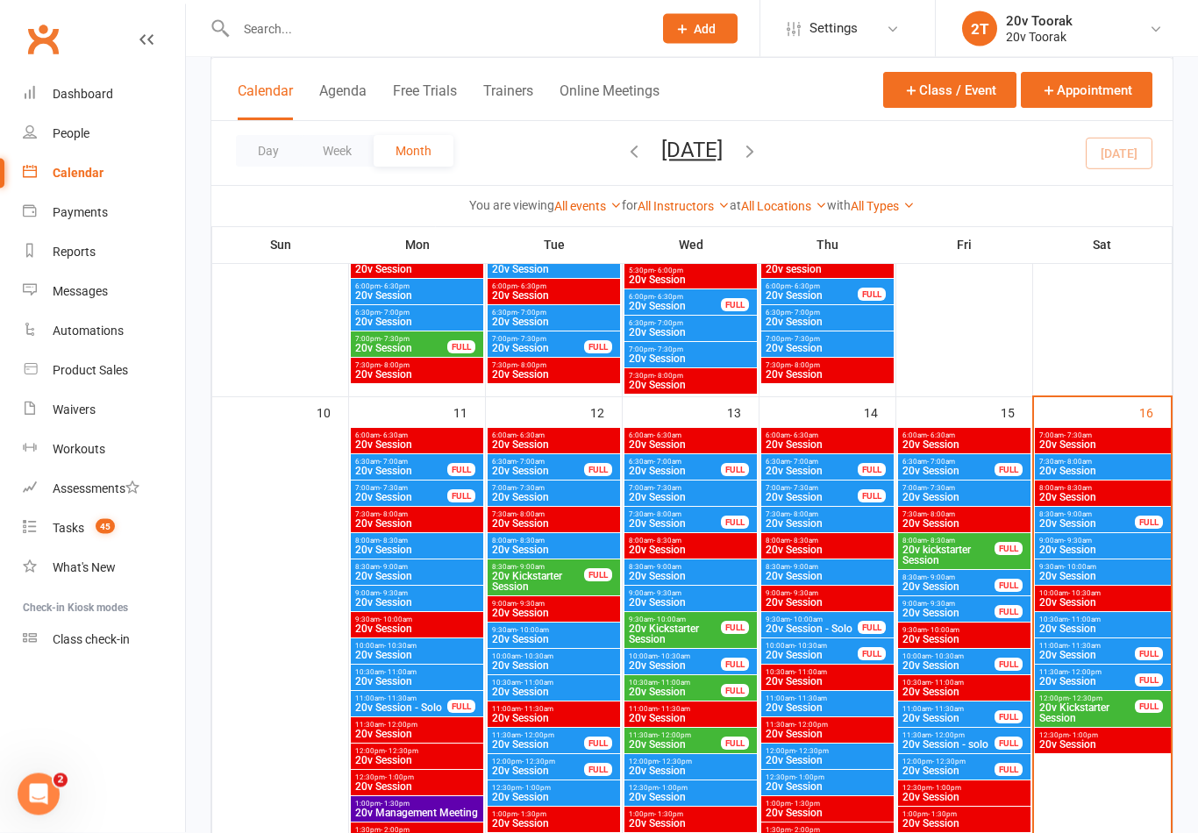
scroll to position [1560, 0]
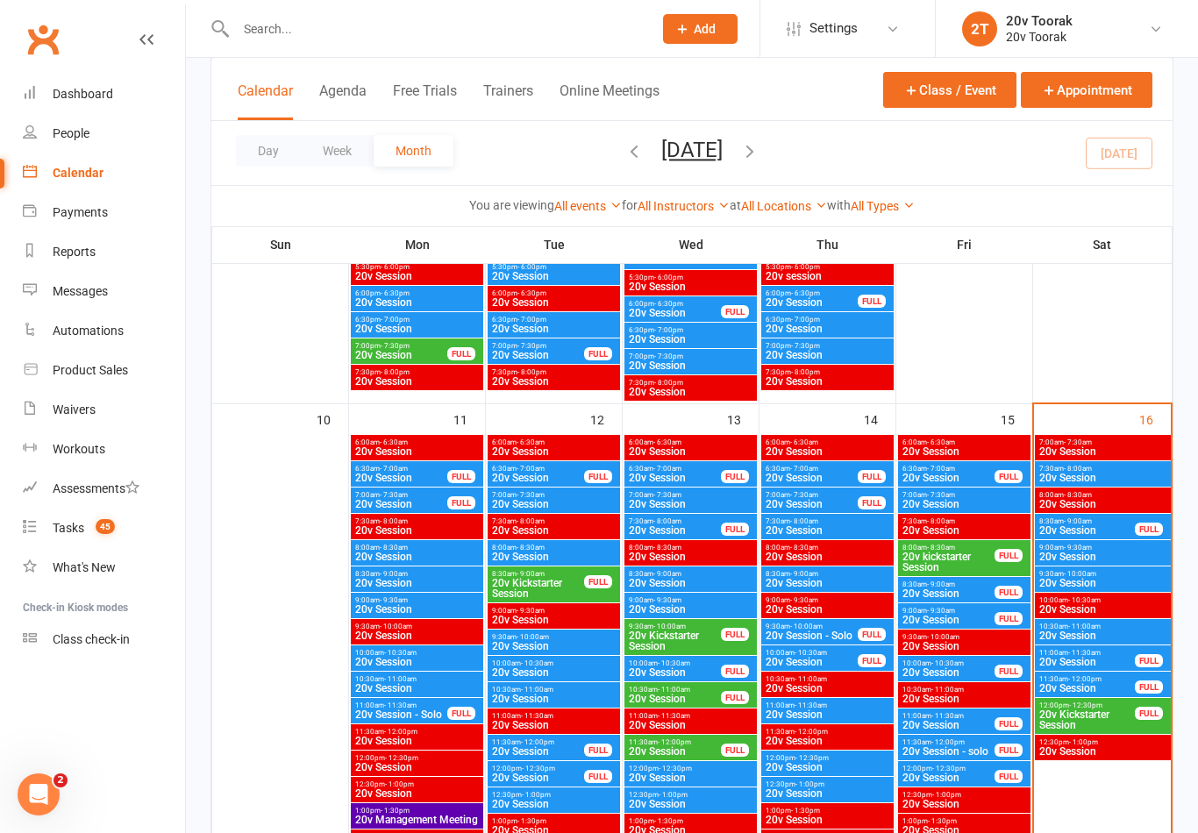
click at [1089, 518] on span "- 9:00am" at bounding box center [1078, 521] width 28 height 8
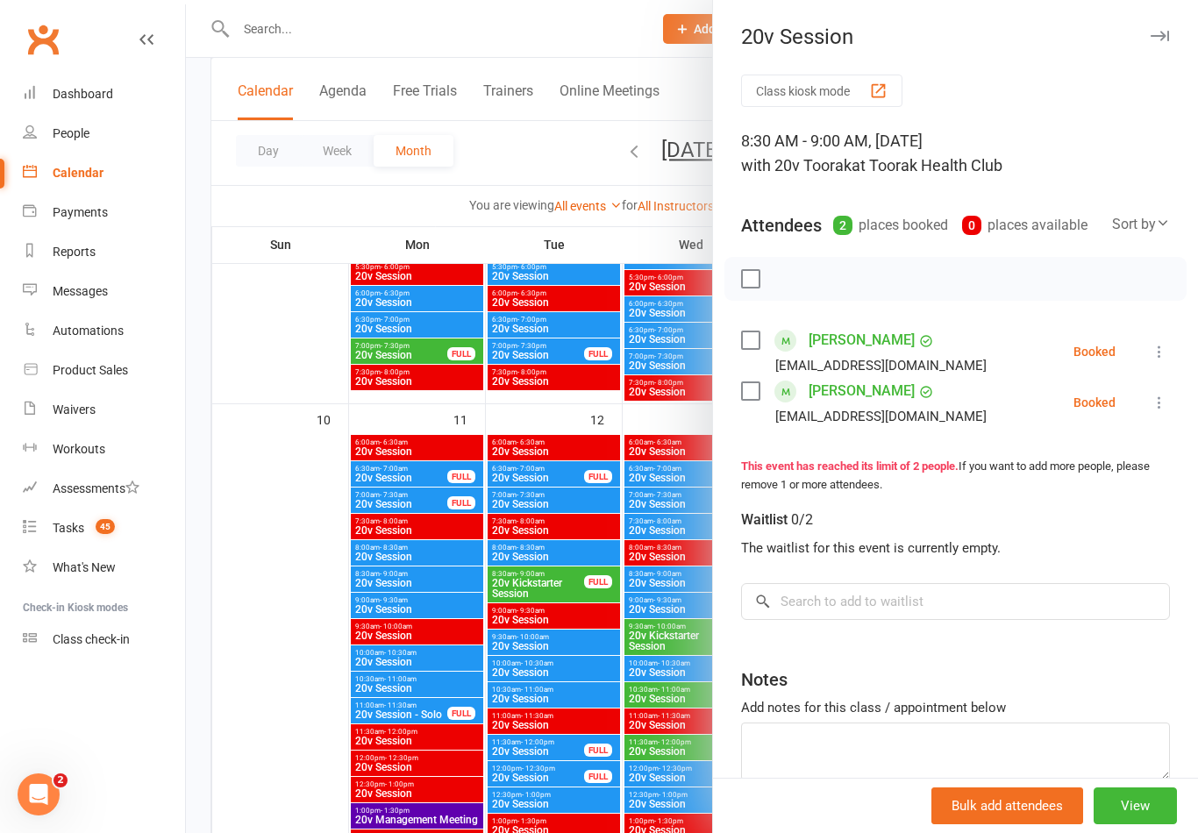
click at [1159, 349] on icon at bounding box center [1159, 352] width 18 height 18
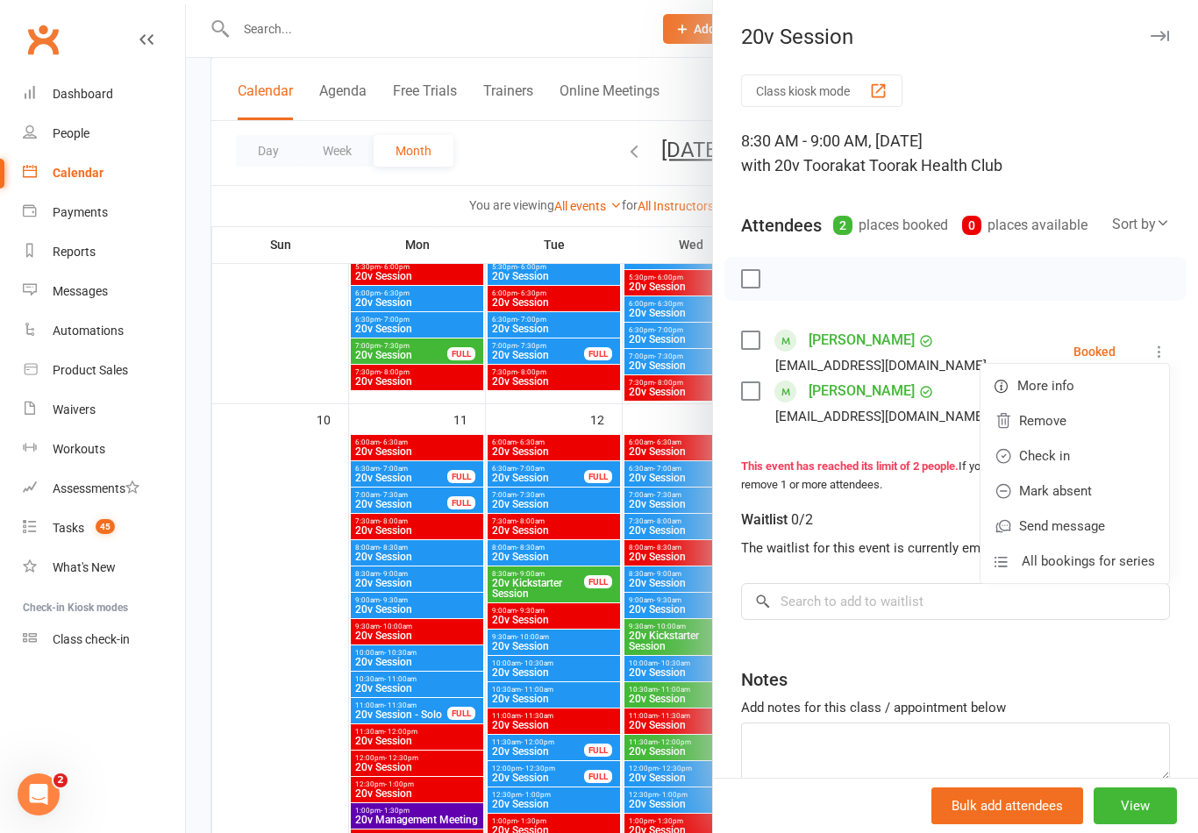
click at [1107, 458] on link "Check in" at bounding box center [1074, 455] width 189 height 35
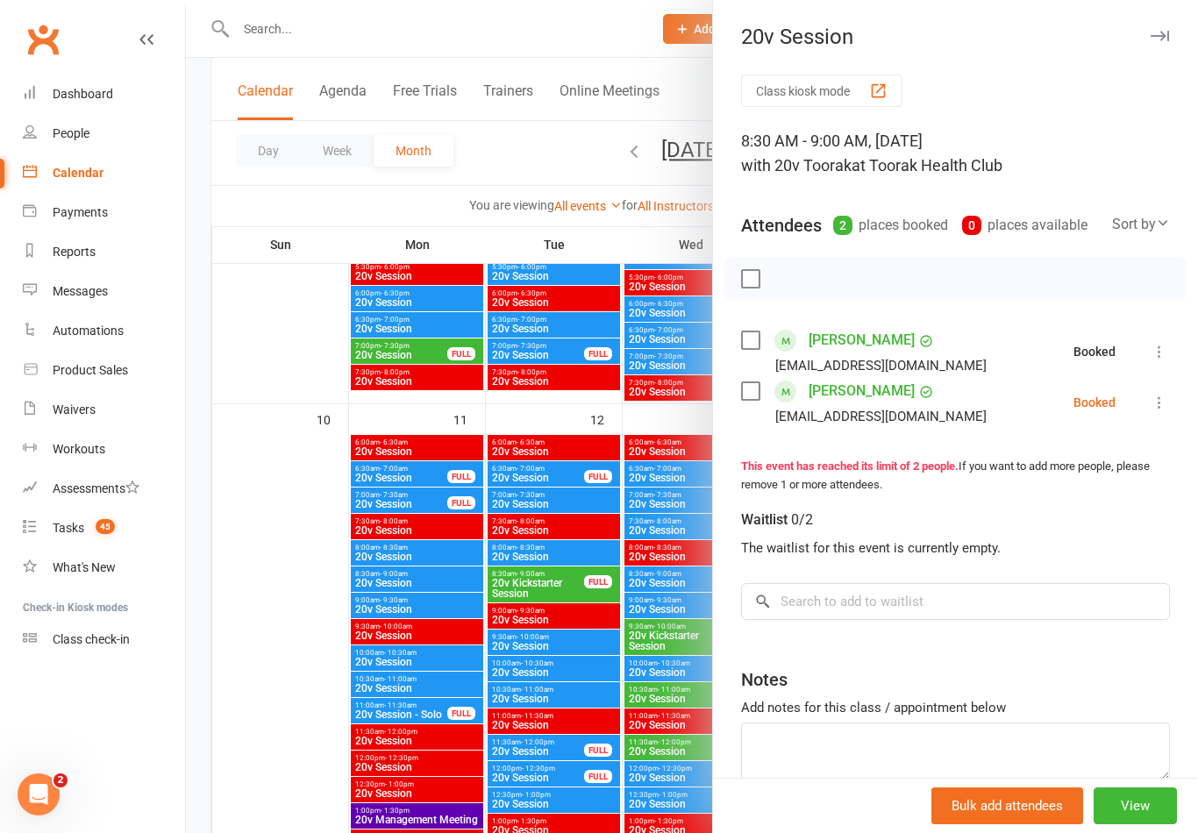
click at [1185, 405] on div "Class kiosk mode 8:30 AM - 9:00 AM, Saturday, August, 16, 2025 with 20v Toorak …" at bounding box center [955, 472] width 485 height 794
click at [1164, 400] on icon at bounding box center [1159, 403] width 18 height 18
click at [1100, 522] on link "Check in" at bounding box center [1074, 506] width 189 height 35
click at [619, 615] on div at bounding box center [692, 416] width 1012 height 833
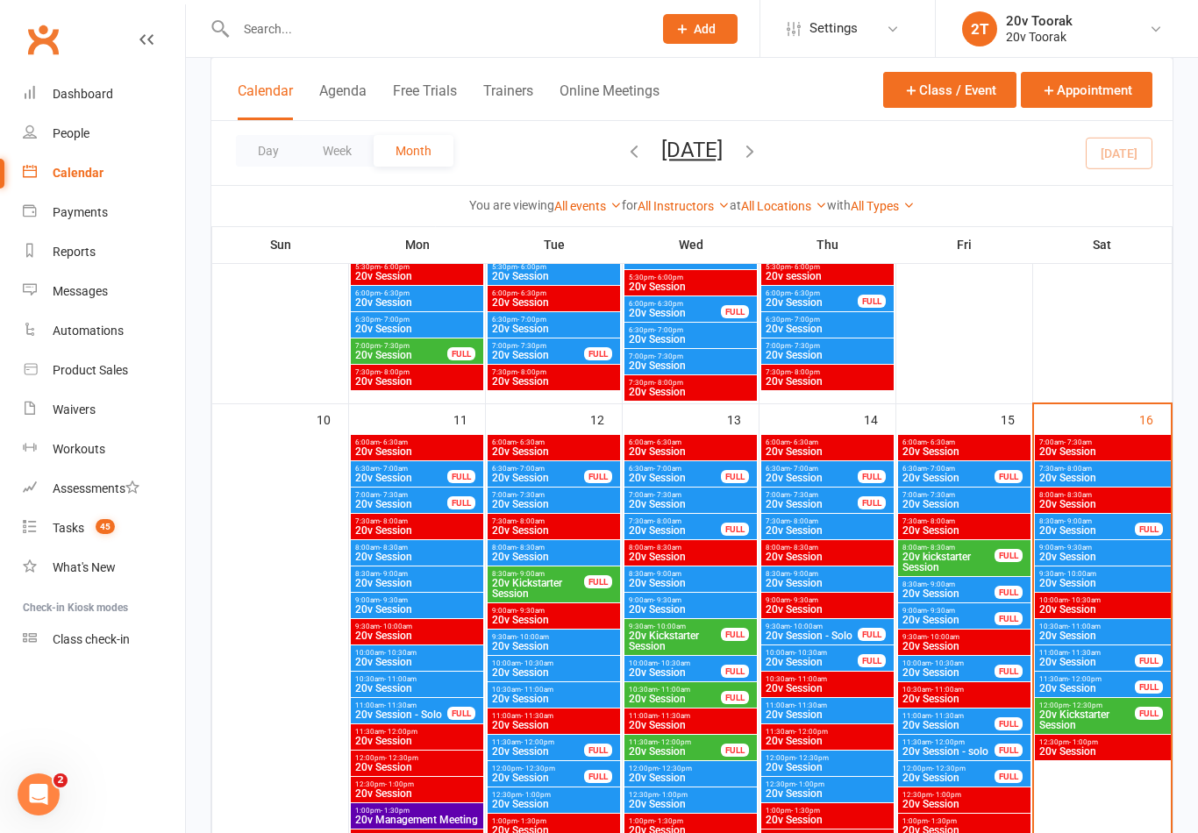
click at [1088, 578] on span "20v Session" at bounding box center [1102, 583] width 129 height 11
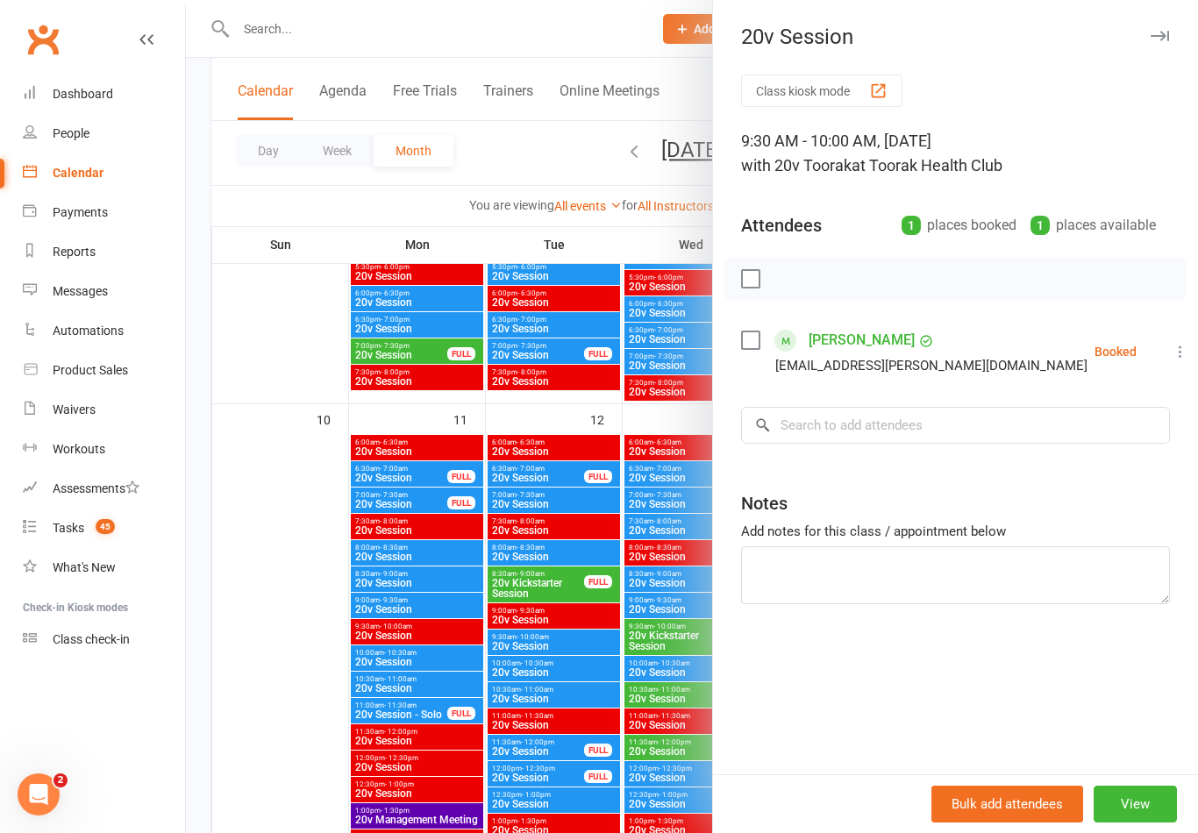
click at [644, 603] on div at bounding box center [692, 416] width 1012 height 833
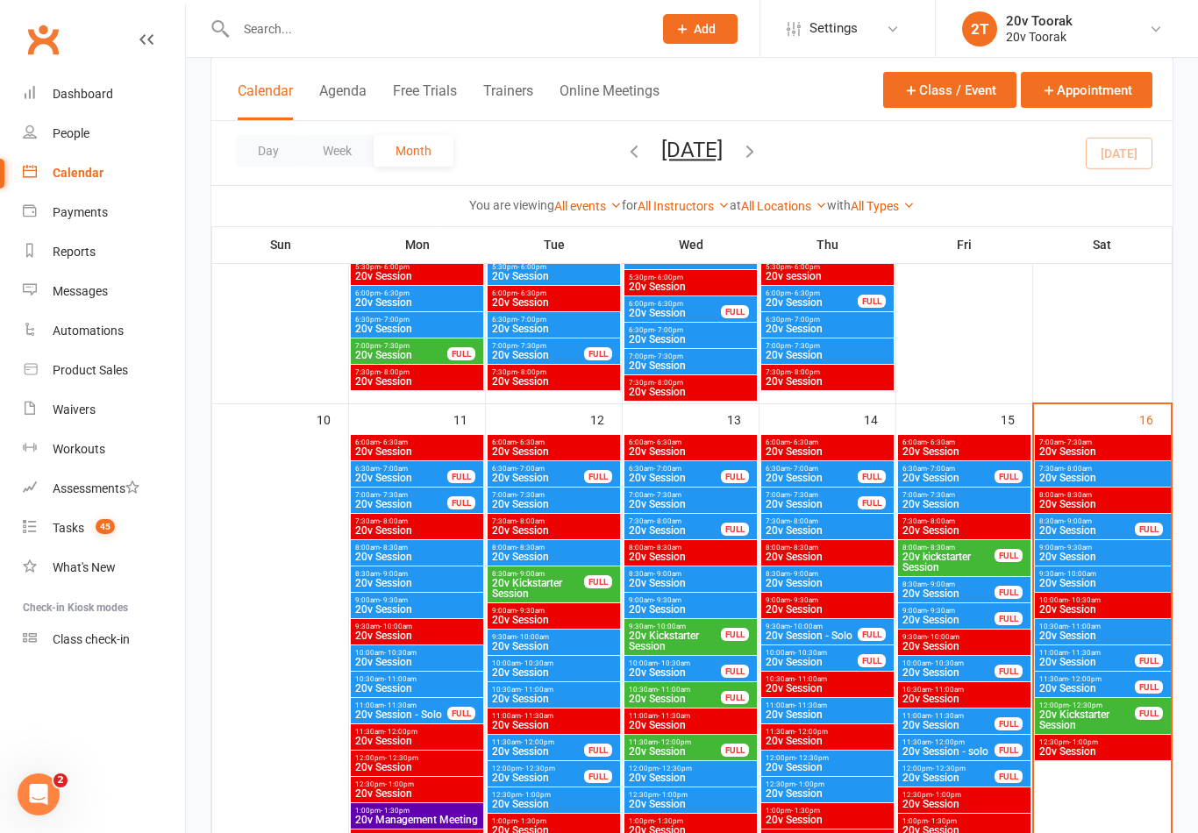
click at [1093, 473] on span "20v Session" at bounding box center [1102, 478] width 129 height 11
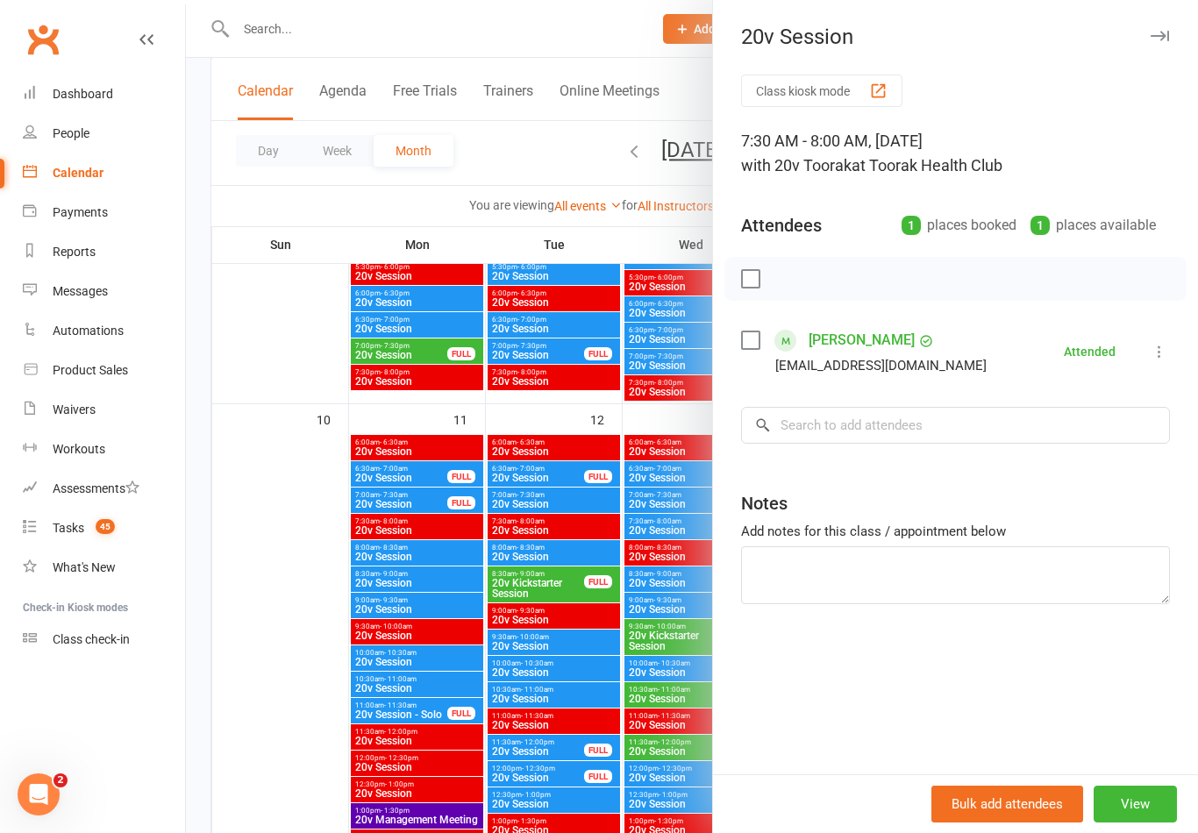
click at [640, 658] on div at bounding box center [692, 416] width 1012 height 833
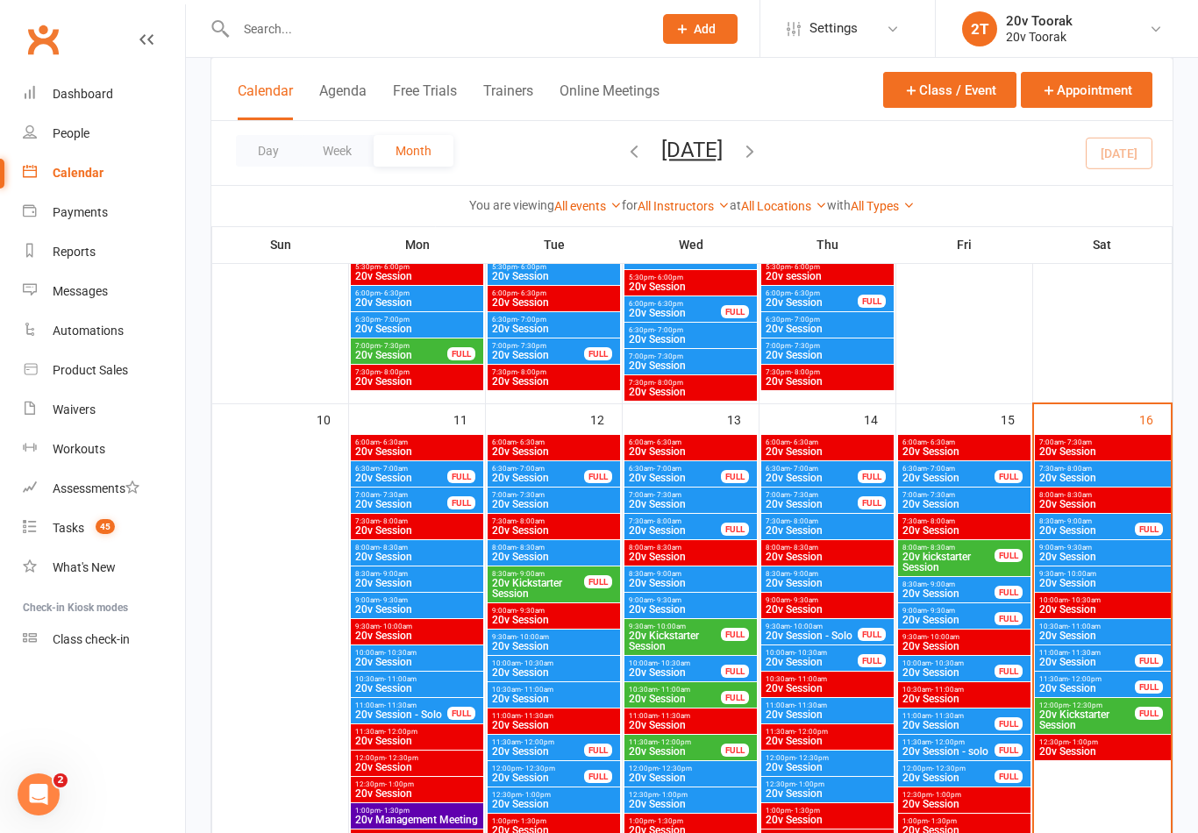
click at [1100, 549] on span "9:00am - 9:30am" at bounding box center [1102, 548] width 129 height 8
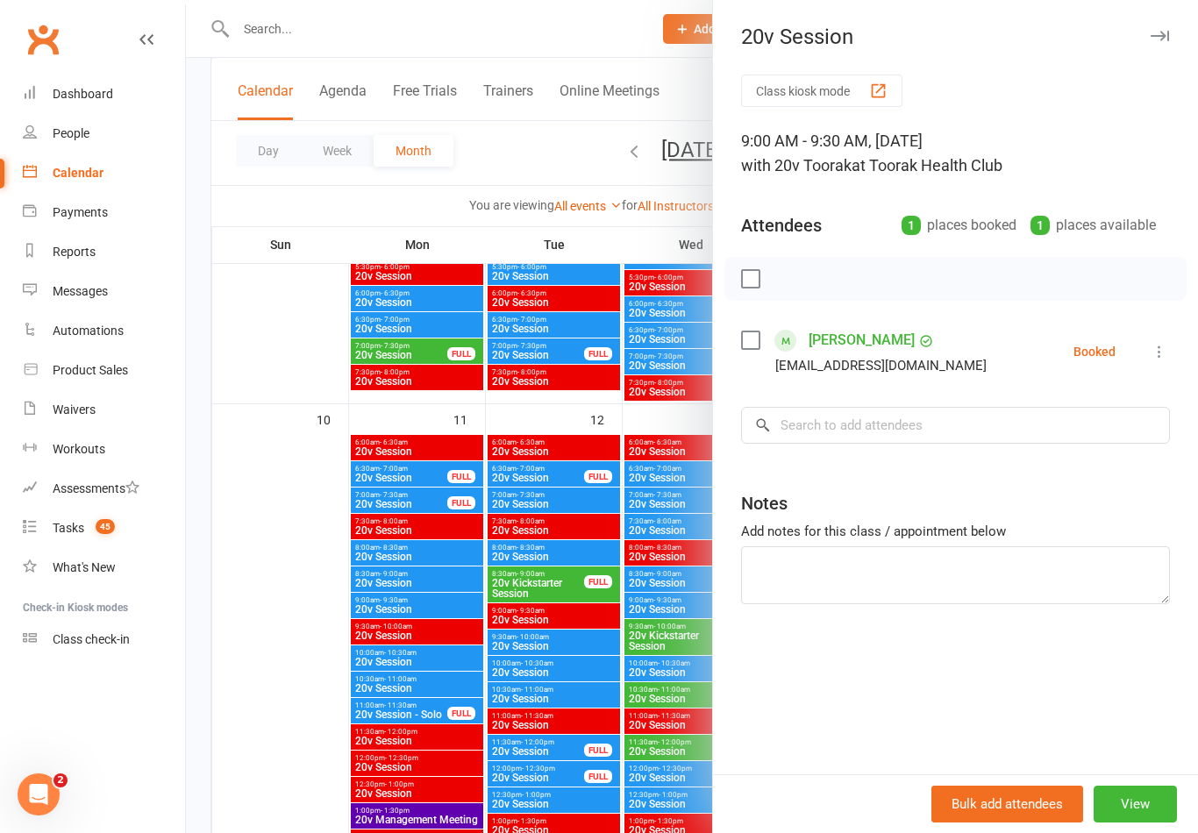
click at [1164, 350] on icon at bounding box center [1159, 352] width 18 height 18
click at [1099, 458] on link "Check in" at bounding box center [1074, 455] width 189 height 35
click at [613, 622] on div at bounding box center [692, 416] width 1012 height 833
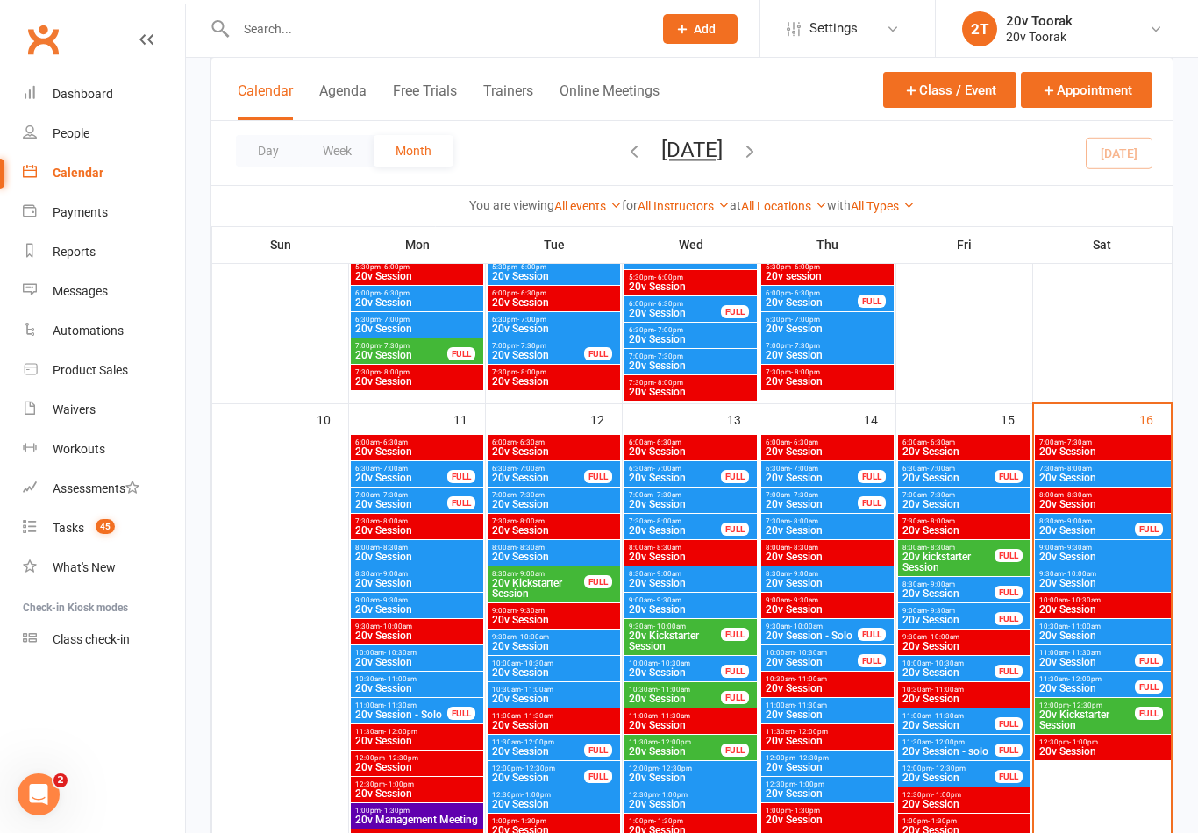
click at [1089, 578] on span "20v Session" at bounding box center [1102, 583] width 129 height 11
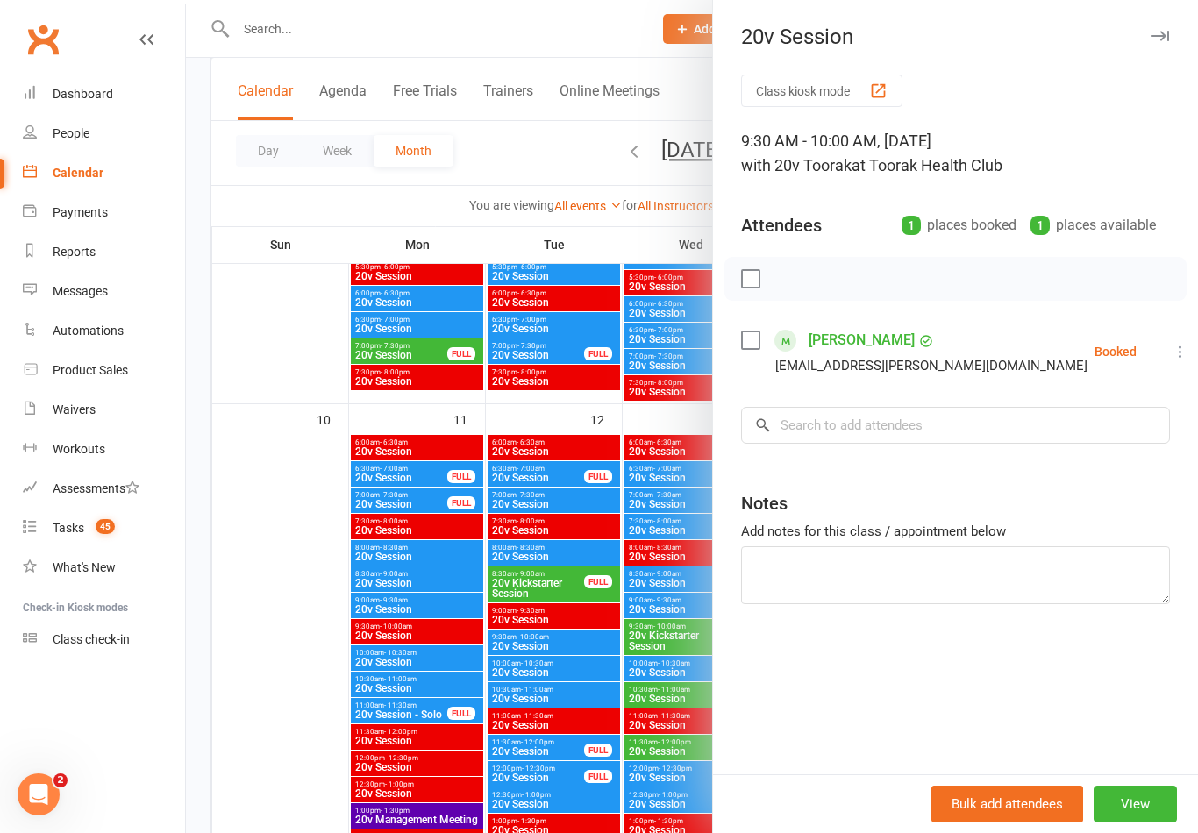
click at [619, 681] on div at bounding box center [692, 416] width 1012 height 833
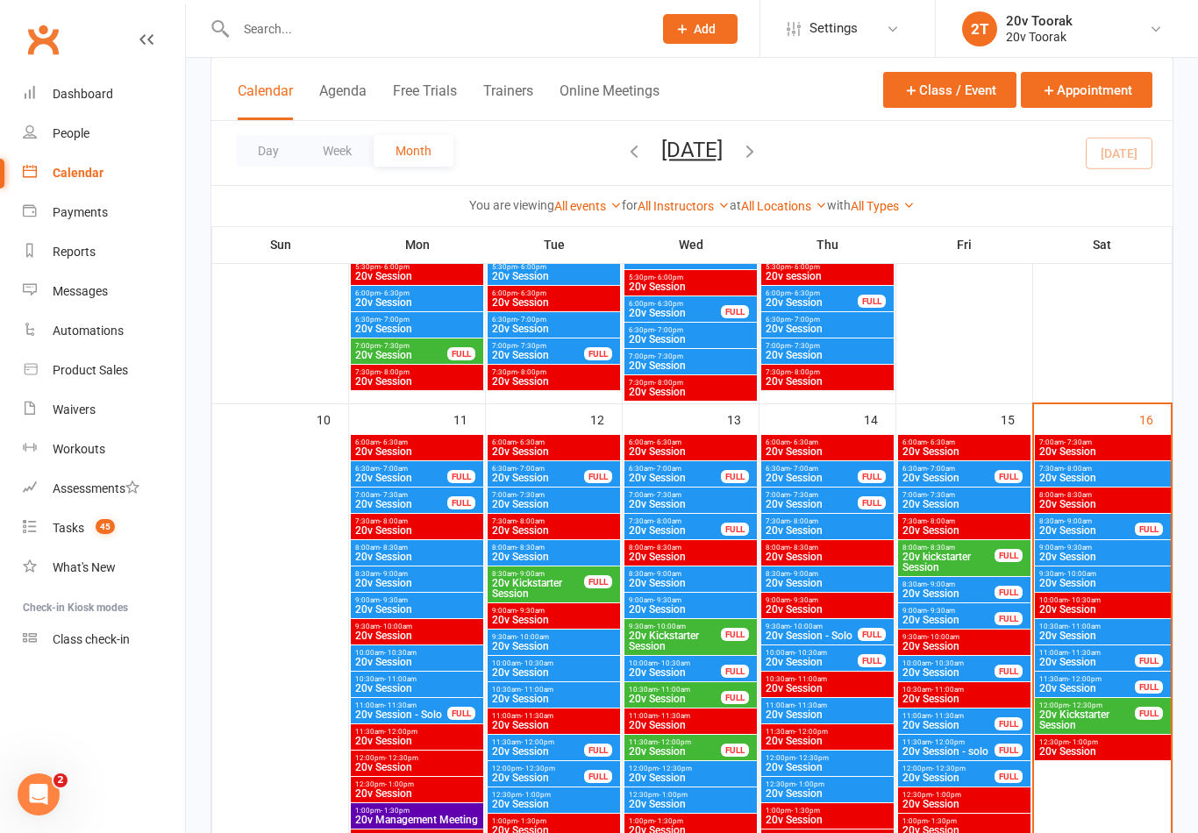
click at [1106, 635] on span "20v Session" at bounding box center [1102, 635] width 129 height 11
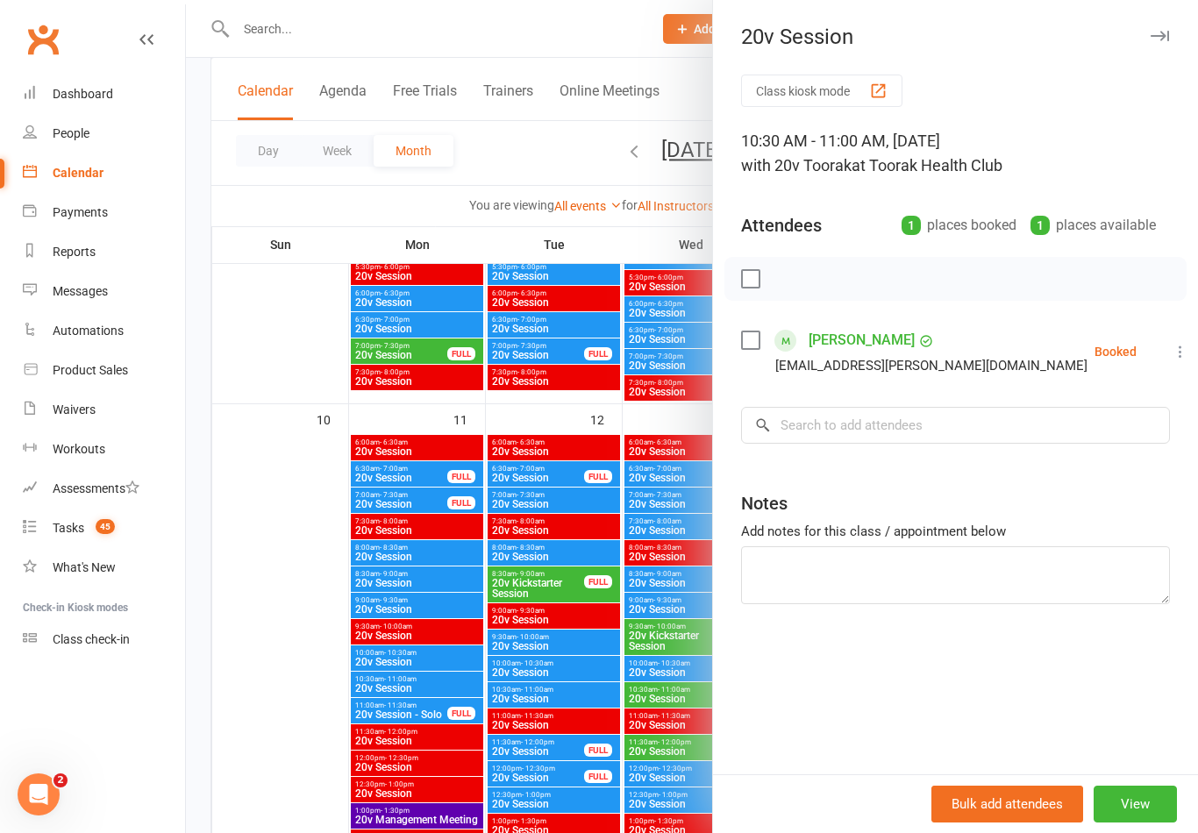
click at [639, 626] on div at bounding box center [692, 416] width 1012 height 833
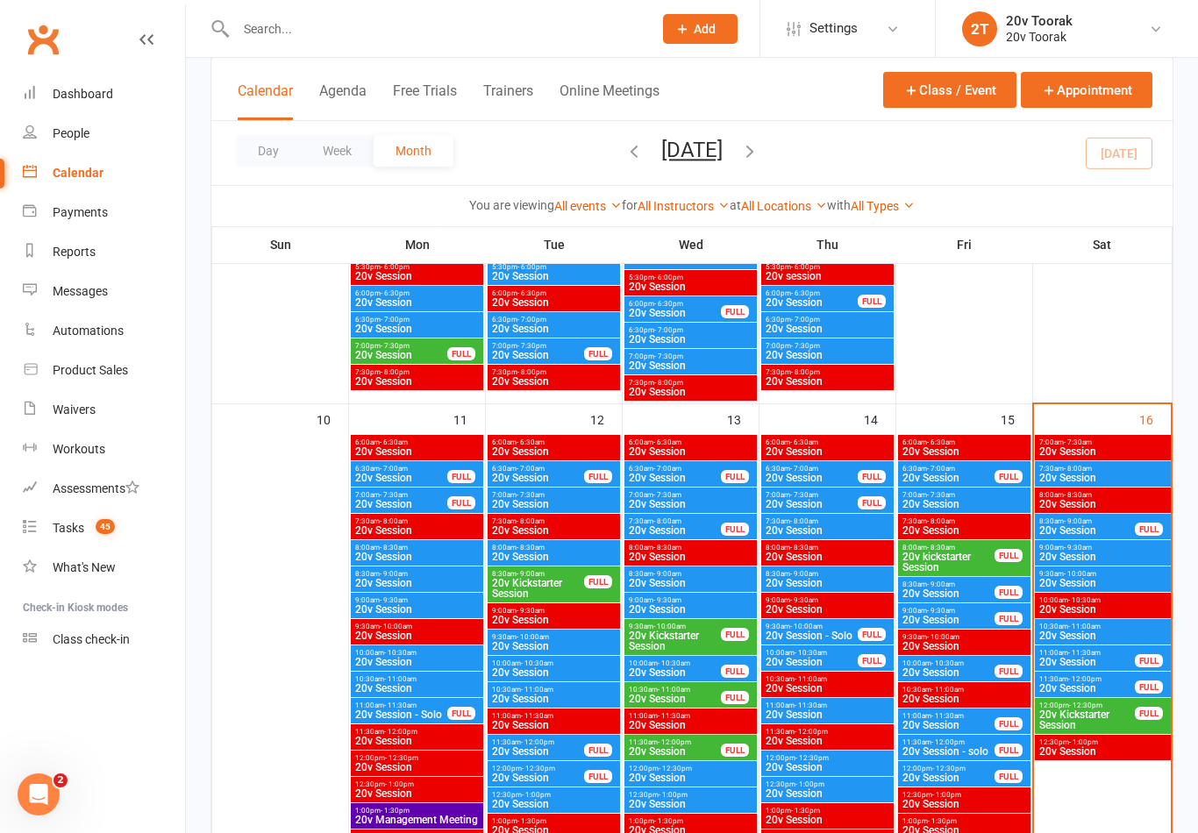
click at [1118, 657] on span "20v Session" at bounding box center [1086, 662] width 97 height 11
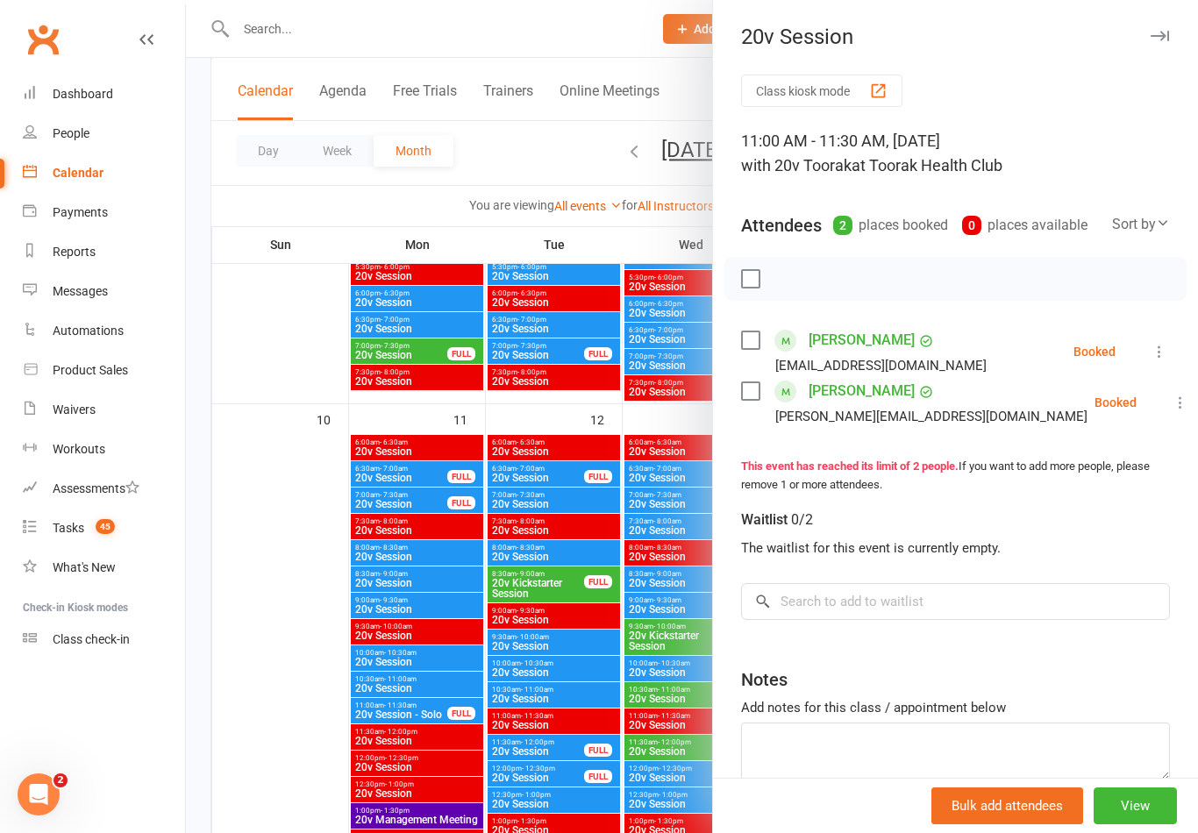
click at [648, 668] on div at bounding box center [692, 416] width 1012 height 833
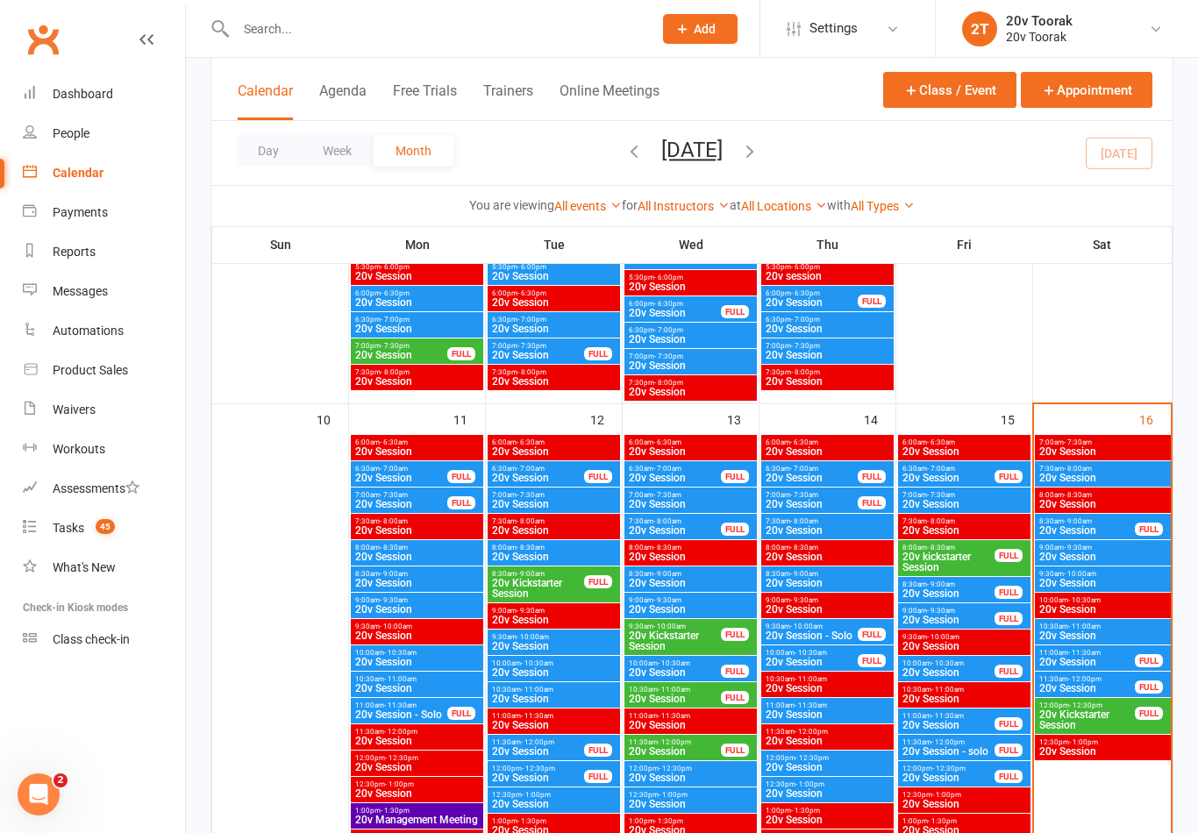
click at [1097, 709] on span "20v Kickstarter Session" at bounding box center [1086, 719] width 97 height 21
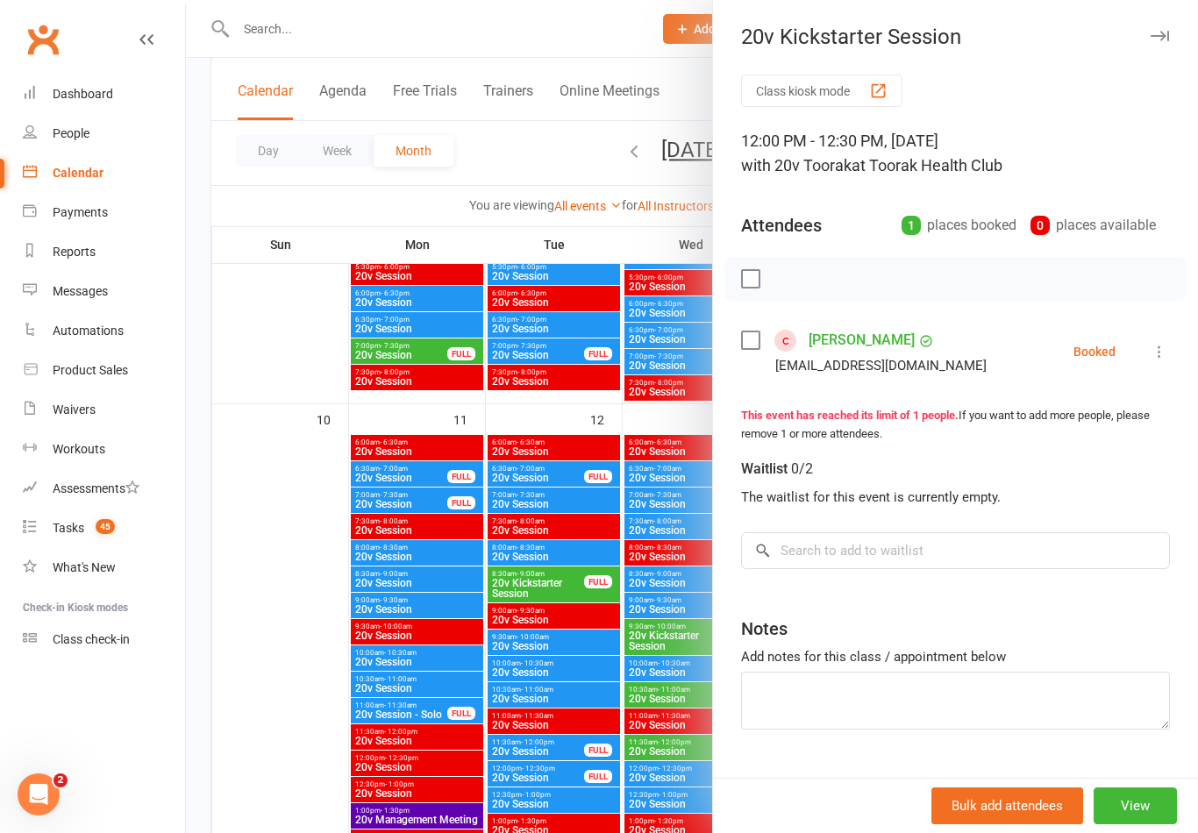
click at [873, 353] on link "Zahra Mustaf" at bounding box center [861, 340] width 106 height 28
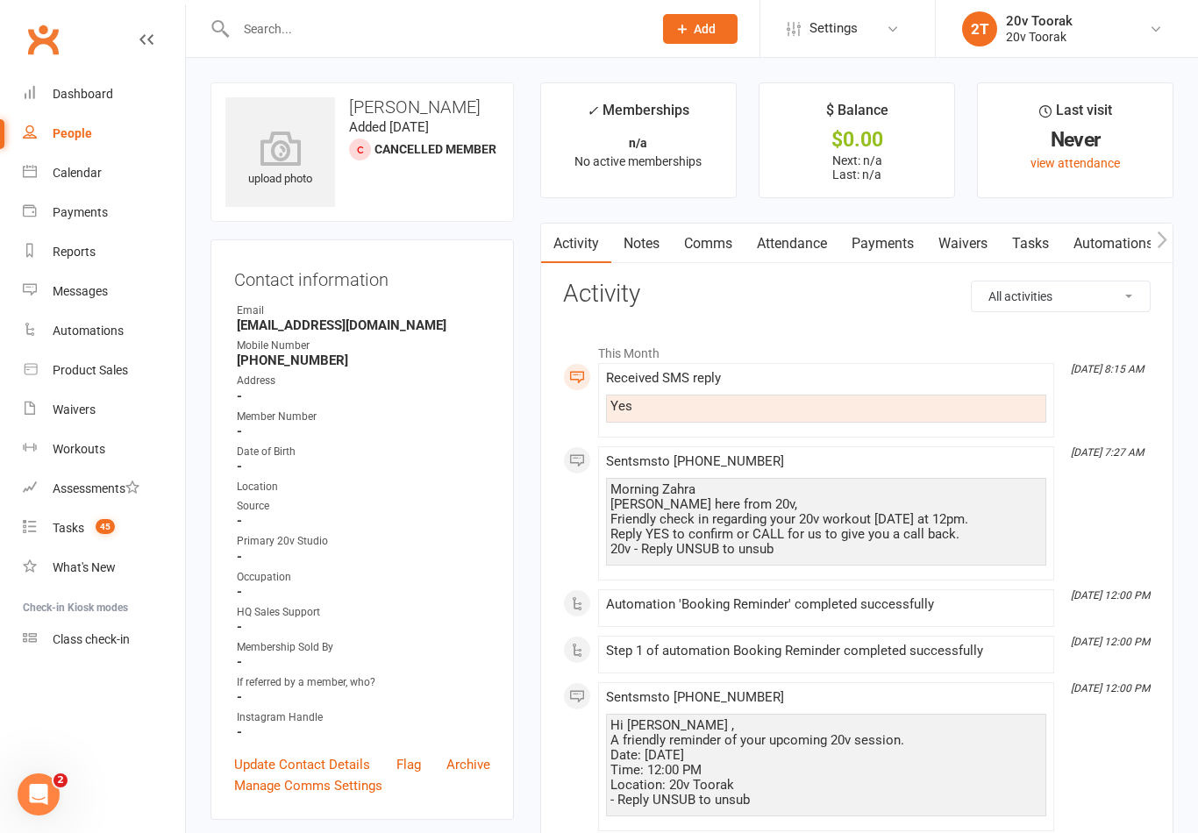
click at [971, 253] on link "Waivers" at bounding box center [963, 244] width 74 height 40
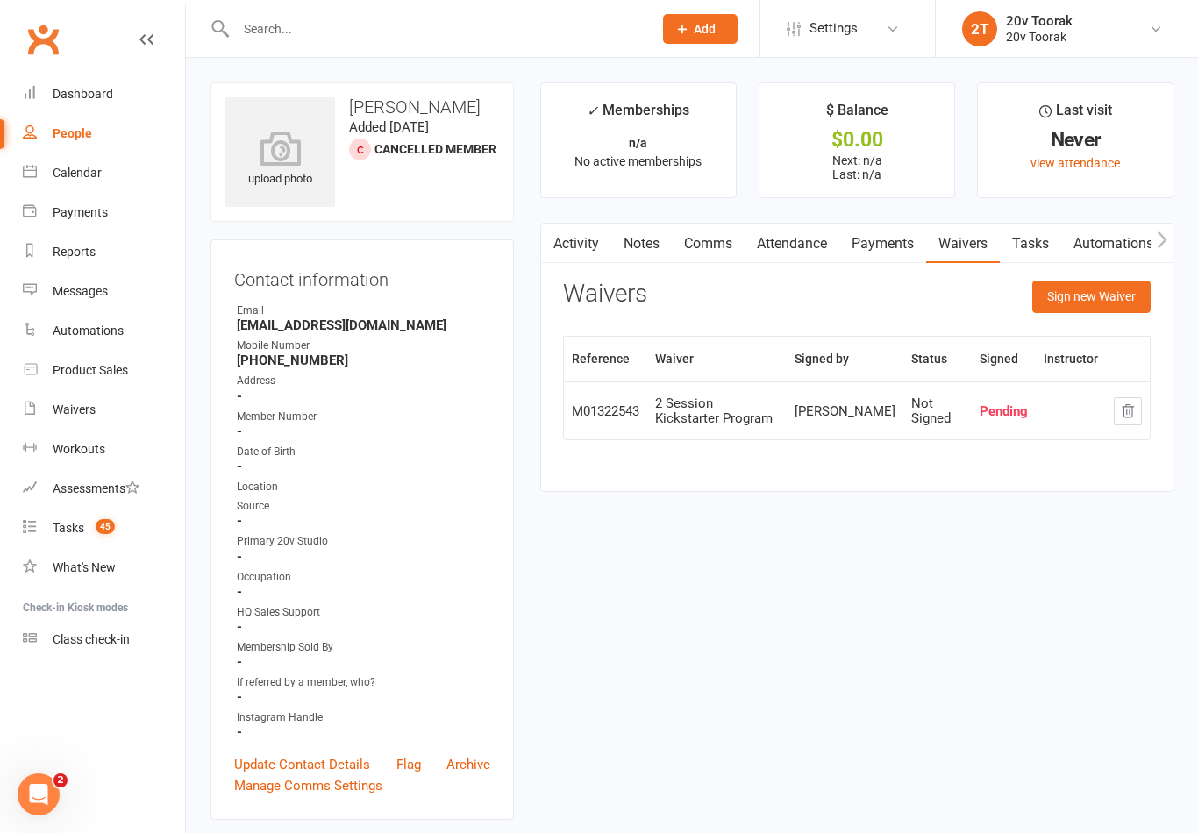
click at [580, 233] on link "Activity" at bounding box center [576, 244] width 70 height 40
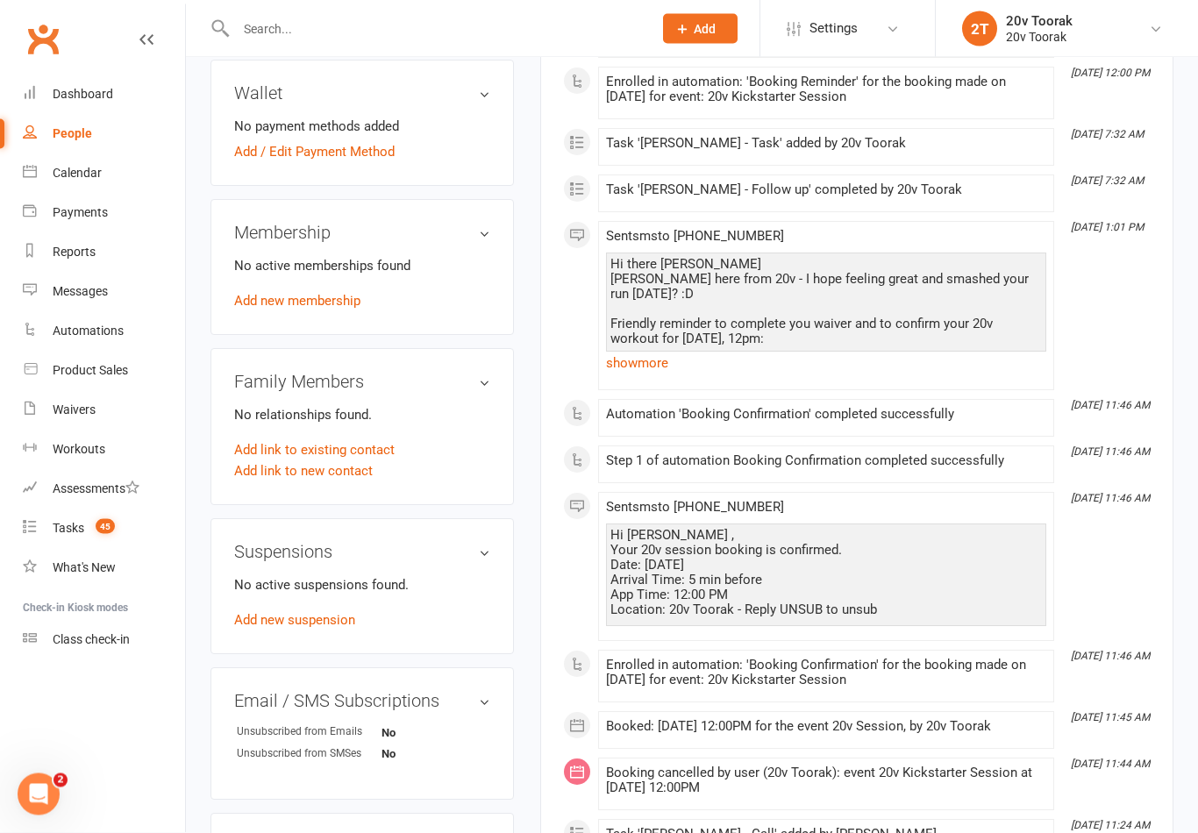
click at [639, 360] on link "show more" at bounding box center [826, 364] width 440 height 25
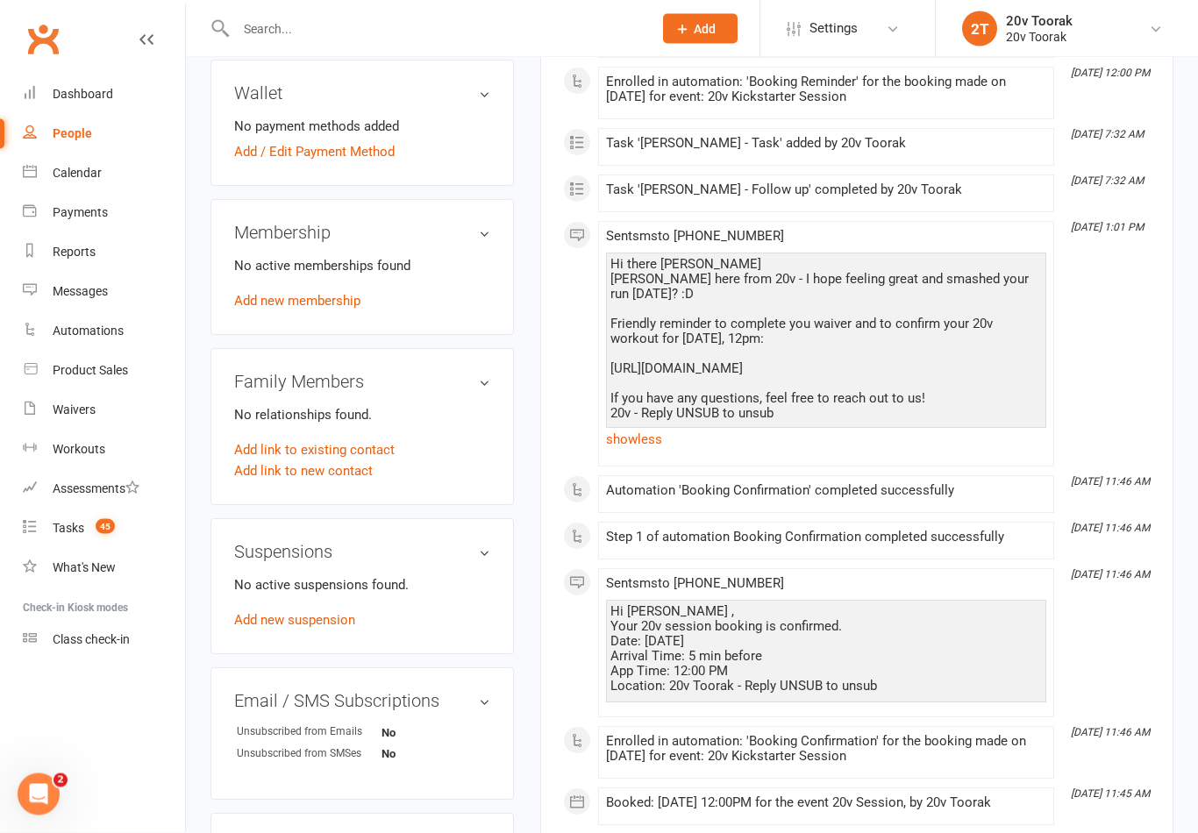
scroll to position [773, 0]
copy div "https://app.clubworx.com/websites/20v-1-2/waivers/membership-sign-up-1/signed_w…"
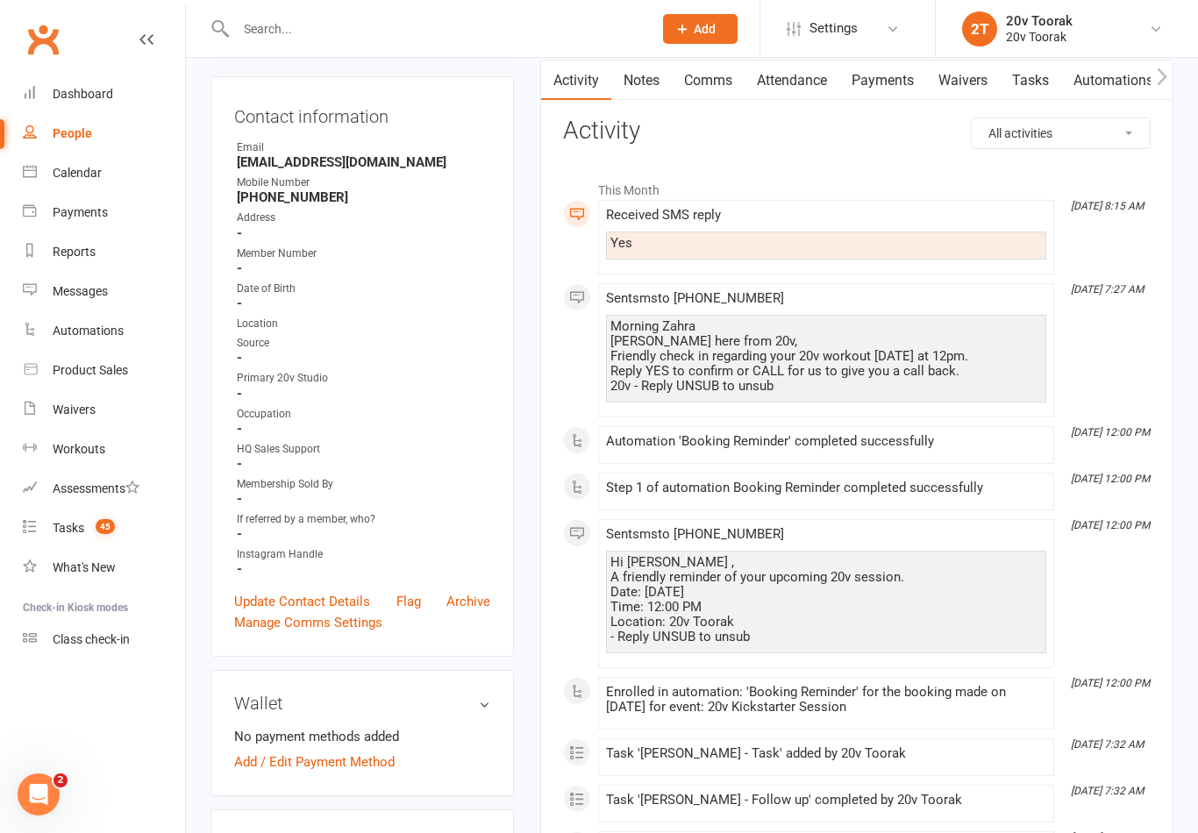
scroll to position [0, 0]
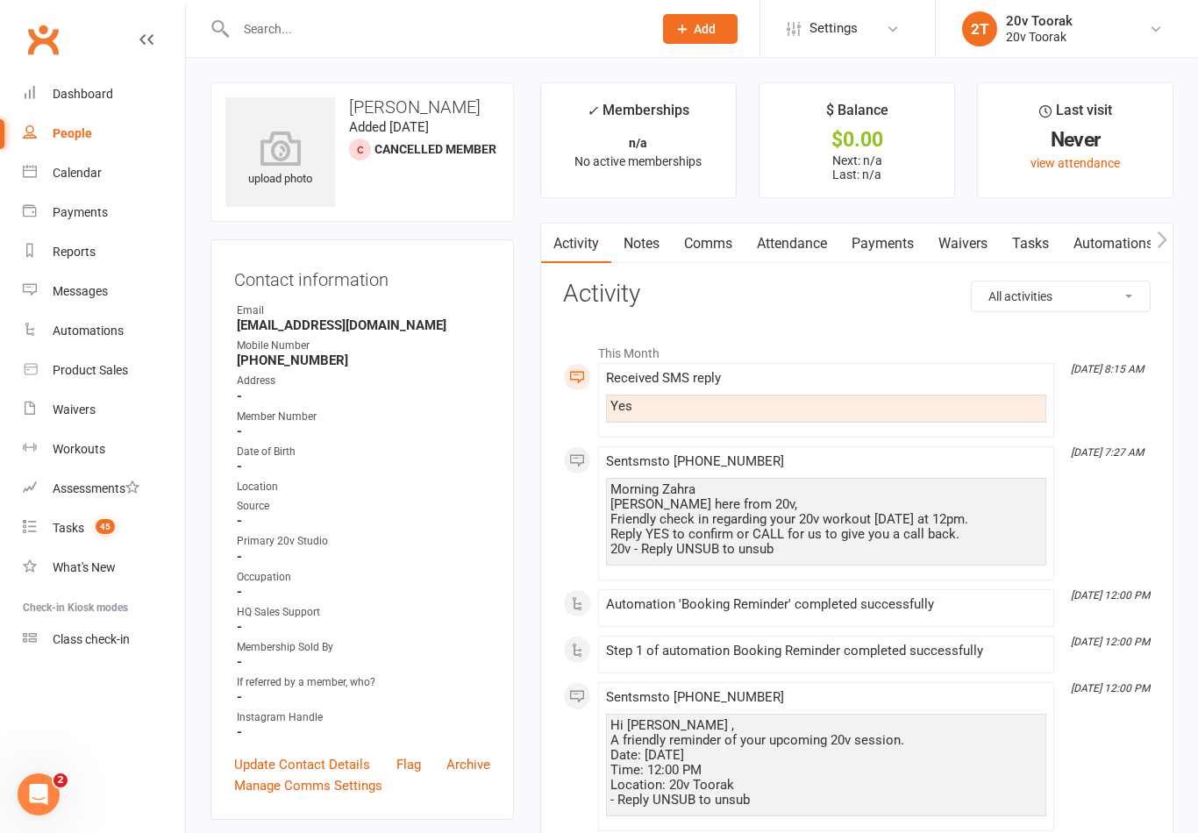
click at [695, 249] on link "Comms" at bounding box center [708, 244] width 73 height 40
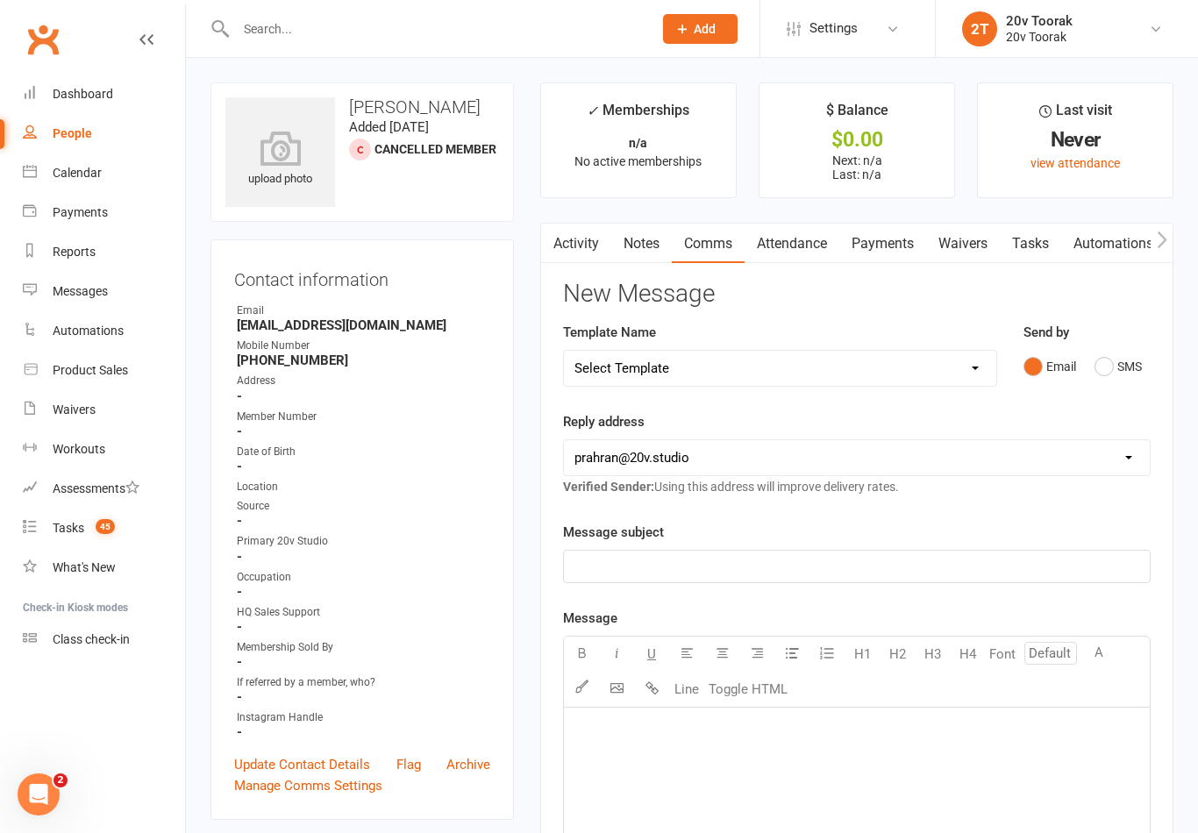
click at [1126, 375] on button "SMS" at bounding box center [1117, 366] width 47 height 33
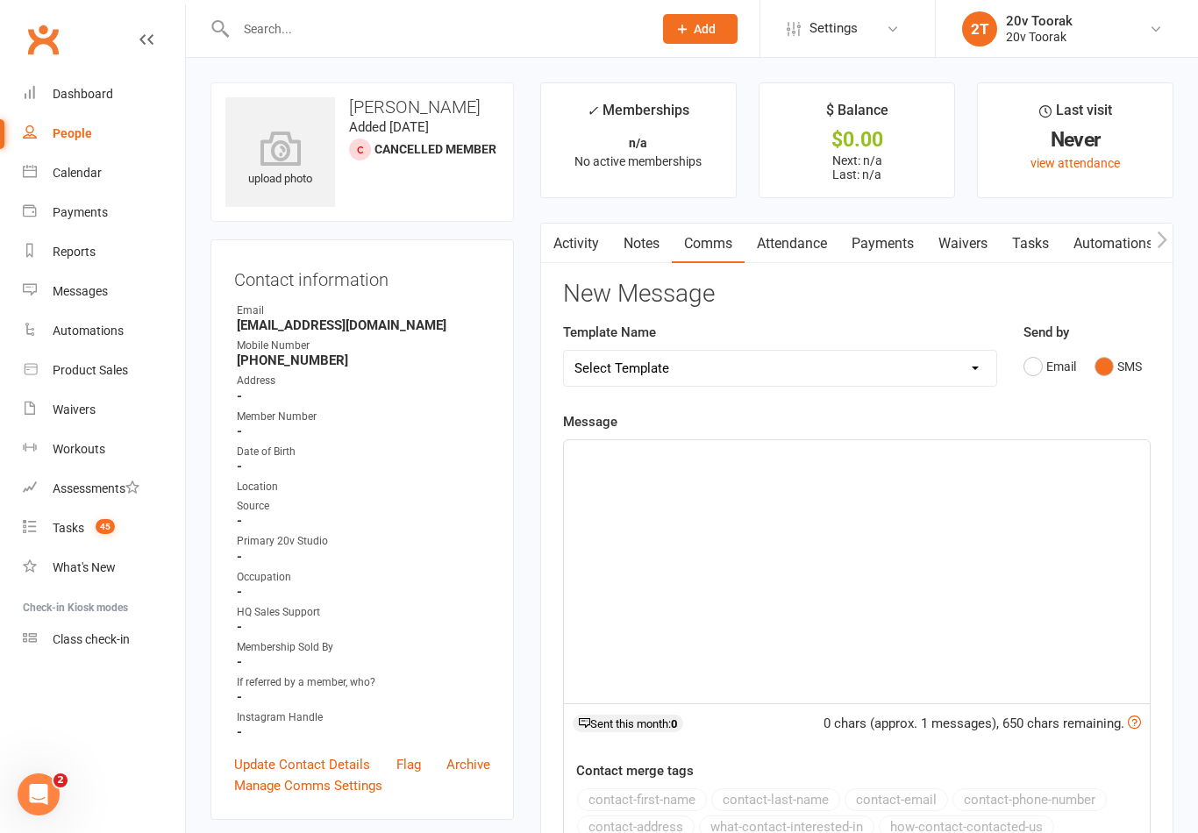
click at [909, 590] on div "﻿" at bounding box center [857, 571] width 586 height 263
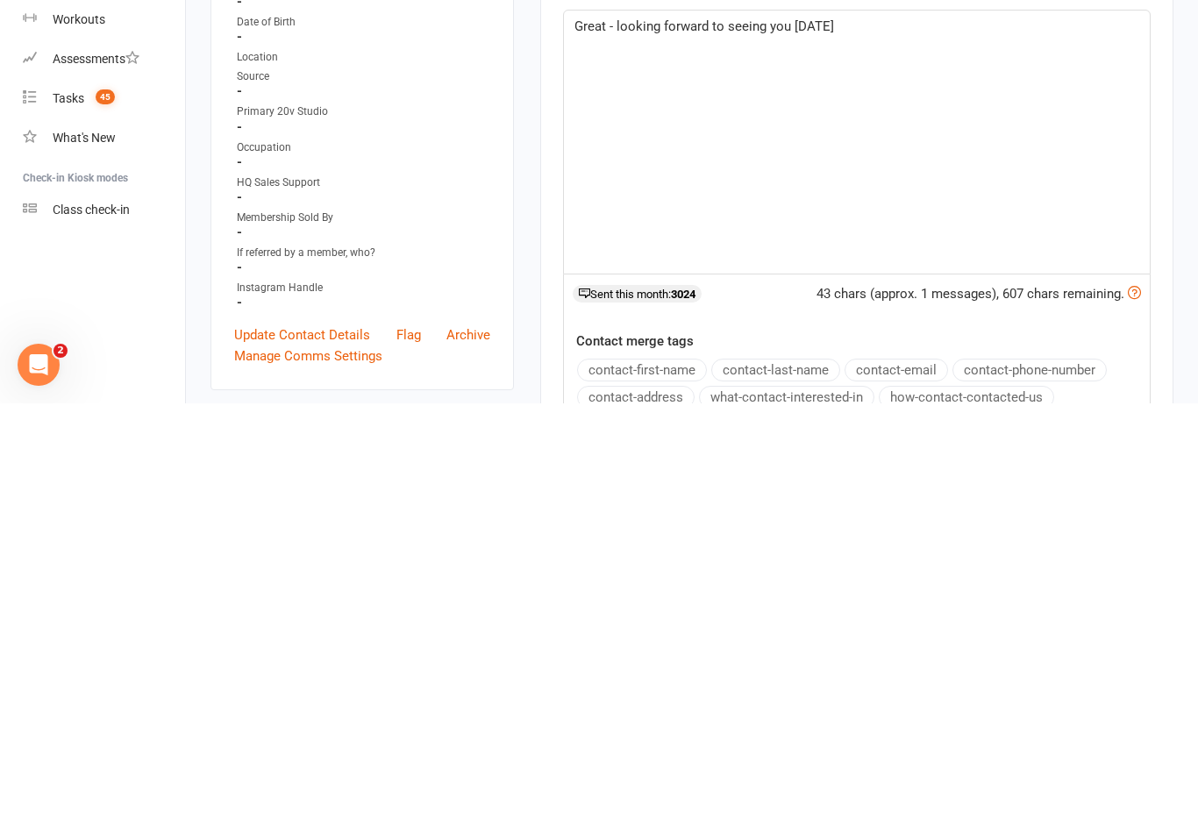
scroll to position [14, 0]
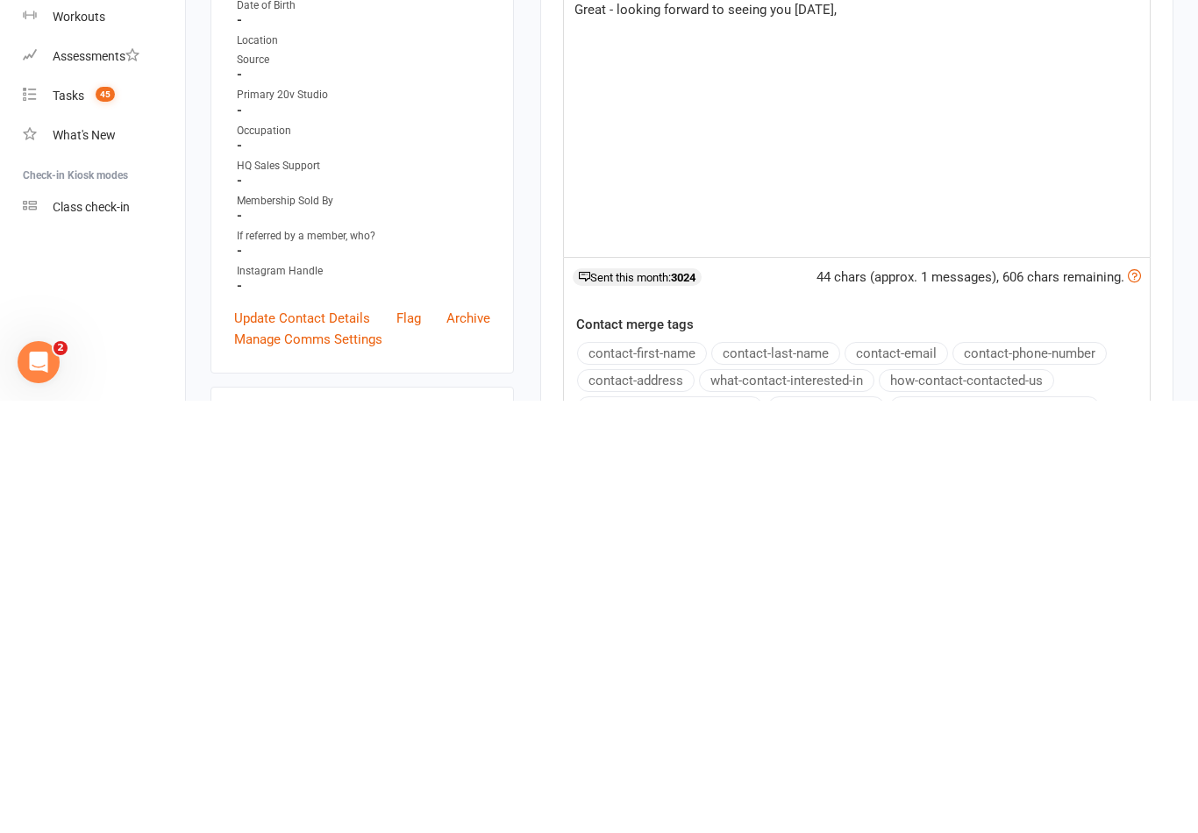
click at [668, 774] on button "contact-first-name" at bounding box center [642, 785] width 130 height 23
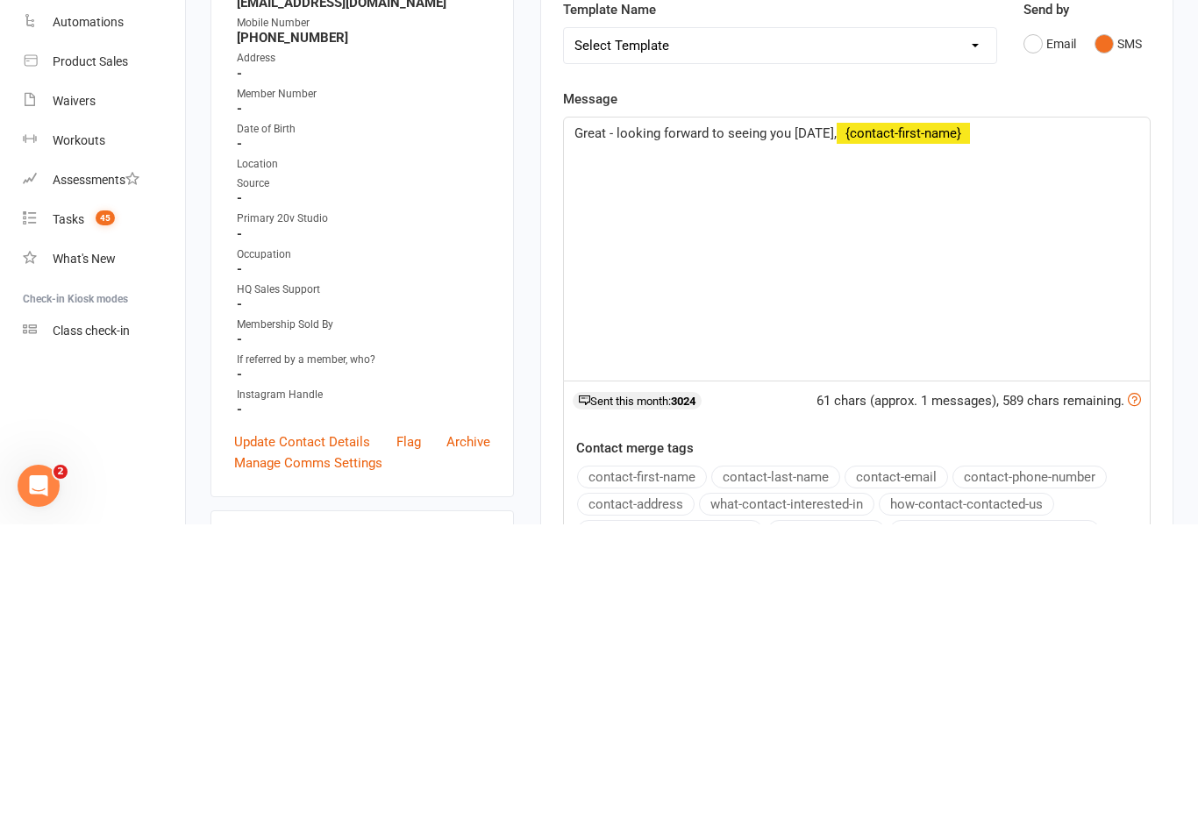
click at [750, 434] on span "Great - looking forward to seeing you today," at bounding box center [705, 442] width 262 height 16
click at [872, 426] on div "Great - looking forward to meeting you today, ﻿ {contact-first-name} ﻿" at bounding box center [857, 557] width 586 height 263
click at [884, 426] on div "Great - looking forward to meeting you today, ﻿ {contact-first-name} ﻿ Friendly…" at bounding box center [857, 557] width 586 height 263
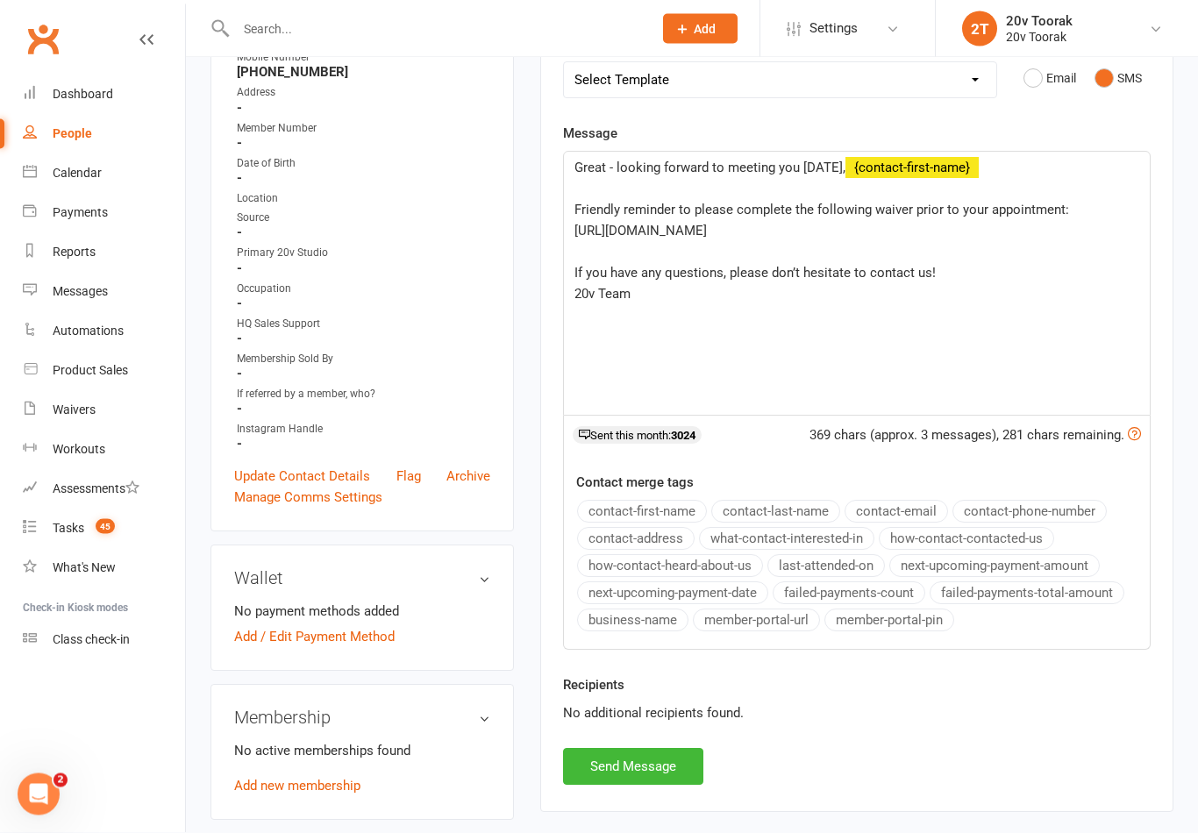
scroll to position [287, 0]
click at [660, 763] on button "Send Message" at bounding box center [633, 768] width 140 height 37
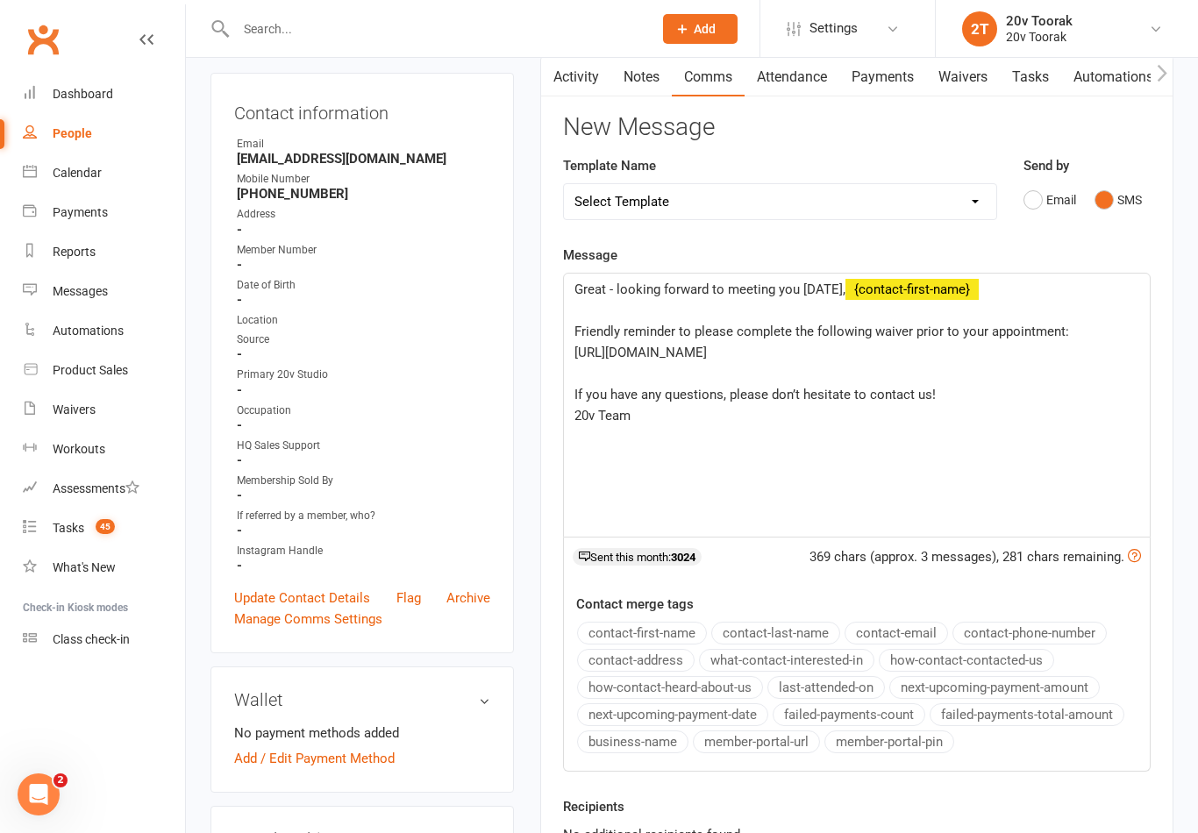
scroll to position [0, 0]
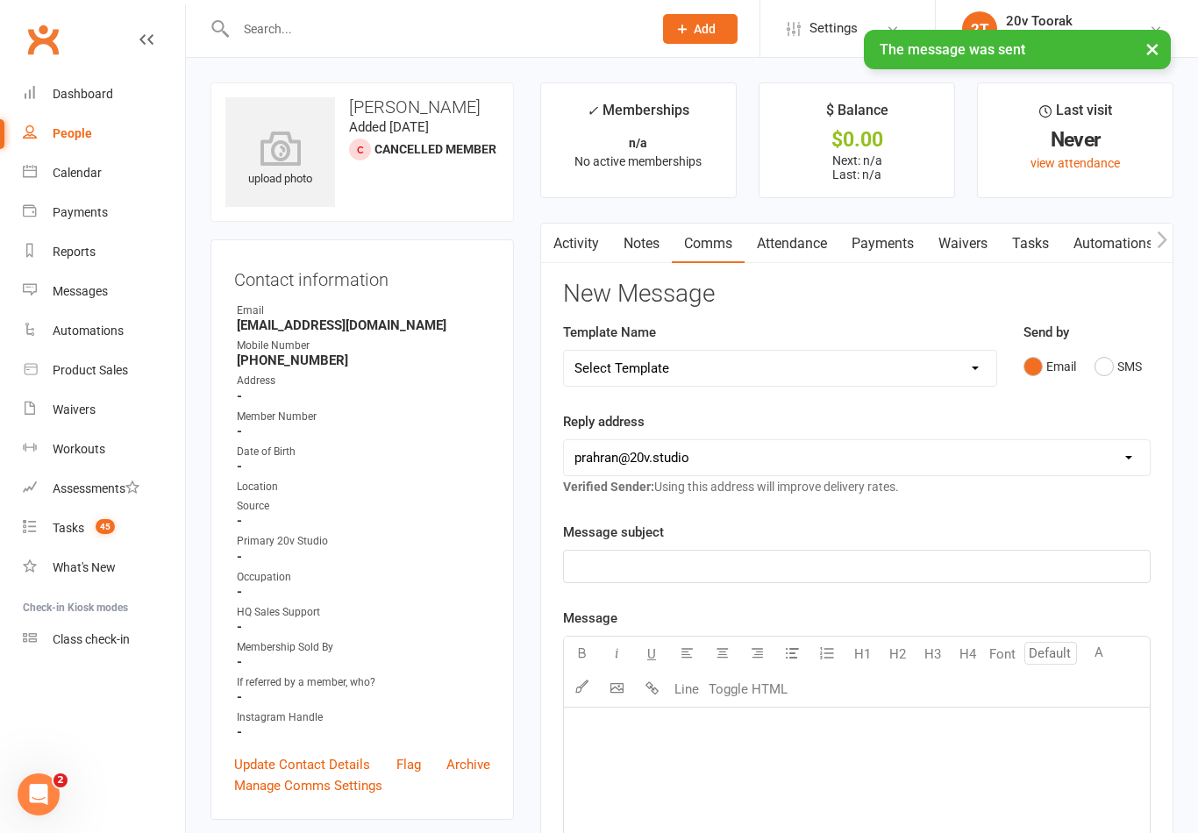
click at [1018, 253] on link "Tasks" at bounding box center [1030, 244] width 61 height 40
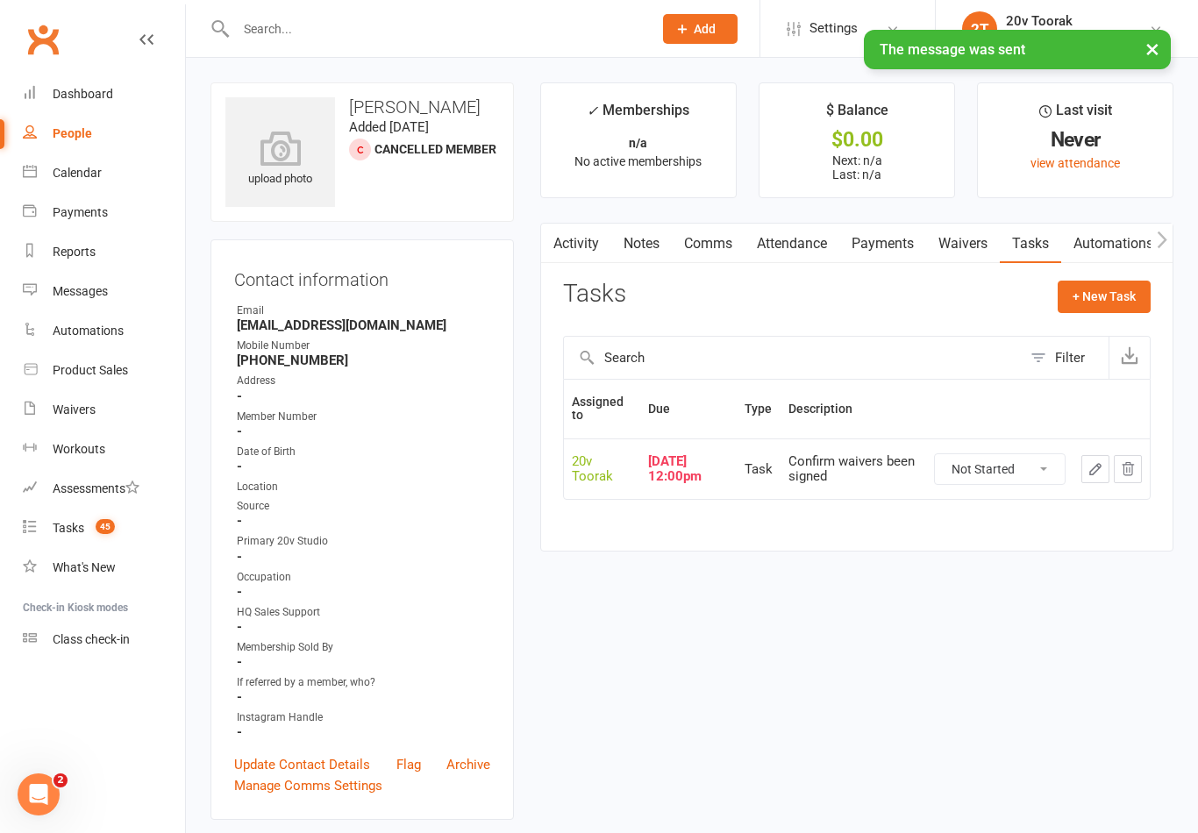
click at [1022, 461] on select "Not Started In Progress Waiting Complete" at bounding box center [1000, 469] width 130 height 30
select select "unstarted"
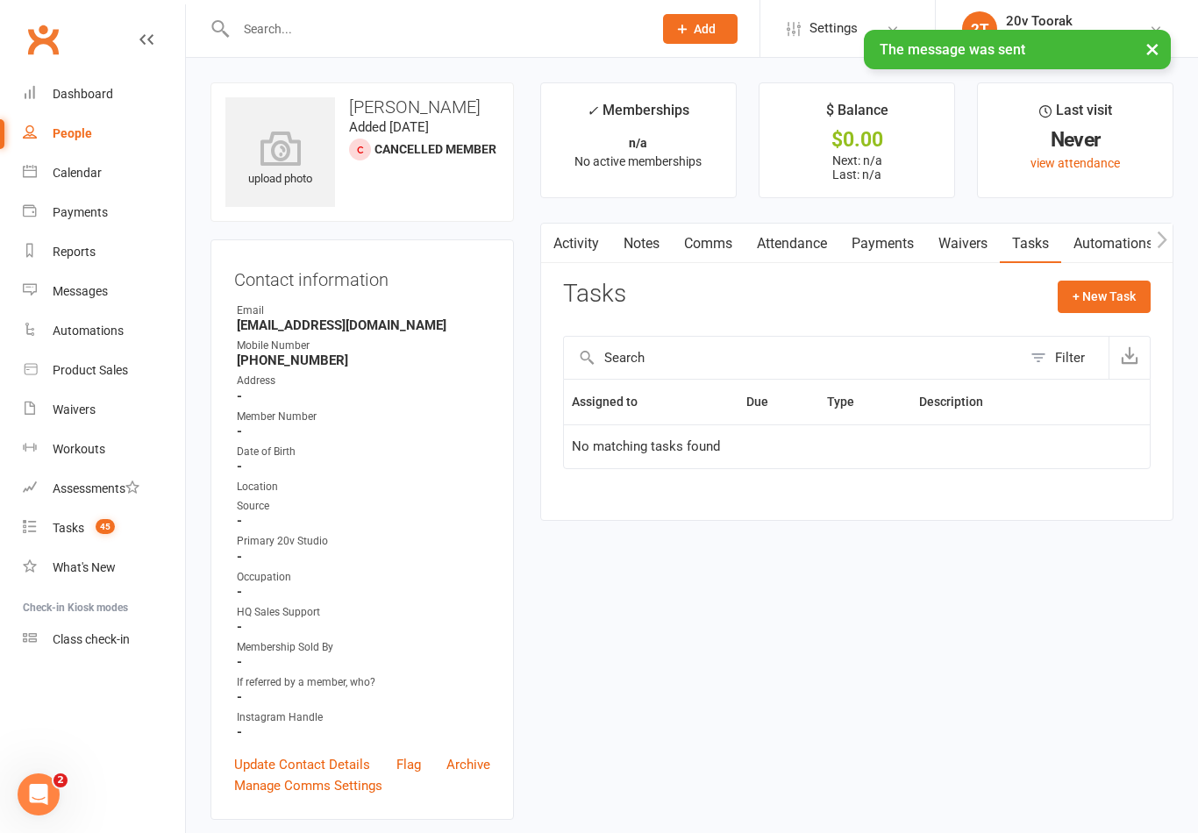
click at [641, 238] on link "Notes" at bounding box center [641, 244] width 61 height 40
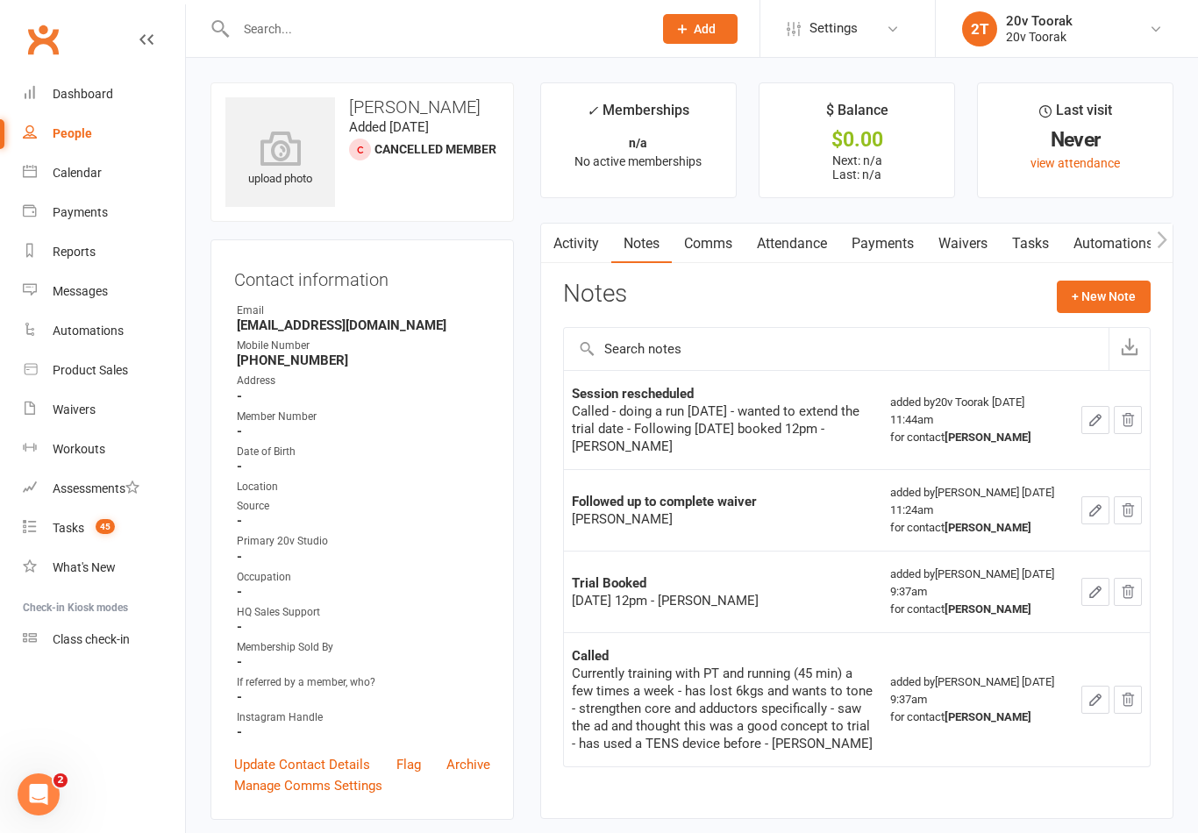
click at [1104, 304] on button "+ New Note" at bounding box center [1104, 297] width 94 height 32
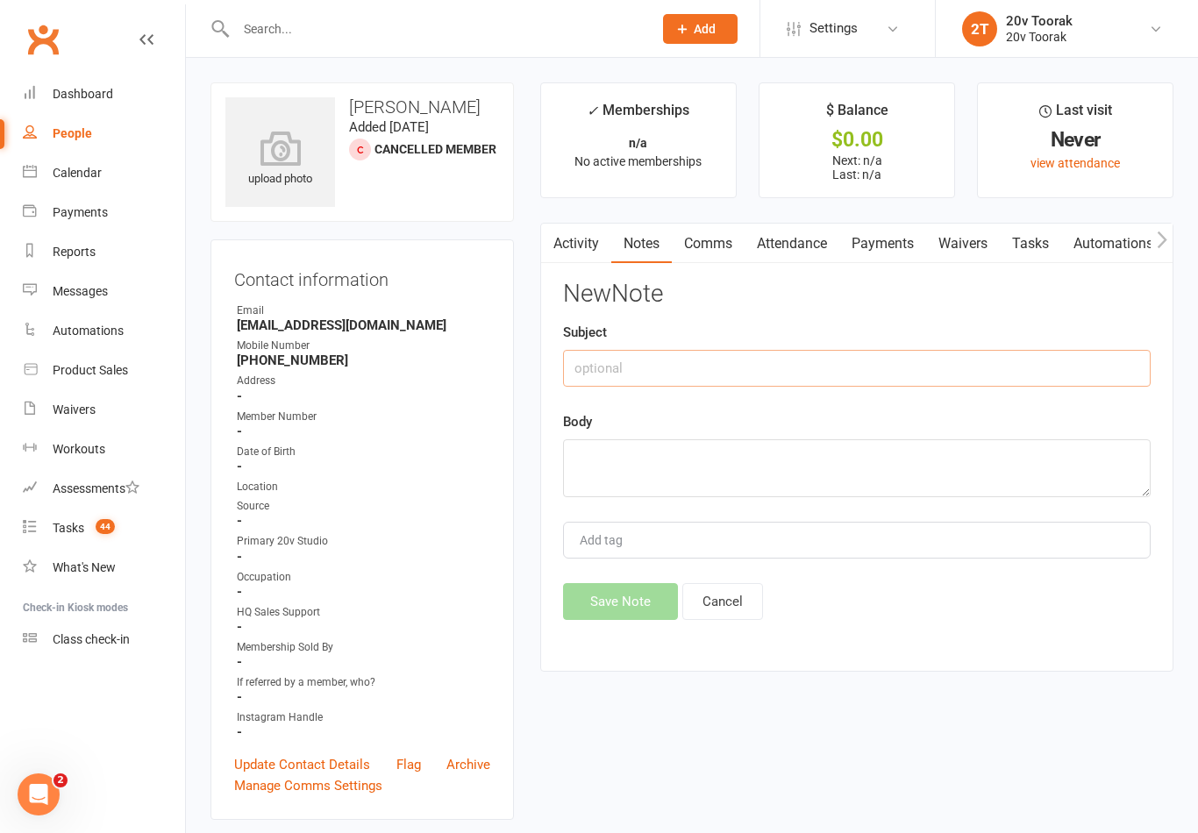
click at [908, 366] on input "text" at bounding box center [856, 368] width 587 height 37
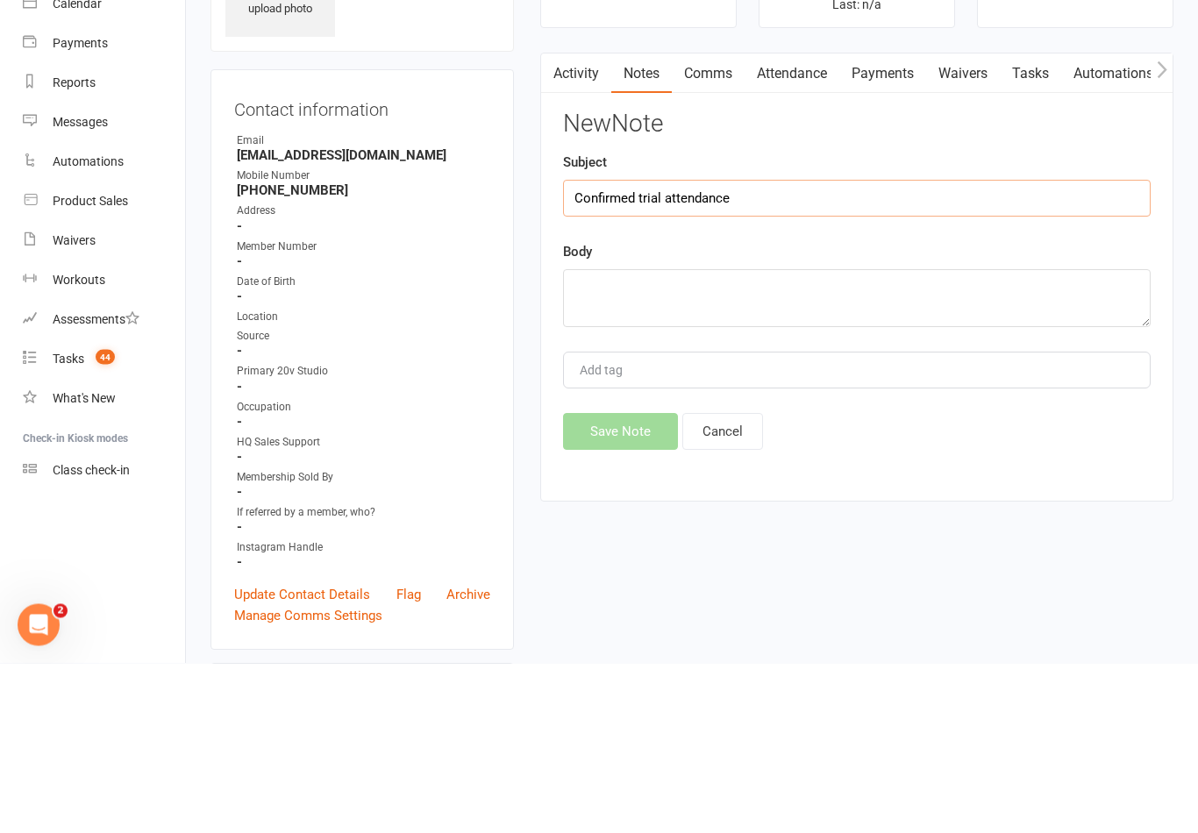
type input "Confirmed trial attendance"
click at [862, 439] on textarea at bounding box center [856, 468] width 587 height 58
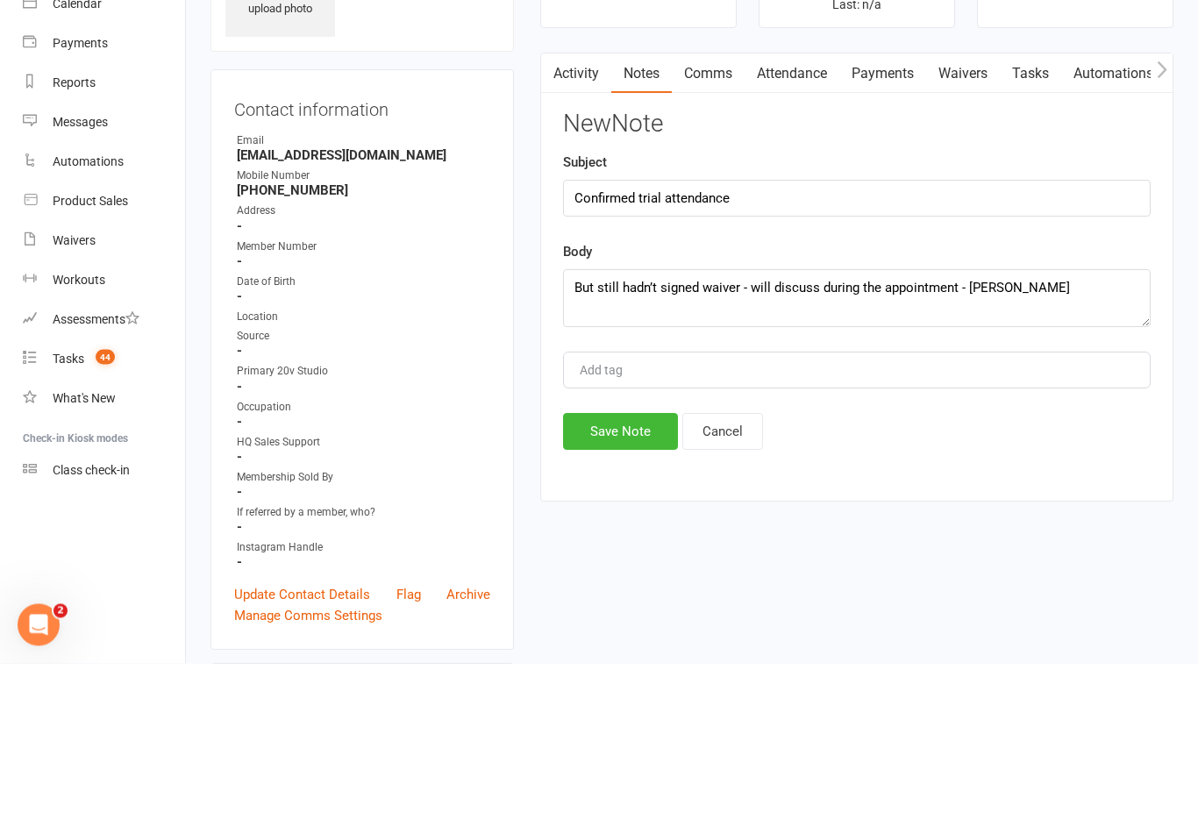
scroll to position [170, 0]
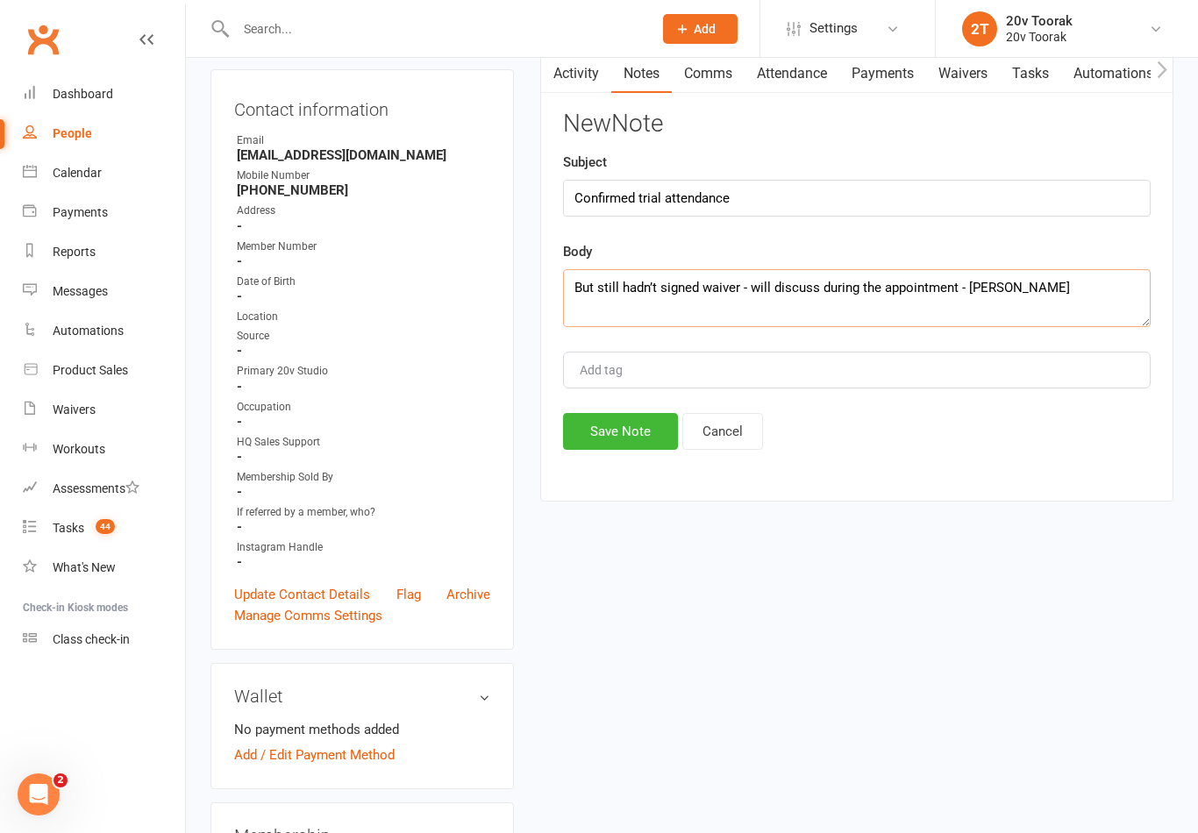
type textarea "But still hadn’t signed waiver - will discuss during the appointment - Byron"
click at [632, 445] on button "Save Note" at bounding box center [620, 431] width 115 height 37
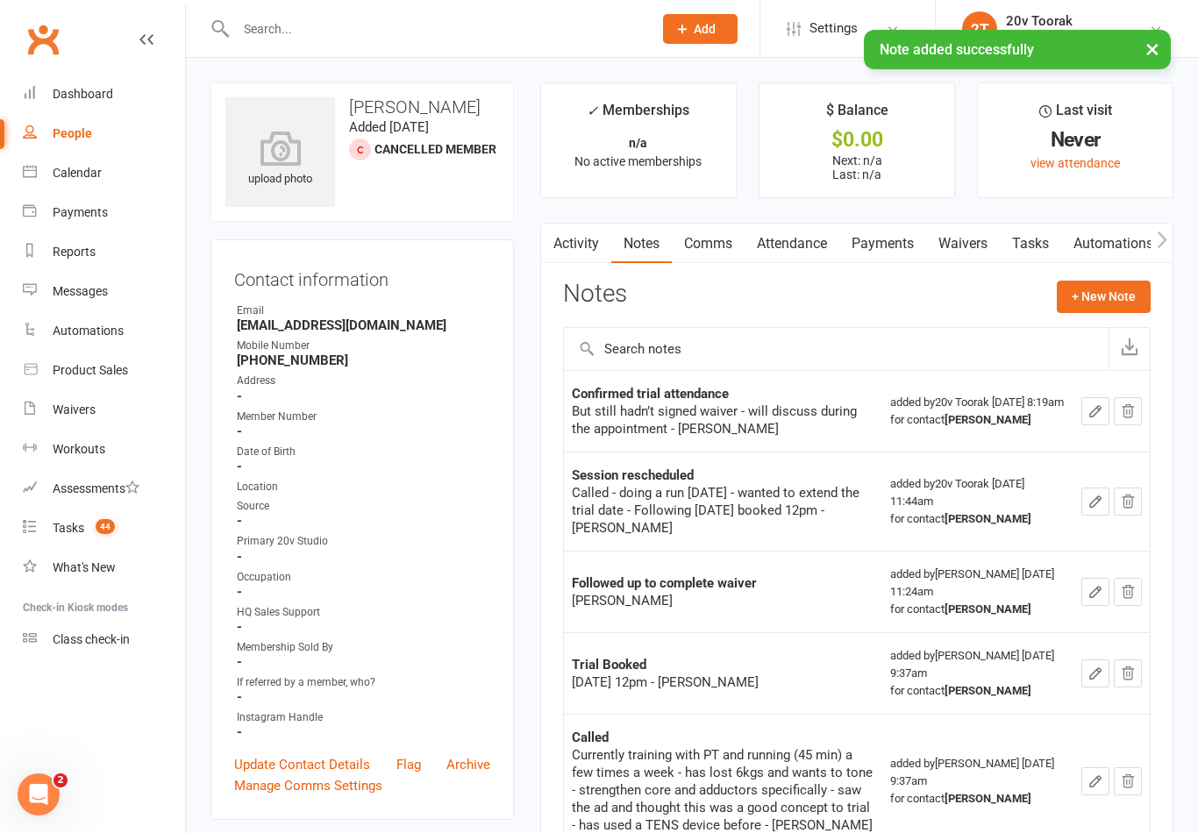
click at [25, 175] on icon at bounding box center [30, 171] width 14 height 14
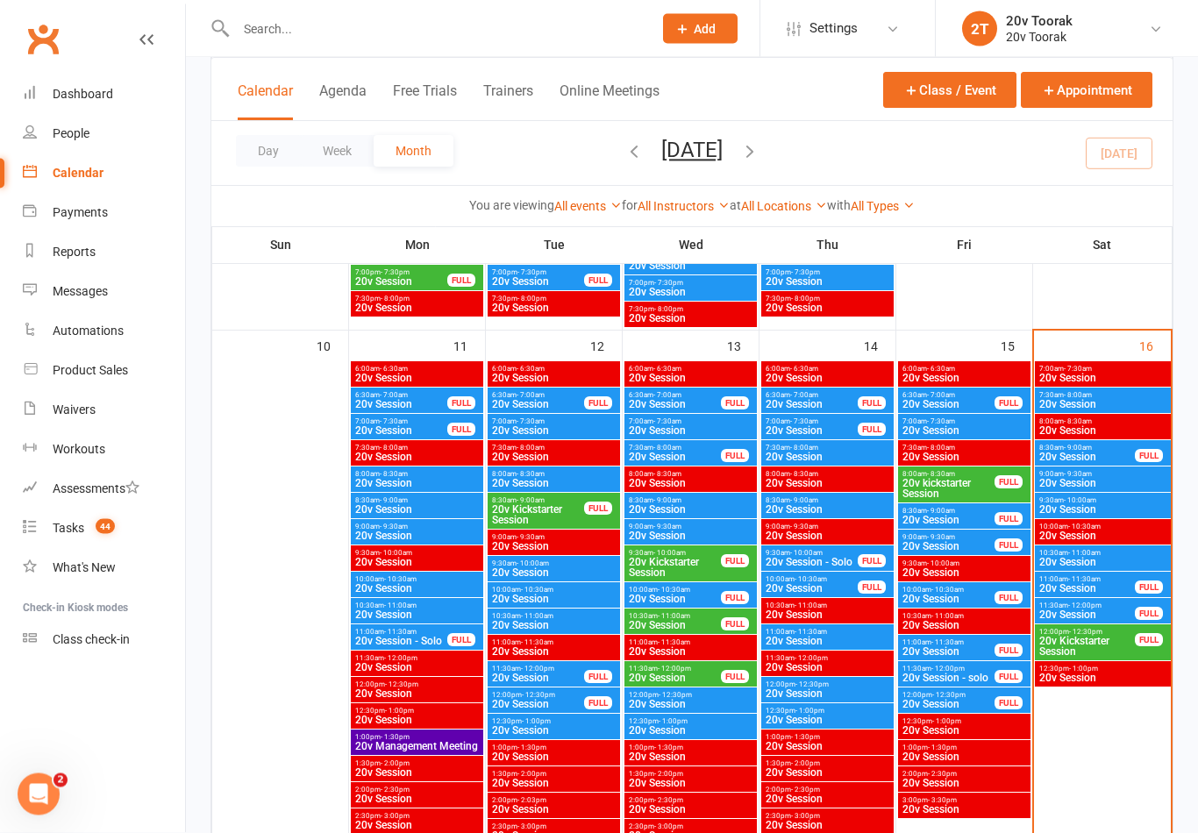
click at [1093, 612] on span "20v Session" at bounding box center [1086, 615] width 97 height 11
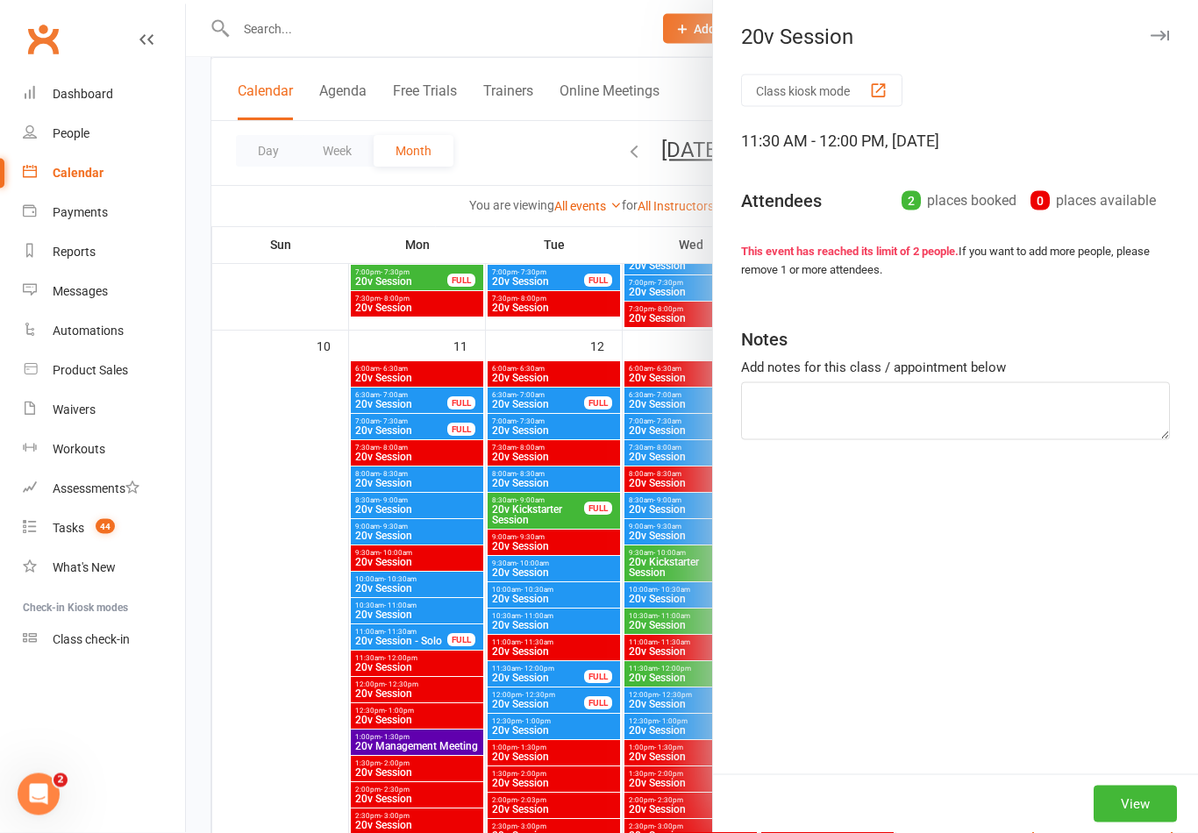
scroll to position [1634, 0]
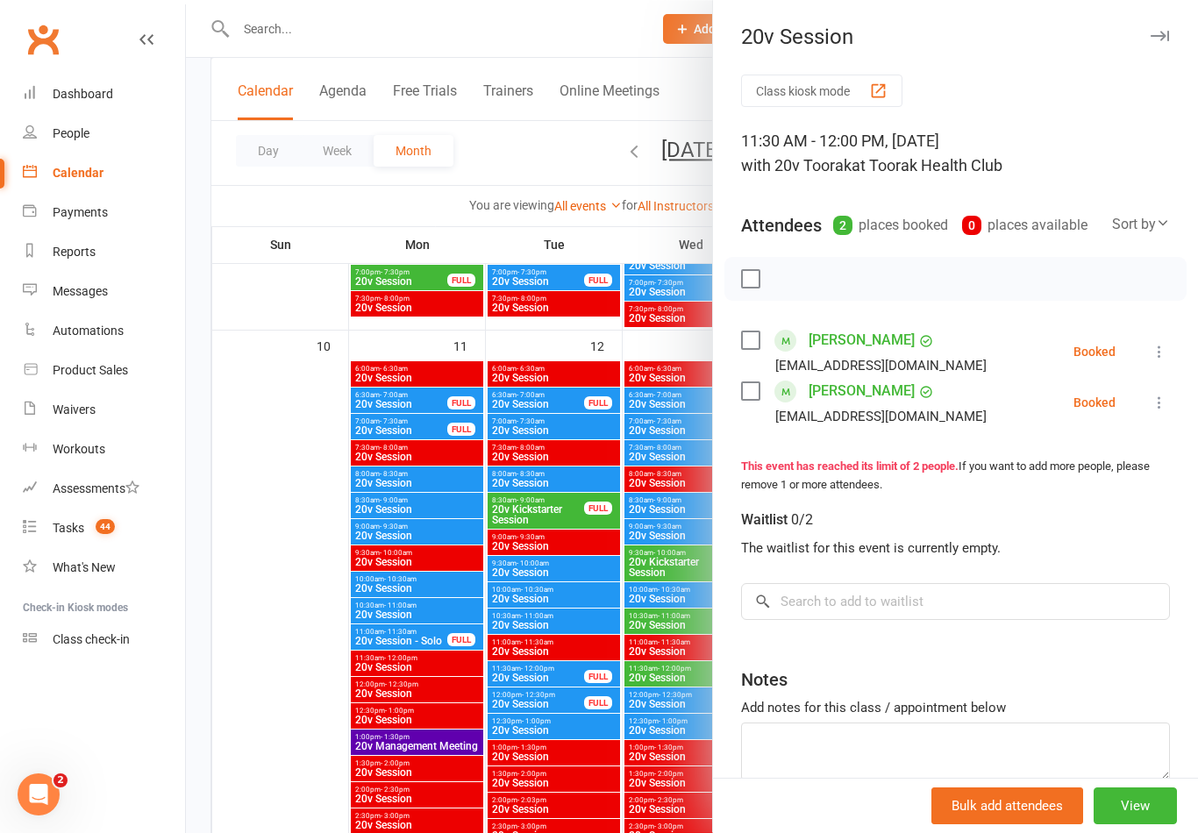
click at [649, 675] on div at bounding box center [692, 416] width 1012 height 833
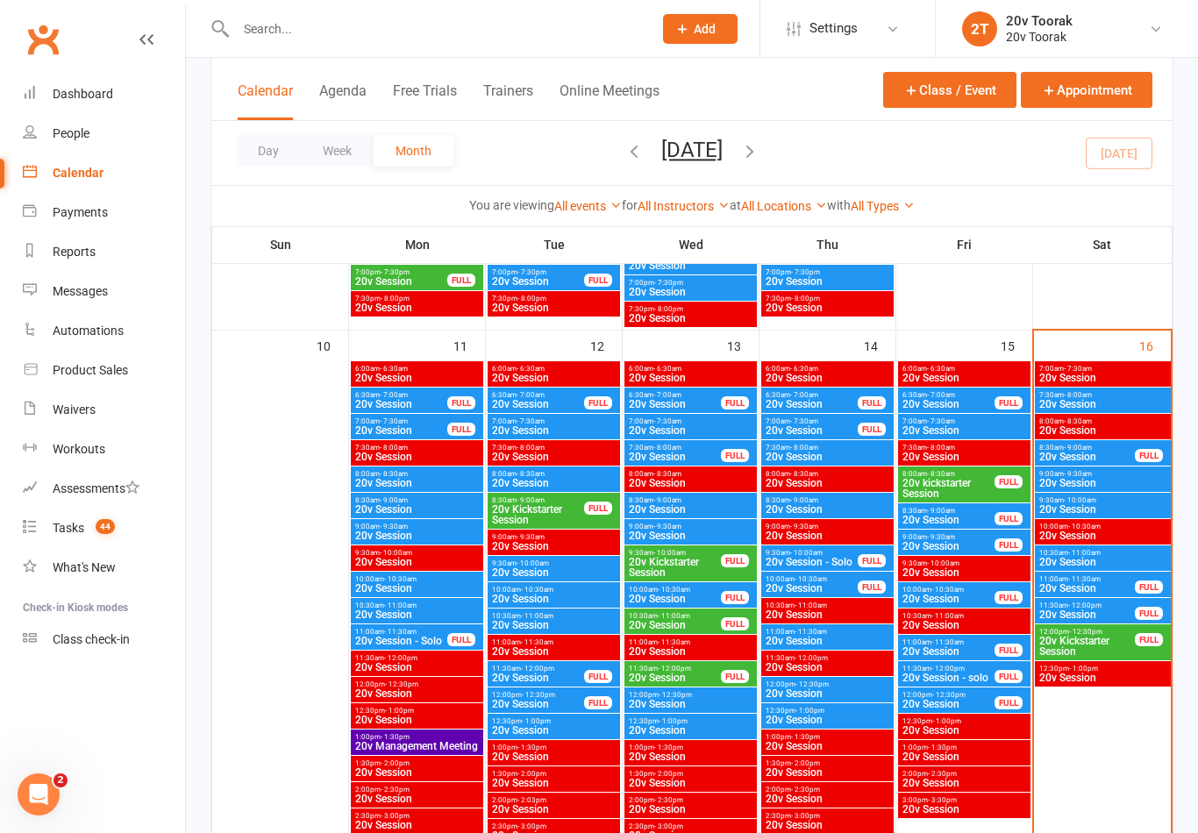
click at [1086, 593] on span "20v Session" at bounding box center [1086, 588] width 97 height 11
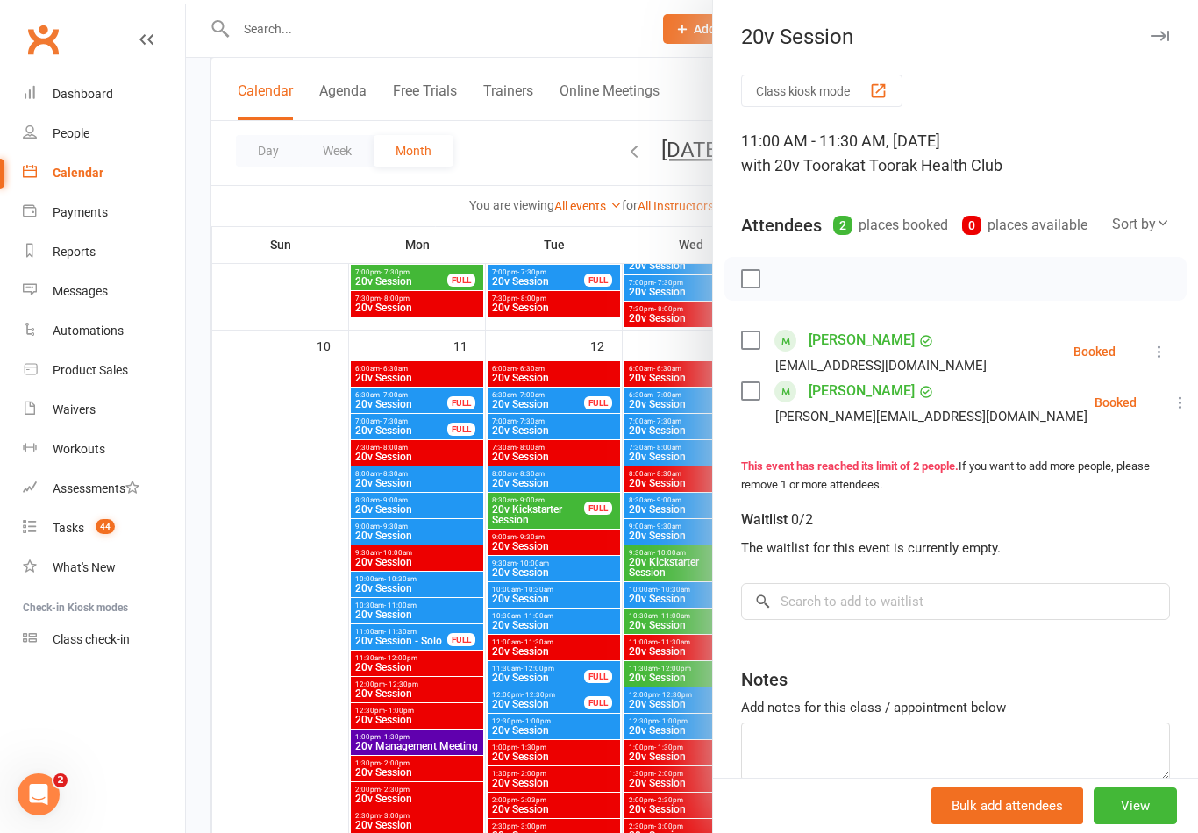
click at [687, 675] on div at bounding box center [692, 416] width 1012 height 833
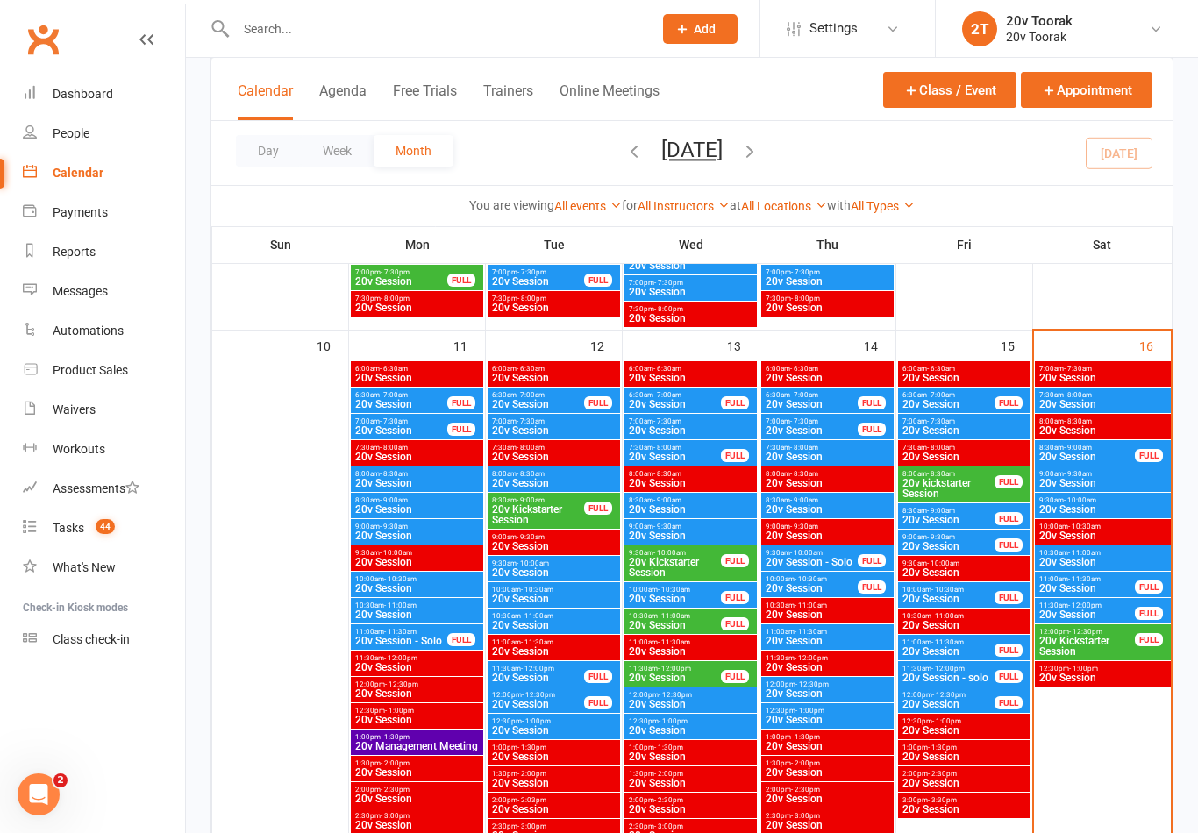
click at [1071, 553] on span "- 11:00am" at bounding box center [1084, 553] width 32 height 8
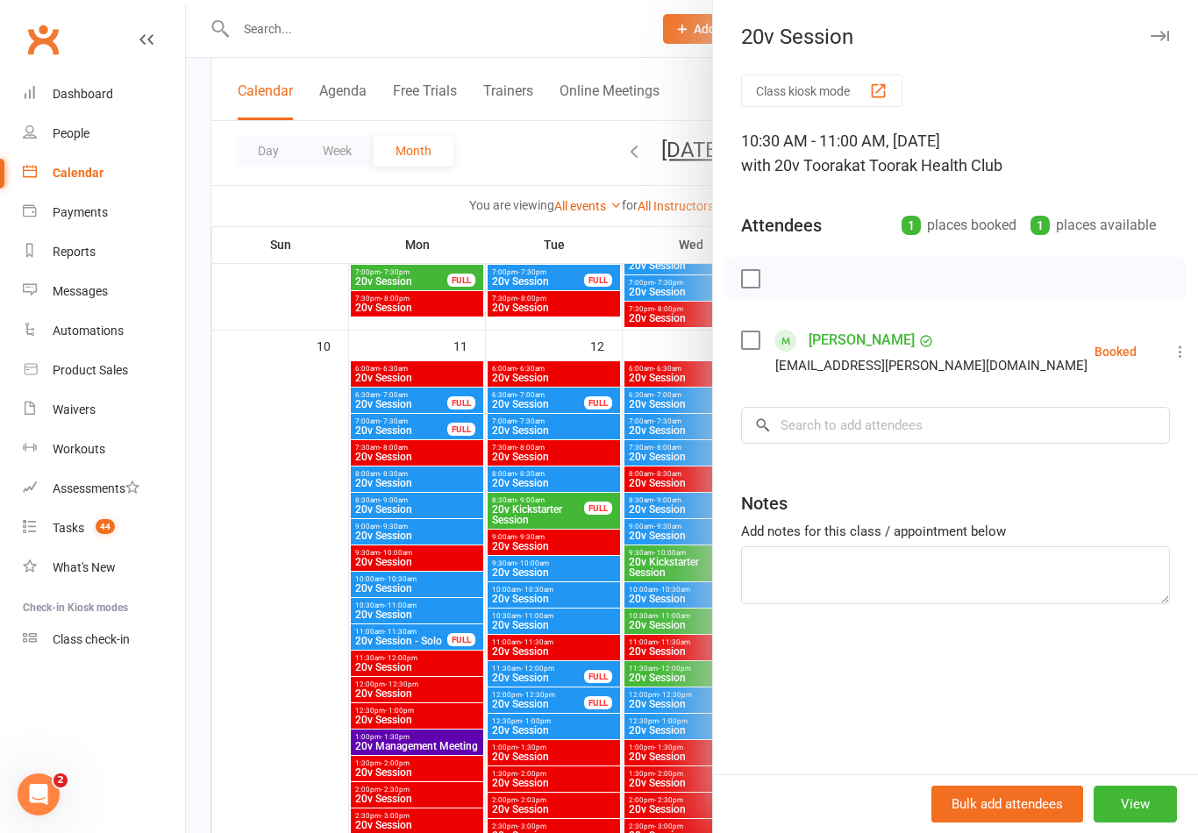
click at [657, 709] on div at bounding box center [692, 416] width 1012 height 833
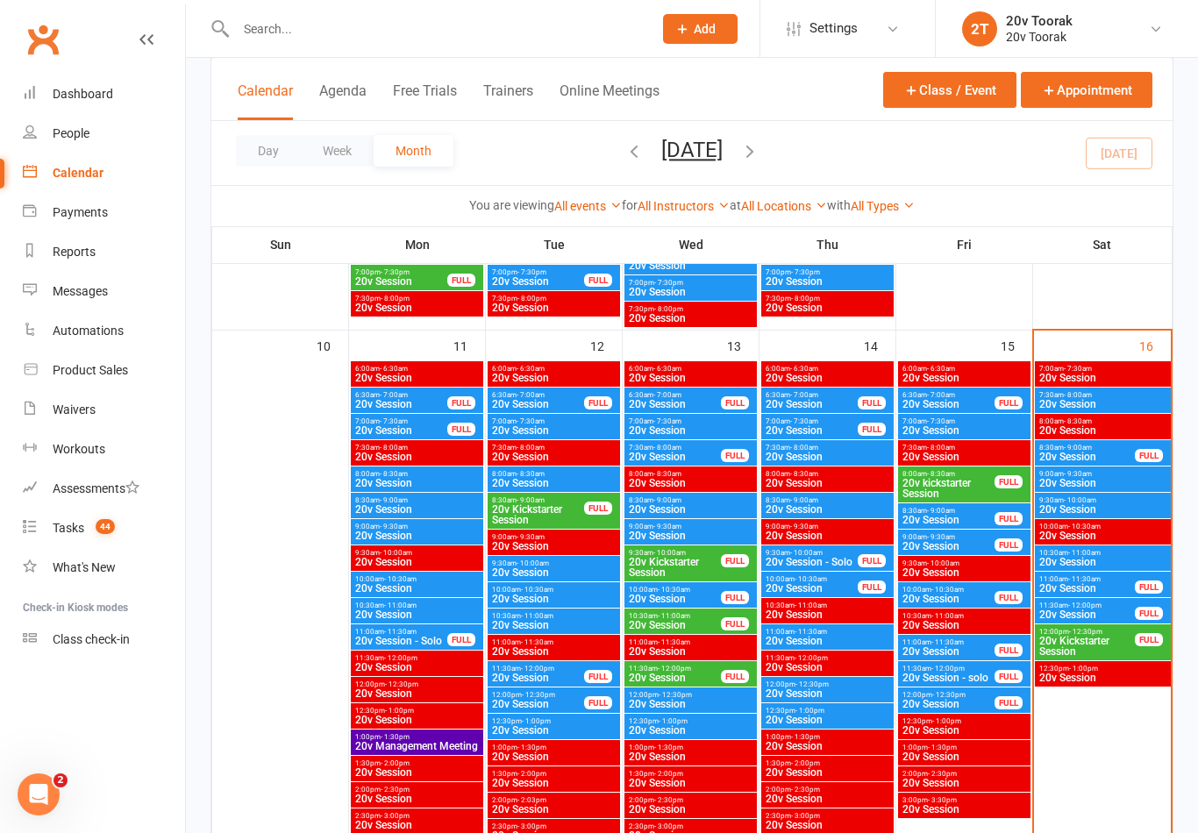
click at [1092, 504] on span "20v Session" at bounding box center [1102, 509] width 129 height 11
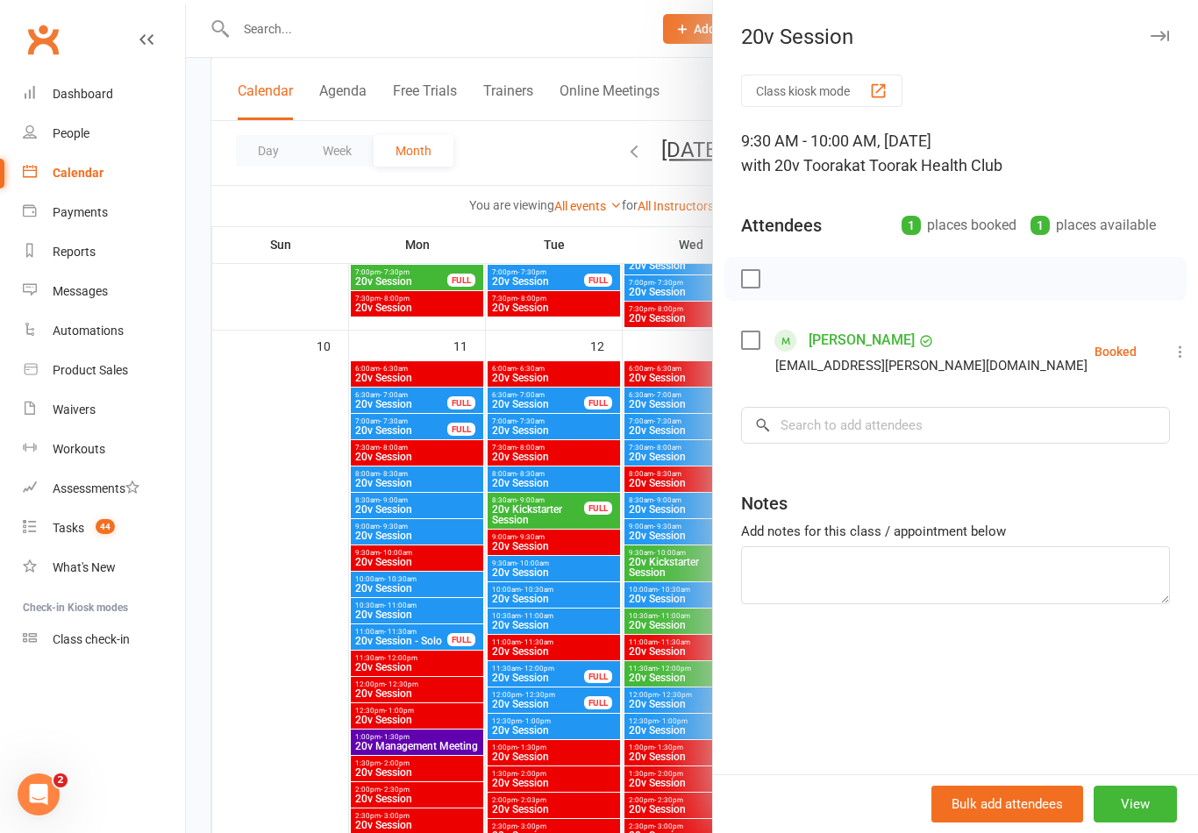
click at [630, 631] on div at bounding box center [692, 416] width 1012 height 833
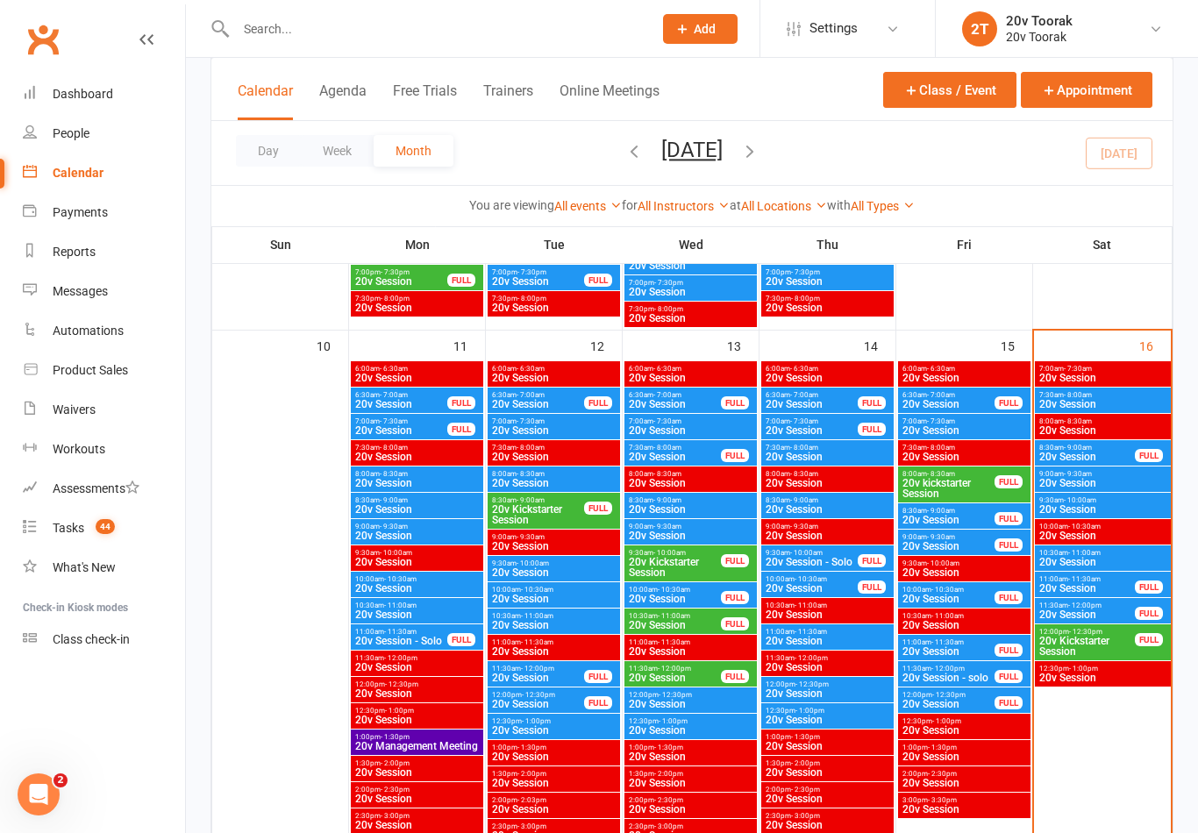
click at [1108, 473] on span "9:00am - 9:30am" at bounding box center [1102, 474] width 129 height 8
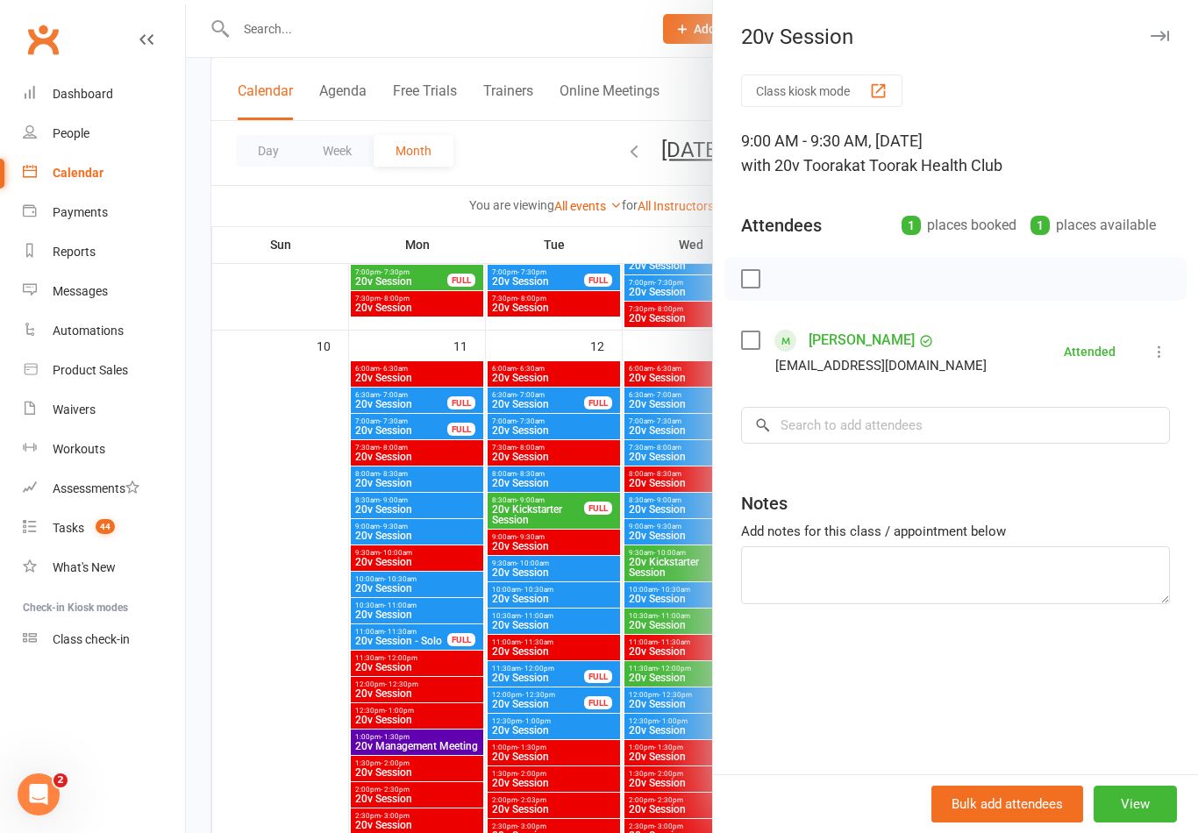
click at [611, 653] on div at bounding box center [692, 416] width 1012 height 833
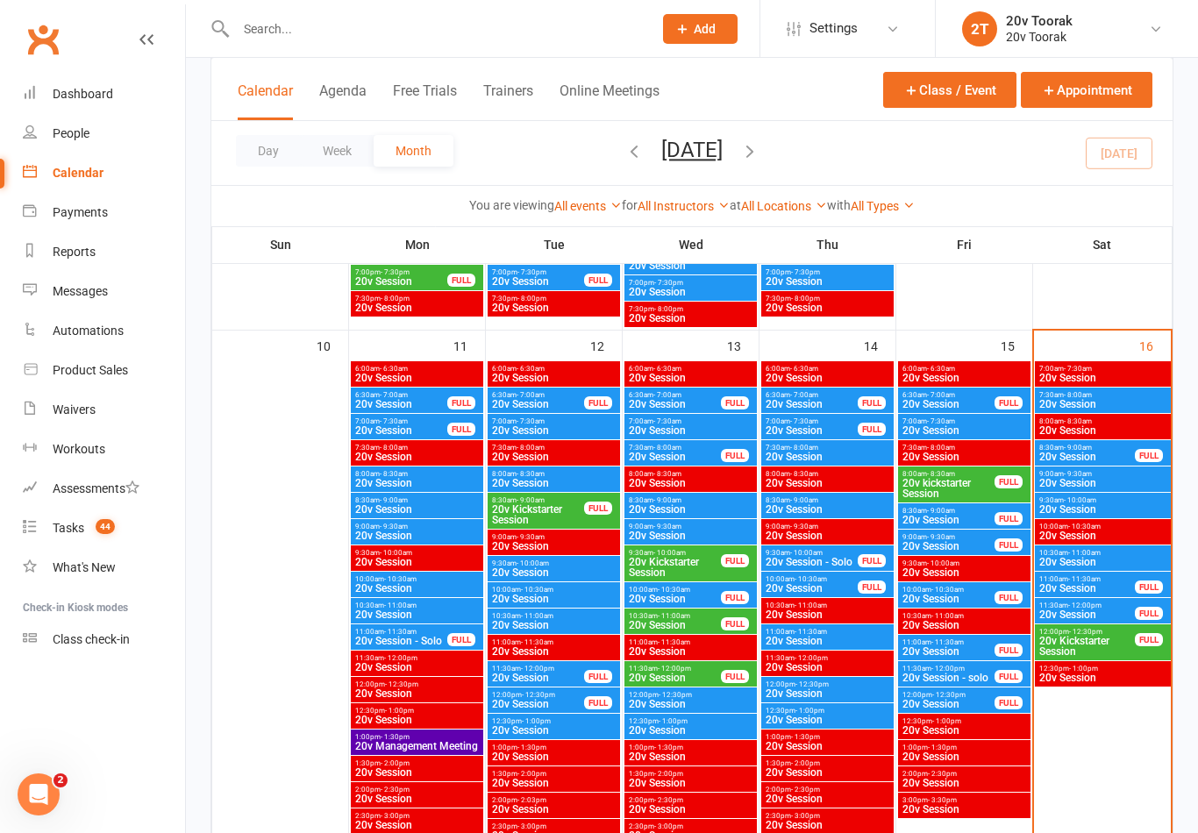
click at [1096, 447] on span "8:30am - 9:00am" at bounding box center [1086, 448] width 97 height 8
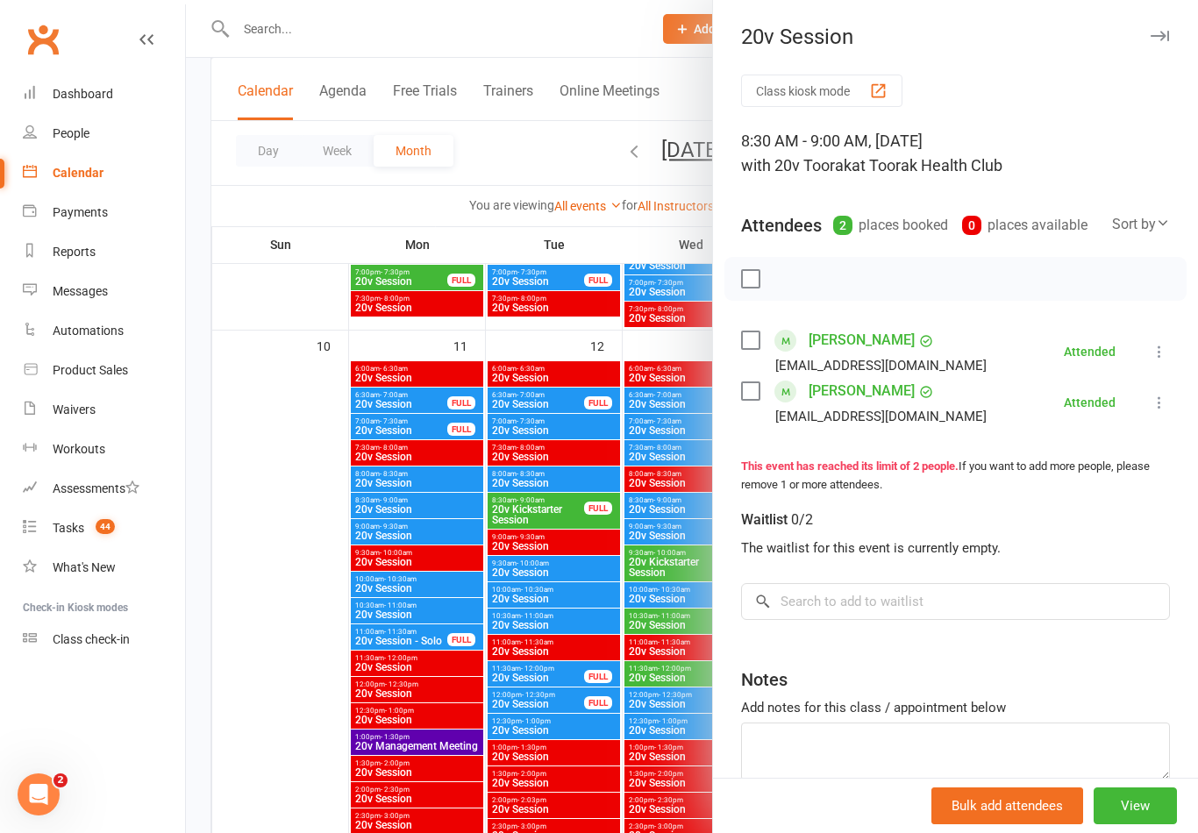
click at [662, 574] on div at bounding box center [692, 416] width 1012 height 833
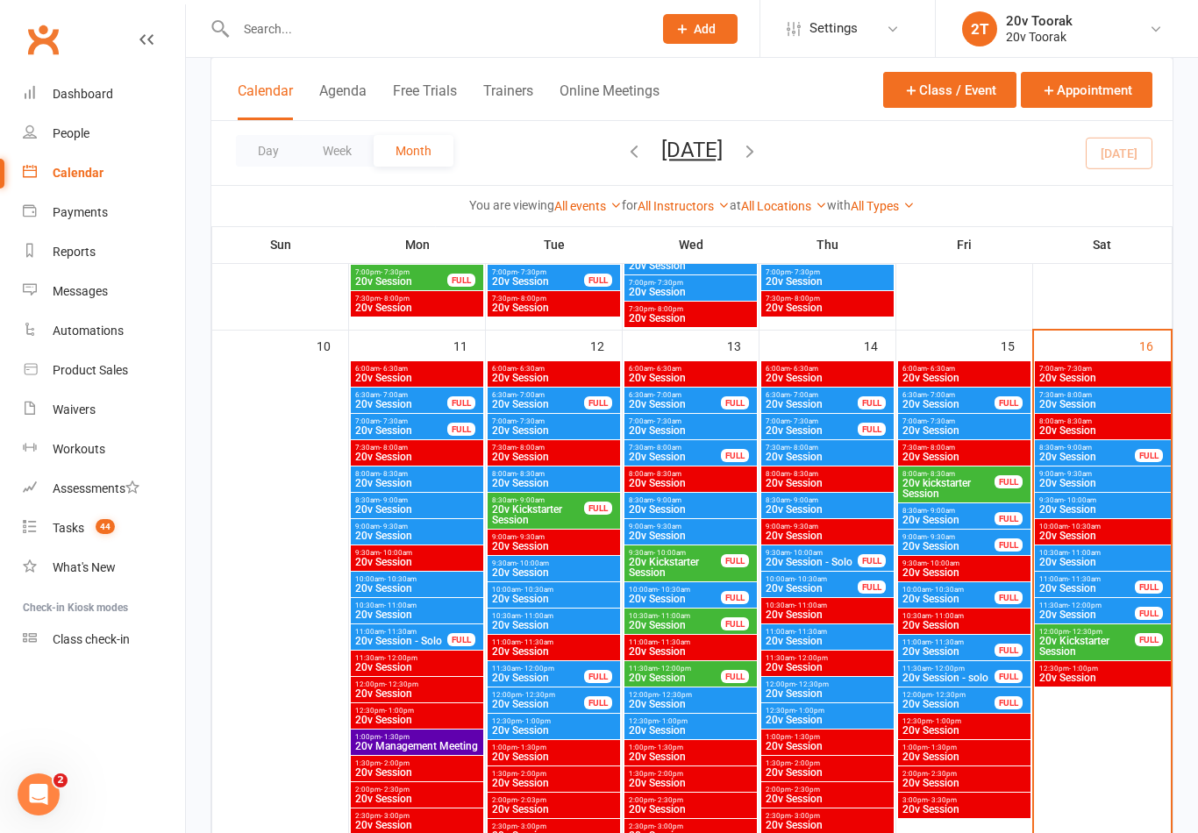
click at [1117, 497] on span "9:30am - 10:00am" at bounding box center [1102, 500] width 129 height 8
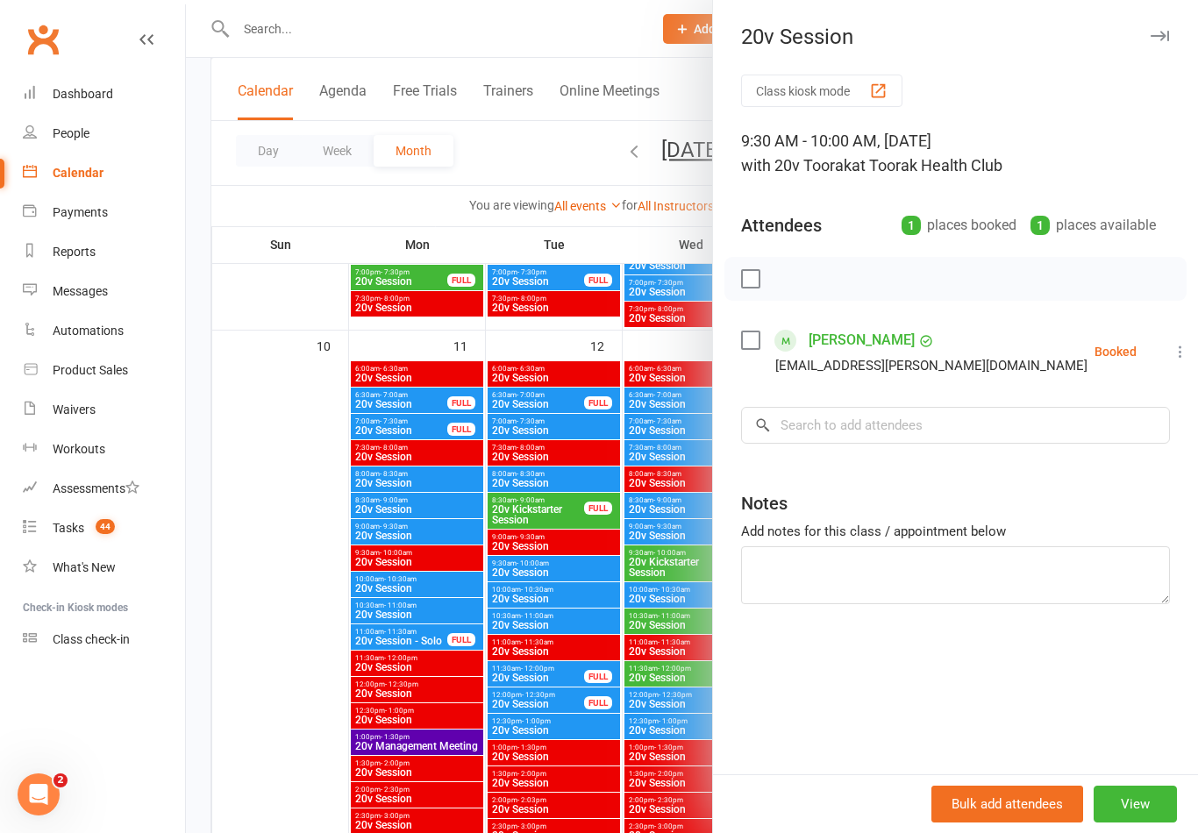
click at [644, 581] on div at bounding box center [692, 416] width 1012 height 833
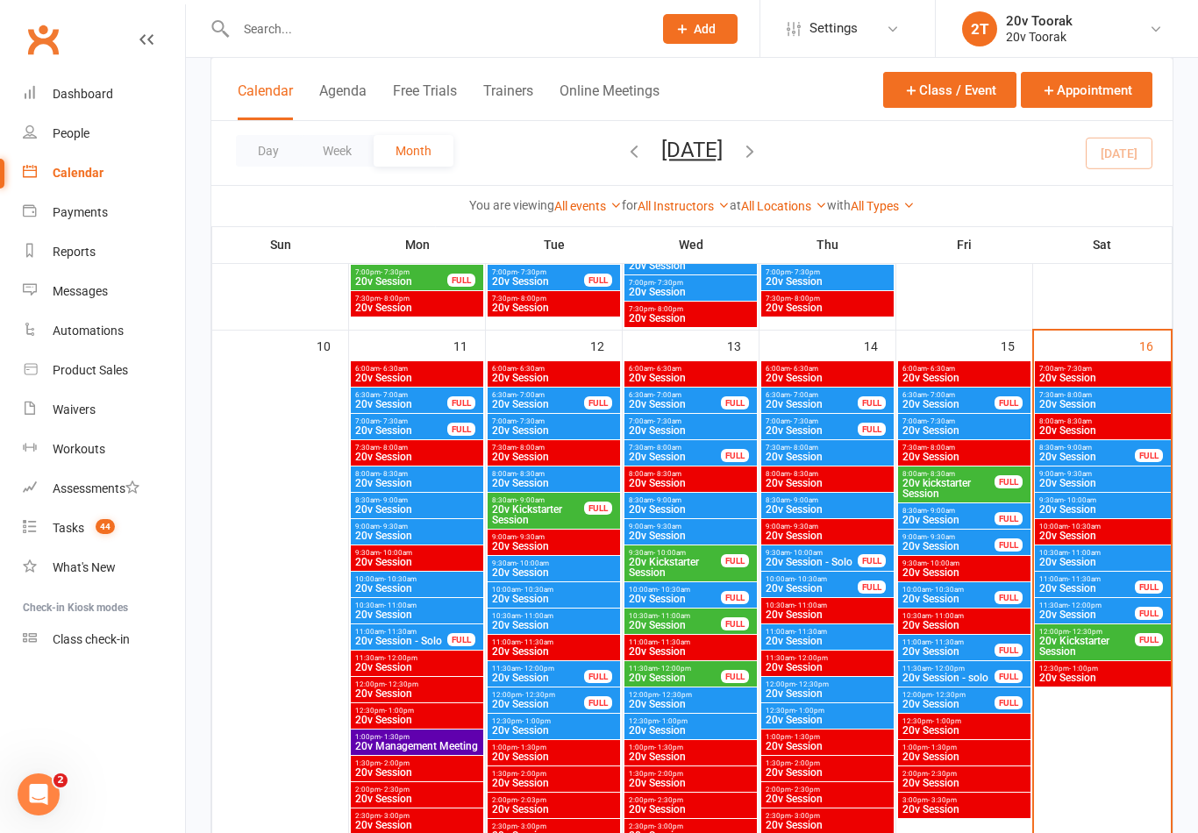
click at [1096, 481] on span "20v Session" at bounding box center [1102, 483] width 129 height 11
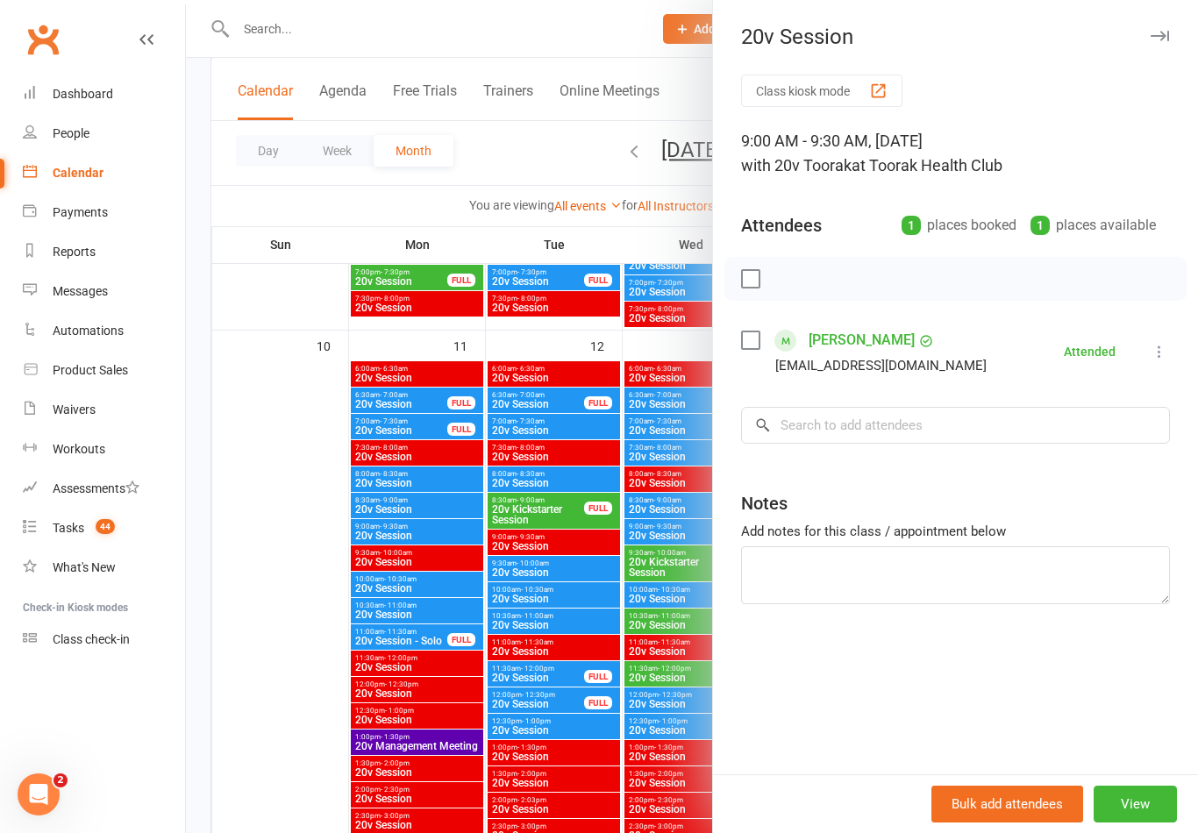
click at [628, 663] on div at bounding box center [692, 416] width 1012 height 833
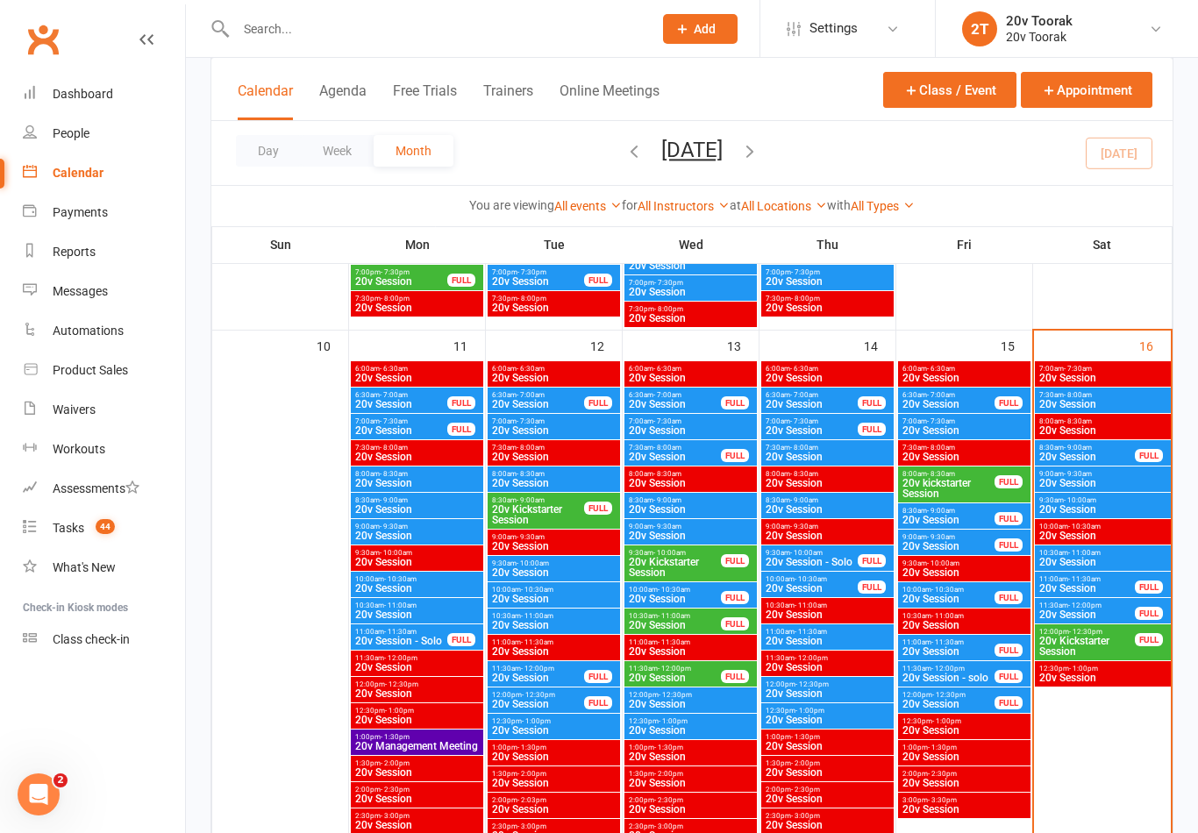
click at [1100, 509] on span "20v Session" at bounding box center [1102, 509] width 129 height 11
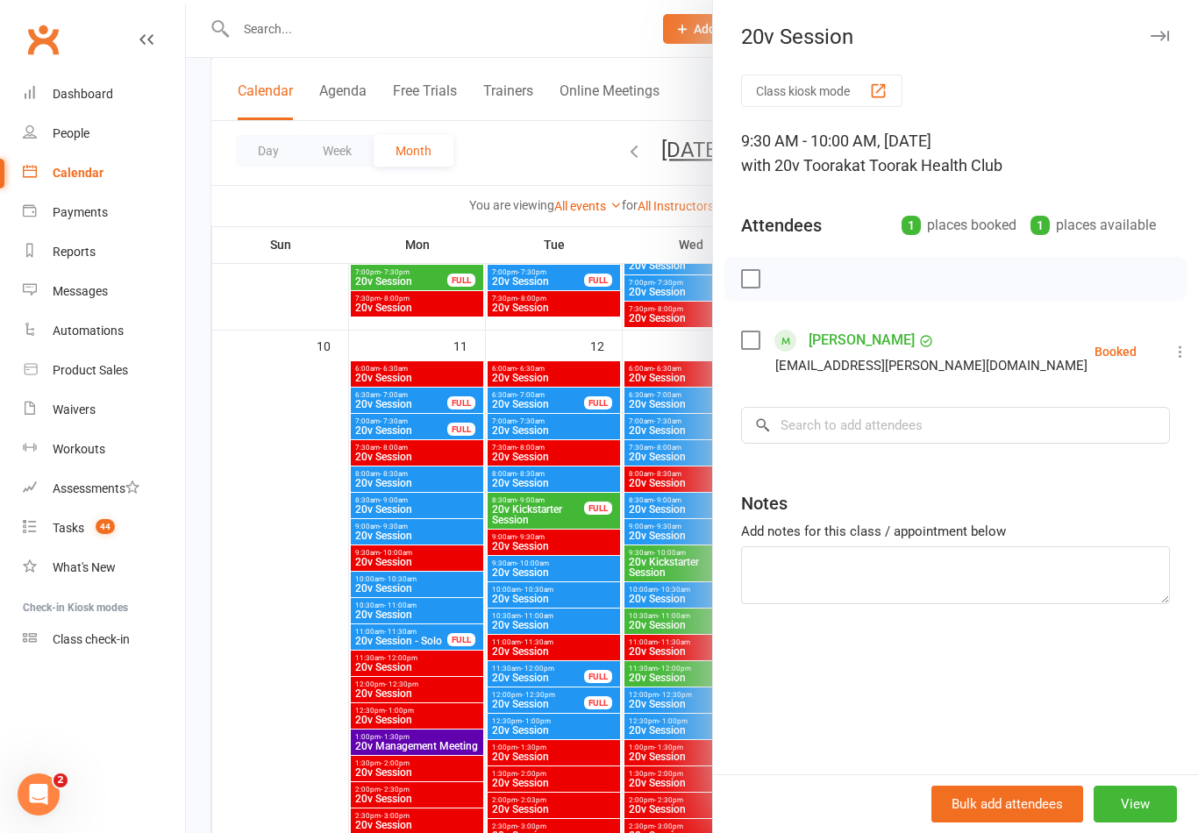
click at [569, 640] on div at bounding box center [692, 416] width 1012 height 833
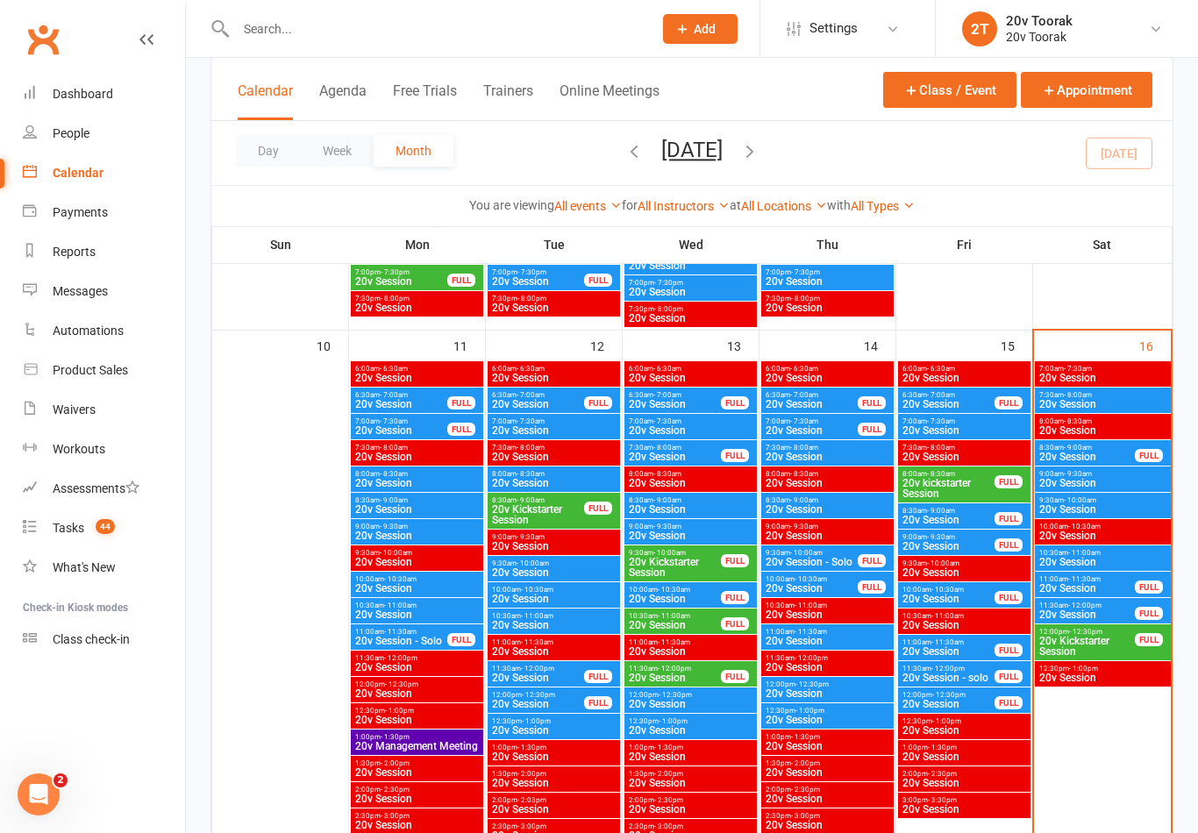
click at [53, 169] on div "Calendar" at bounding box center [78, 173] width 51 height 14
click at [1138, 452] on div "FULL" at bounding box center [1149, 455] width 28 height 13
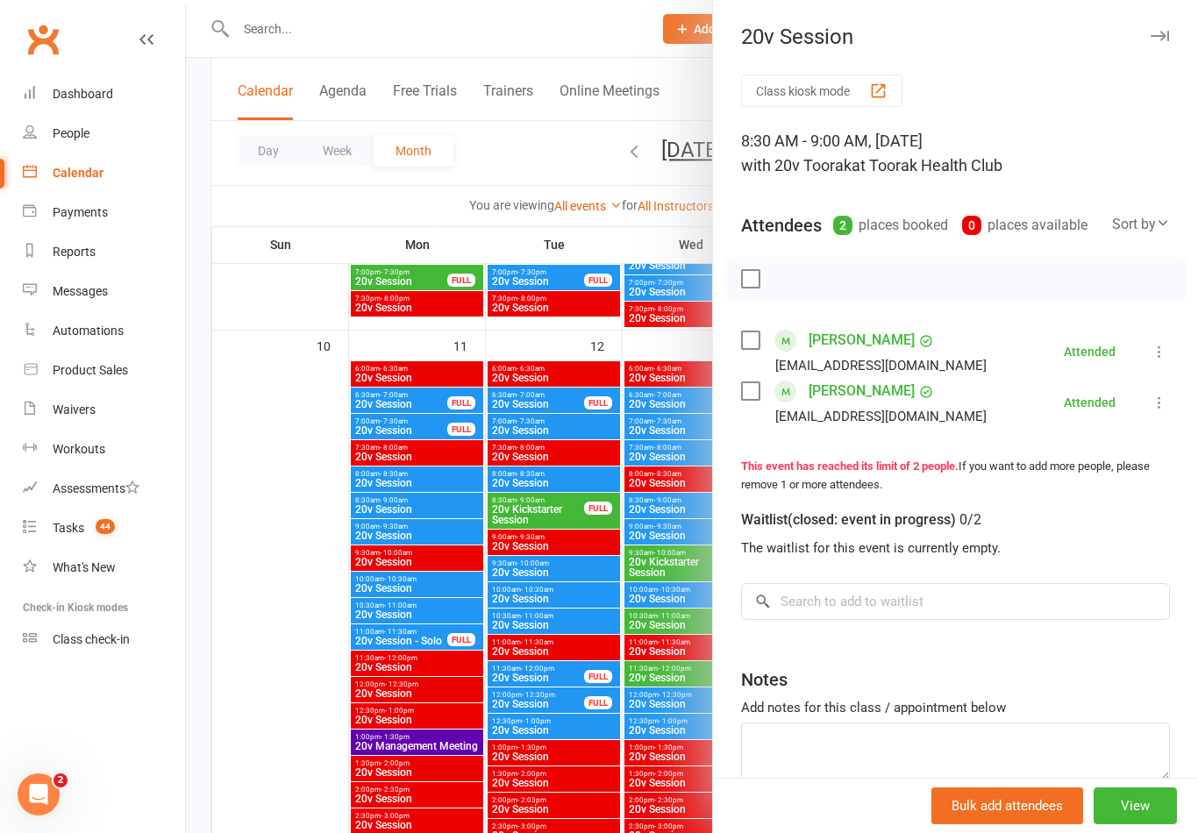
click at [520, 614] on div at bounding box center [692, 416] width 1012 height 833
